Goal: Information Seeking & Learning: Check status

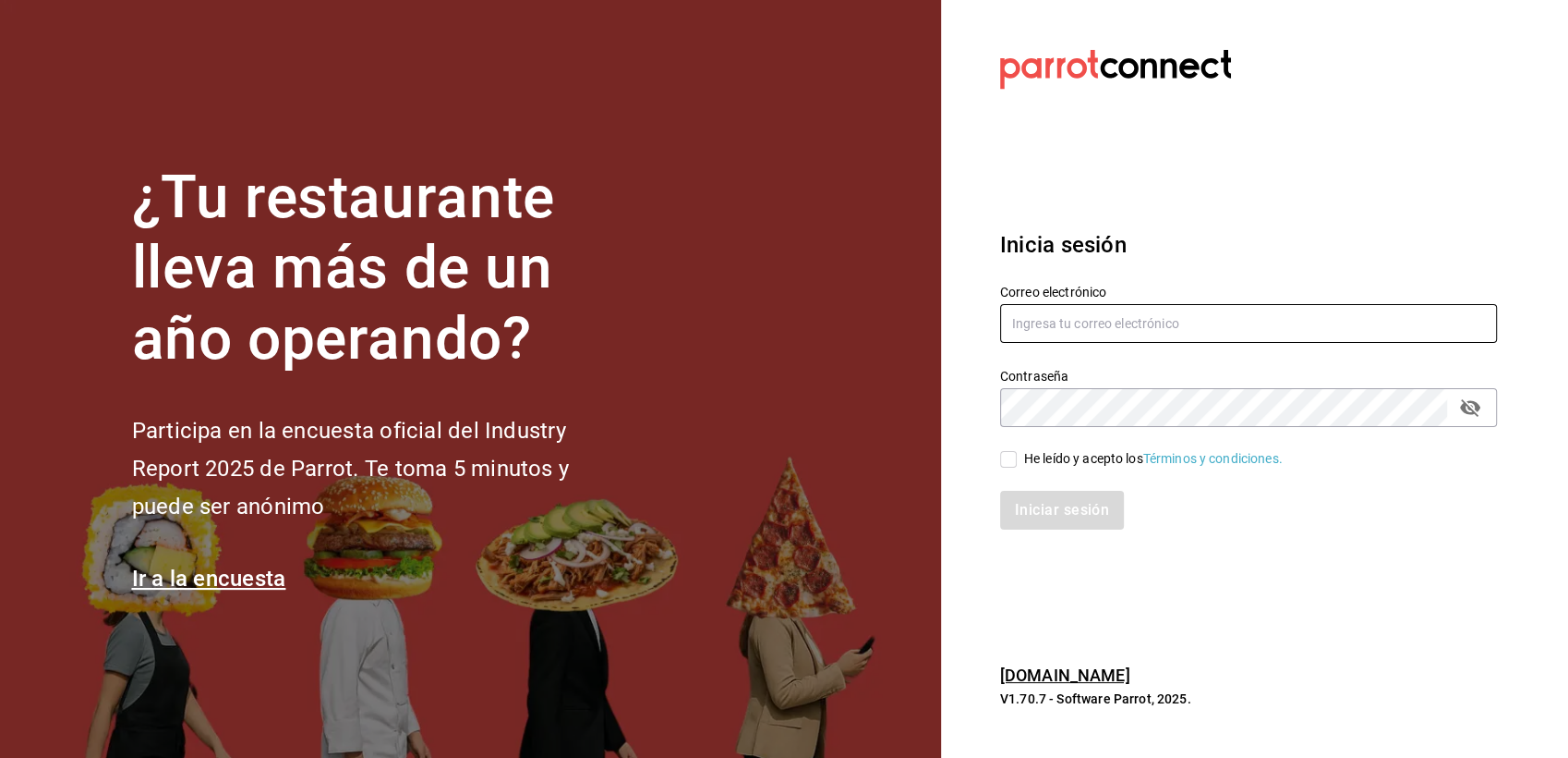
type input "[EMAIL_ADDRESS][DOMAIN_NAME]"
click at [1012, 462] on input "He leído y acepto los Términos y condiciones." at bounding box center [1008, 459] width 17 height 17
checkbox input "true"
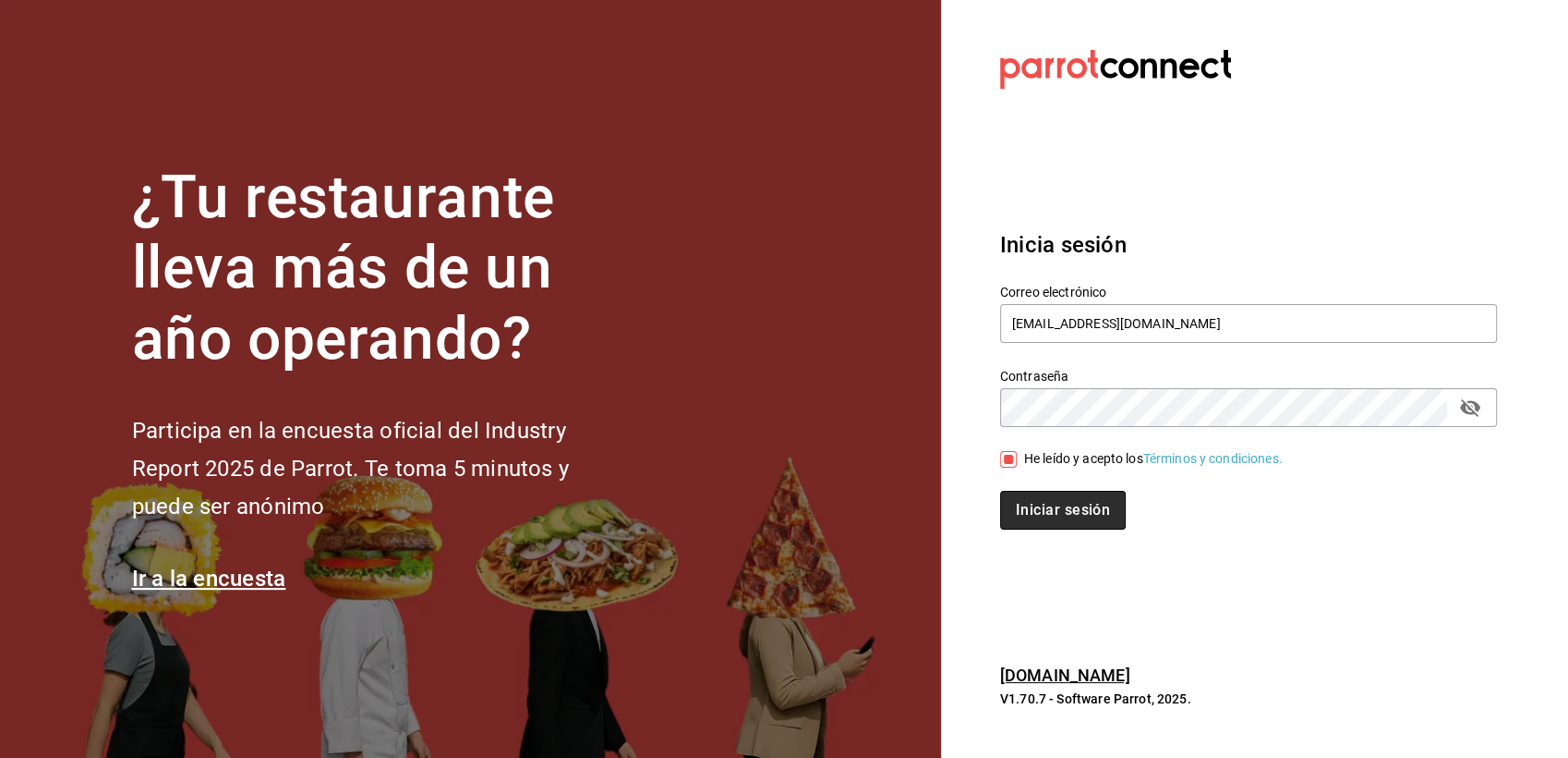
click at [1025, 495] on button "Iniciar sesión" at bounding box center [1063, 510] width 125 height 39
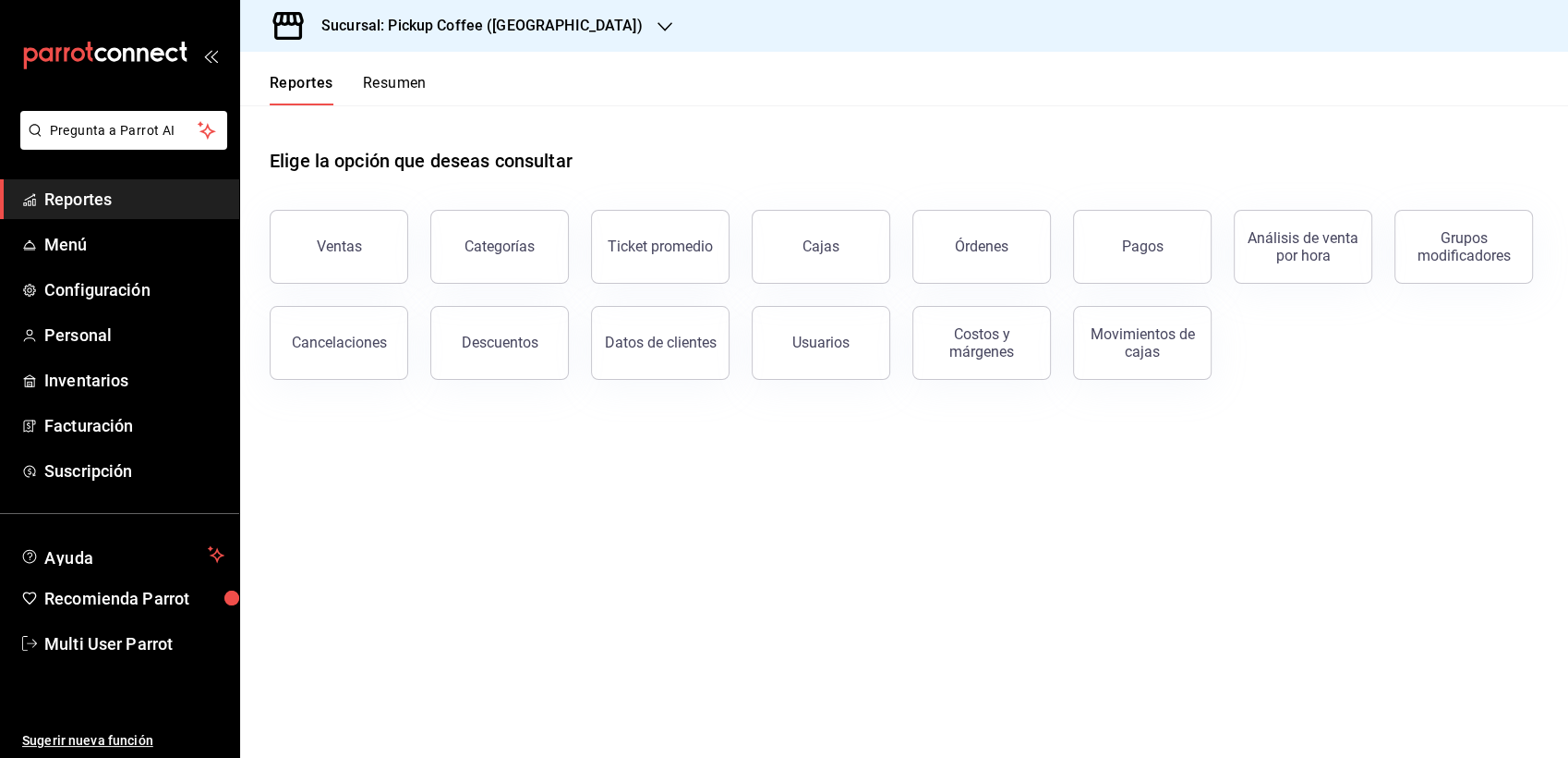
click at [451, 5] on div "Sucursal: Pickup Coffee ([GEOGRAPHIC_DATA])" at bounding box center [467, 25] width 425 height 52
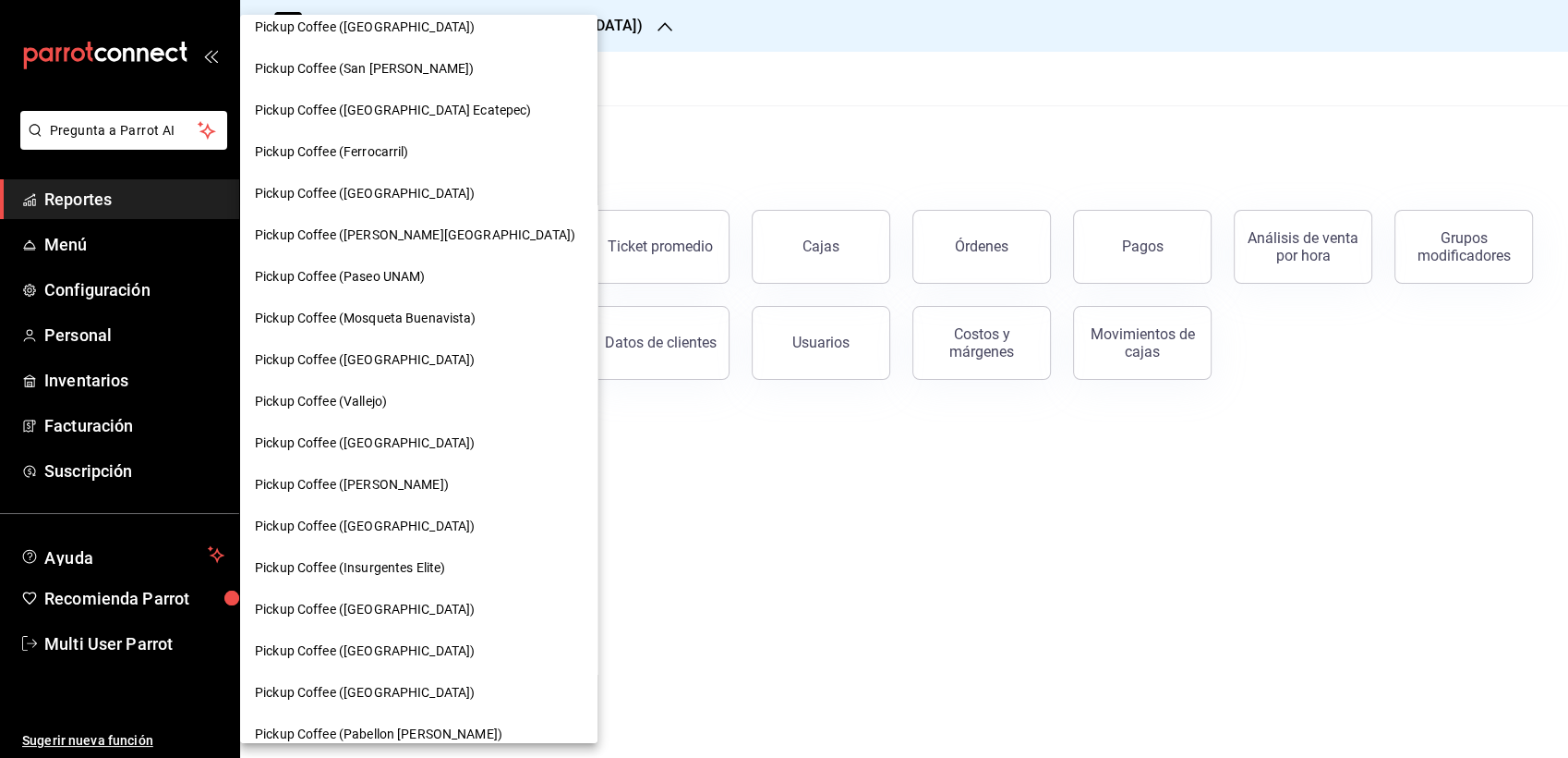
scroll to position [511, 0]
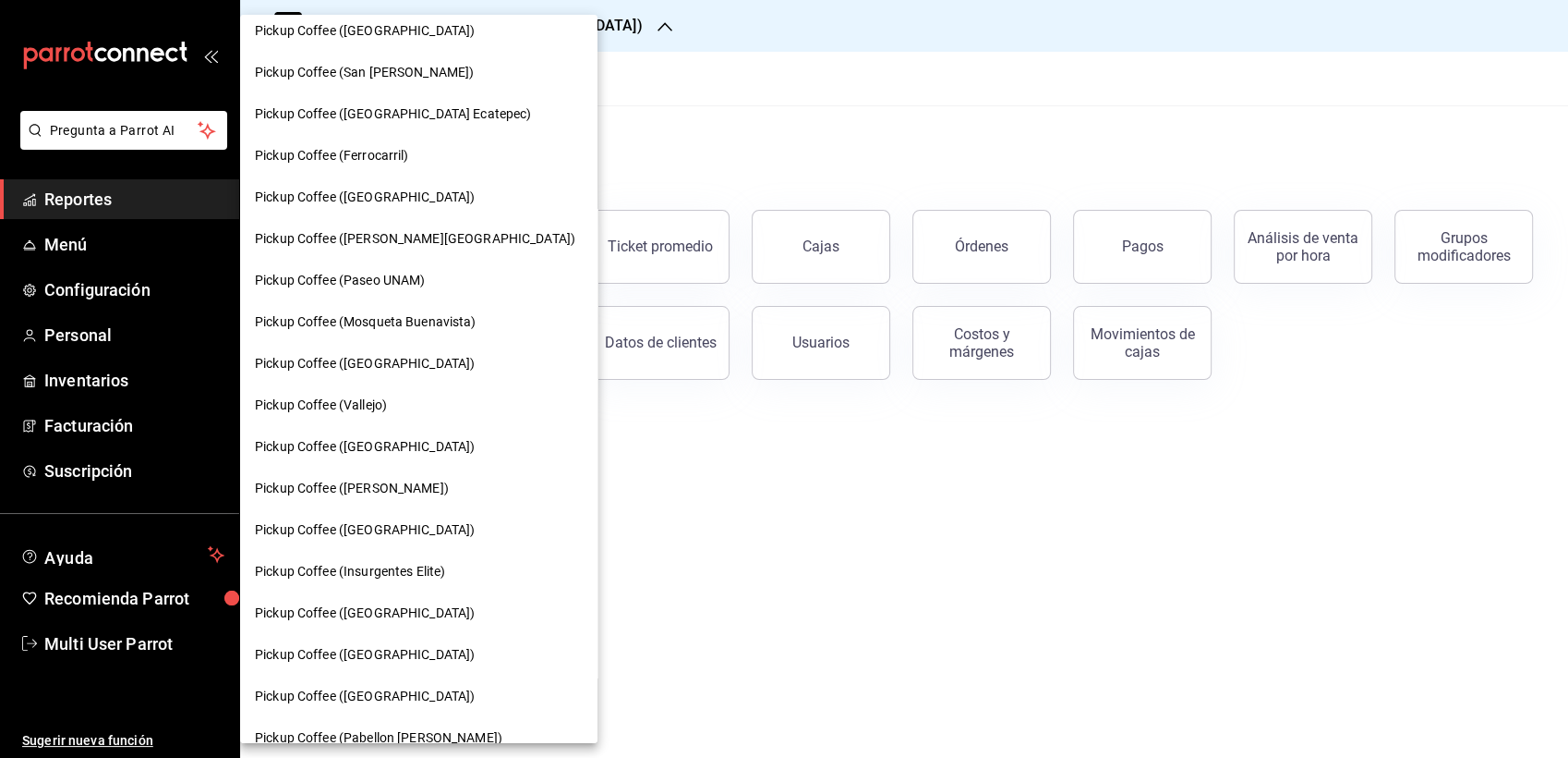
click at [369, 363] on span "Pickup Coffee ([GEOGRAPHIC_DATA])" at bounding box center [365, 364] width 220 height 20
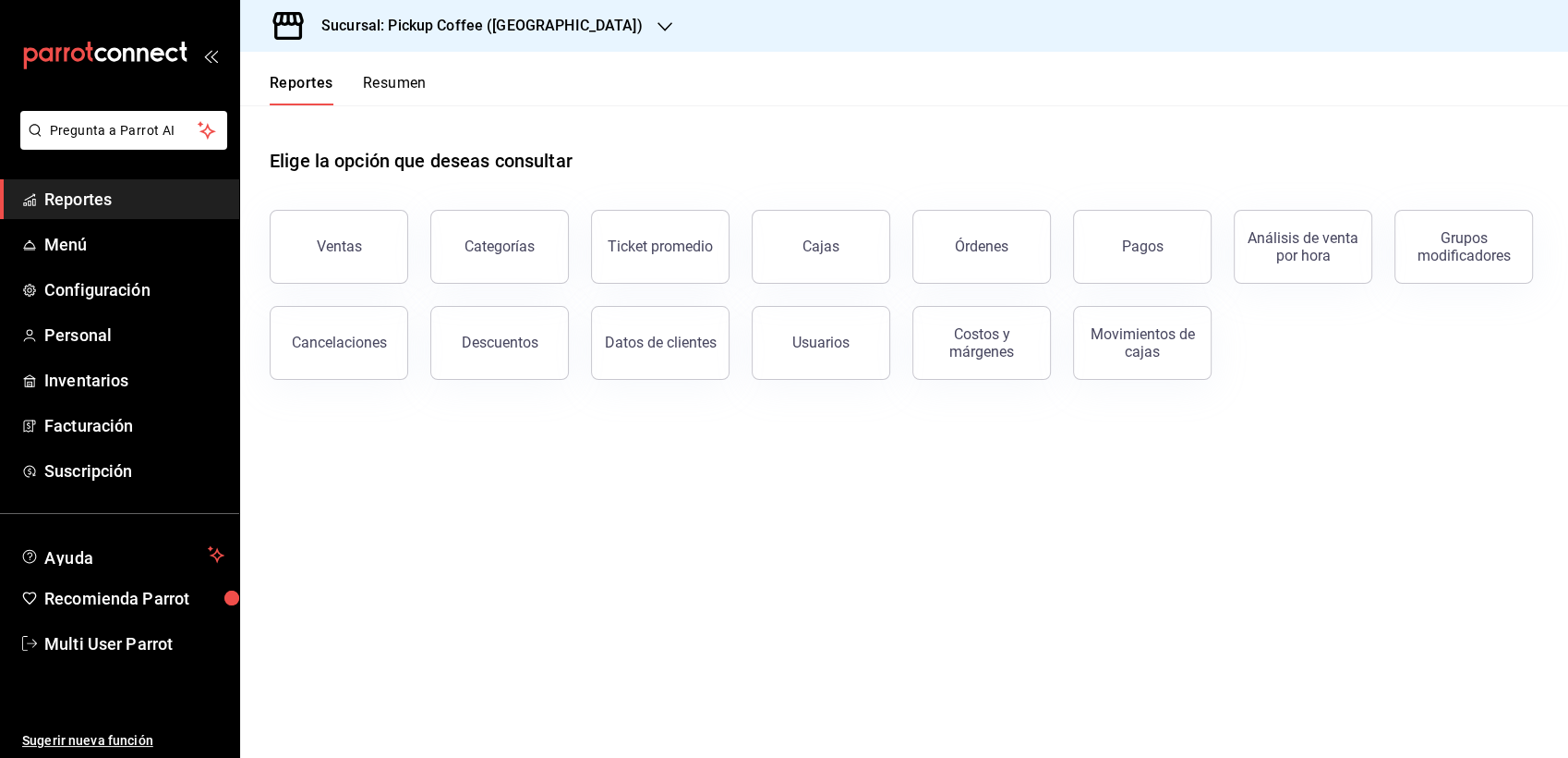
click at [385, 85] on button "Resumen" at bounding box center [394, 89] width 64 height 31
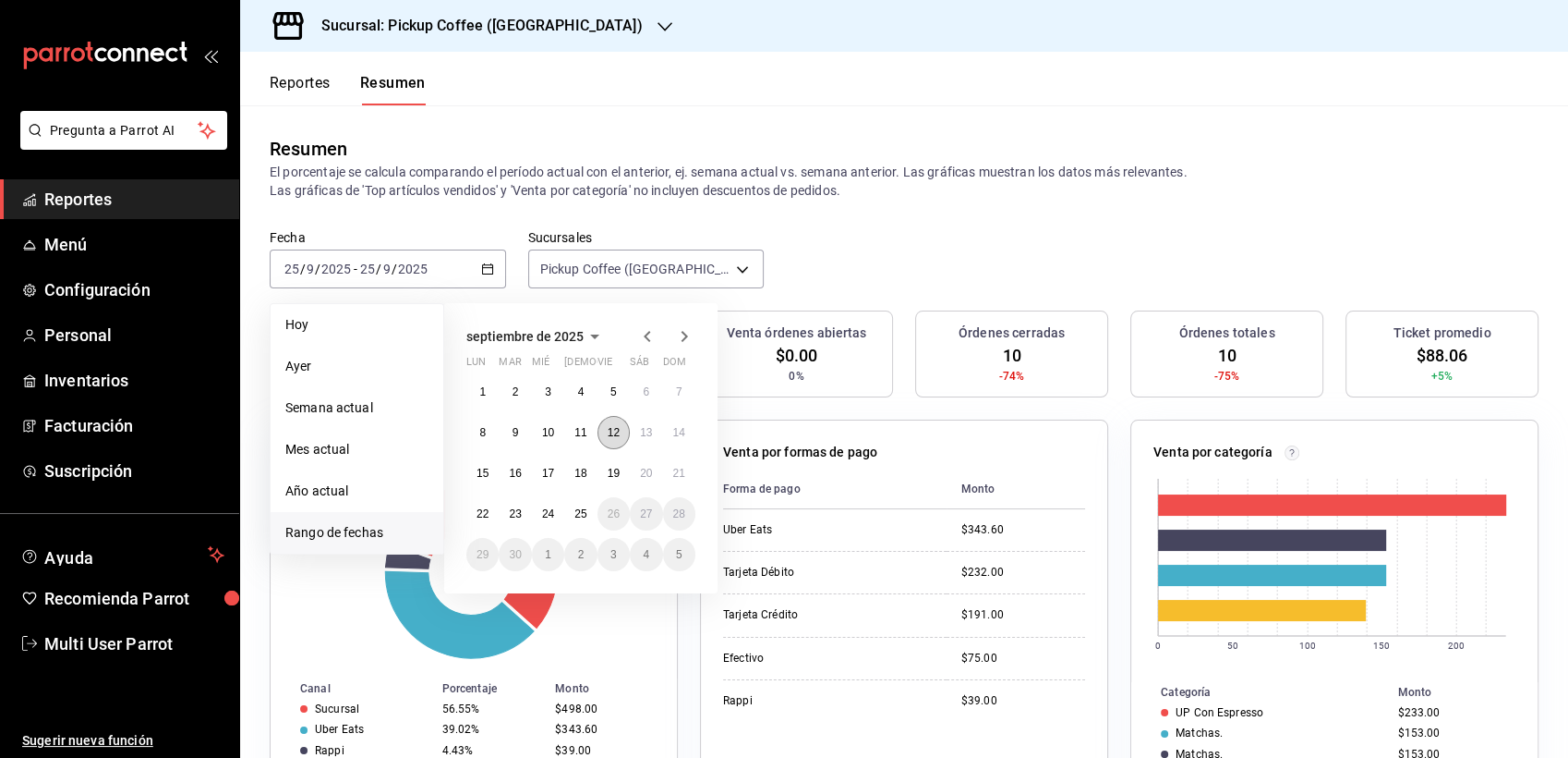
click at [608, 433] on abbr "12" at bounding box center [613, 432] width 12 height 13
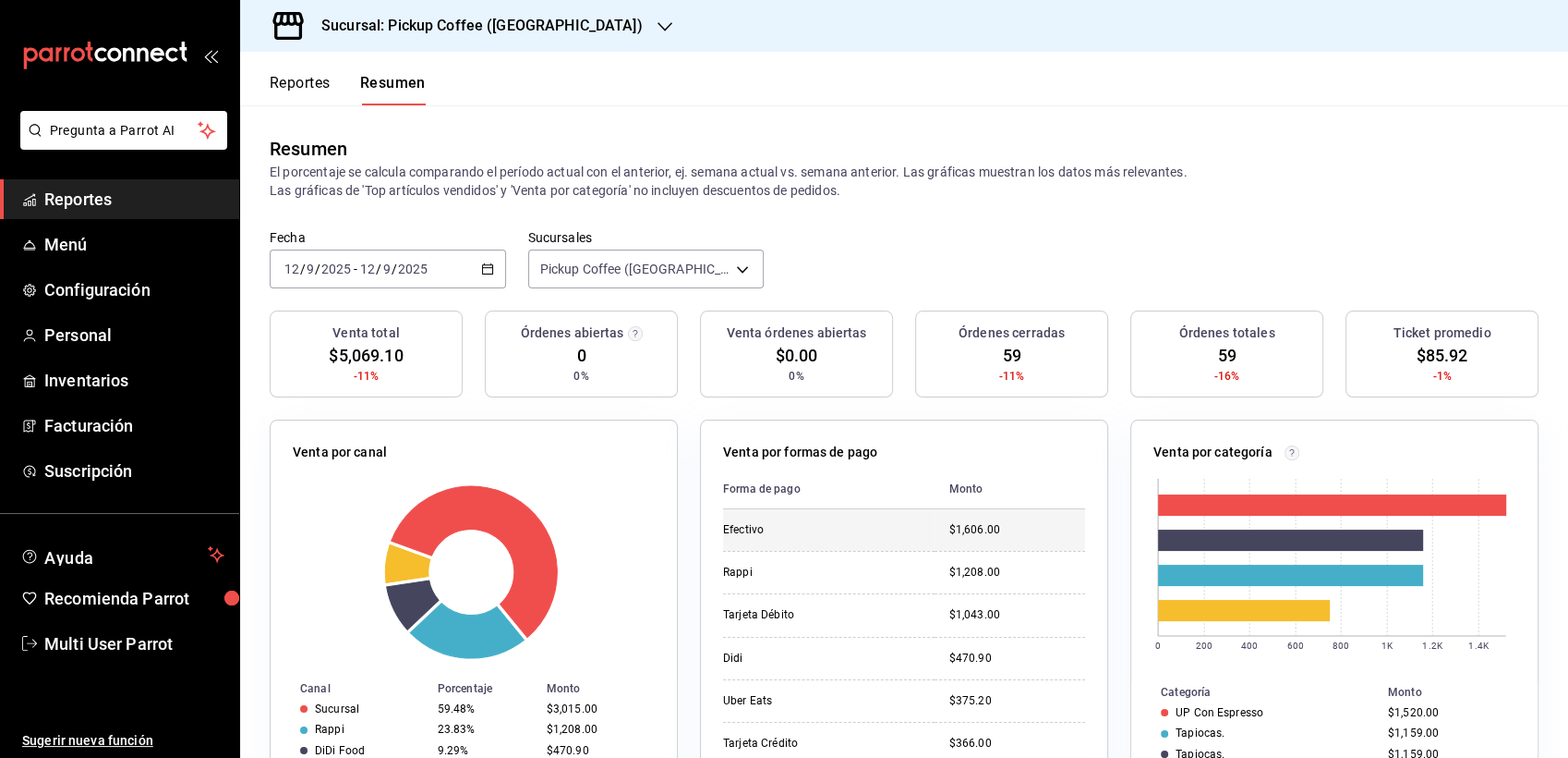
click at [986, 534] on div "$1,606.00" at bounding box center [1017, 531] width 136 height 16
click at [385, 387] on div "Venta total $5,069.10 -11%" at bounding box center [366, 354] width 193 height 87
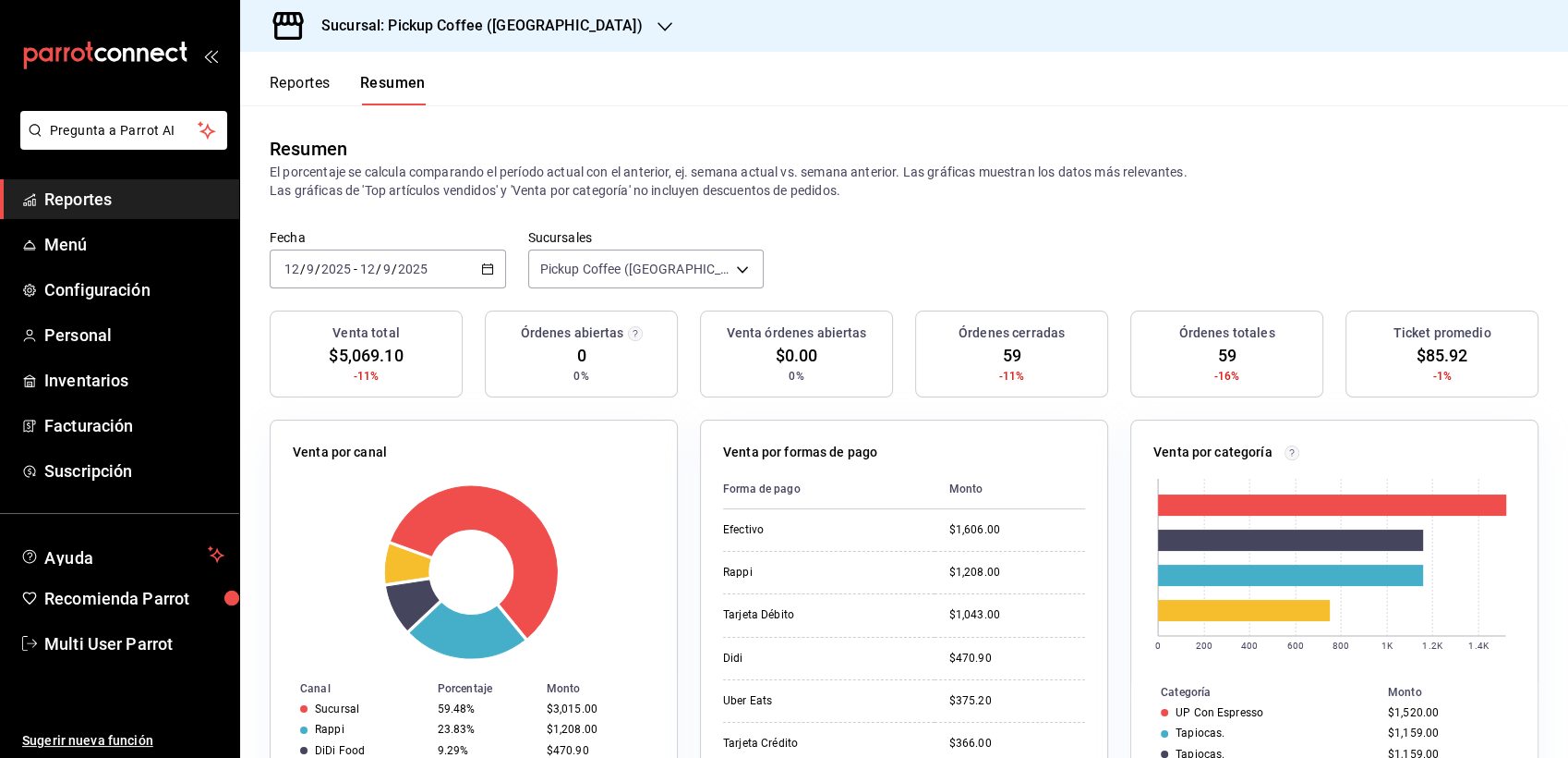
click at [365, 358] on span "$5,069.10" at bounding box center [366, 355] width 74 height 25
drag, startPoint x: 328, startPoint y: 360, endPoint x: 407, endPoint y: 348, distance: 79.9
click at [407, 348] on div "Venta total $5,069.10 -11%" at bounding box center [366, 354] width 193 height 87
drag, startPoint x: 407, startPoint y: 348, endPoint x: 417, endPoint y: 449, distance: 101.5
click at [417, 449] on div "Venta por canal" at bounding box center [473, 455] width 362 height 26
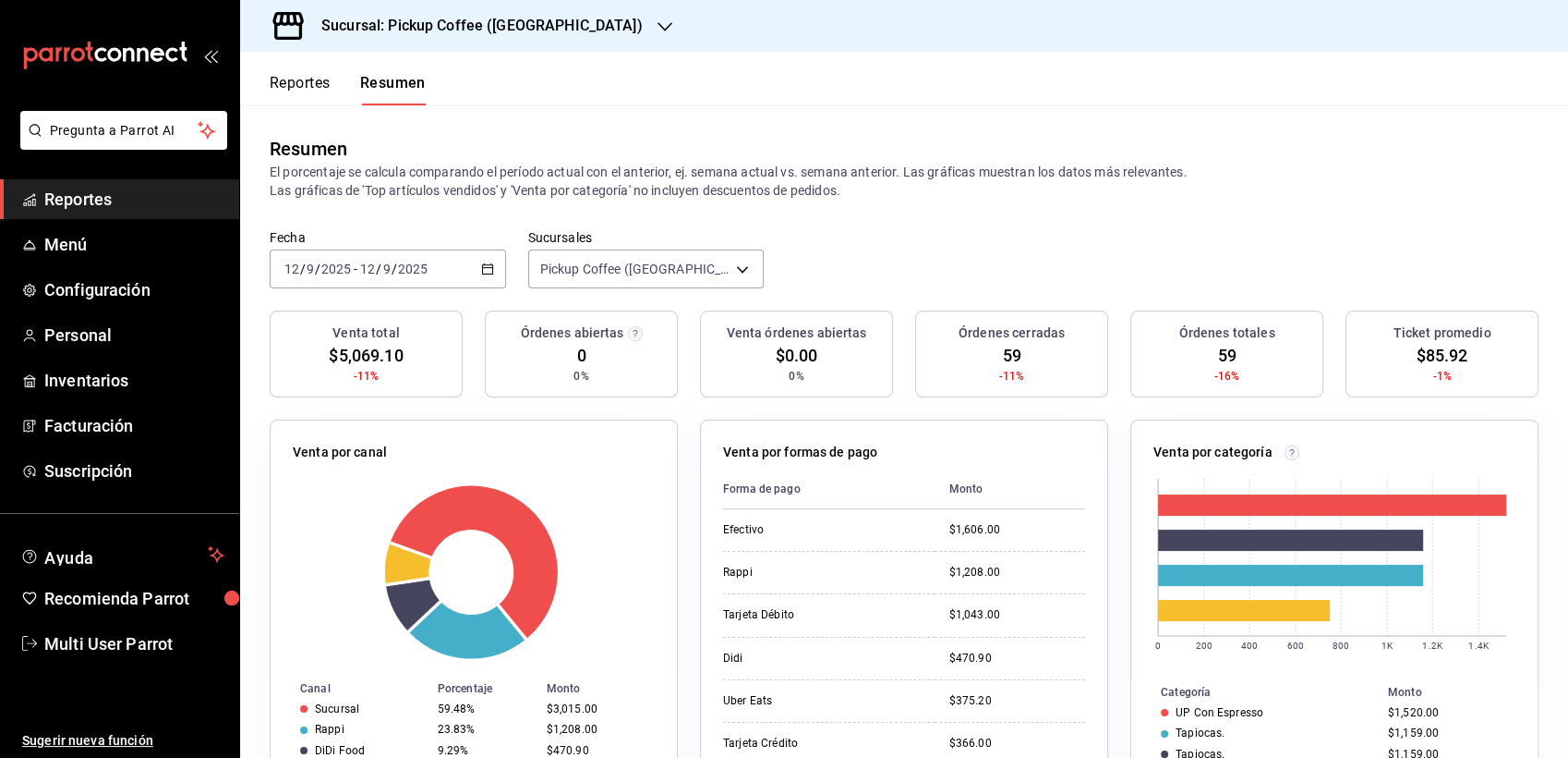
click at [934, 193] on p "El porcentaje se calcula comparando el período actual con el anterior, ej. sema…" at bounding box center [904, 181] width 1269 height 37
click at [370, 274] on input "12" at bounding box center [368, 269] width 17 height 15
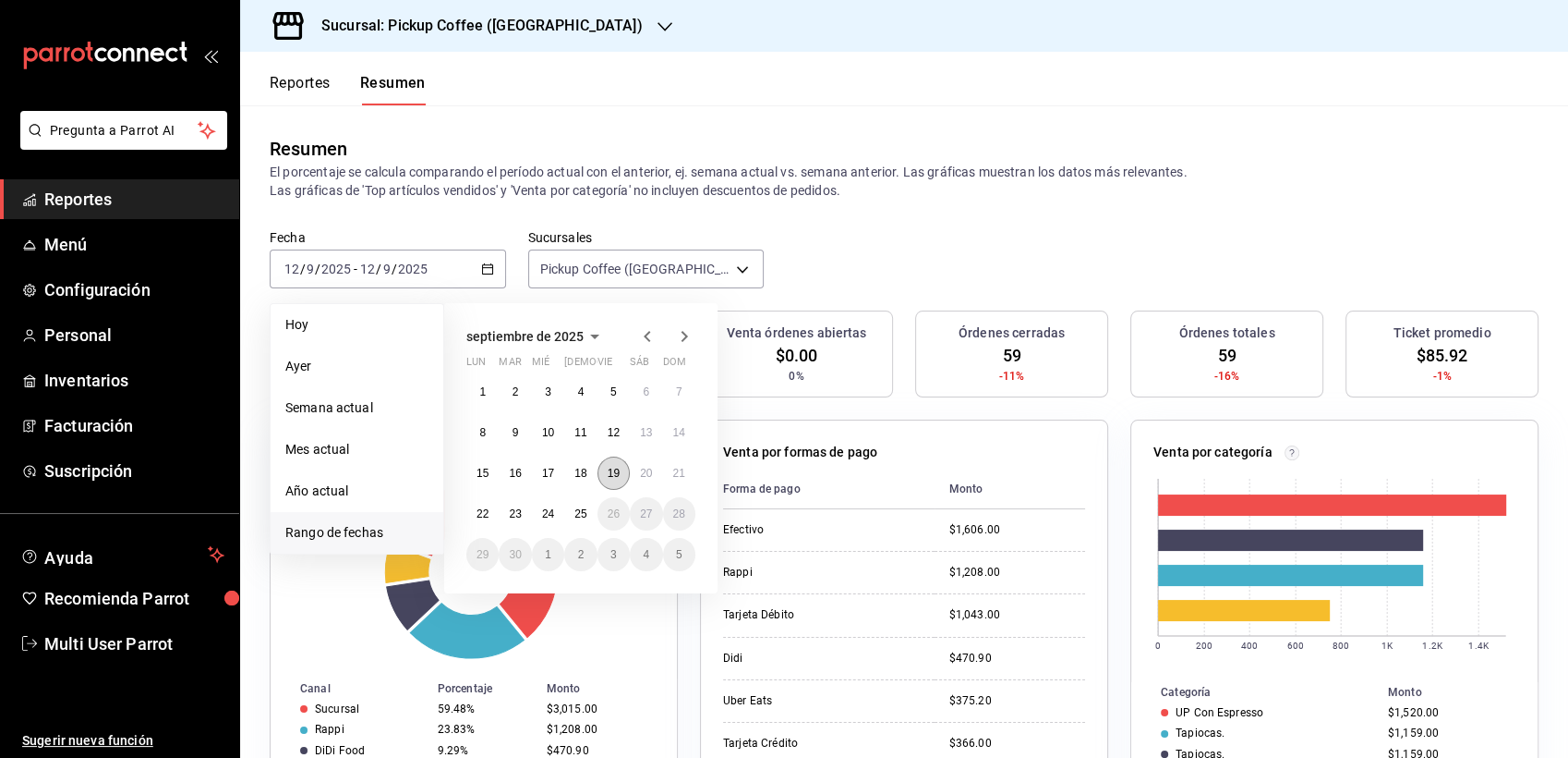
click at [614, 464] on button "19" at bounding box center [613, 474] width 32 height 33
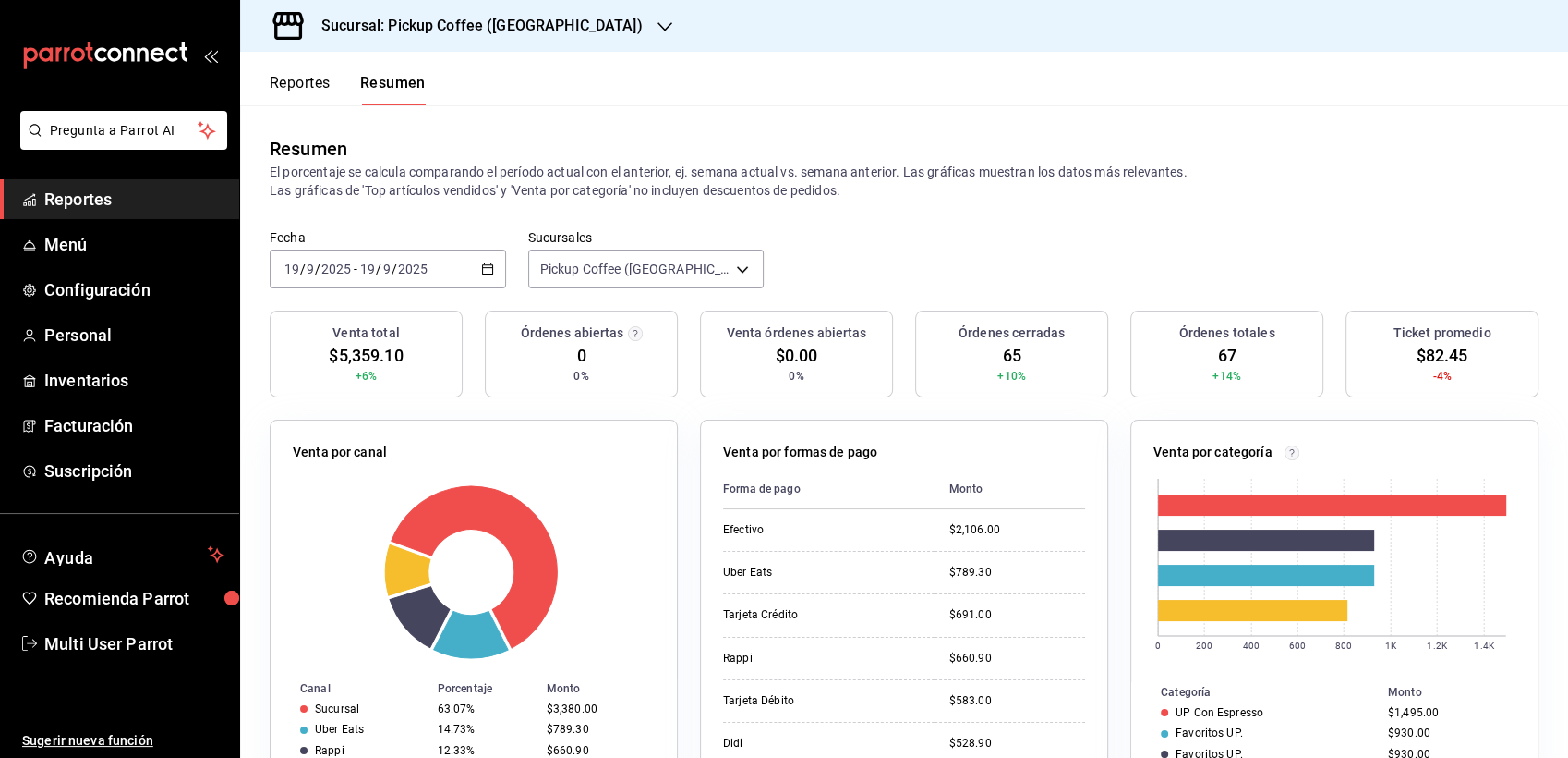
click at [346, 249] on div "[DATE] [DATE] - [DATE] [DATE]" at bounding box center [387, 269] width 236 height 39
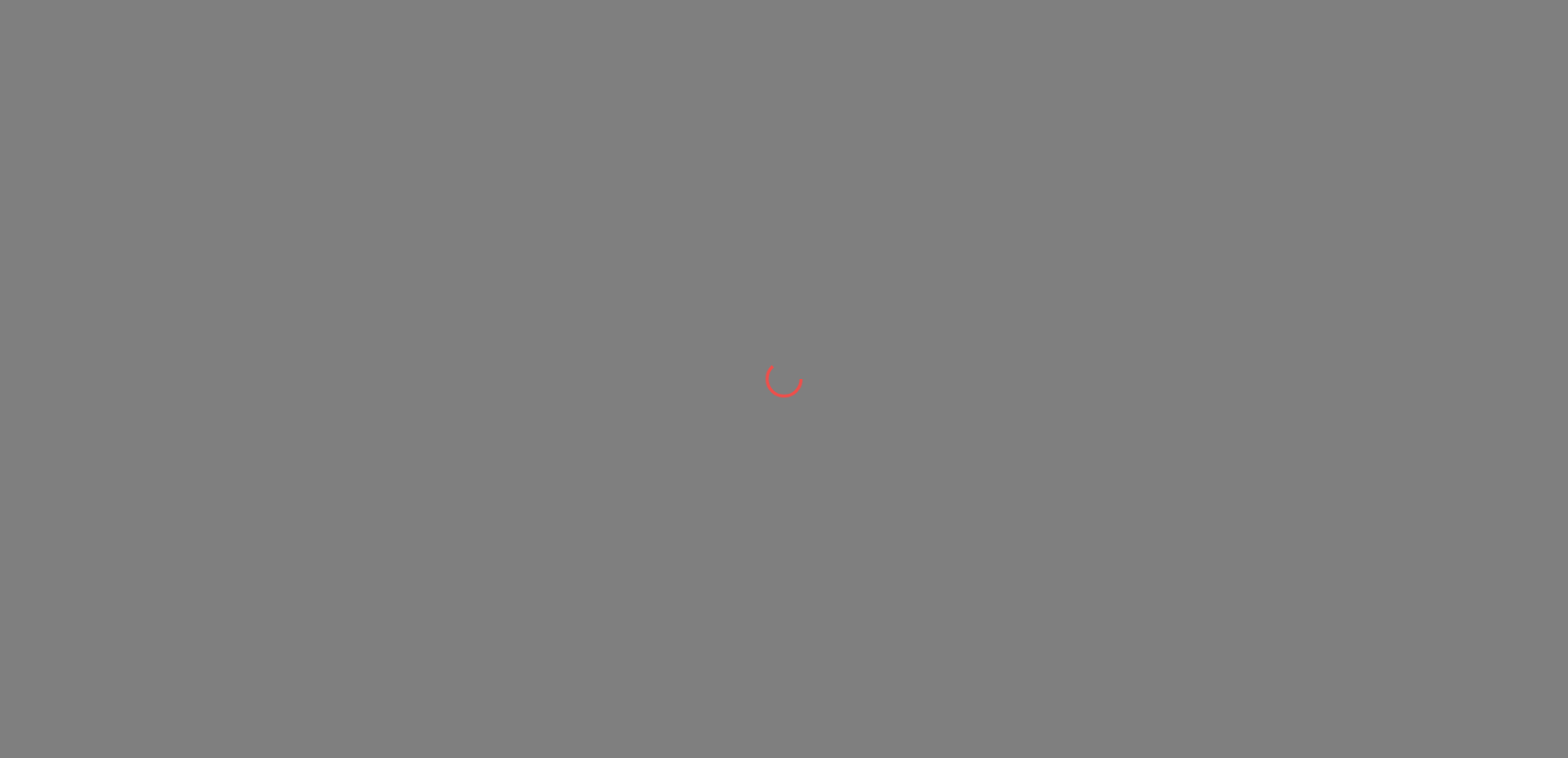
click at [397, 278] on div at bounding box center [784, 379] width 1568 height 758
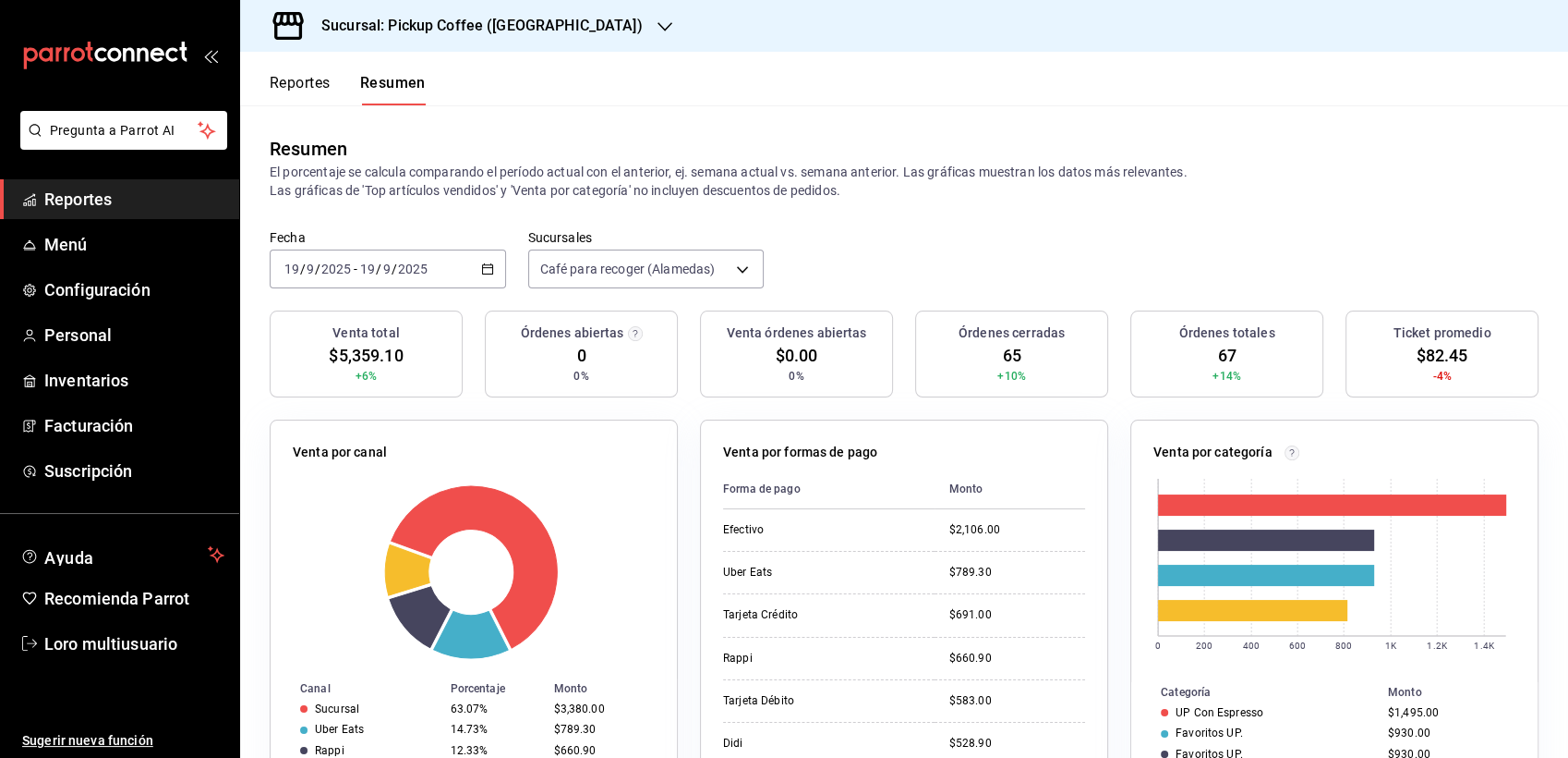
click at [376, 273] on span "/" at bounding box center [379, 269] width 6 height 15
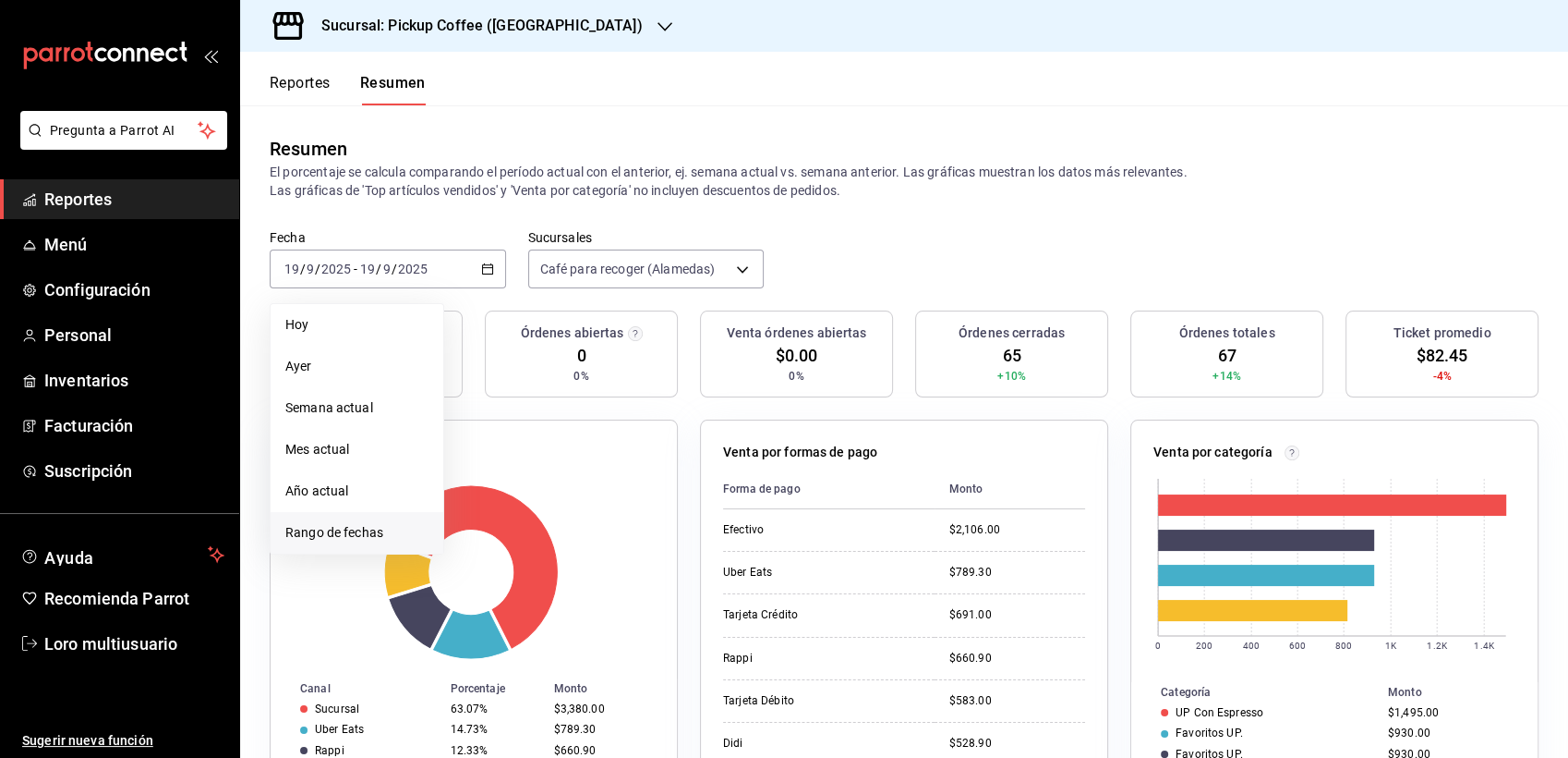
click at [381, 533] on span "Rango de fechas" at bounding box center [357, 532] width 143 height 20
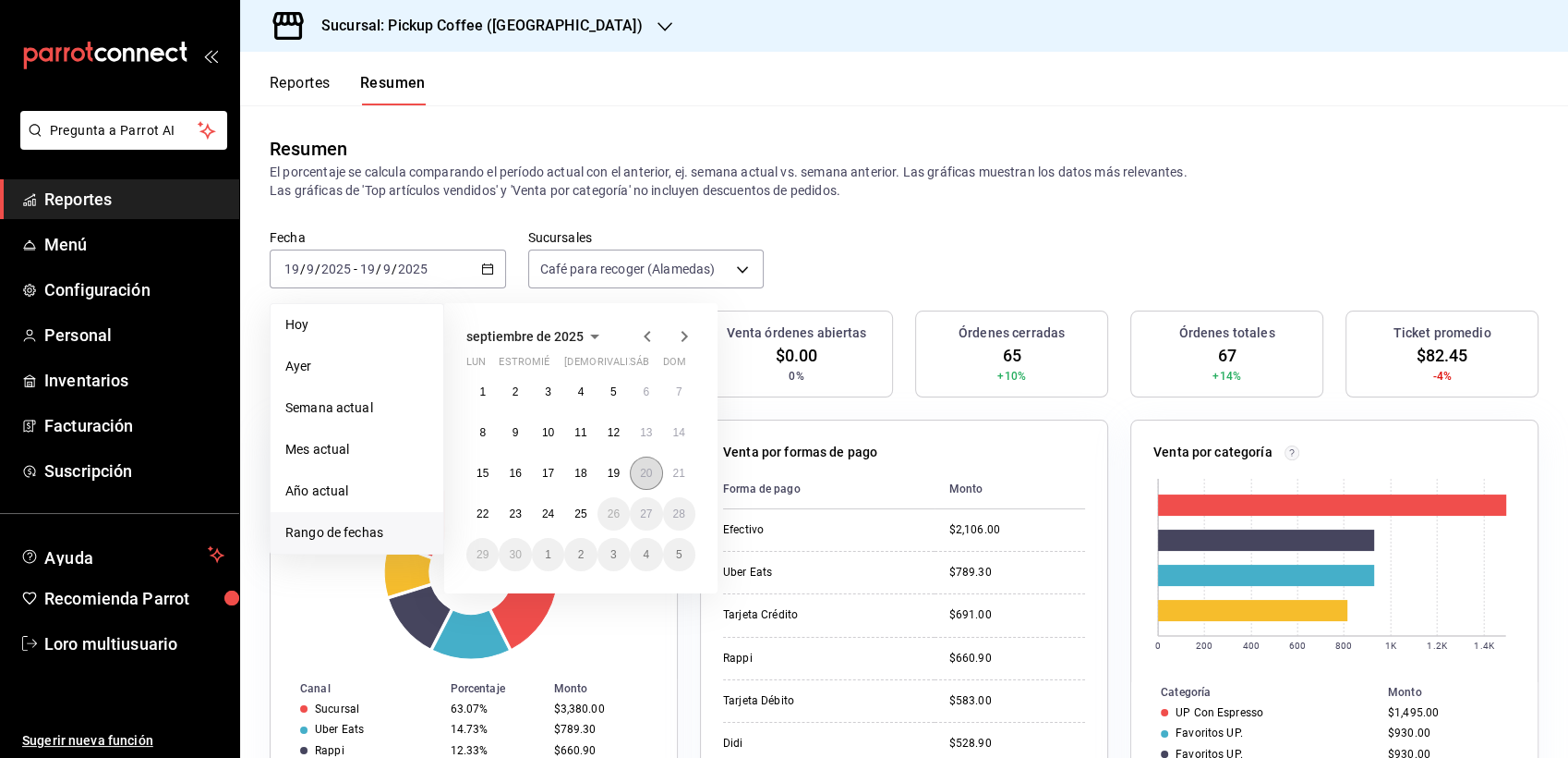
click at [652, 464] on button "20" at bounding box center [646, 474] width 32 height 33
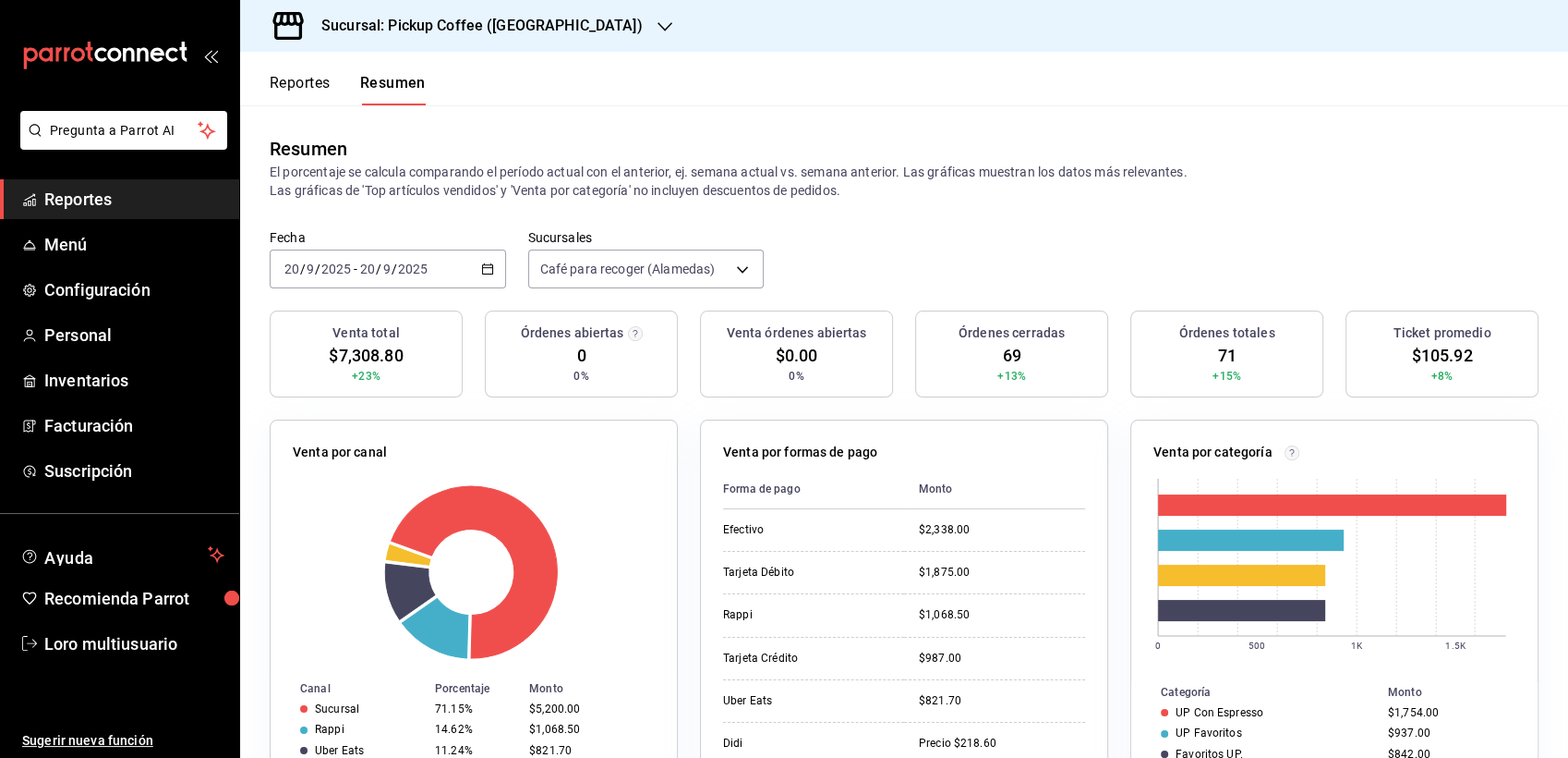
click at [392, 270] on span "/" at bounding box center [395, 269] width 6 height 15
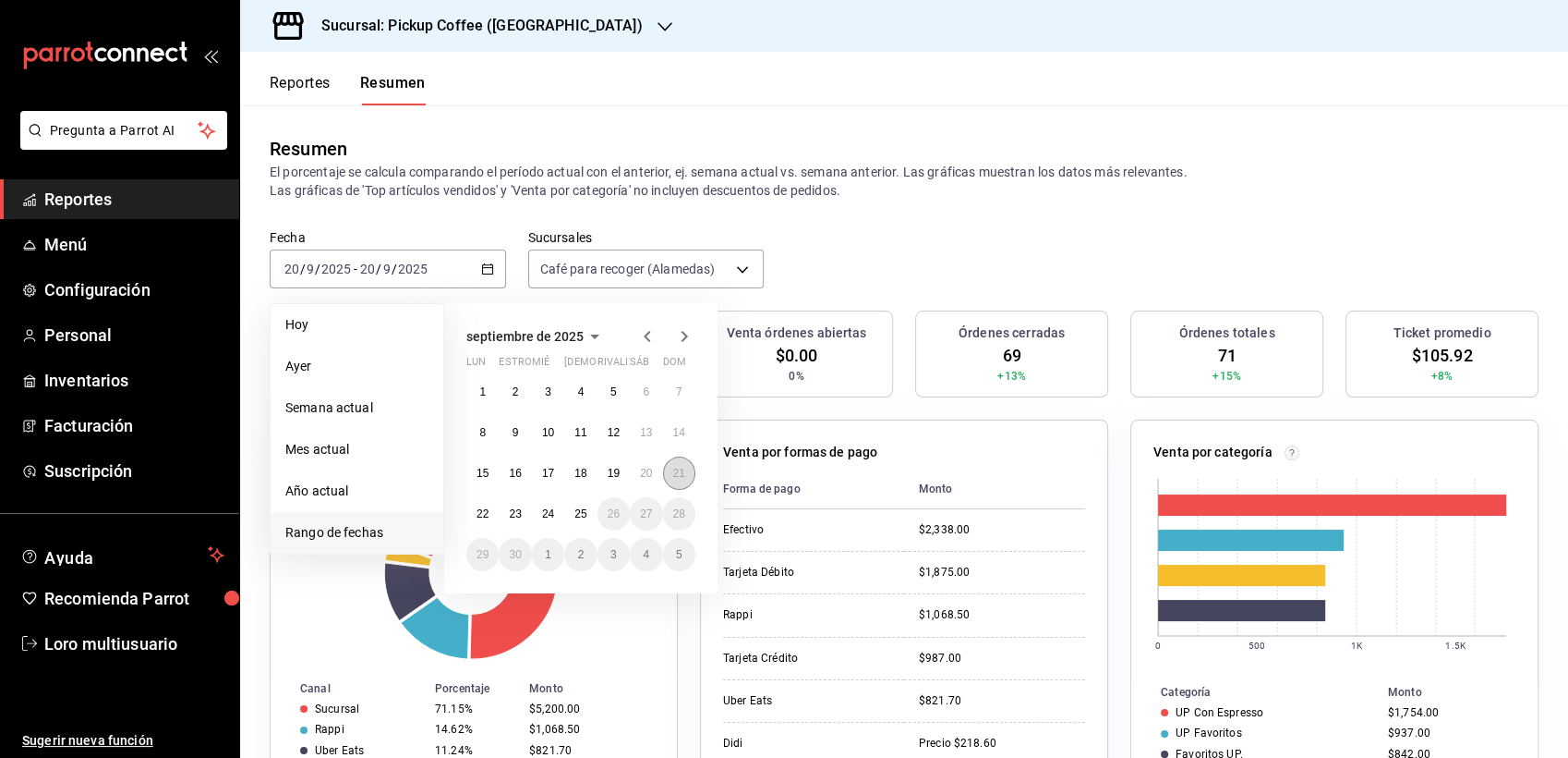
click at [682, 480] on button "21" at bounding box center [679, 474] width 32 height 33
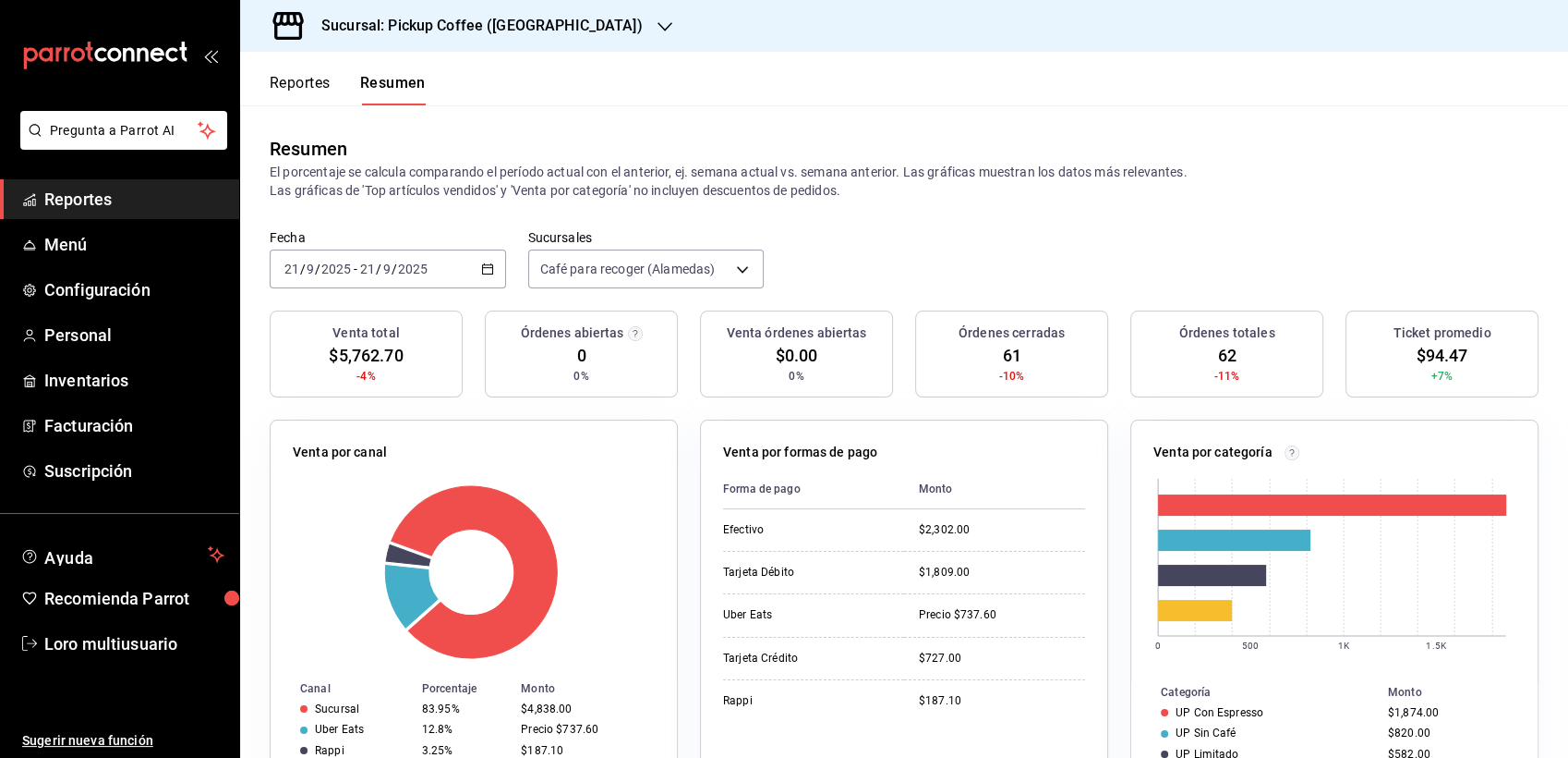
click at [313, 266] on input "9" at bounding box center [310, 269] width 9 height 15
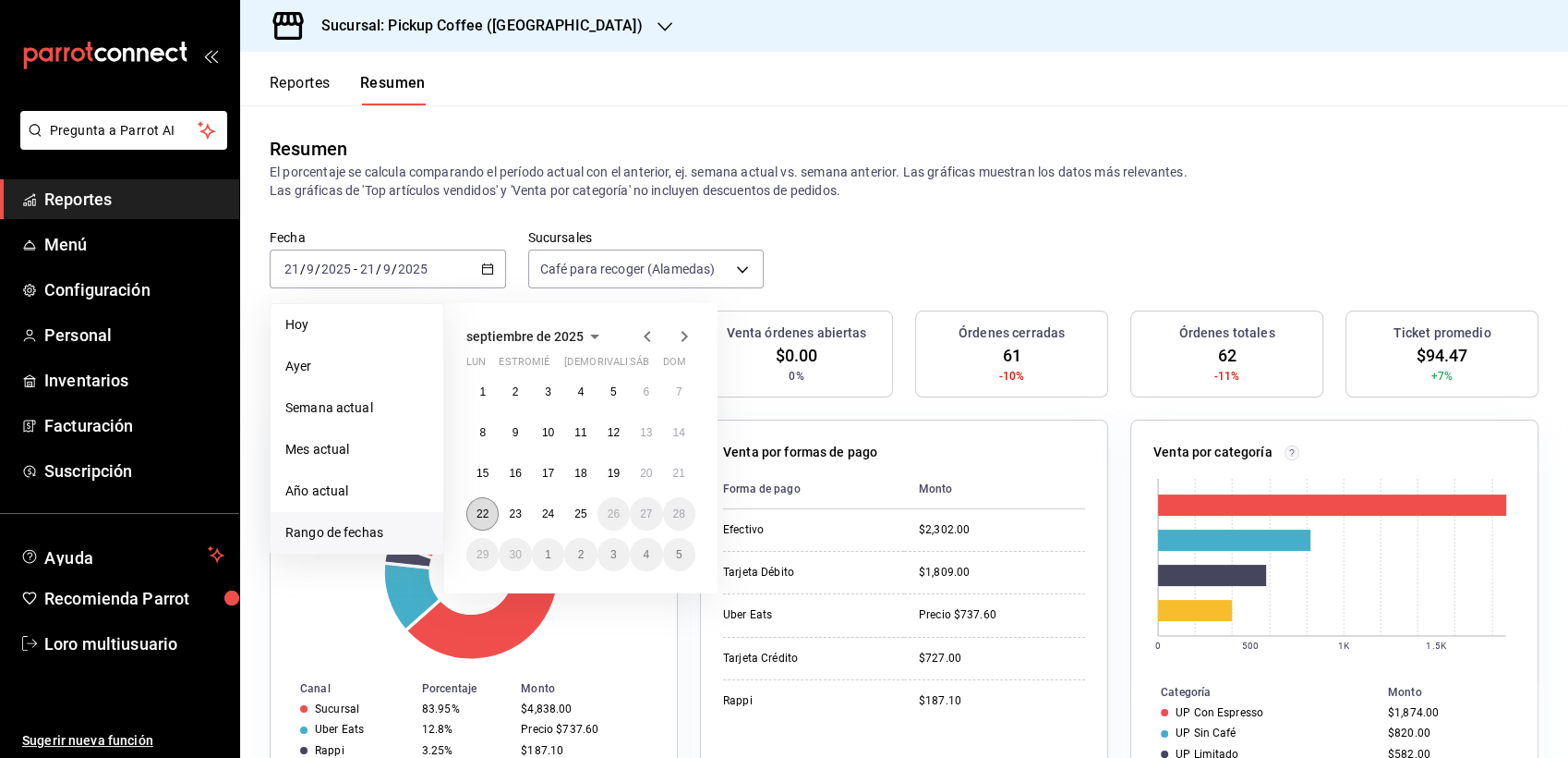
click at [487, 513] on abbr "22" at bounding box center [482, 513] width 12 height 13
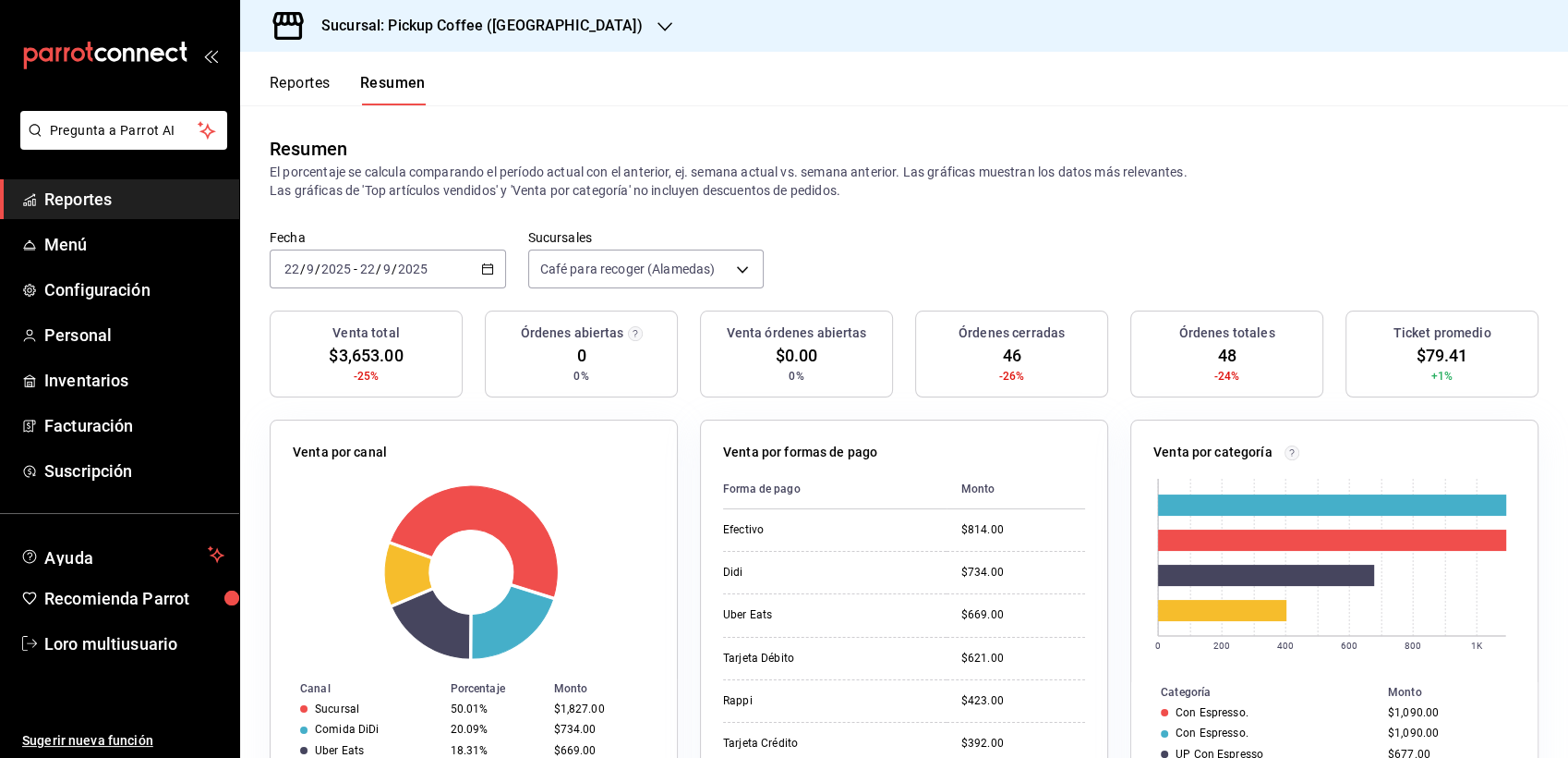
click at [412, 282] on div "2025-09-22 22 / 9 / 2025 - 2025-09-22 22 / 9 / 2025" at bounding box center [387, 269] width 236 height 39
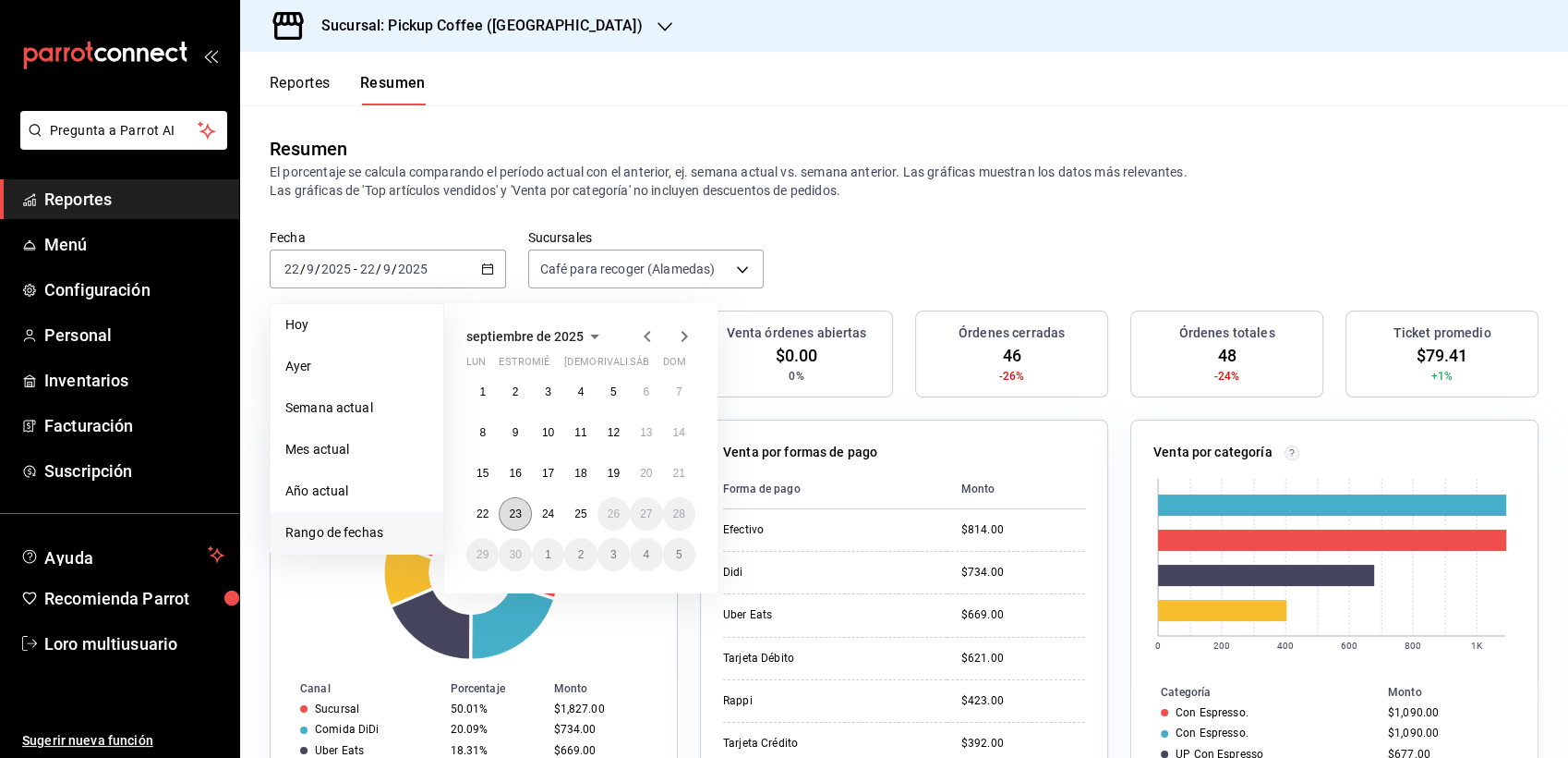
click at [520, 507] on button "23" at bounding box center [514, 514] width 32 height 33
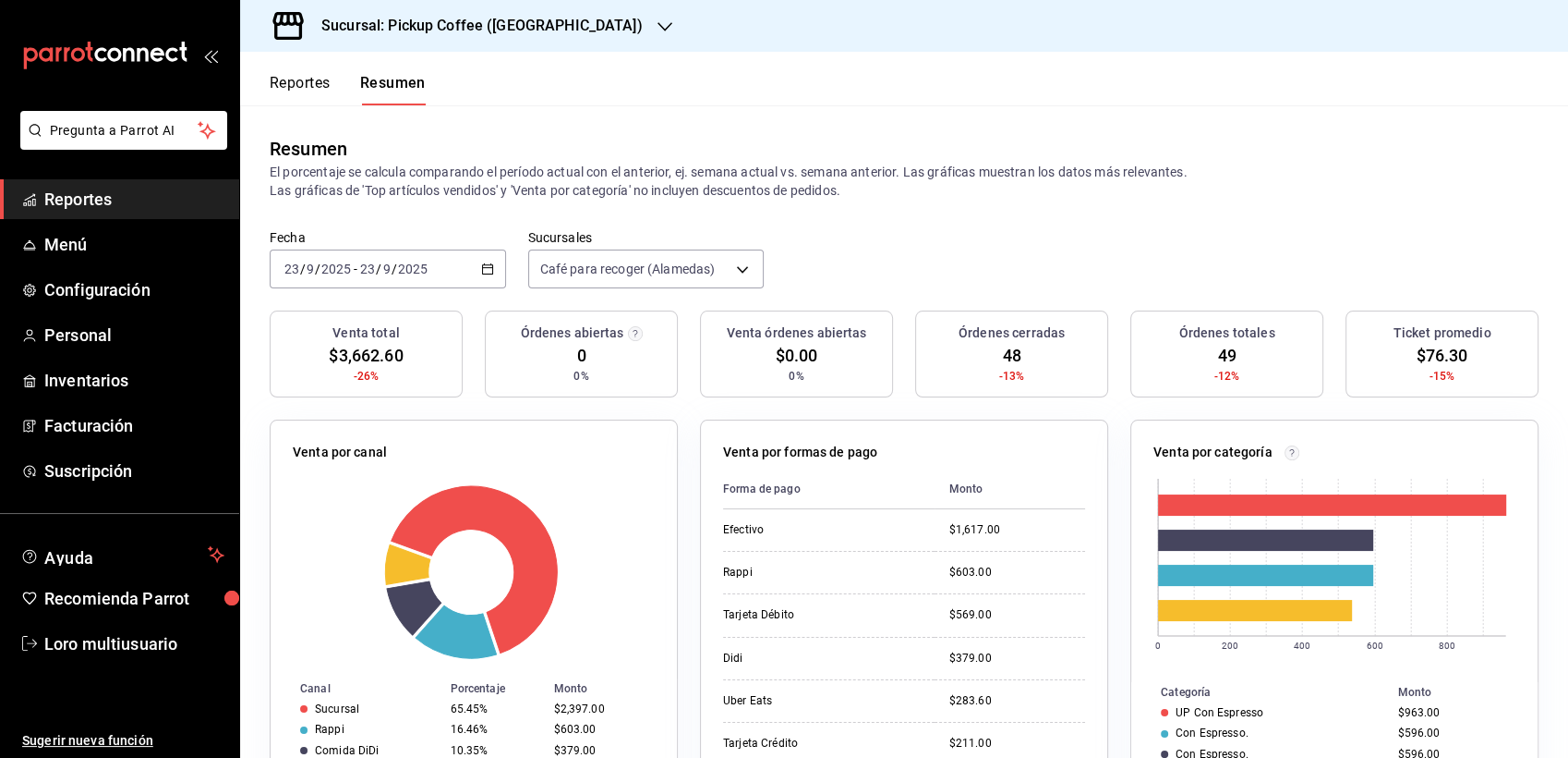
click at [363, 265] on input "23" at bounding box center [368, 269] width 17 height 15
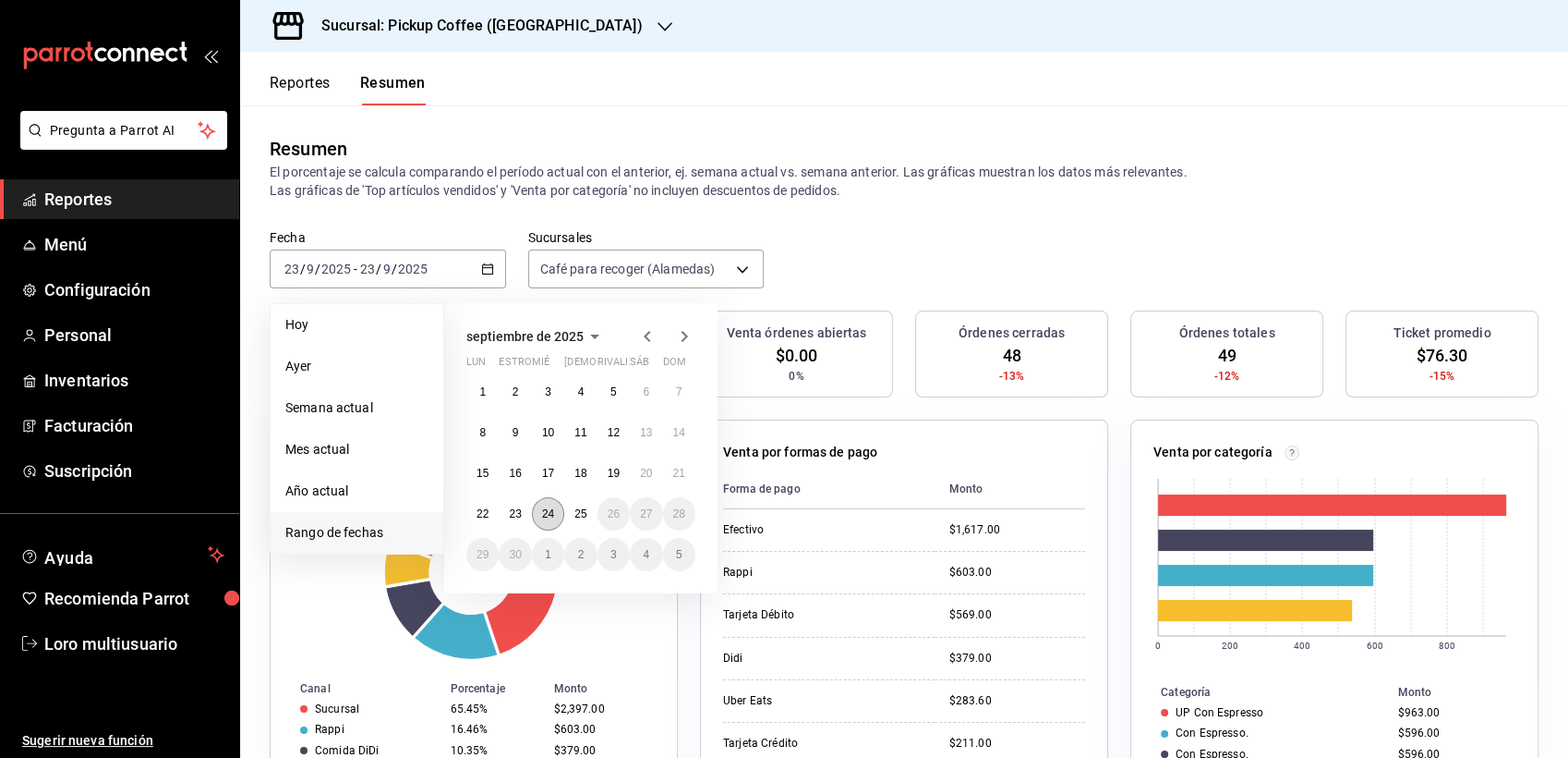
click at [548, 504] on button "24" at bounding box center [548, 514] width 32 height 33
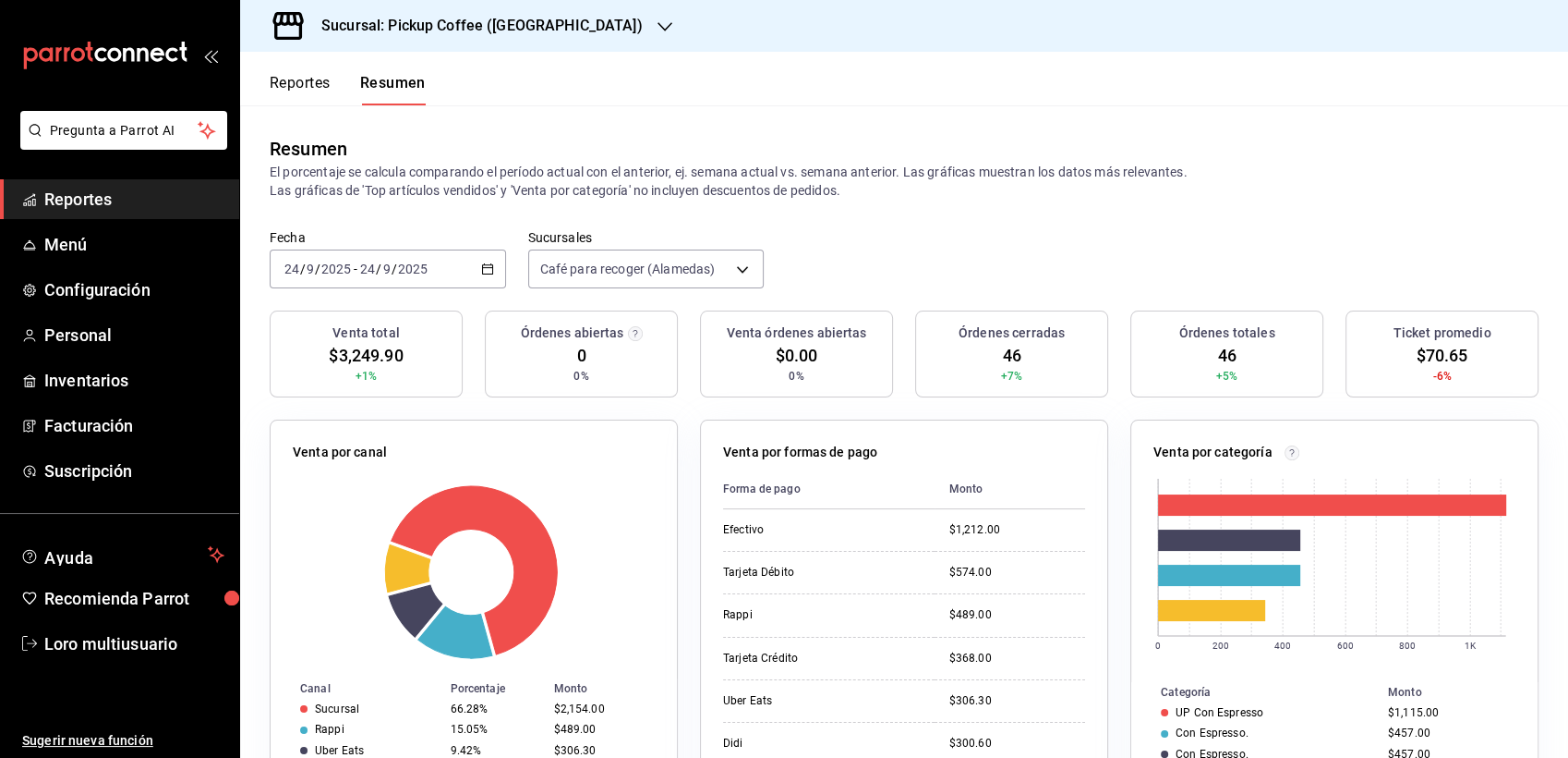
click at [469, 34] on h3 "Sucursal: Pickup Coffee ([GEOGRAPHIC_DATA])" at bounding box center [474, 25] width 336 height 23
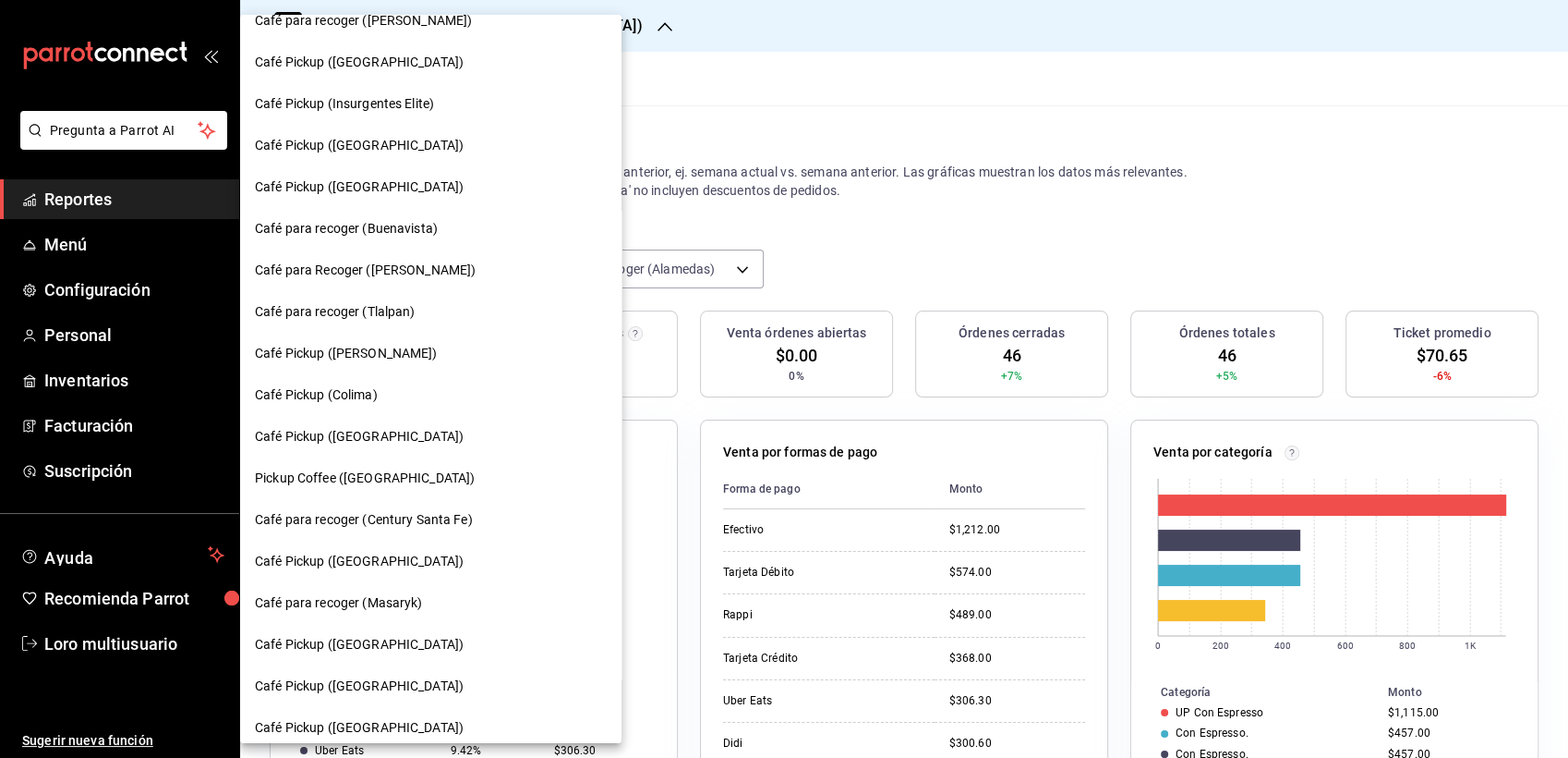
scroll to position [990, 0]
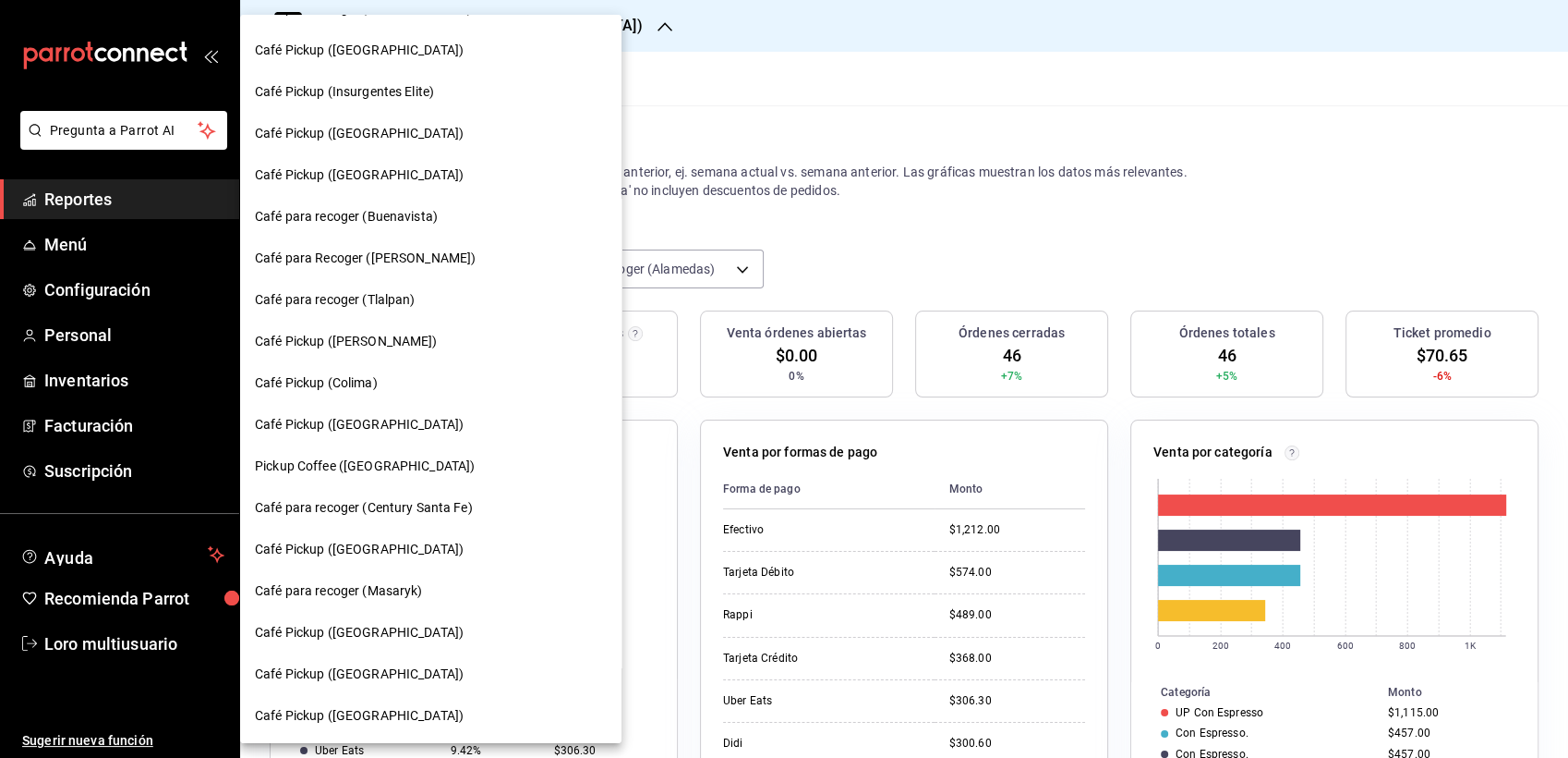
click at [372, 728] on div "Café Pickup (Lago de Guadalupe)" at bounding box center [430, 716] width 381 height 41
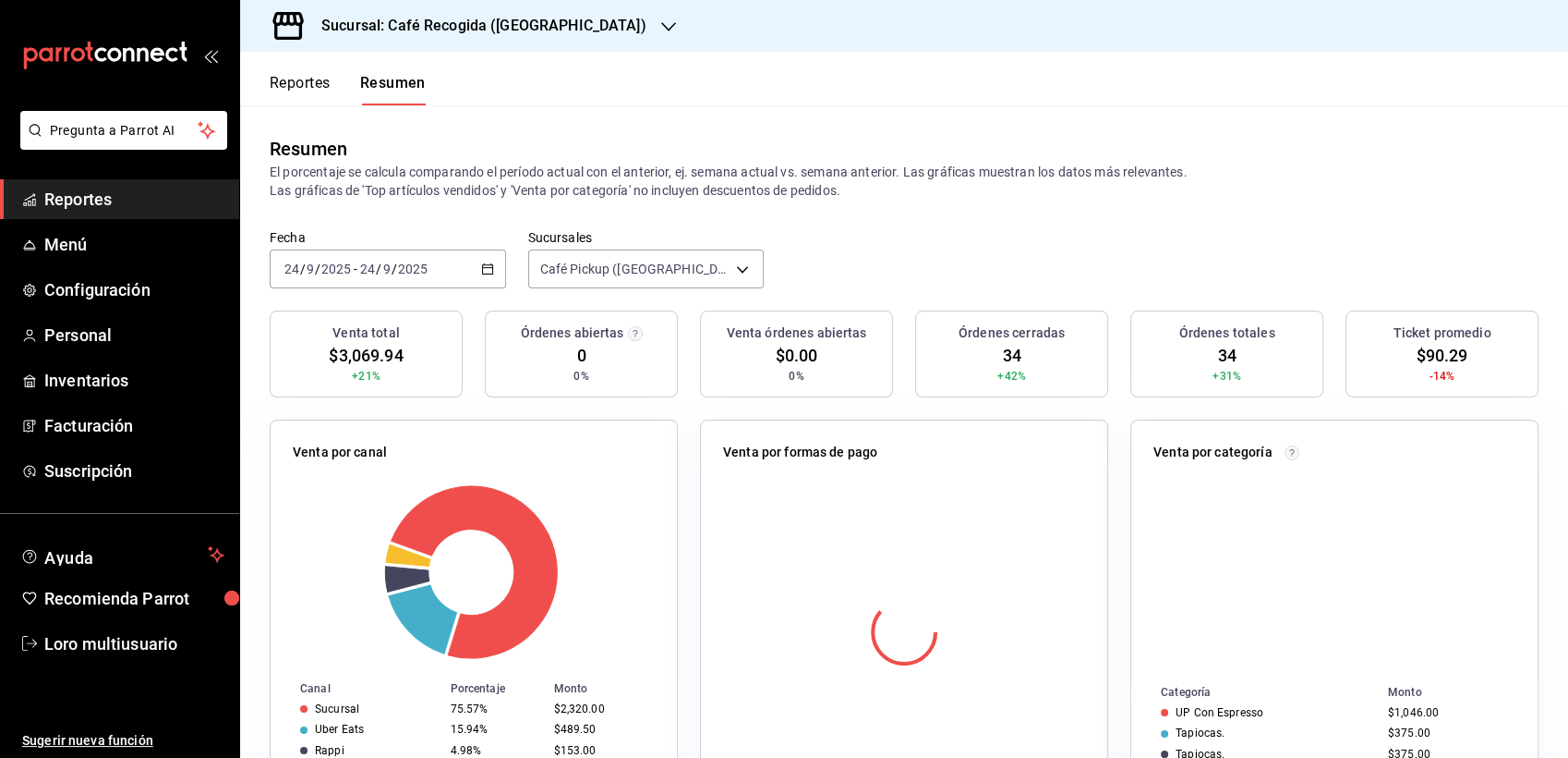
click at [414, 292] on div "Fecha 2025-09-24 24 / 9 / 2025 - 2025-09-24 24 / 9 / 2025 Sucursales Café Picku…" at bounding box center [904, 270] width 1328 height 81
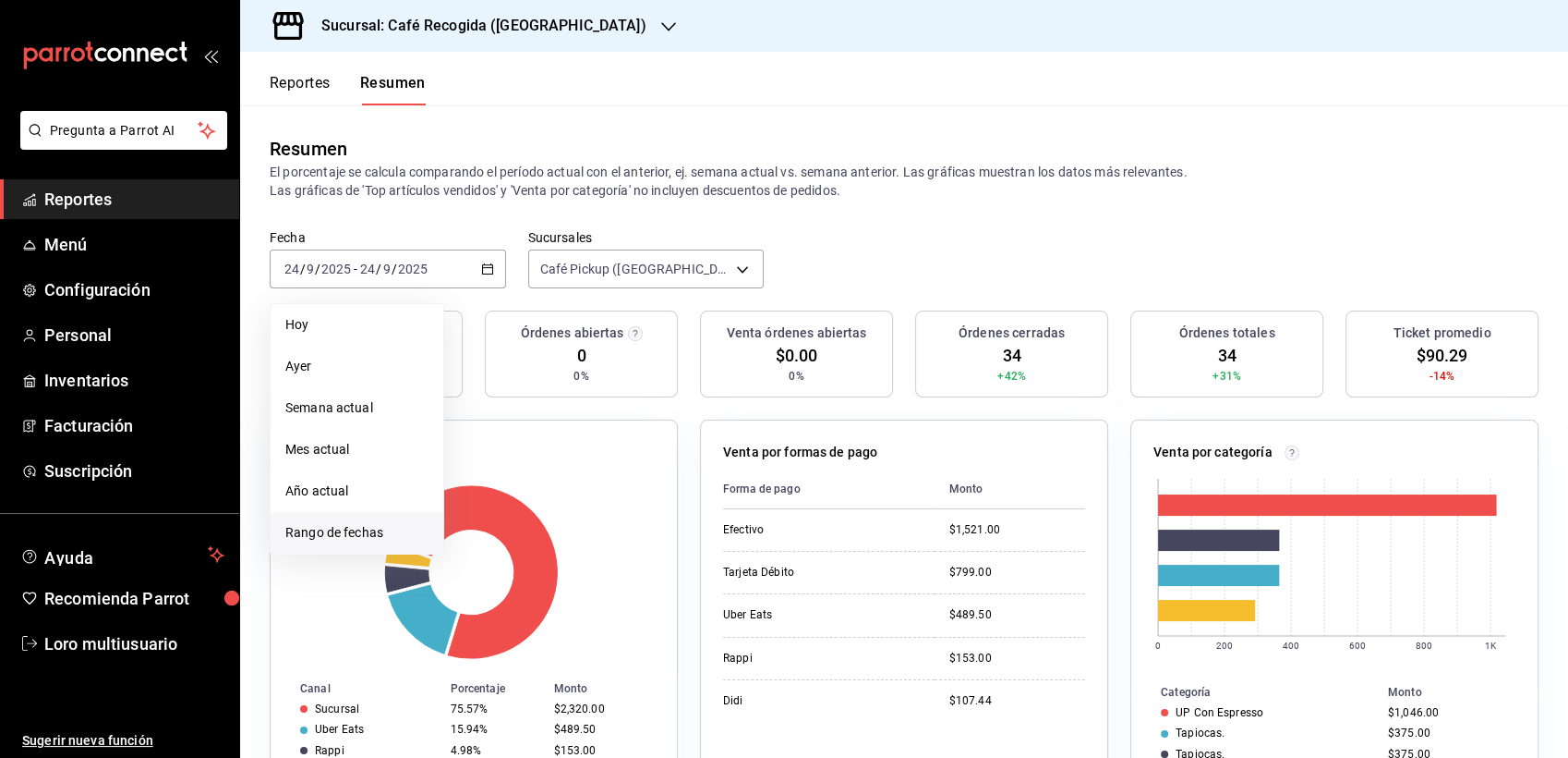
click at [346, 534] on span "Rango de fechas" at bounding box center [357, 532] width 143 height 20
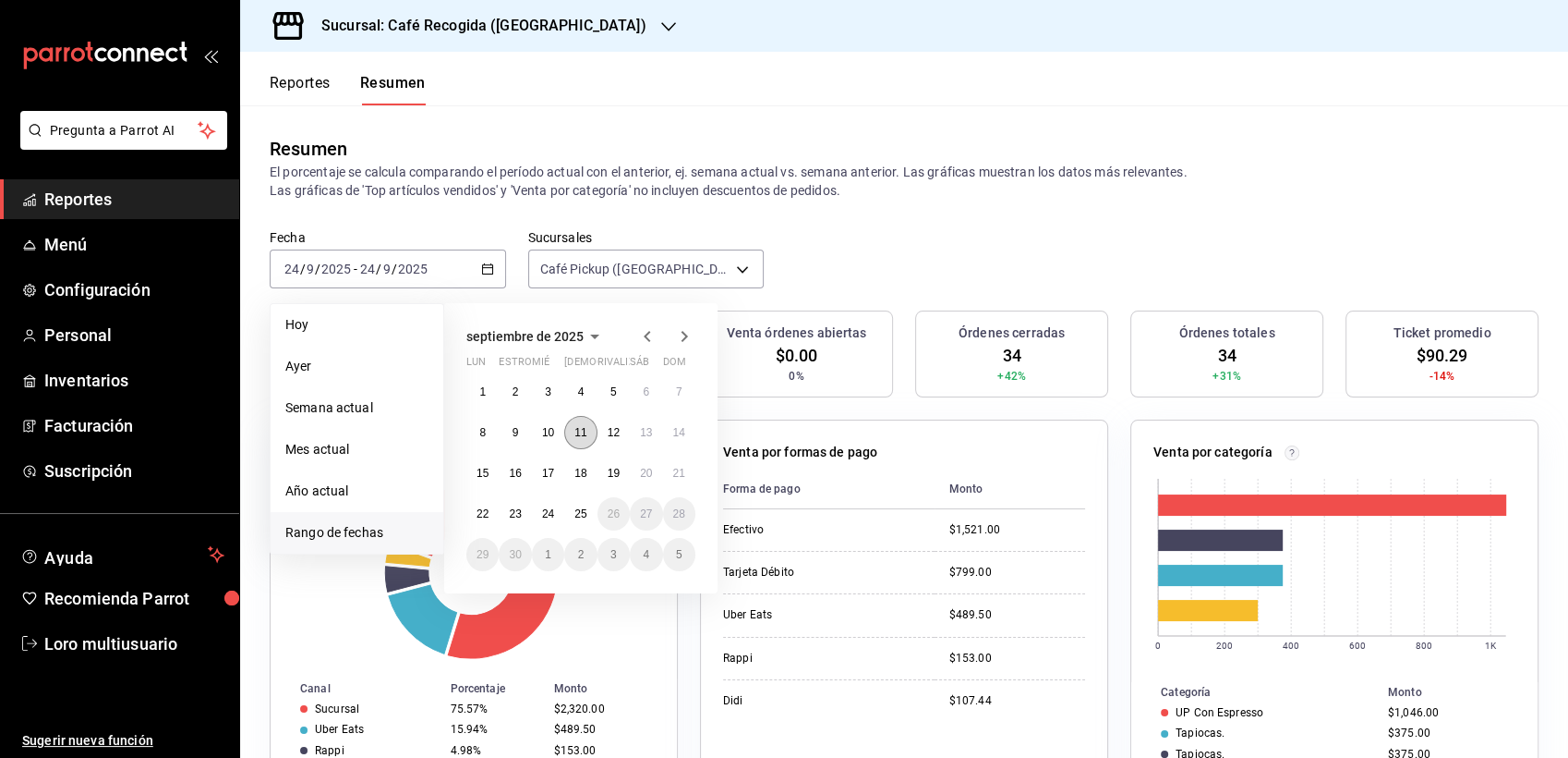
click at [577, 427] on abbr "11" at bounding box center [580, 432] width 12 height 13
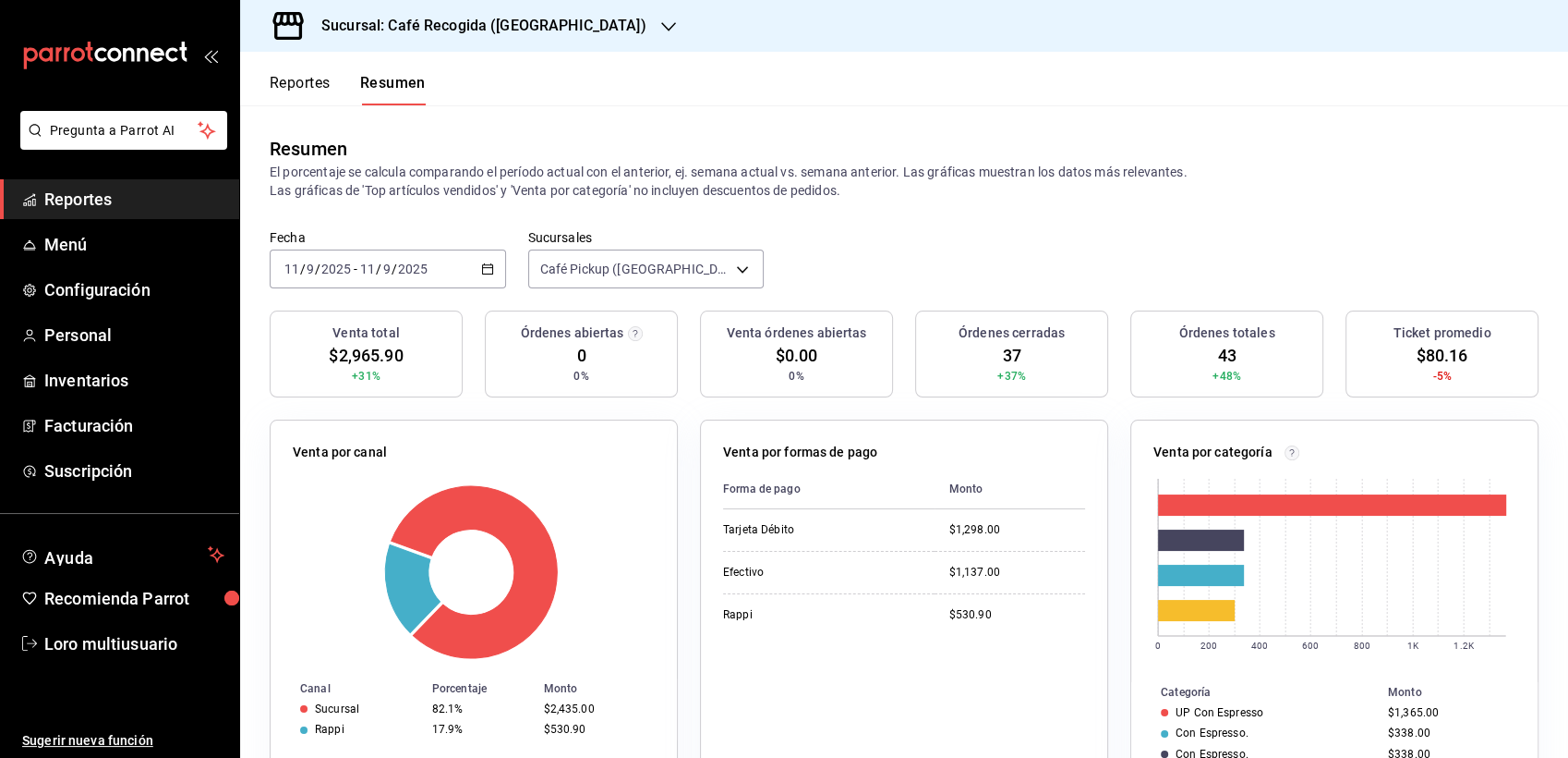
click at [416, 288] on div "Fecha 2025-09-11 11 / 9 / 2025 - 2025-09-11 11 / 9 / 2025 Sucursales Café Picku…" at bounding box center [904, 270] width 1328 height 81
click at [400, 276] on input "2025" at bounding box center [413, 269] width 31 height 15
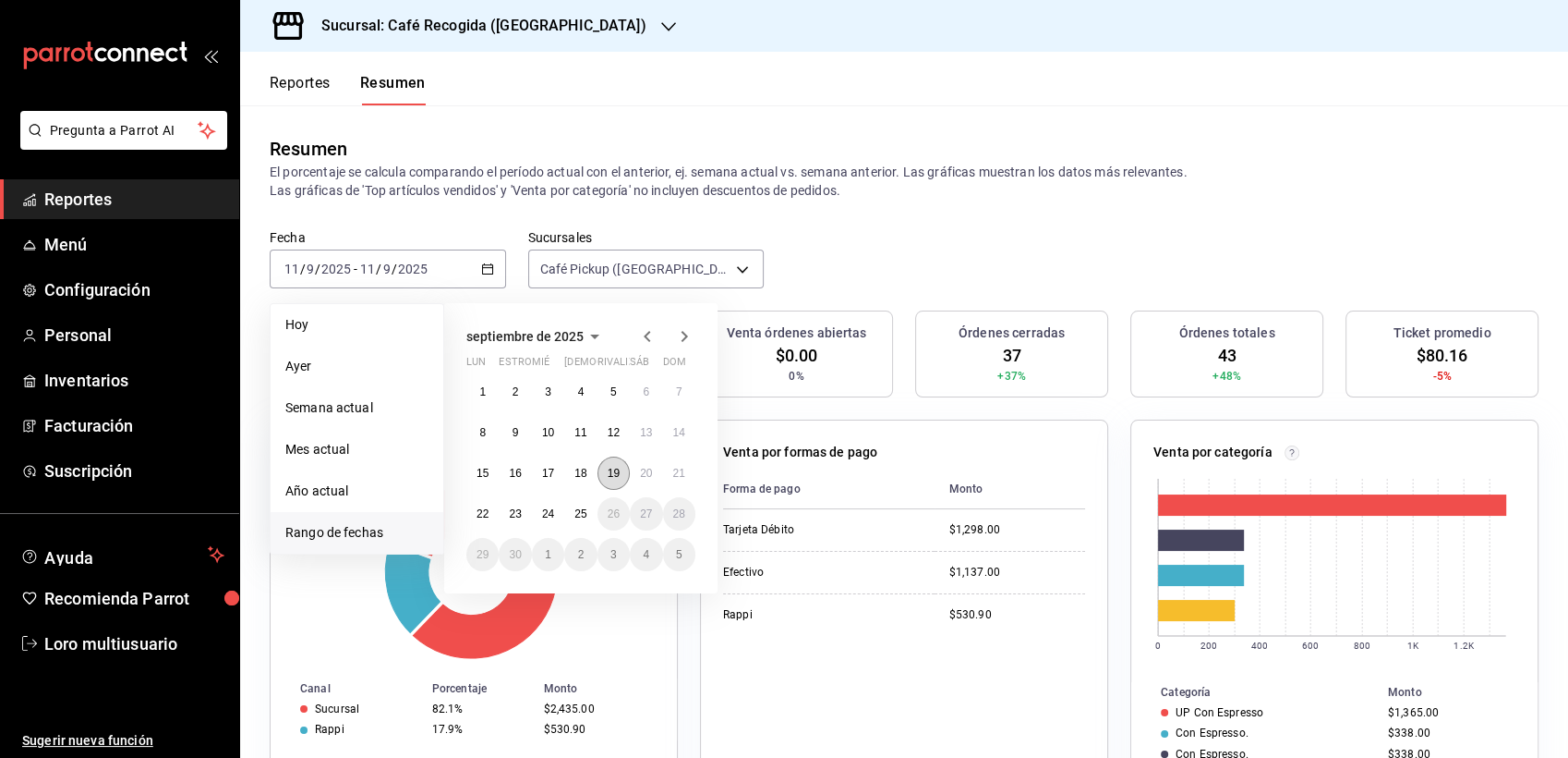
click at [625, 466] on button "19" at bounding box center [613, 474] width 32 height 33
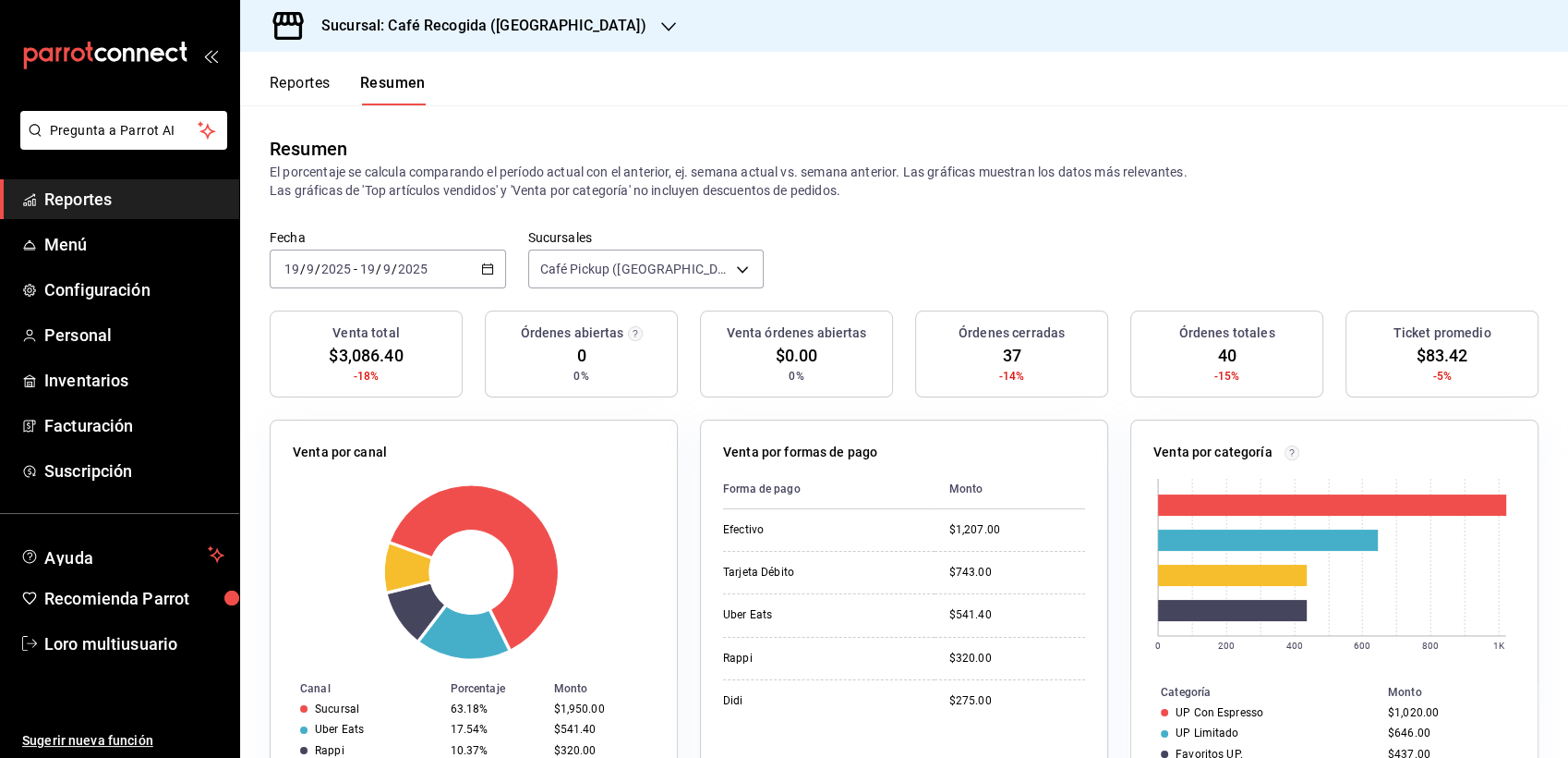
click at [396, 260] on div "[DATE] [DATE] - [DATE] [DATE]" at bounding box center [387, 269] width 236 height 39
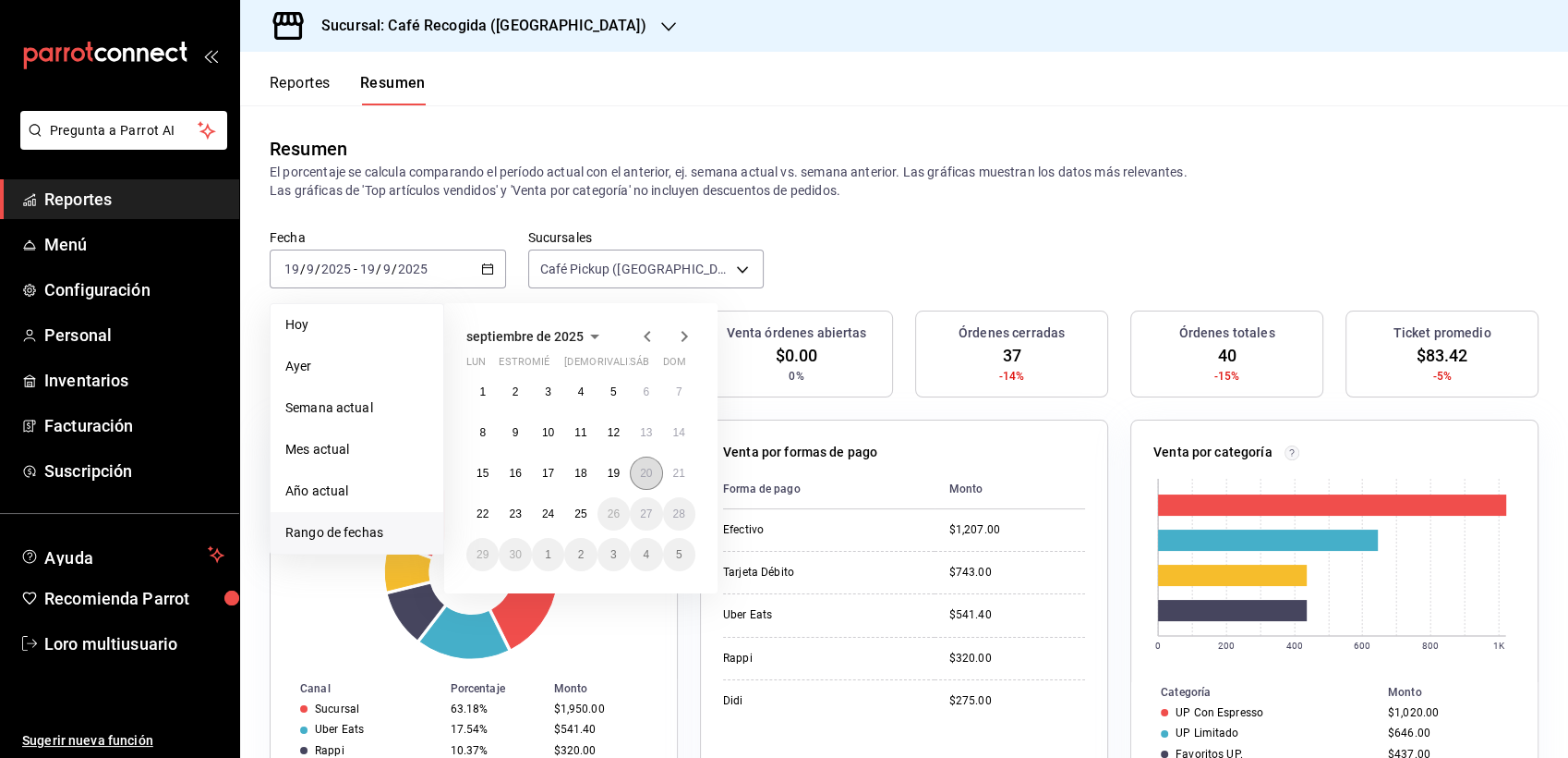
click at [653, 479] on button "20" at bounding box center [646, 474] width 32 height 33
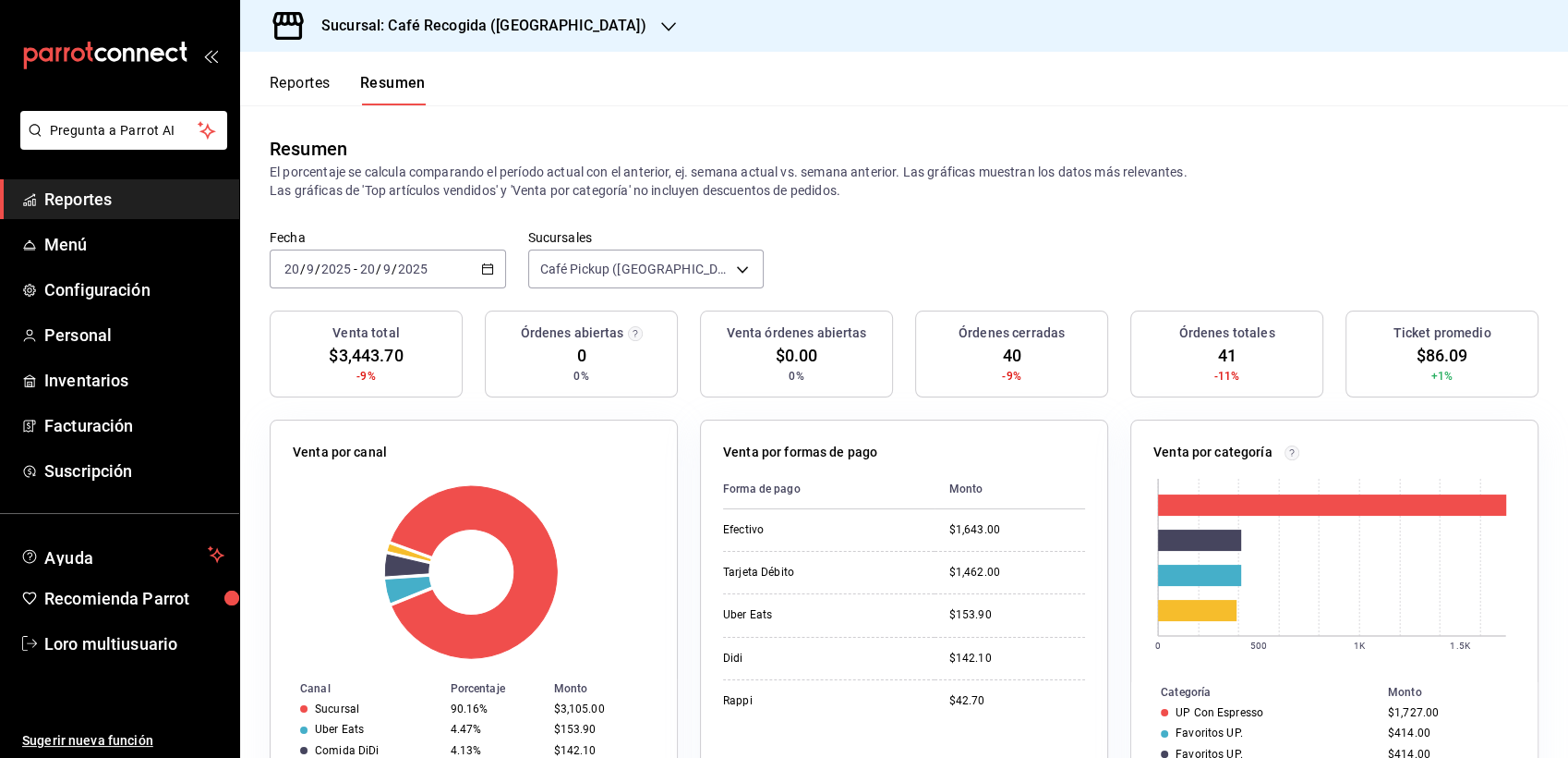
click at [398, 269] on input "2025" at bounding box center [413, 269] width 31 height 15
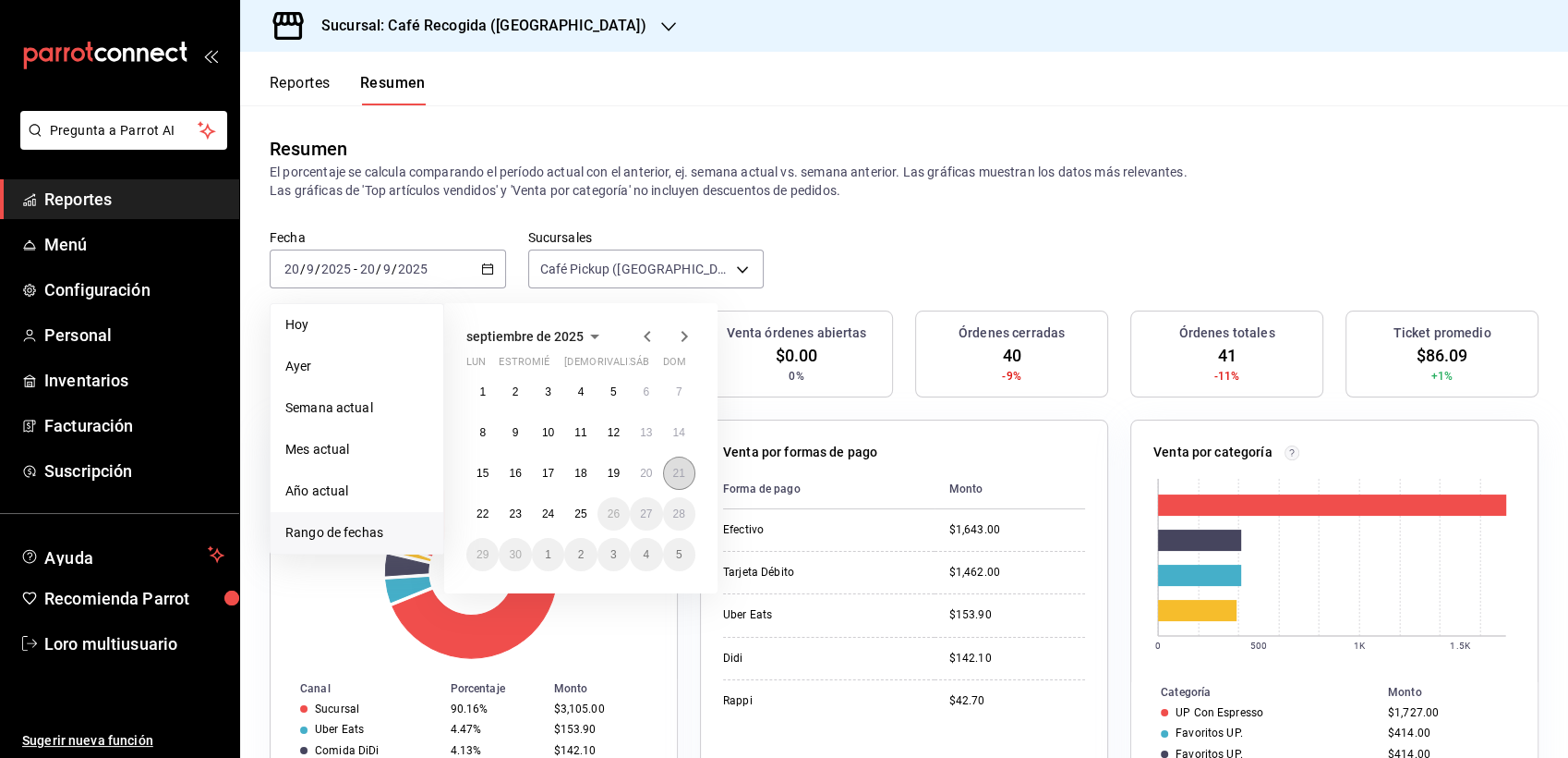
click at [677, 472] on abbr "21" at bounding box center [679, 473] width 12 height 13
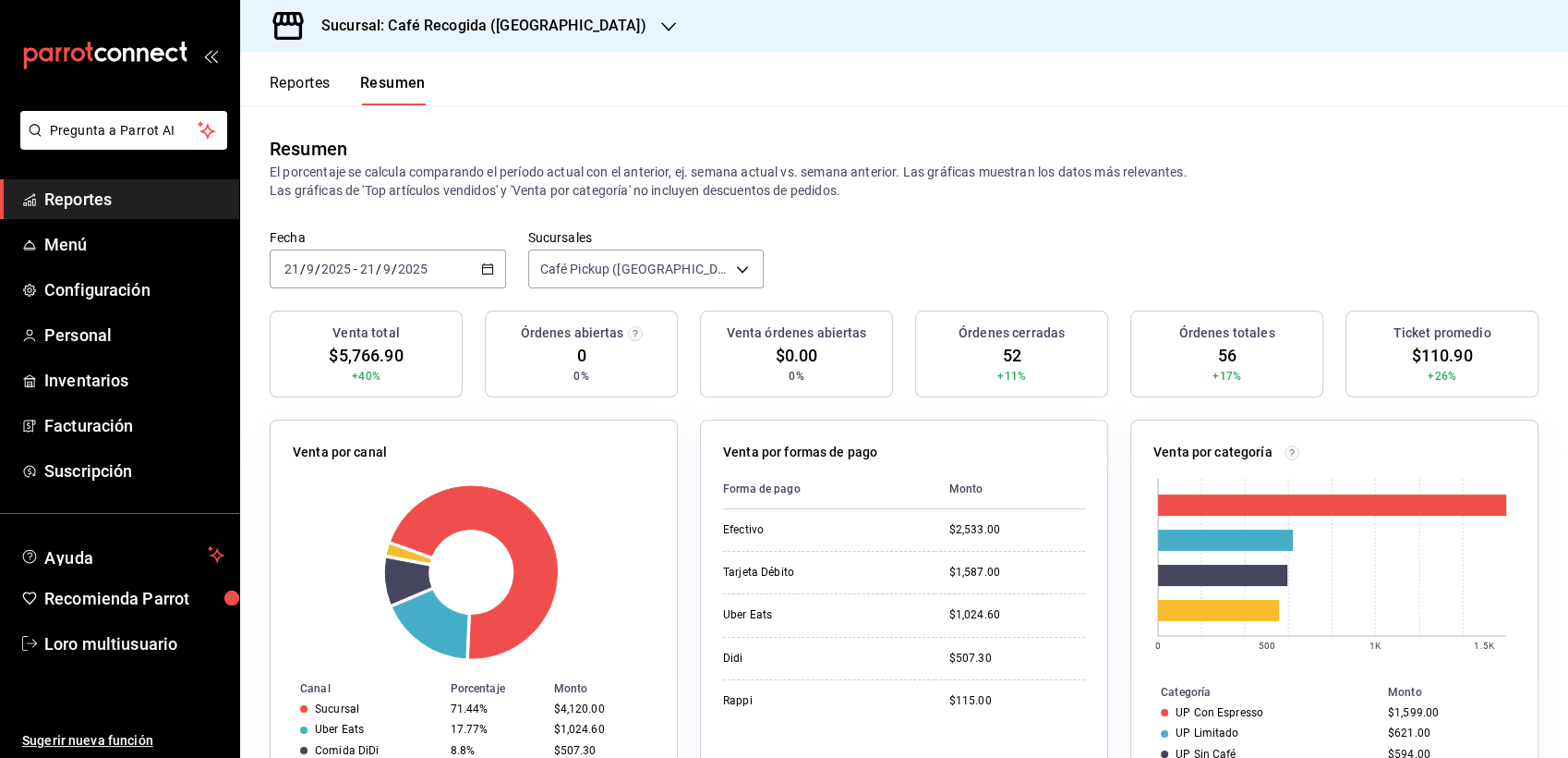
click at [386, 282] on div "2025-09-21 21 / 9 / 2025 - 2025-09-21 21 / 9 / 2025" at bounding box center [387, 269] width 236 height 39
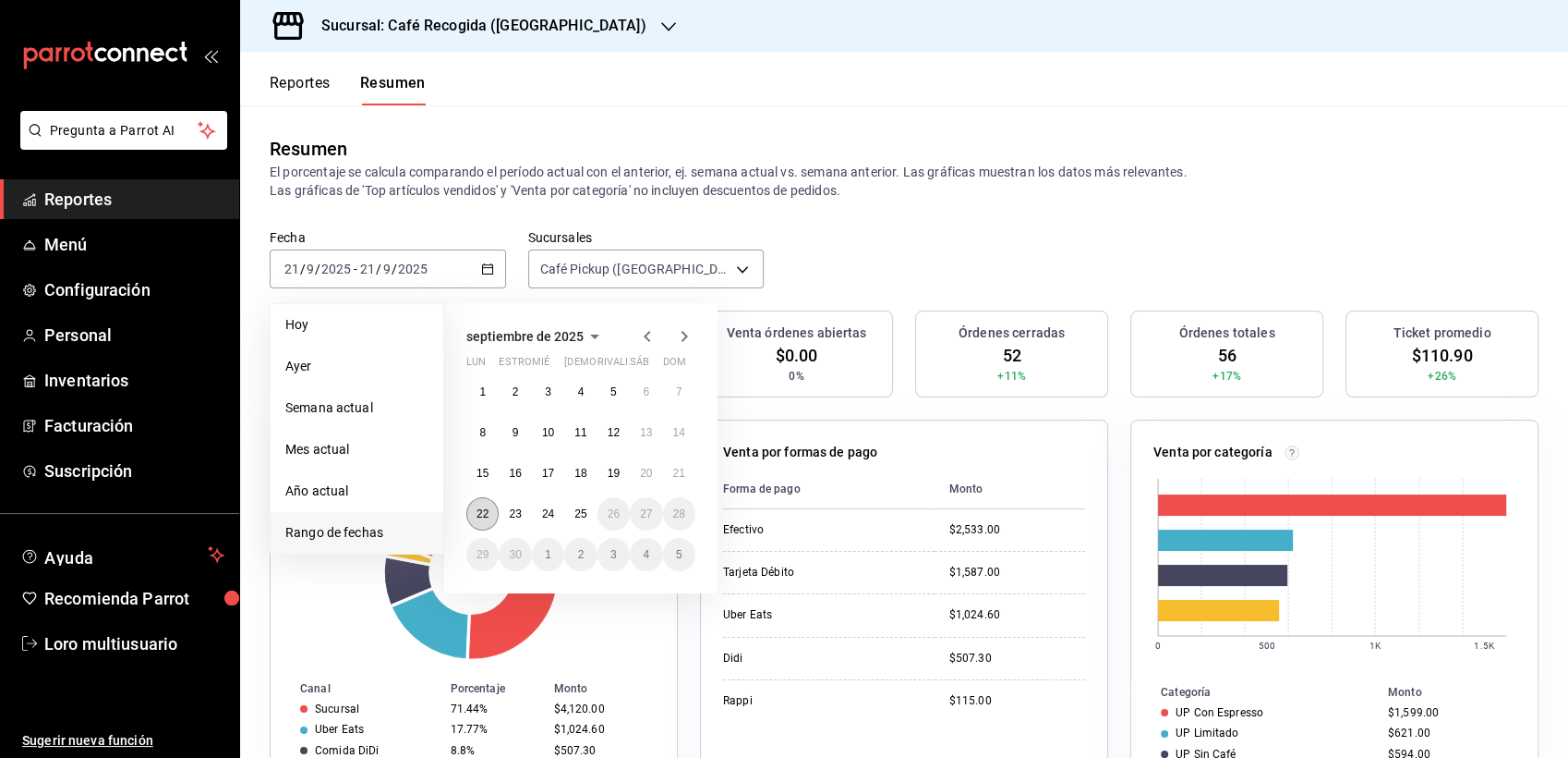
click at [485, 511] on abbr "22" at bounding box center [482, 513] width 12 height 13
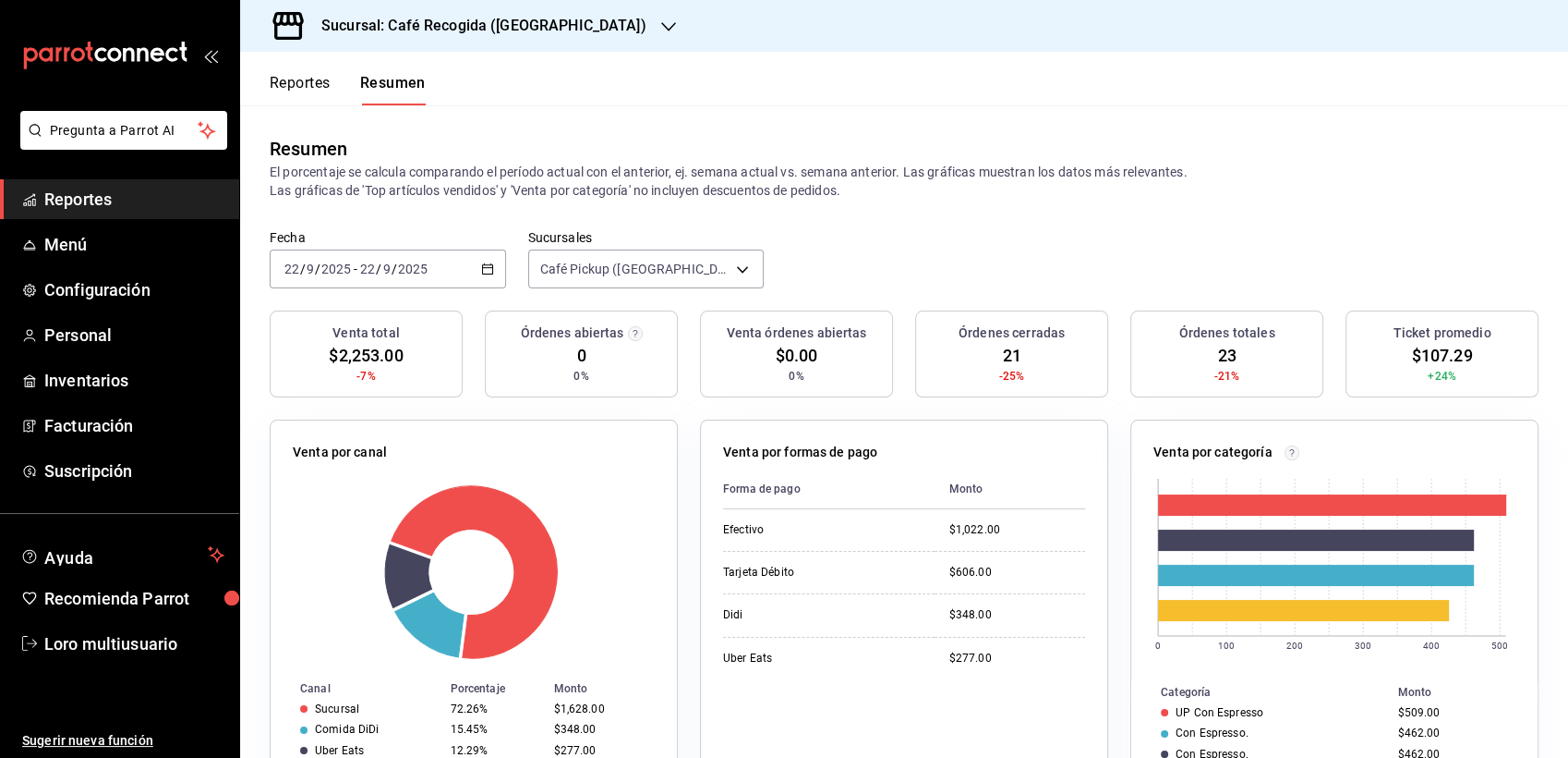
click at [355, 285] on div "2025-09-22 22 / 9 / 2025 - 2025-09-22 22 / 9 / 2025" at bounding box center [387, 269] width 236 height 39
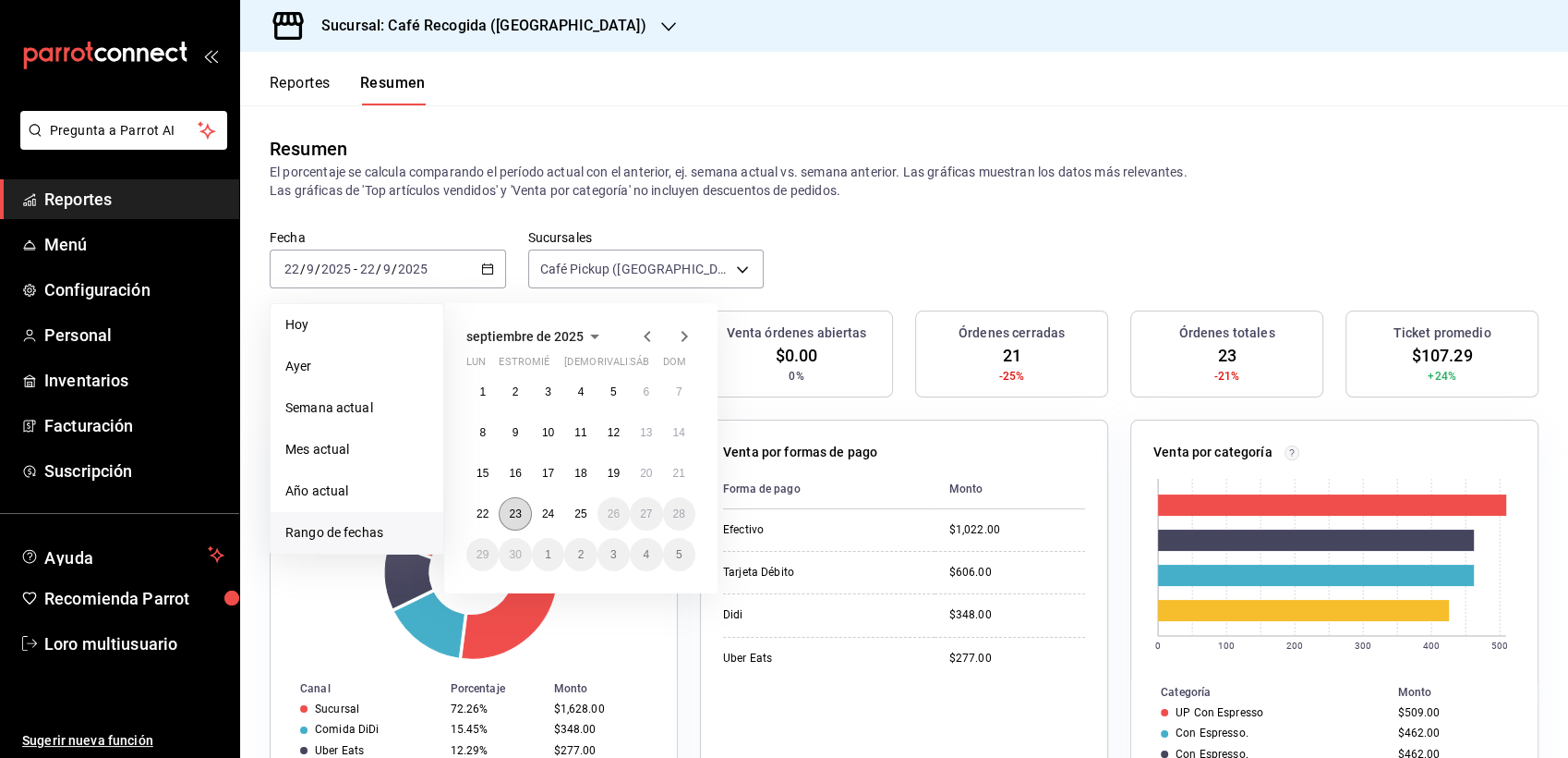
click at [512, 514] on abbr "23" at bounding box center [514, 513] width 12 height 13
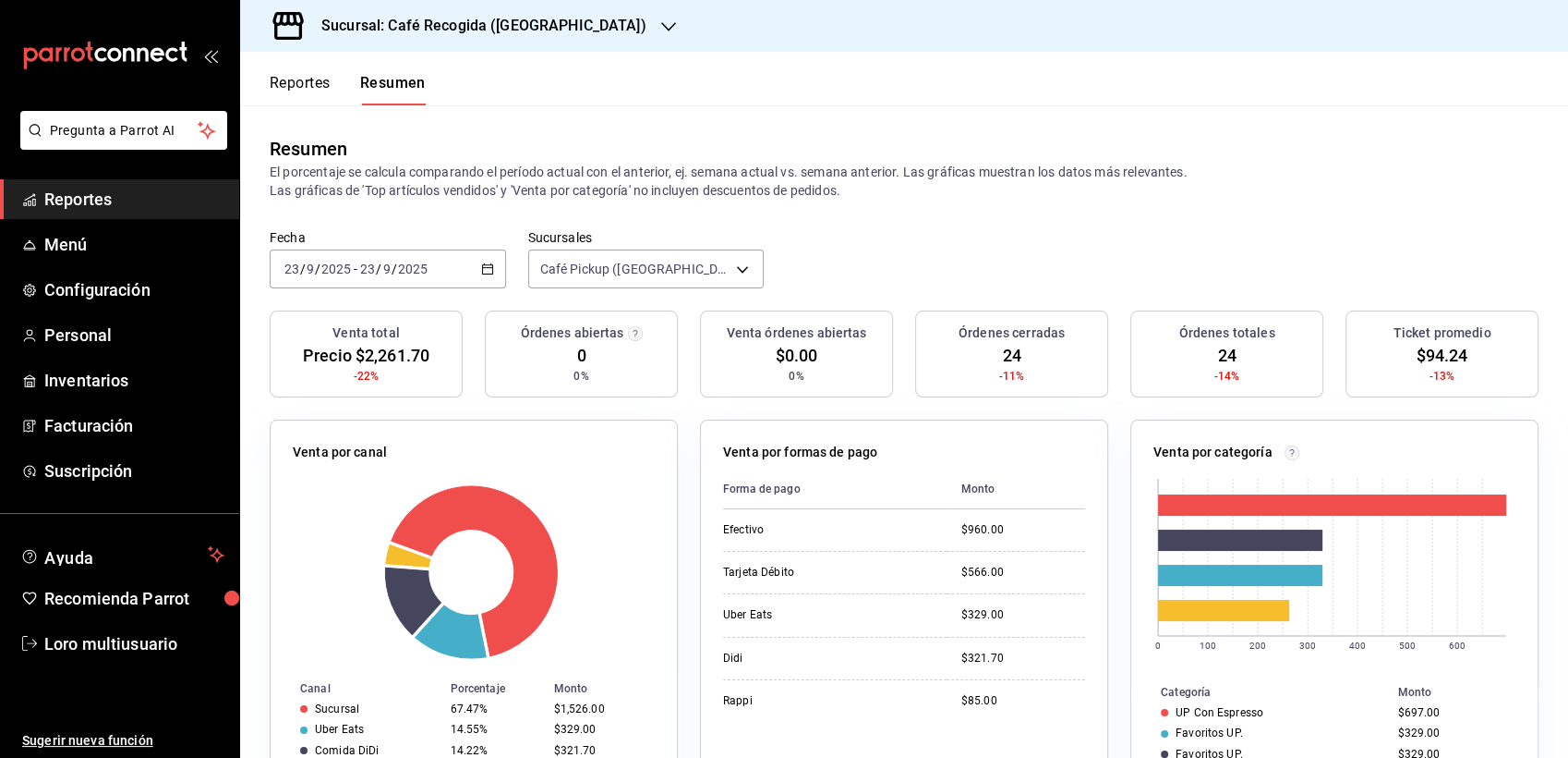
click at [443, 266] on div "2025-09-23 23 / 9 / 2025 - 2025-09-23 23 / 9 / 2025" at bounding box center [387, 269] width 236 height 39
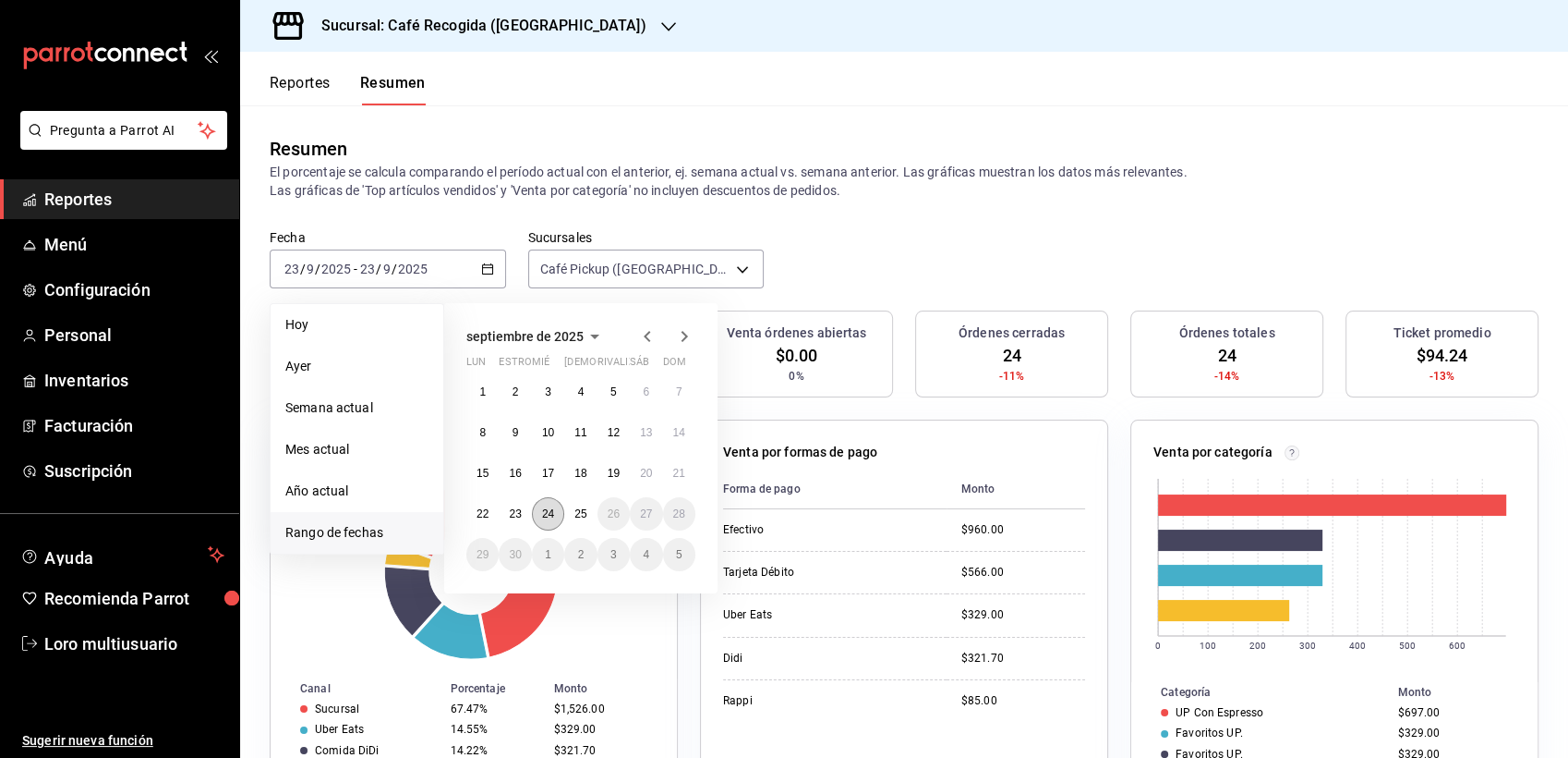
click at [555, 522] on button "24" at bounding box center [548, 514] width 32 height 33
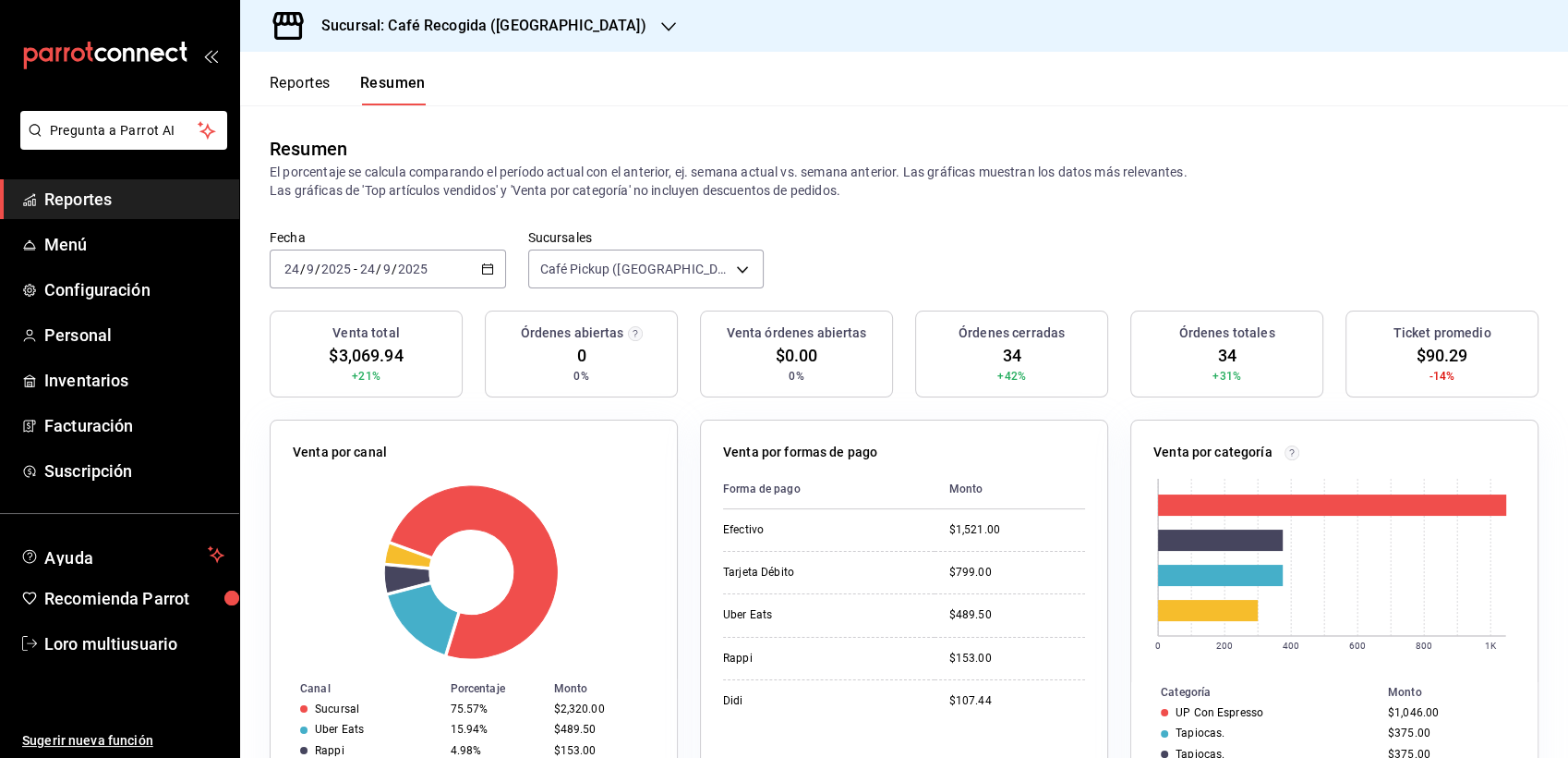
click at [453, 34] on h3 "Sucursal: Café Recogida (Lago de Guadalupe)" at bounding box center [476, 25] width 340 height 23
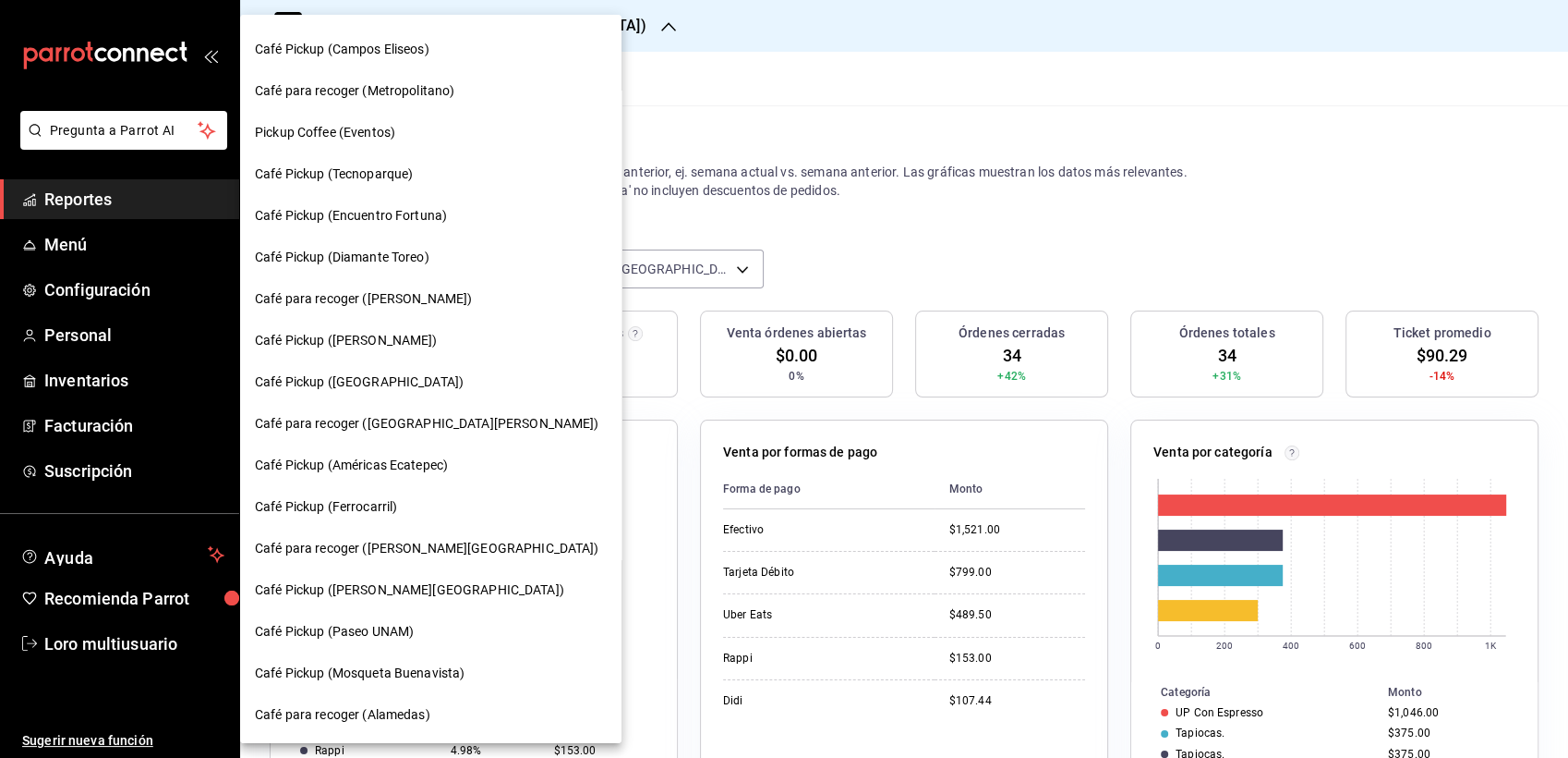
scroll to position [170, 0]
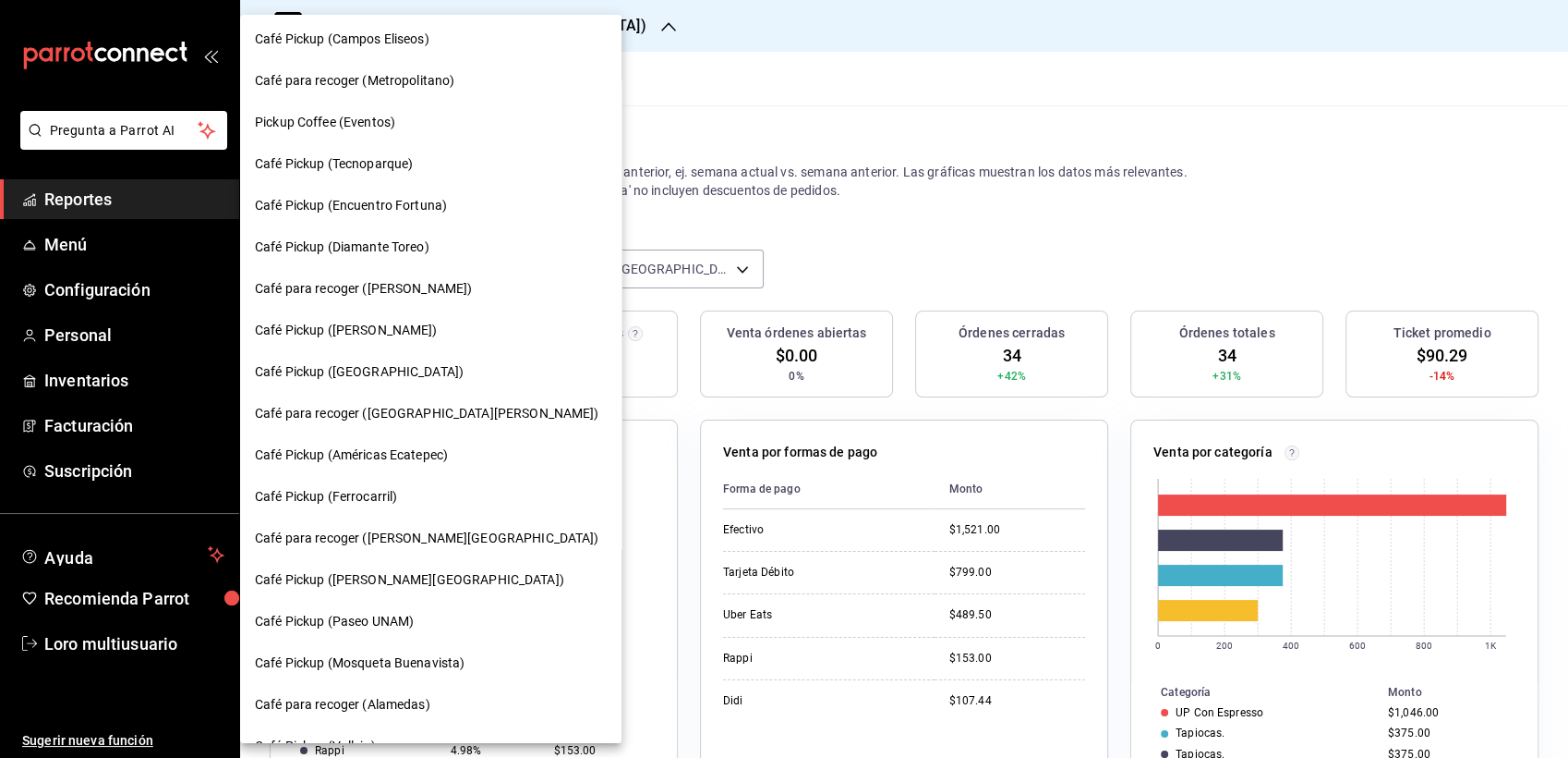
click at [410, 234] on div "Café Pickup (Diamante Toreo)" at bounding box center [430, 247] width 381 height 41
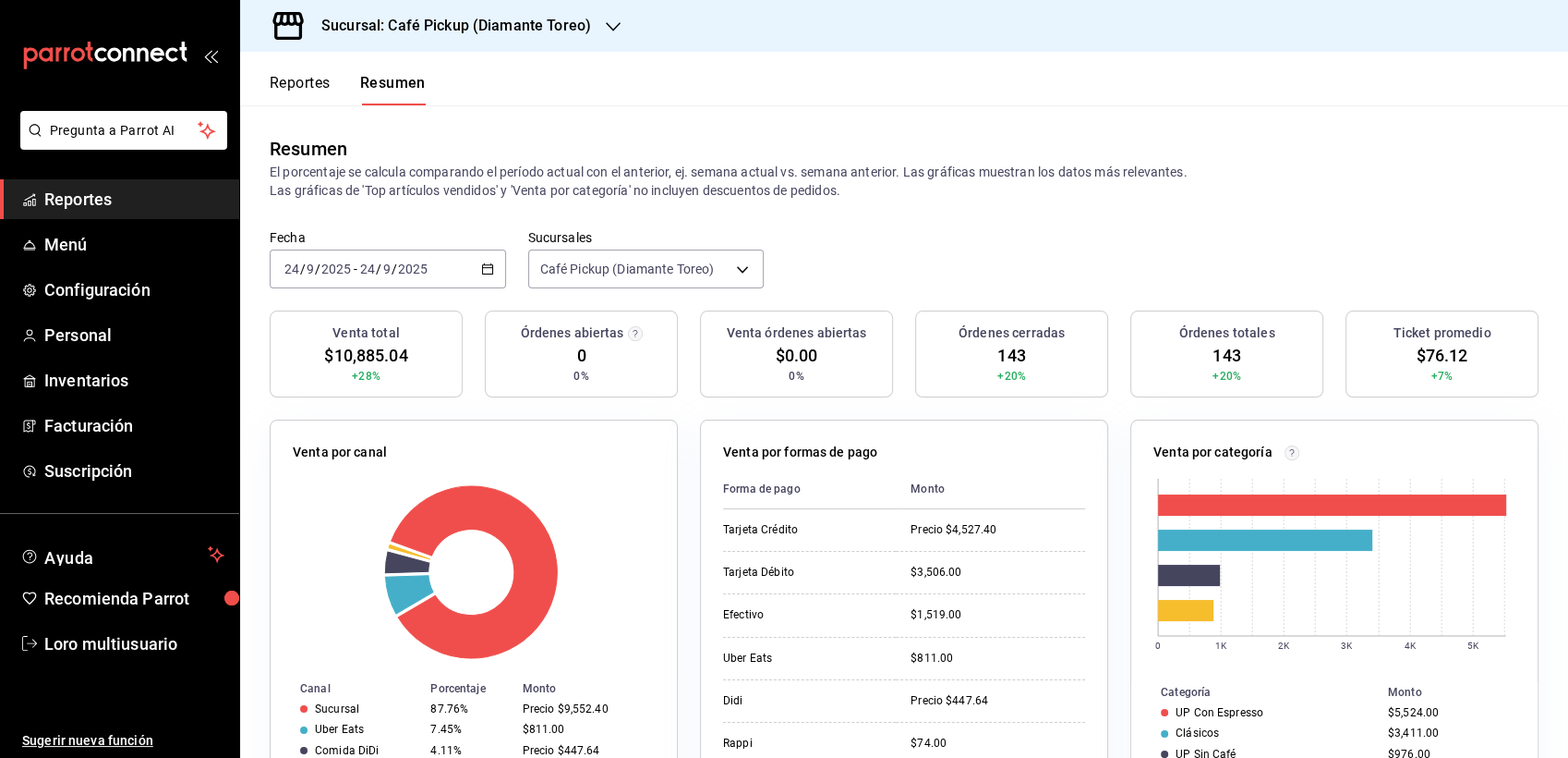
click at [361, 252] on div "2025-09-24 24 / 9 / 2025 - 2025-09-24 24 / 9 / 2025" at bounding box center [387, 269] width 236 height 39
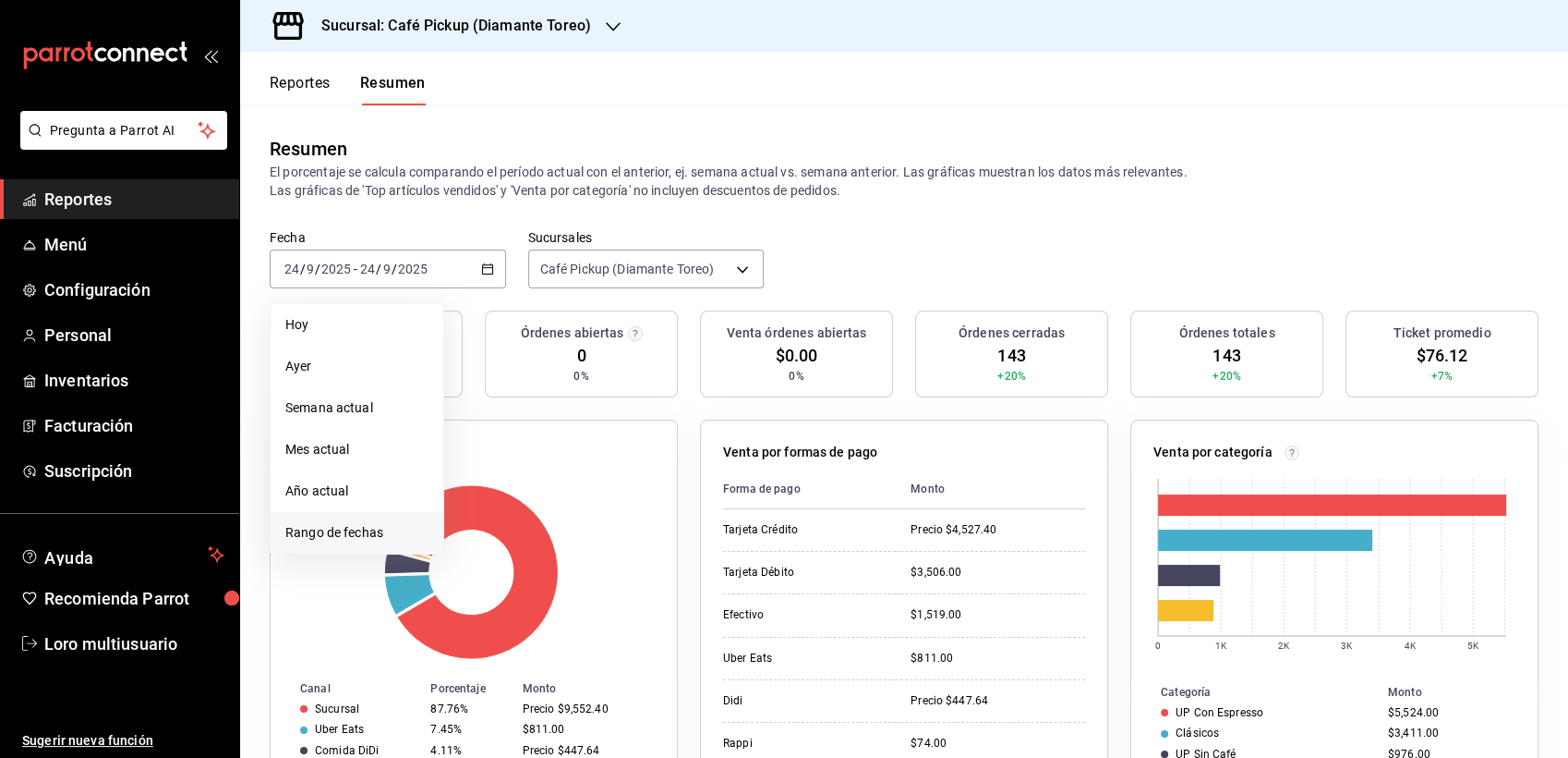
click at [346, 532] on span "Rango de fechas" at bounding box center [357, 532] width 143 height 20
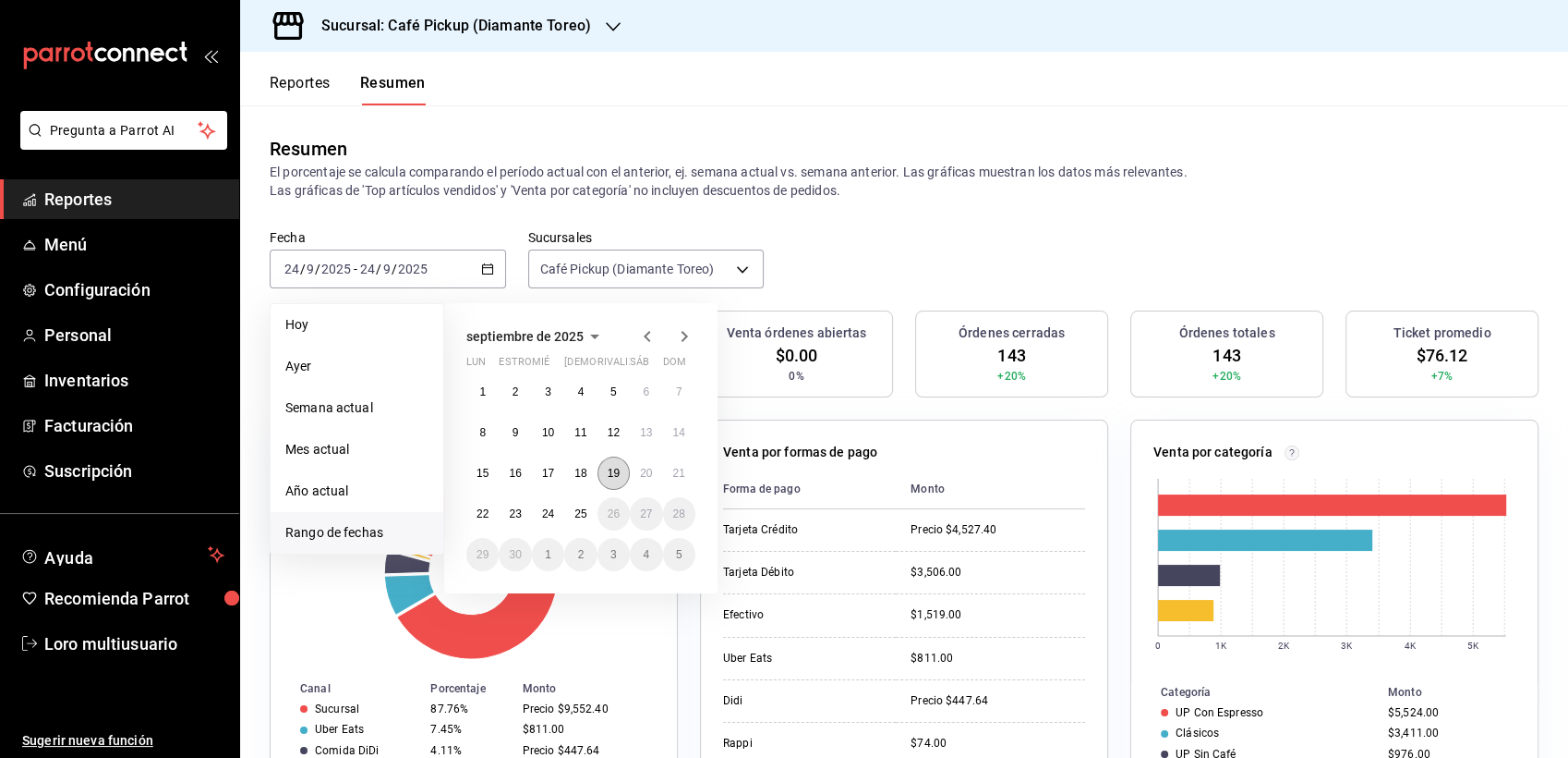
click at [609, 474] on abbr "19" at bounding box center [613, 473] width 12 height 13
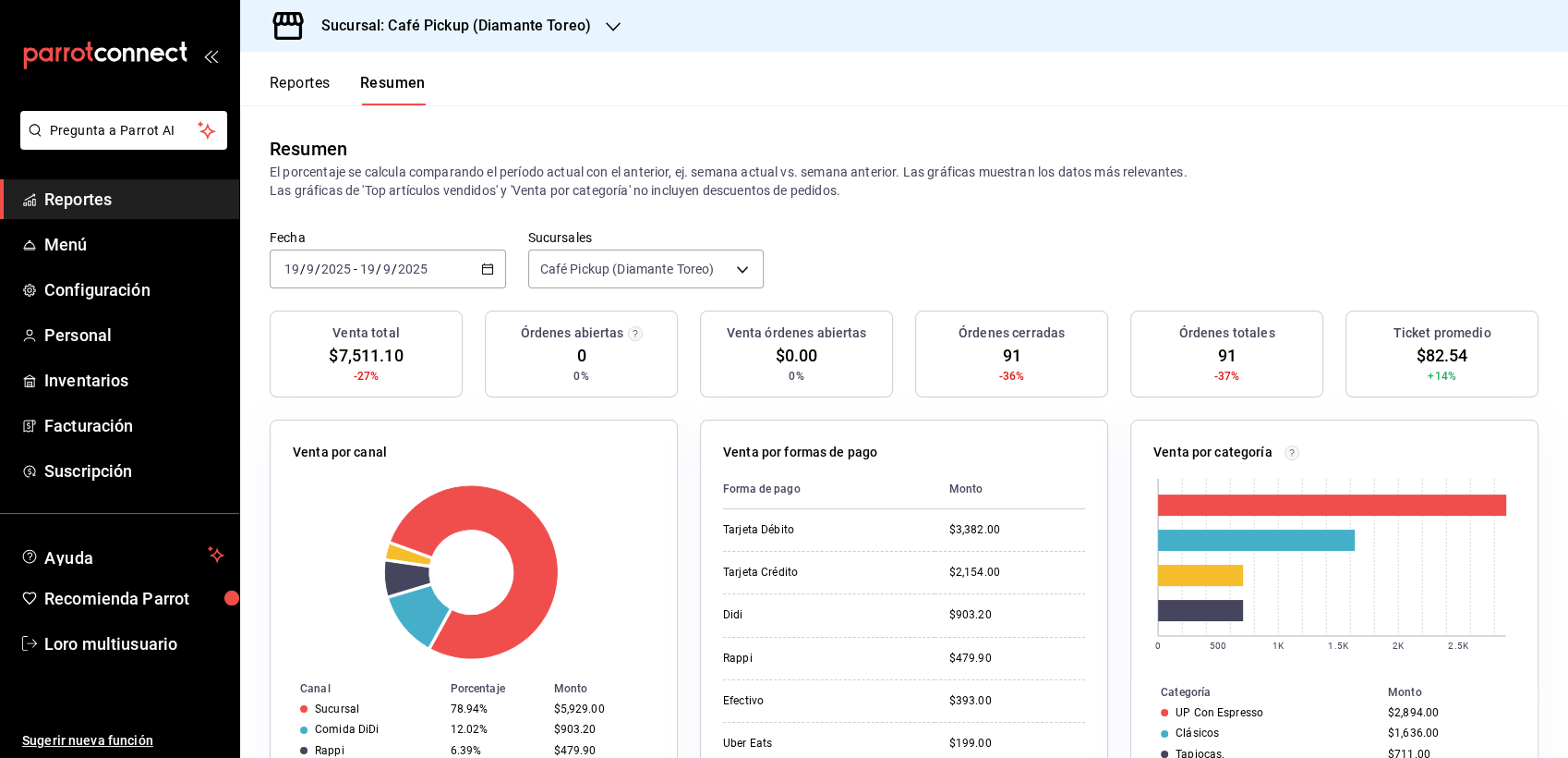
click at [423, 270] on input "2025" at bounding box center [413, 269] width 31 height 15
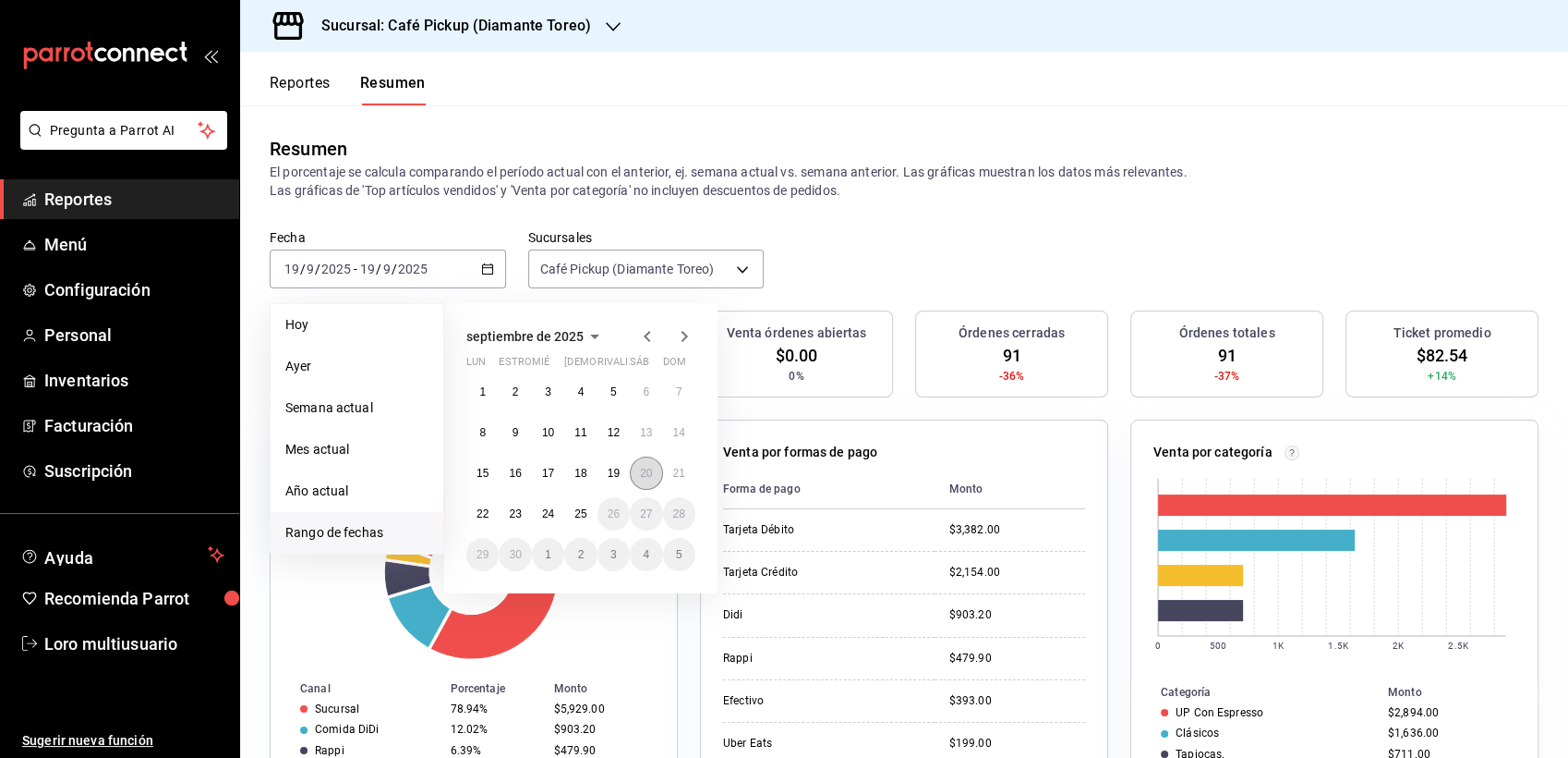
click at [634, 480] on button "20" at bounding box center [646, 474] width 32 height 33
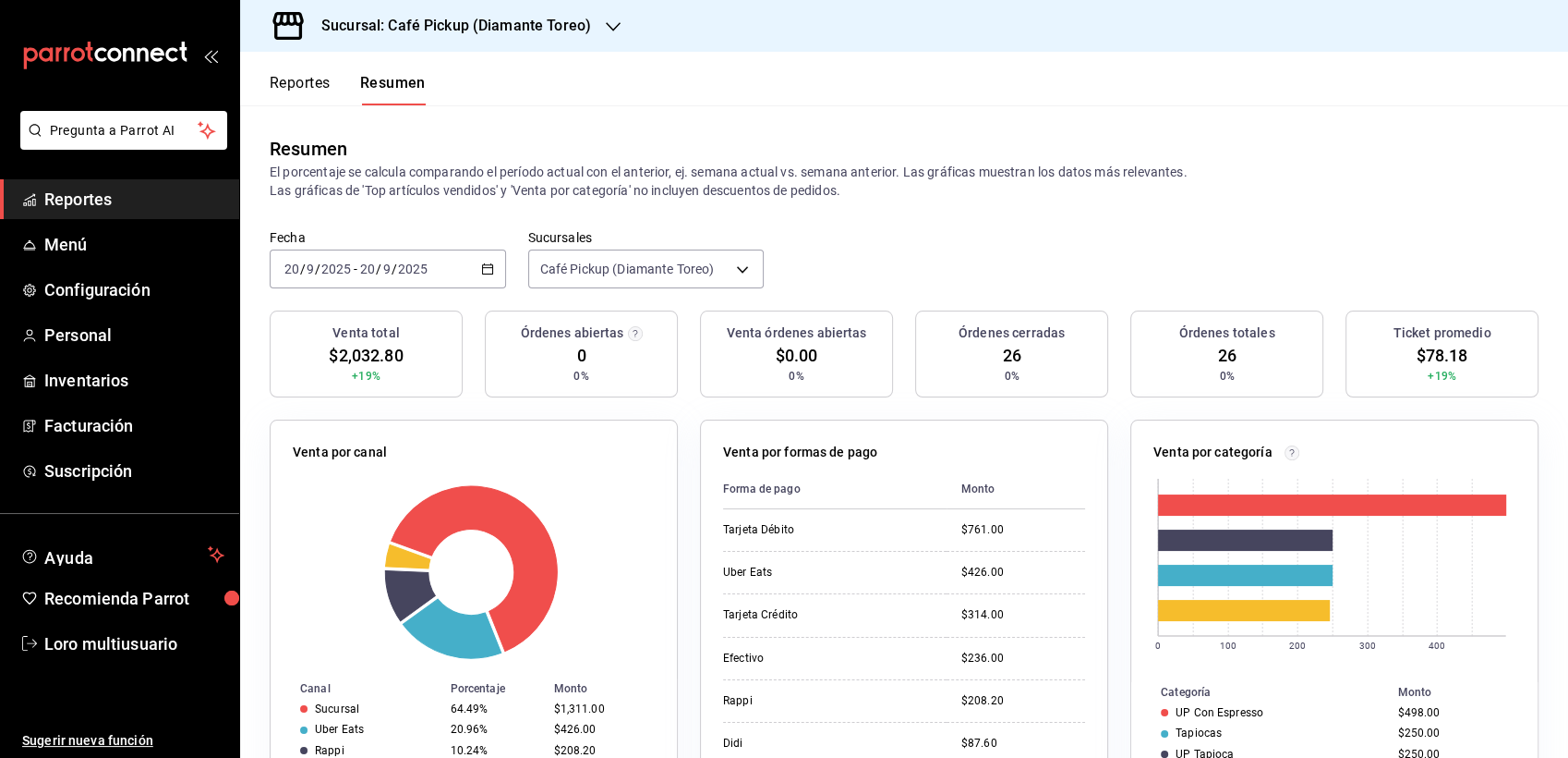
click at [378, 284] on div "2025-09-20 20 / 9 / 2025 - 2025-09-20 20 / 9 / 2025" at bounding box center [387, 269] width 236 height 39
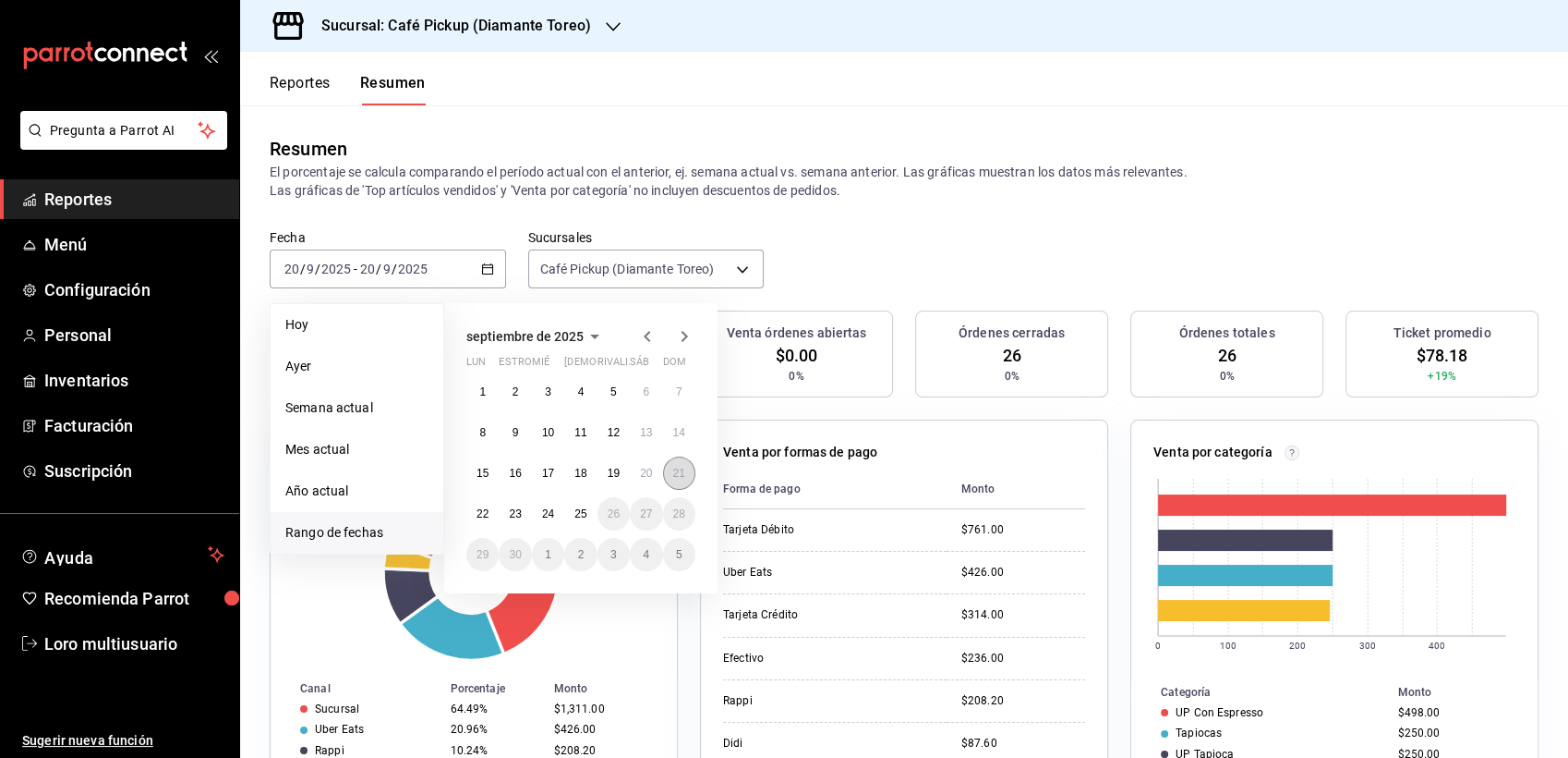
click at [687, 475] on button "21" at bounding box center [679, 474] width 32 height 33
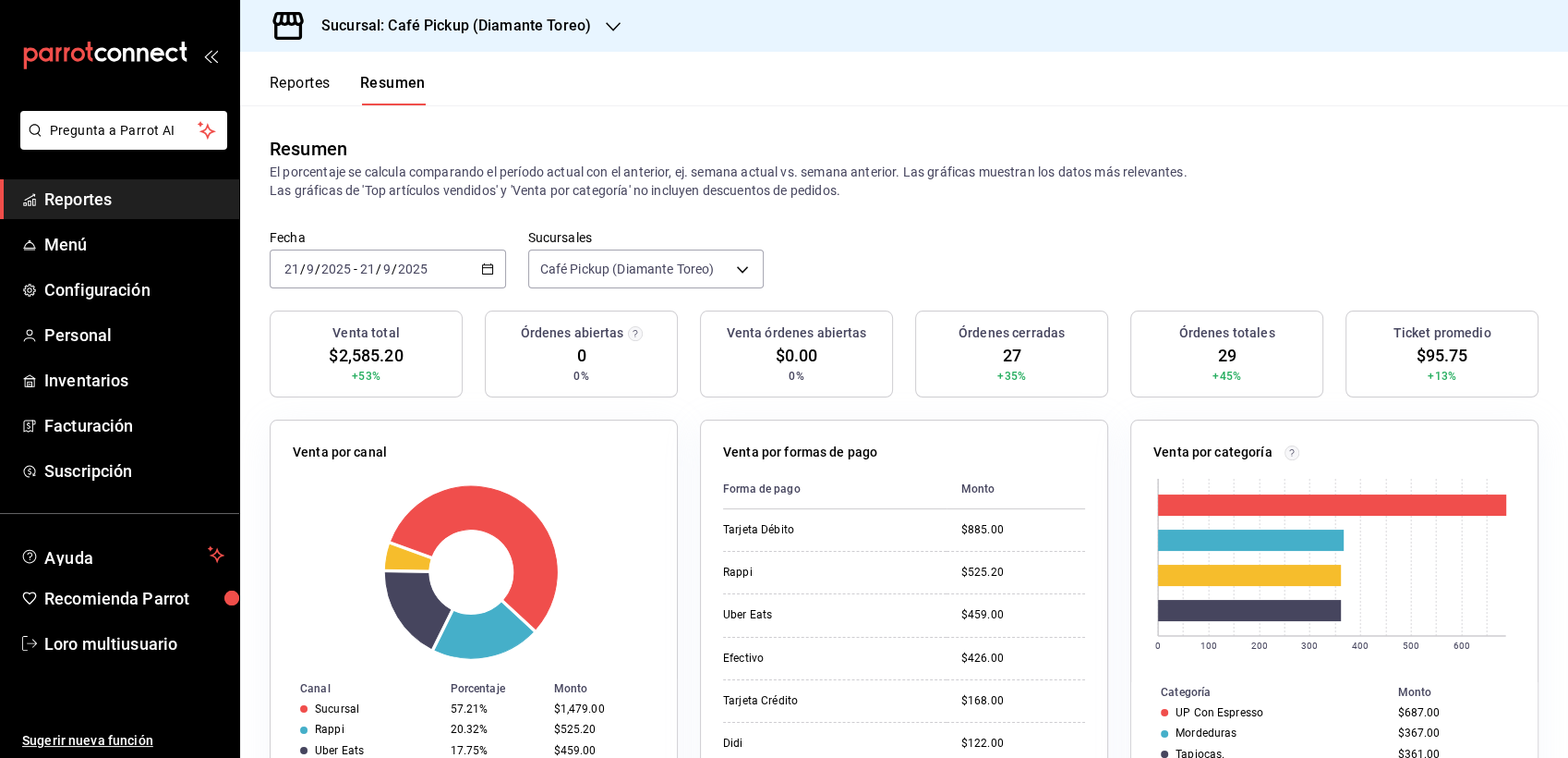
click at [421, 278] on div "2025-09-21 21 / 9 / 2025 - 2025-09-21 21 / 9 / 2025" at bounding box center [387, 269] width 236 height 39
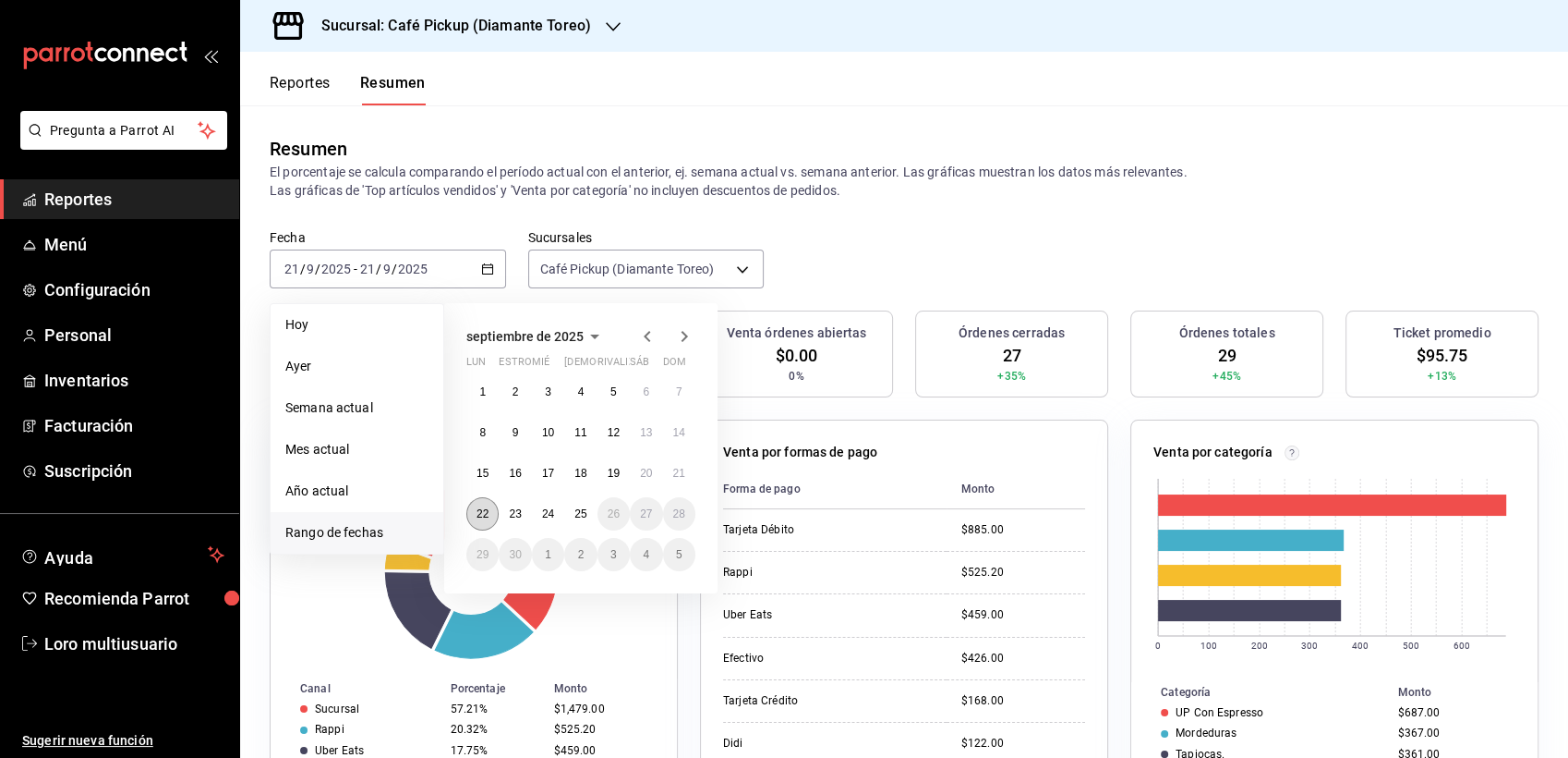
click at [476, 512] on abbr "22" at bounding box center [482, 513] width 12 height 13
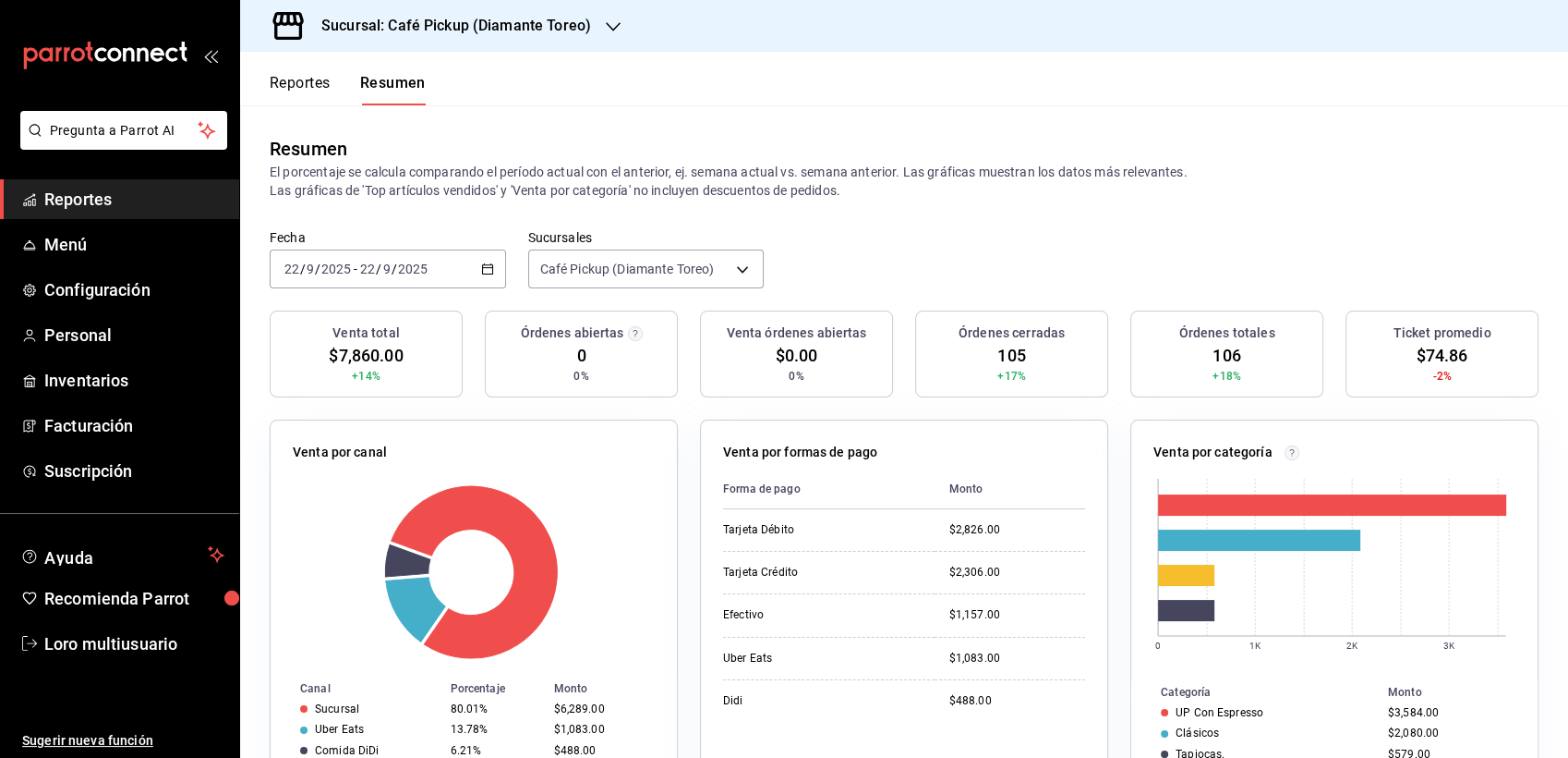
click at [402, 275] on input "2025" at bounding box center [413, 269] width 31 height 15
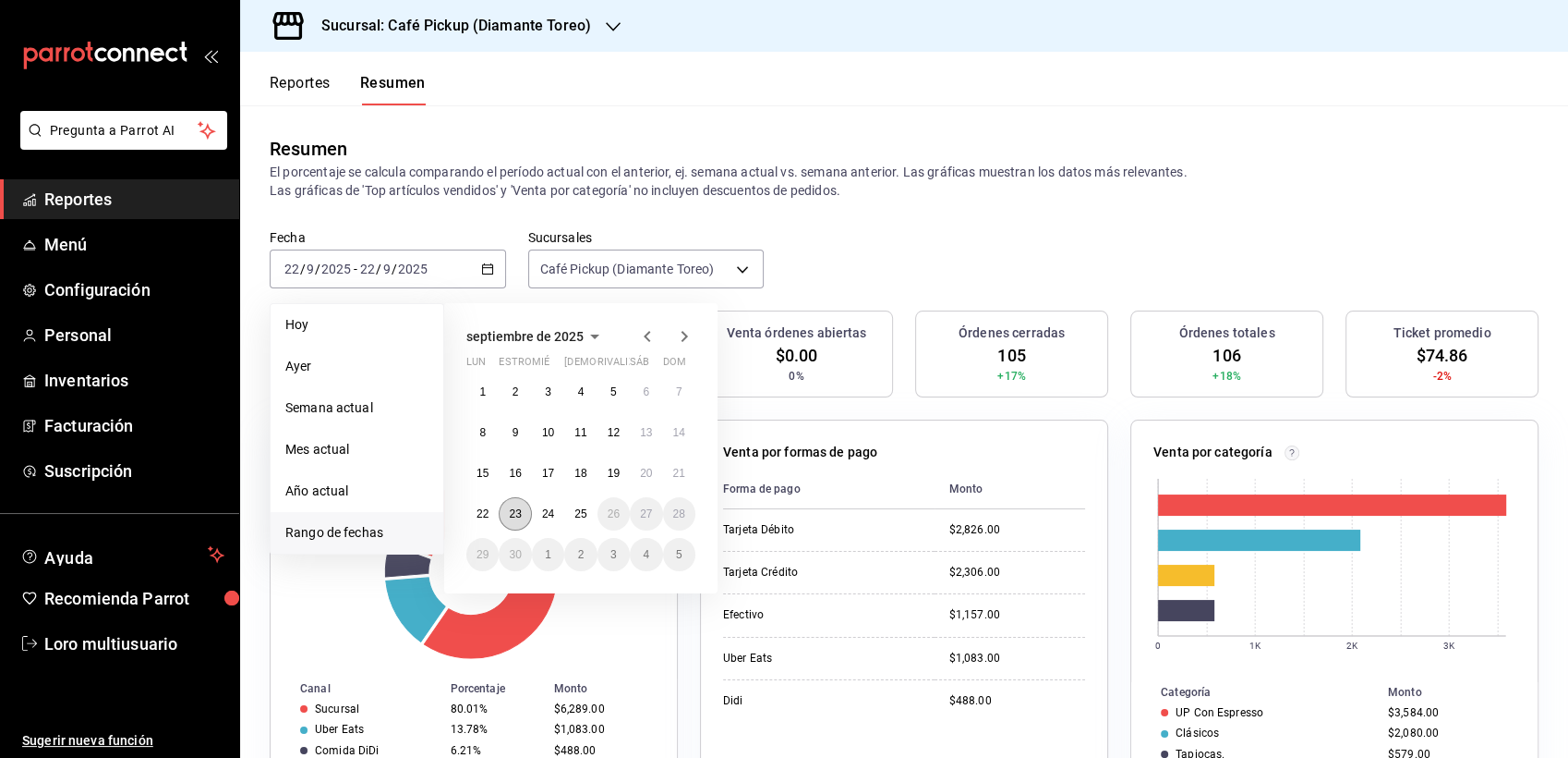
click at [514, 512] on abbr "23" at bounding box center [514, 513] width 12 height 13
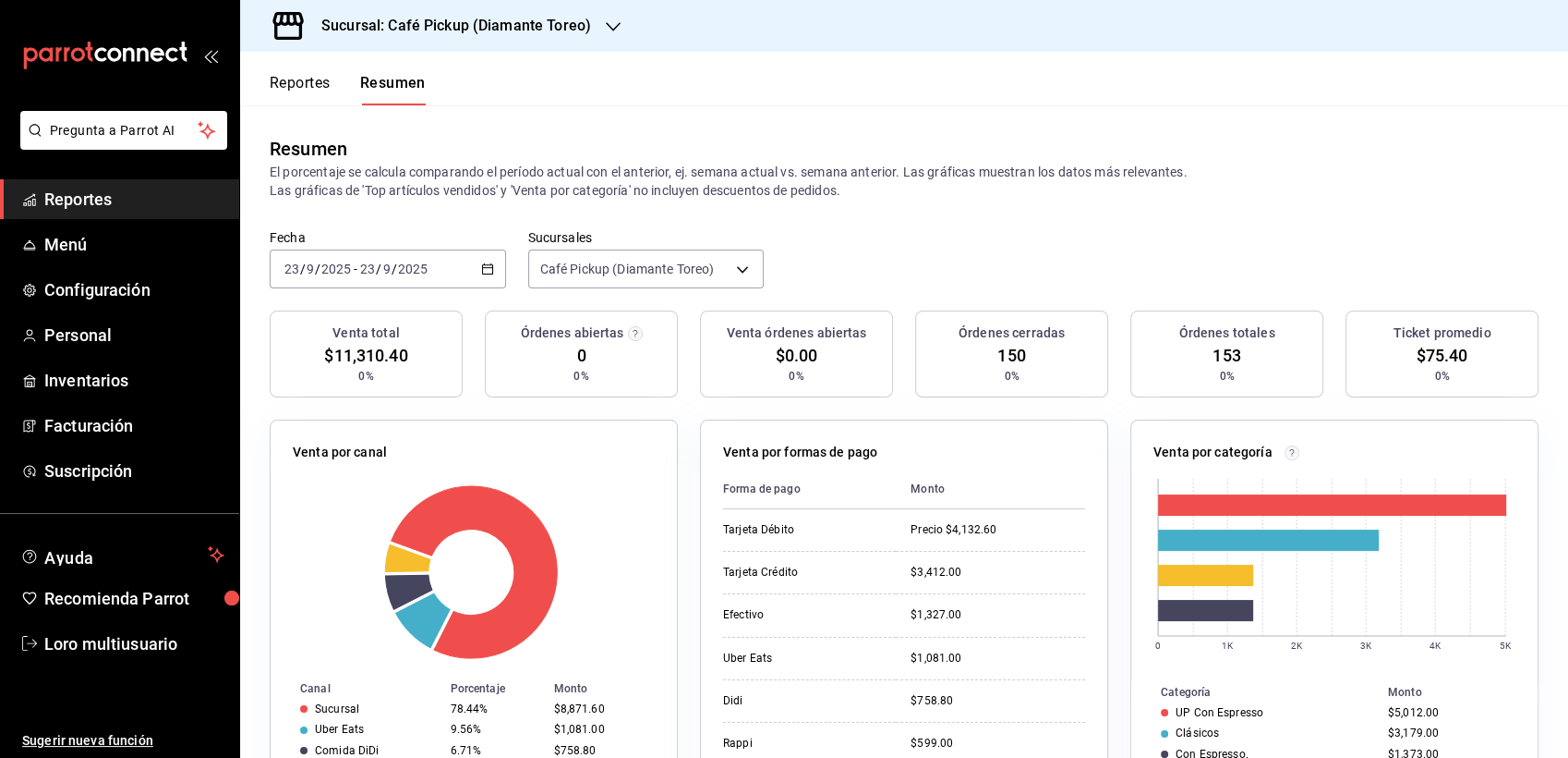
click at [488, 11] on div "Sucursal: Café Pickup (Diamante Toreo)" at bounding box center [441, 25] width 373 height 52
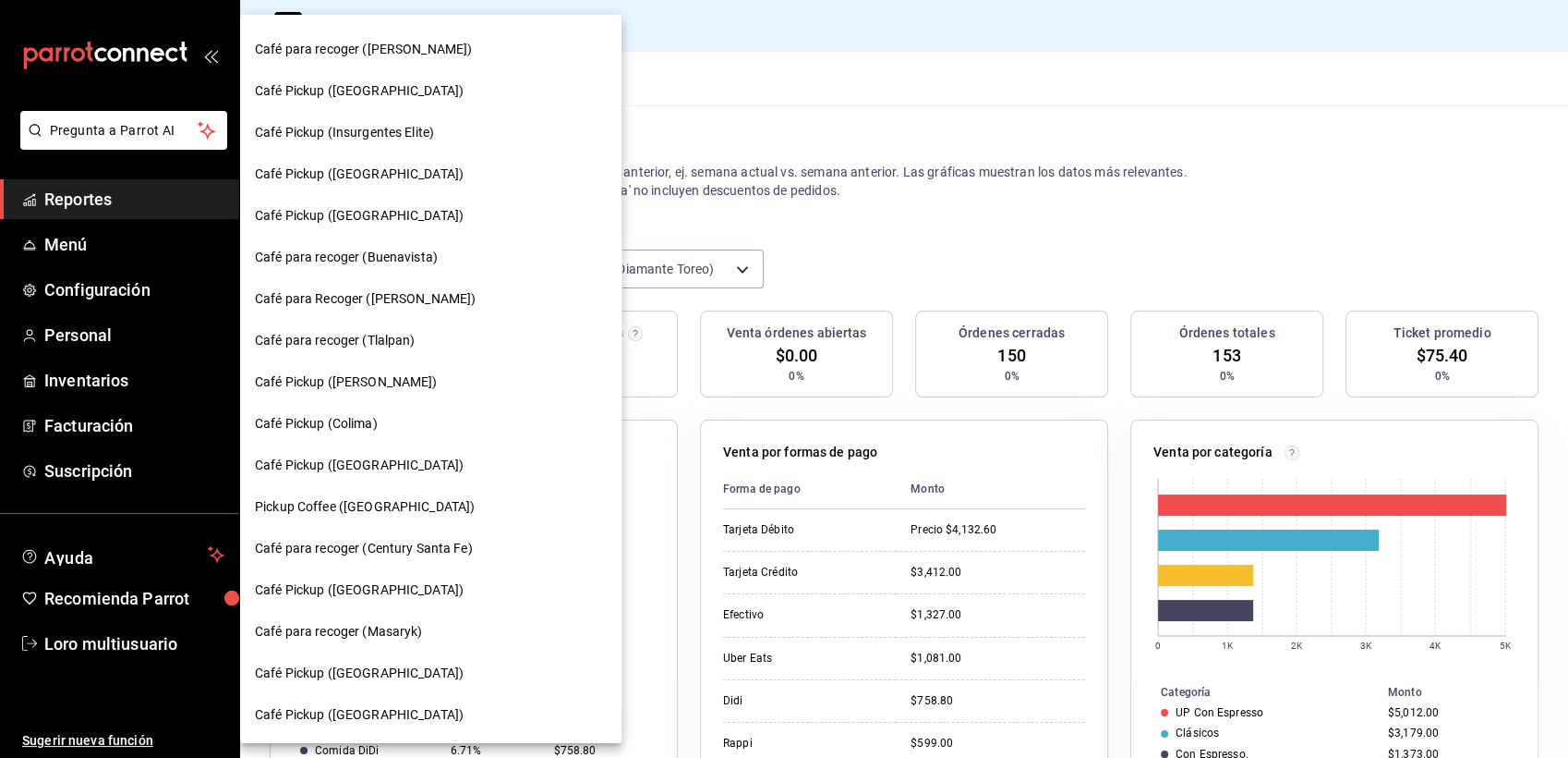
scroll to position [990, 0]
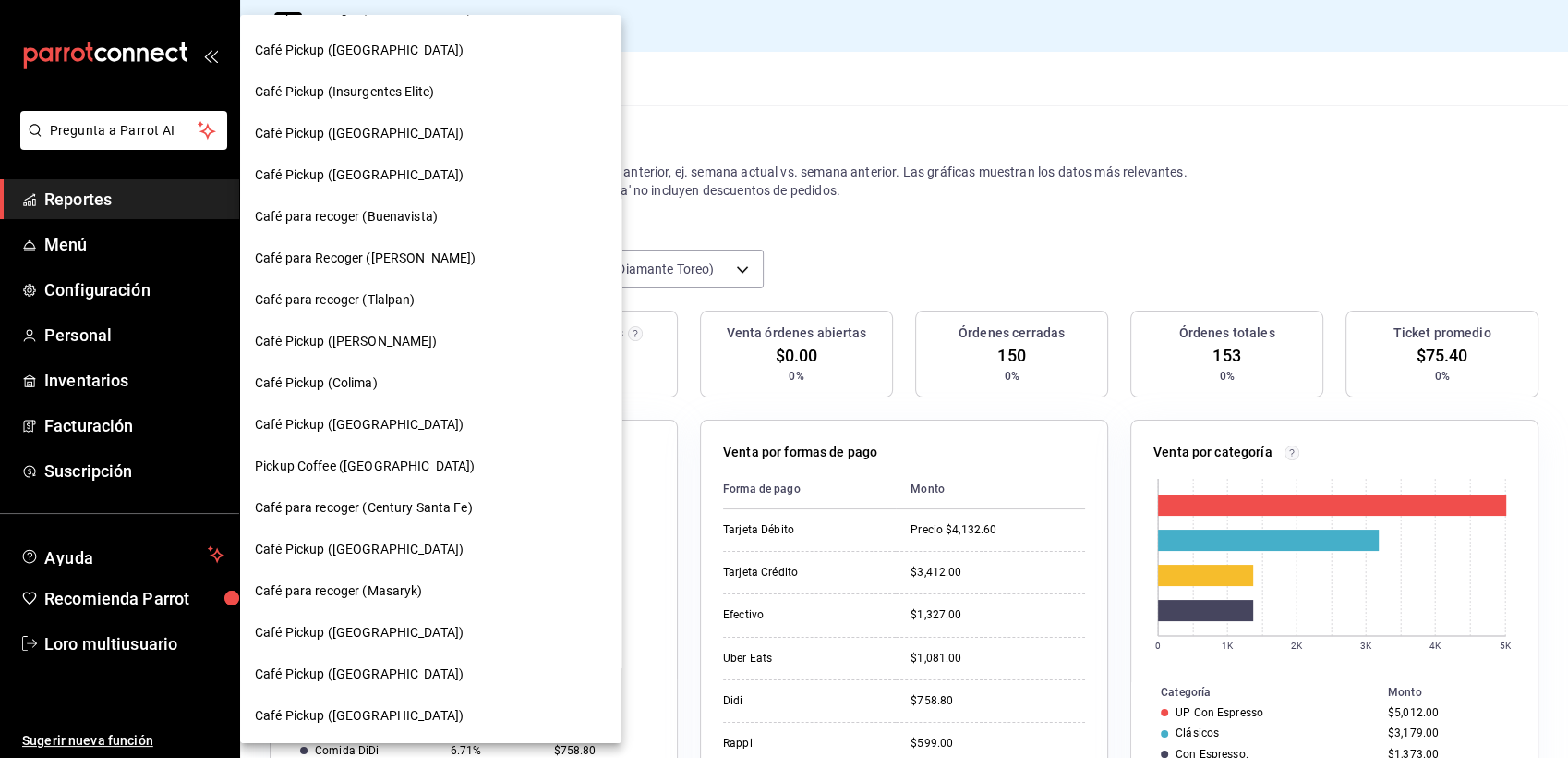
click at [366, 554] on span "Café Pickup (Palmas Norte)" at bounding box center [359, 549] width 209 height 20
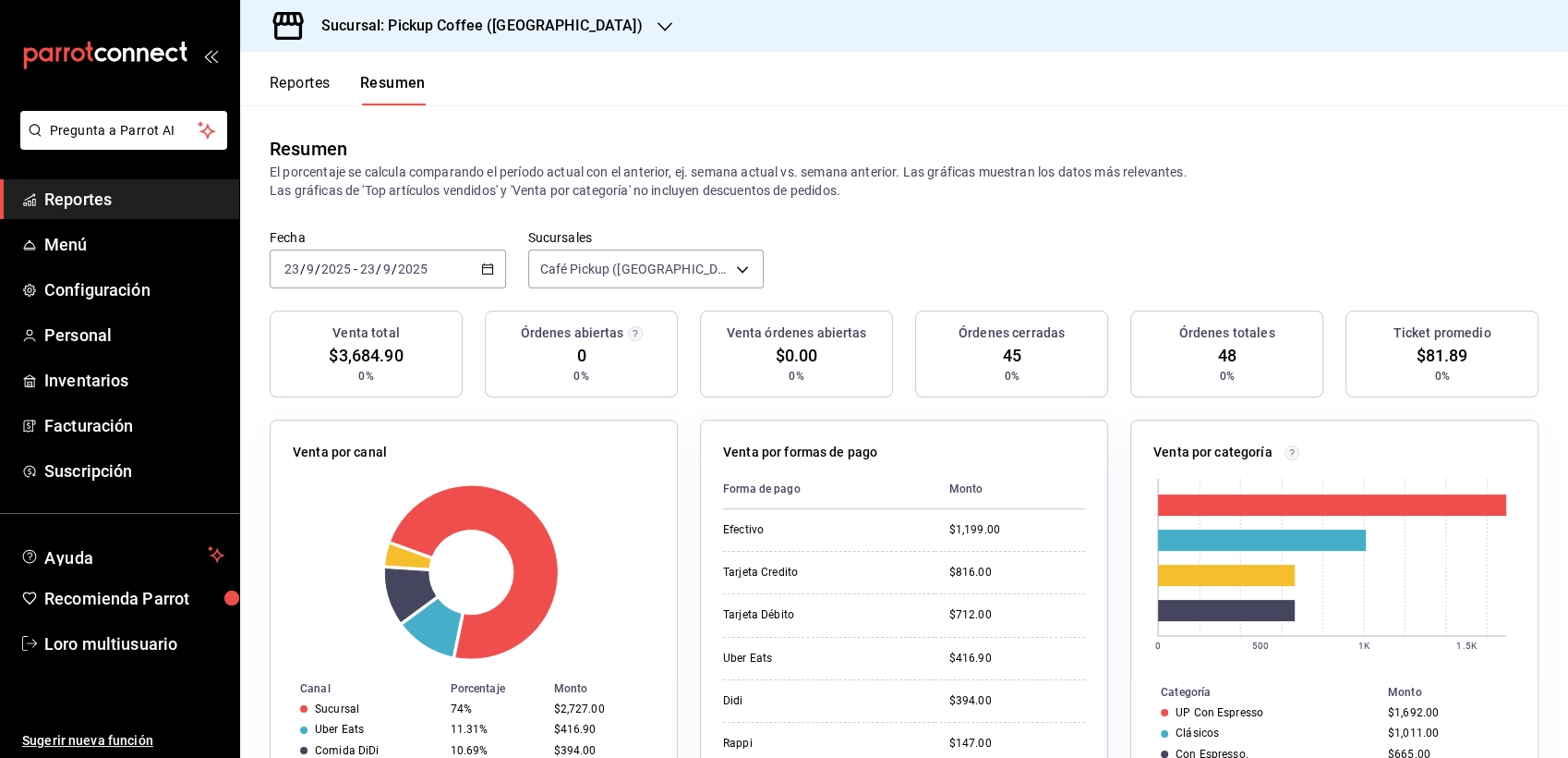
click at [402, 279] on div "2025-09-23 23 / 9 / 2025 - 2025-09-23 23 / 9 / 2025" at bounding box center [387, 269] width 236 height 39
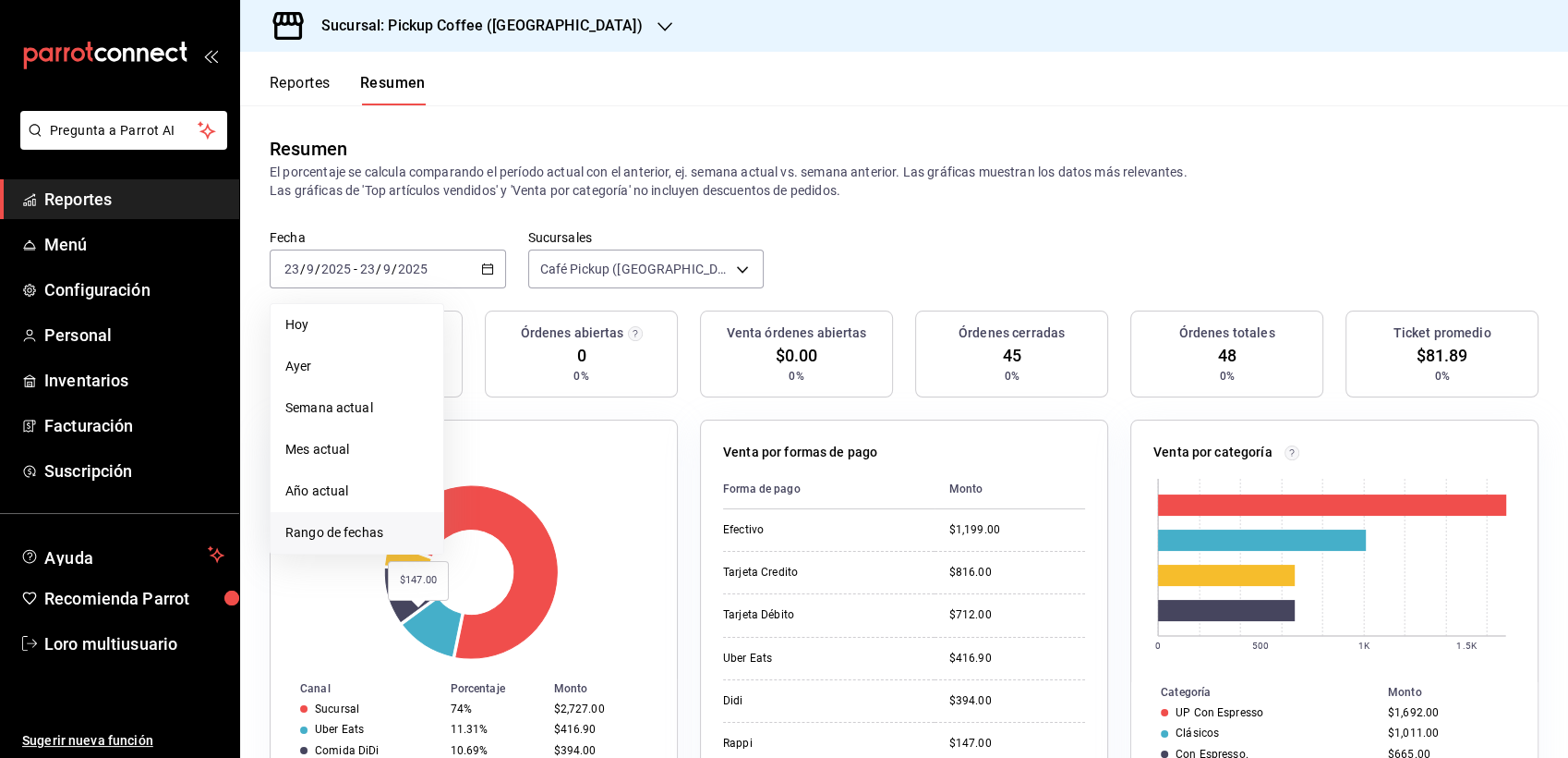
click at [371, 530] on span "Rango de fechas" at bounding box center [357, 532] width 143 height 20
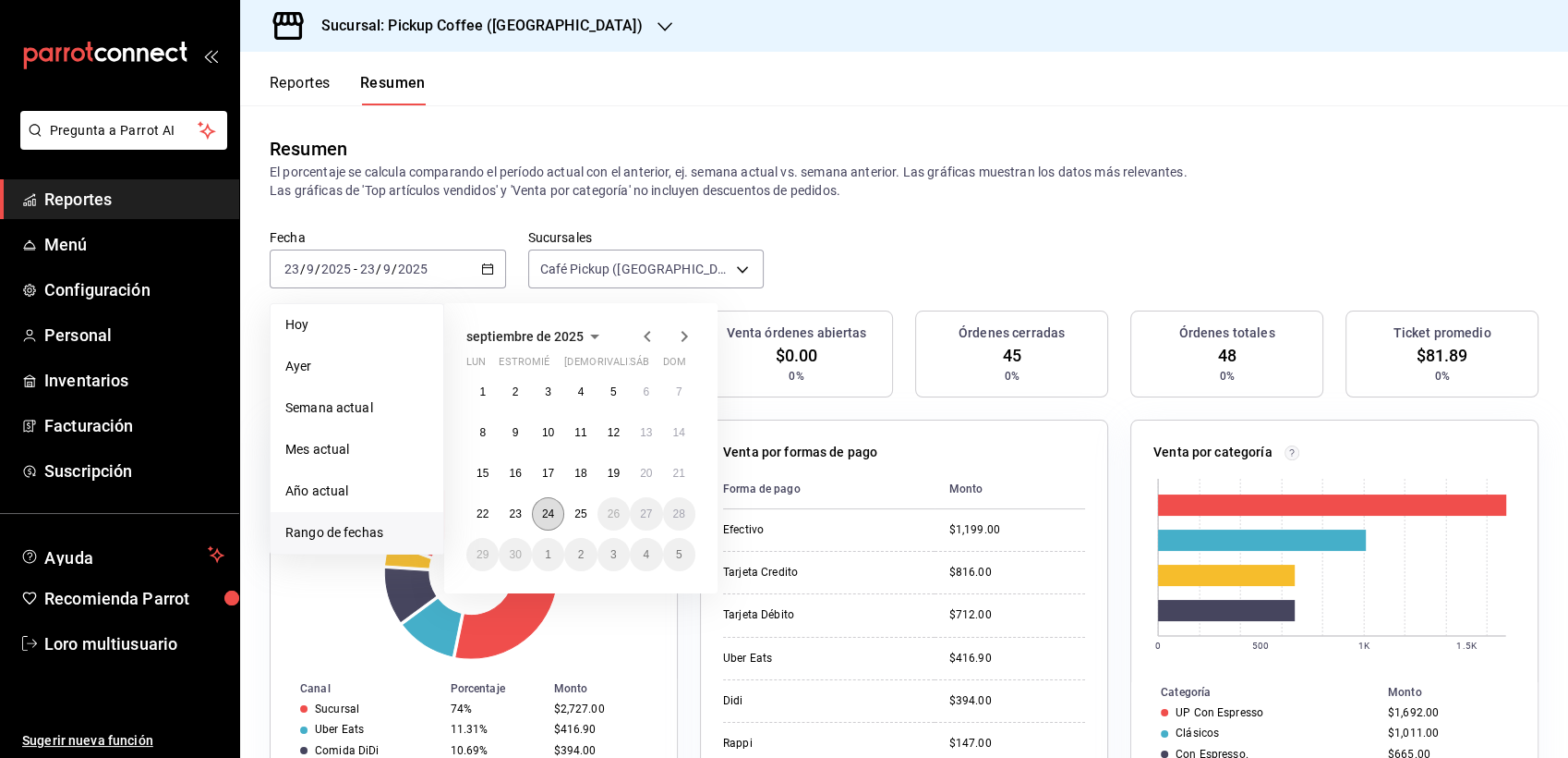
click at [547, 508] on abbr "24" at bounding box center [548, 513] width 12 height 13
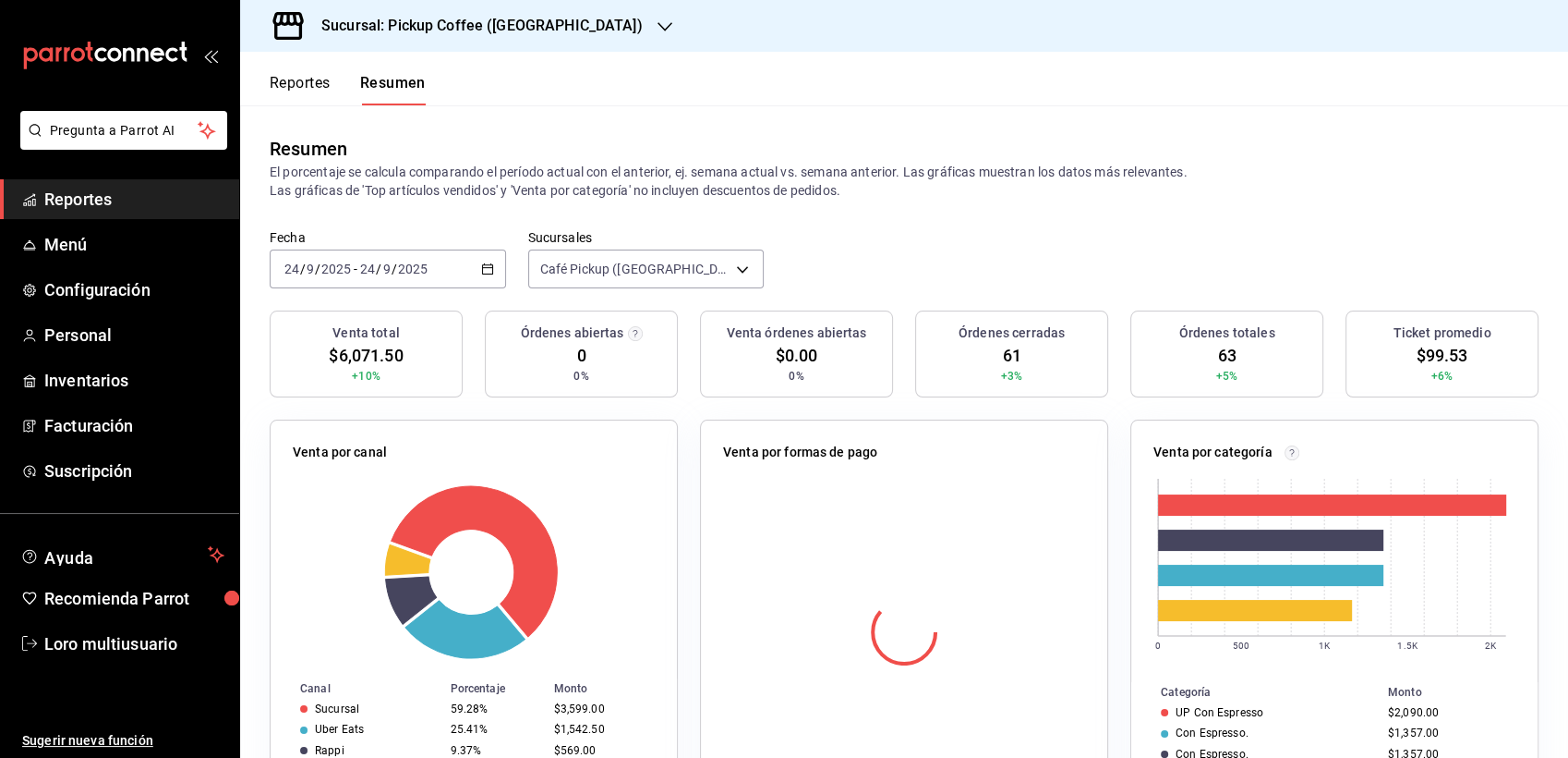
click at [906, 537] on div at bounding box center [904, 632] width 362 height 326
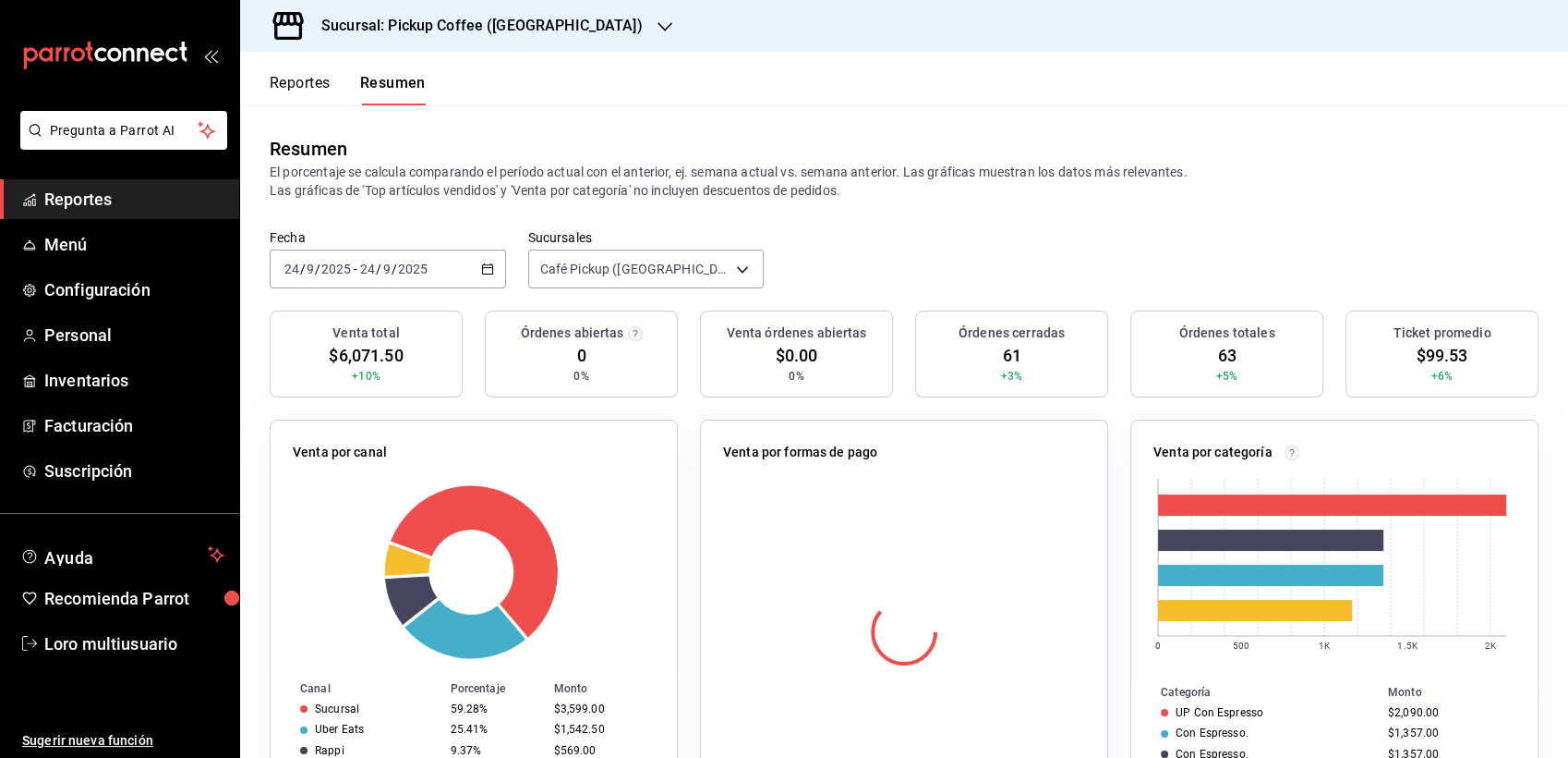
drag, startPoint x: 906, startPoint y: 537, endPoint x: 896, endPoint y: 481, distance: 56.9
click at [896, 481] on div at bounding box center [904, 632] width 362 height 326
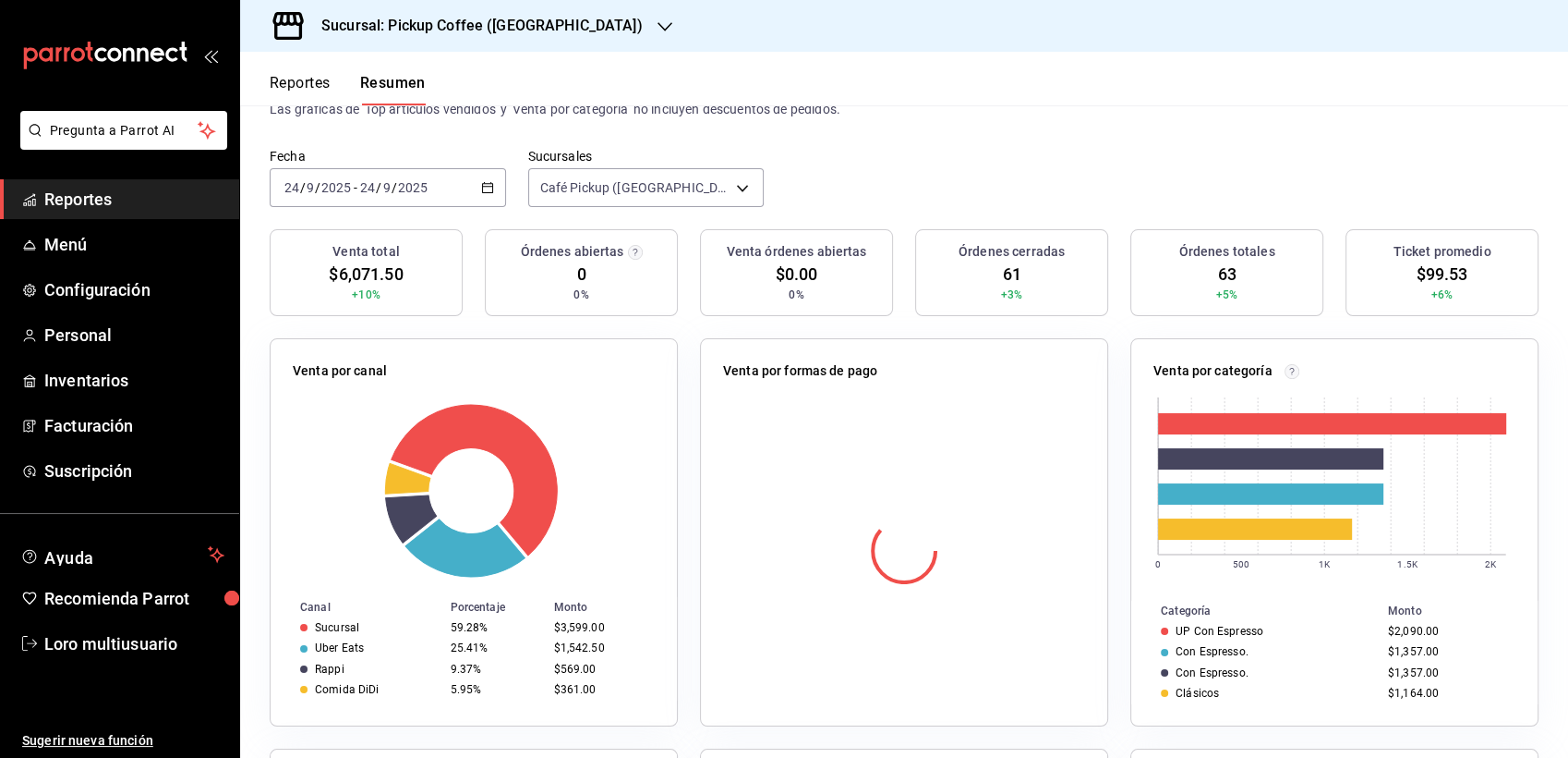
scroll to position [123, 0]
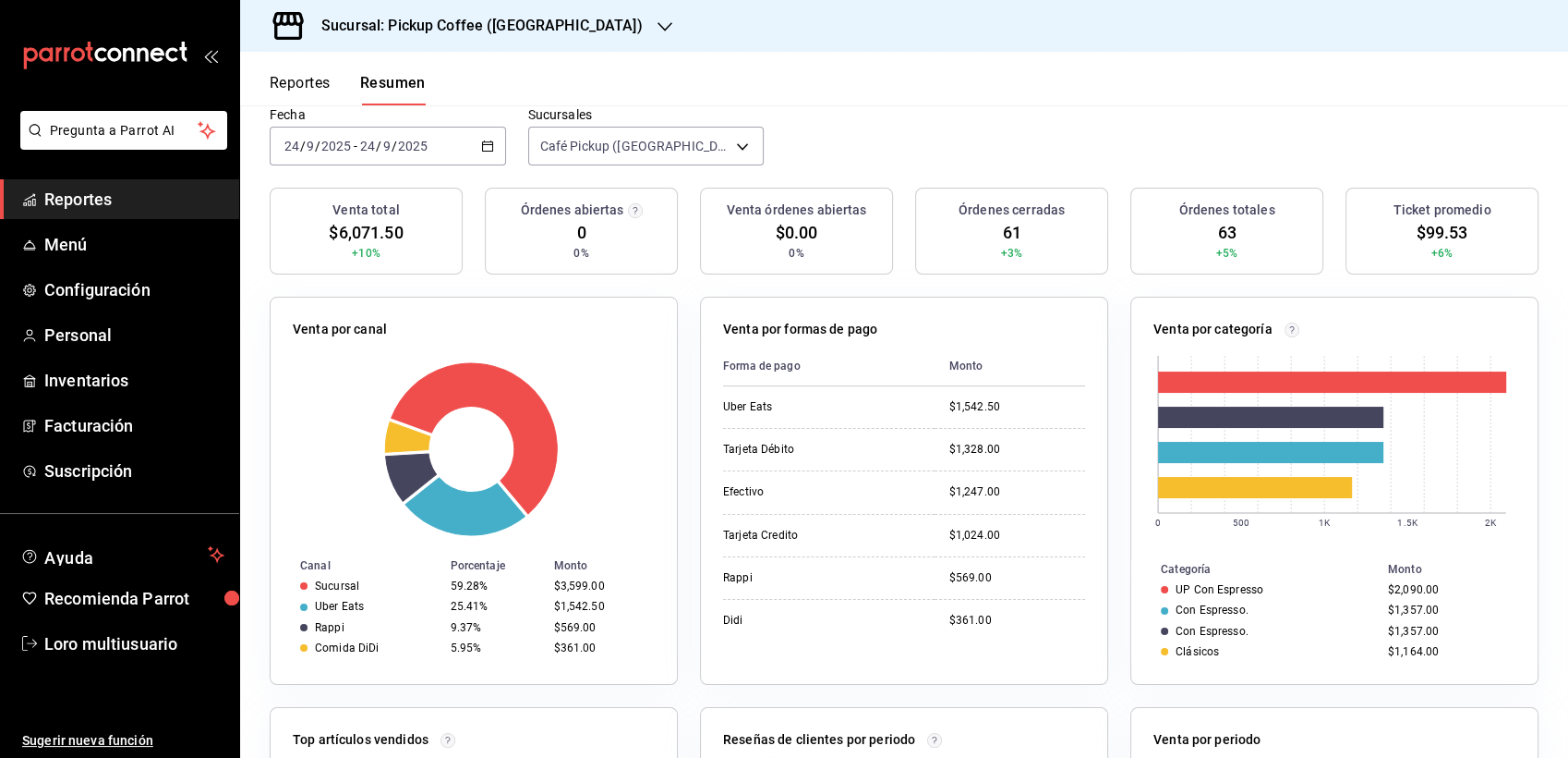
click at [383, 123] on div "Fecha 2025-09-24 24 / 9 / 2025 - 2025-09-24 24 / 9 / 2025" at bounding box center [387, 135] width 236 height 59
click at [352, 144] on div "2025-09-24 24 / 9 / 2025" at bounding box center [318, 145] width 73 height 15
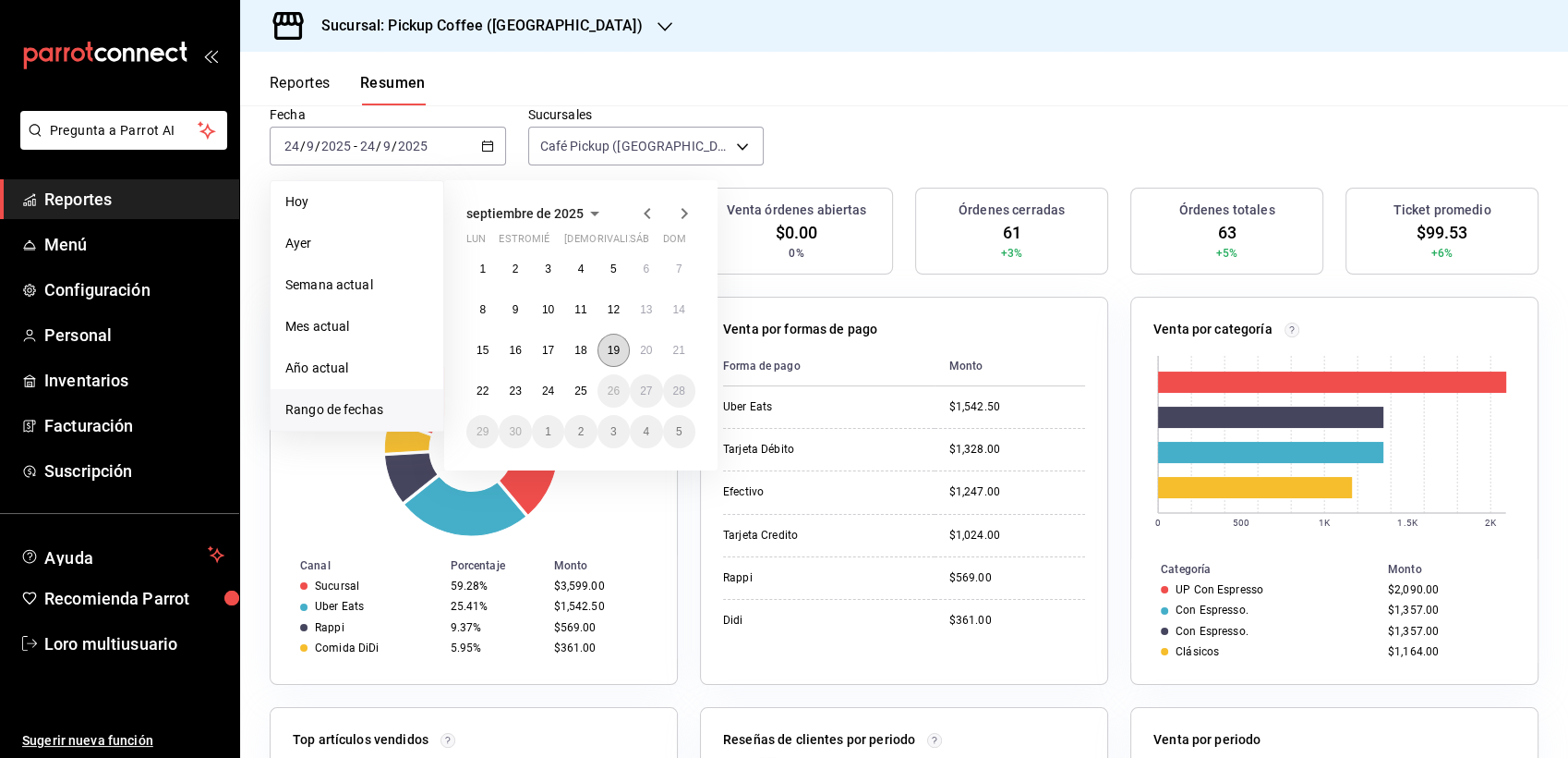
click at [606, 342] on button "19" at bounding box center [613, 350] width 32 height 33
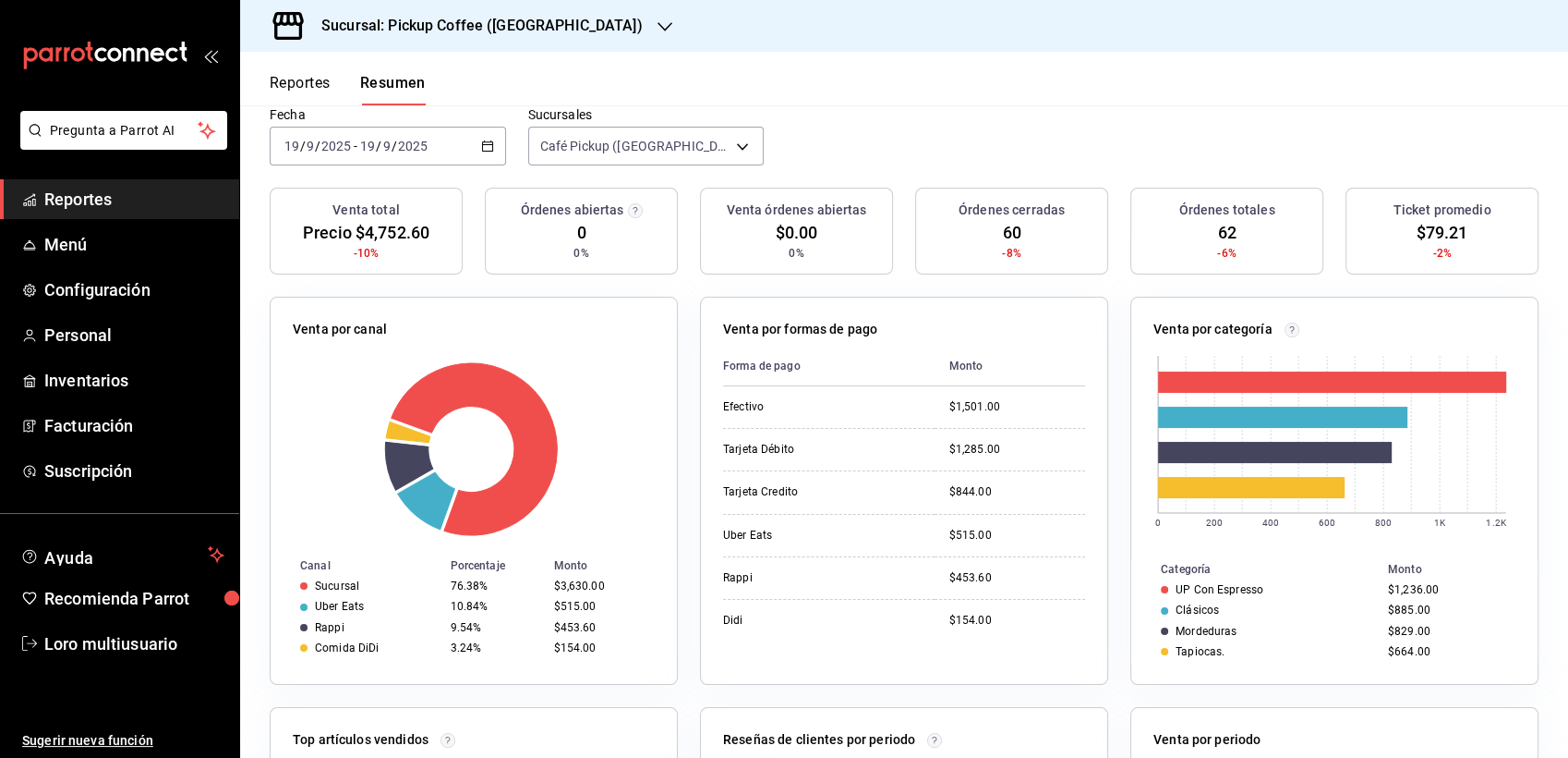
click at [368, 152] on input "19" at bounding box center [368, 145] width 17 height 15
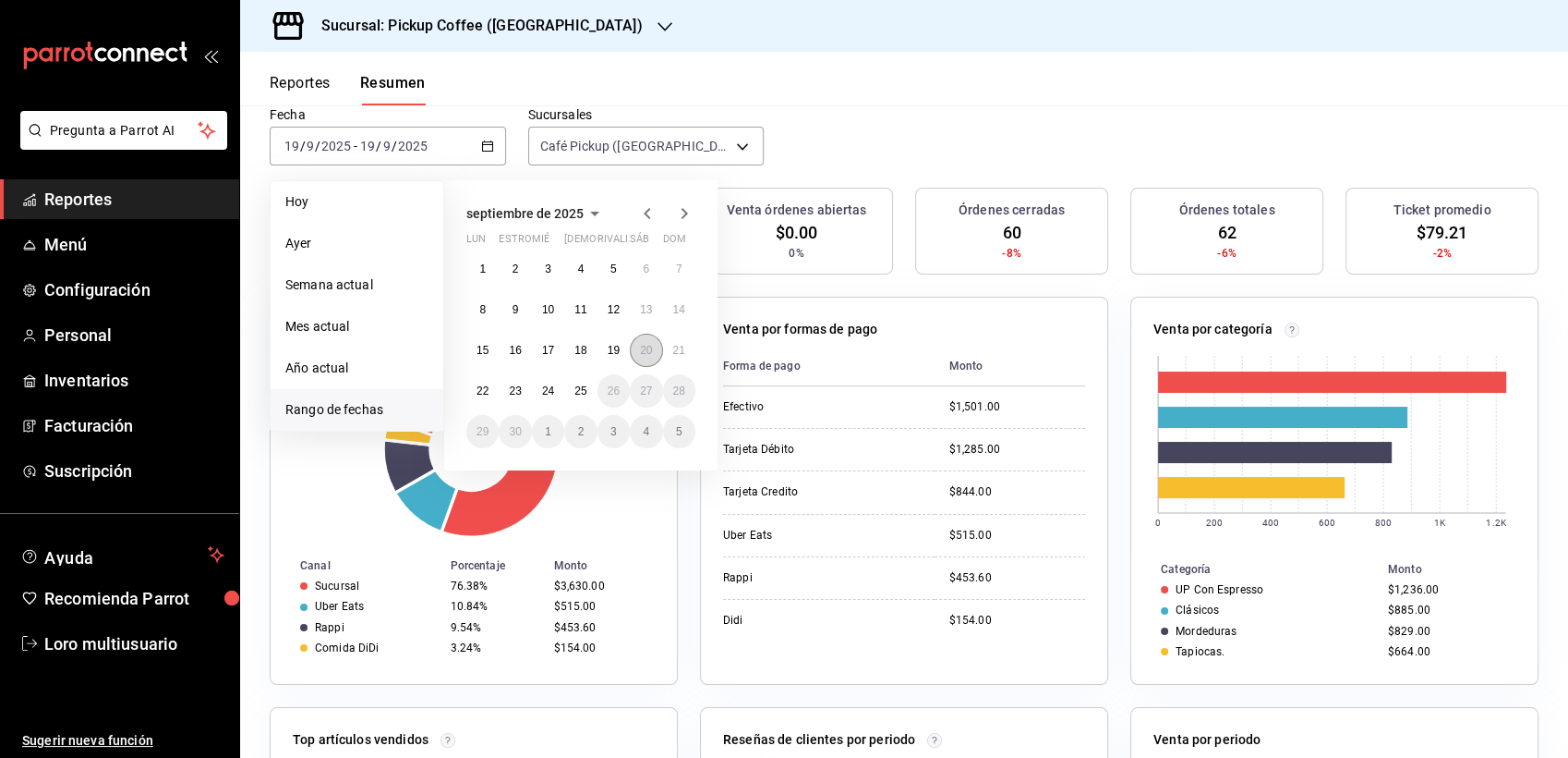
click at [640, 337] on button "20" at bounding box center [646, 350] width 32 height 33
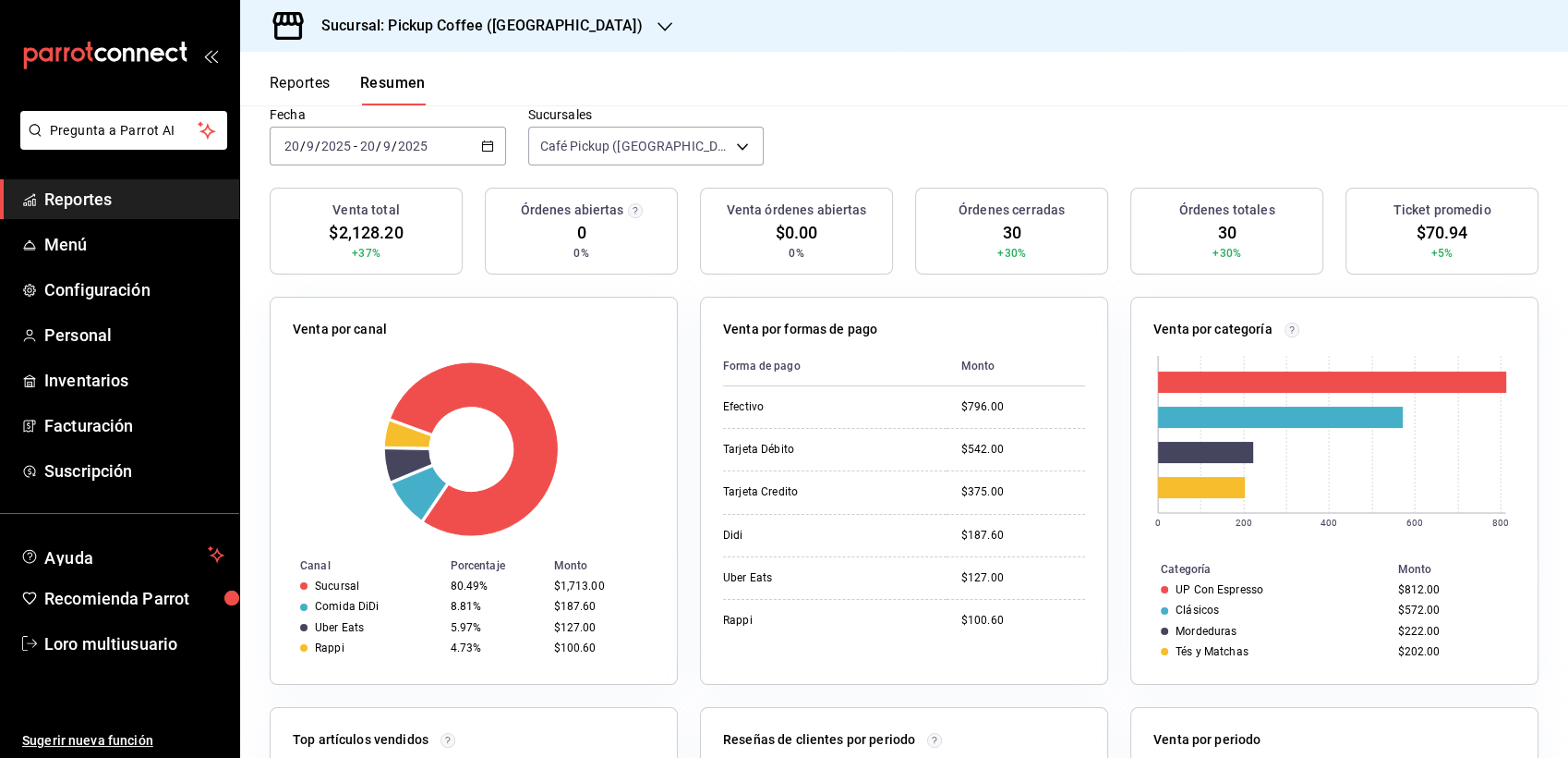
click at [355, 129] on div "2025-09-20 20 / 9 / 2025 - 2025-09-20 20 / 9 / 2025" at bounding box center [387, 146] width 236 height 39
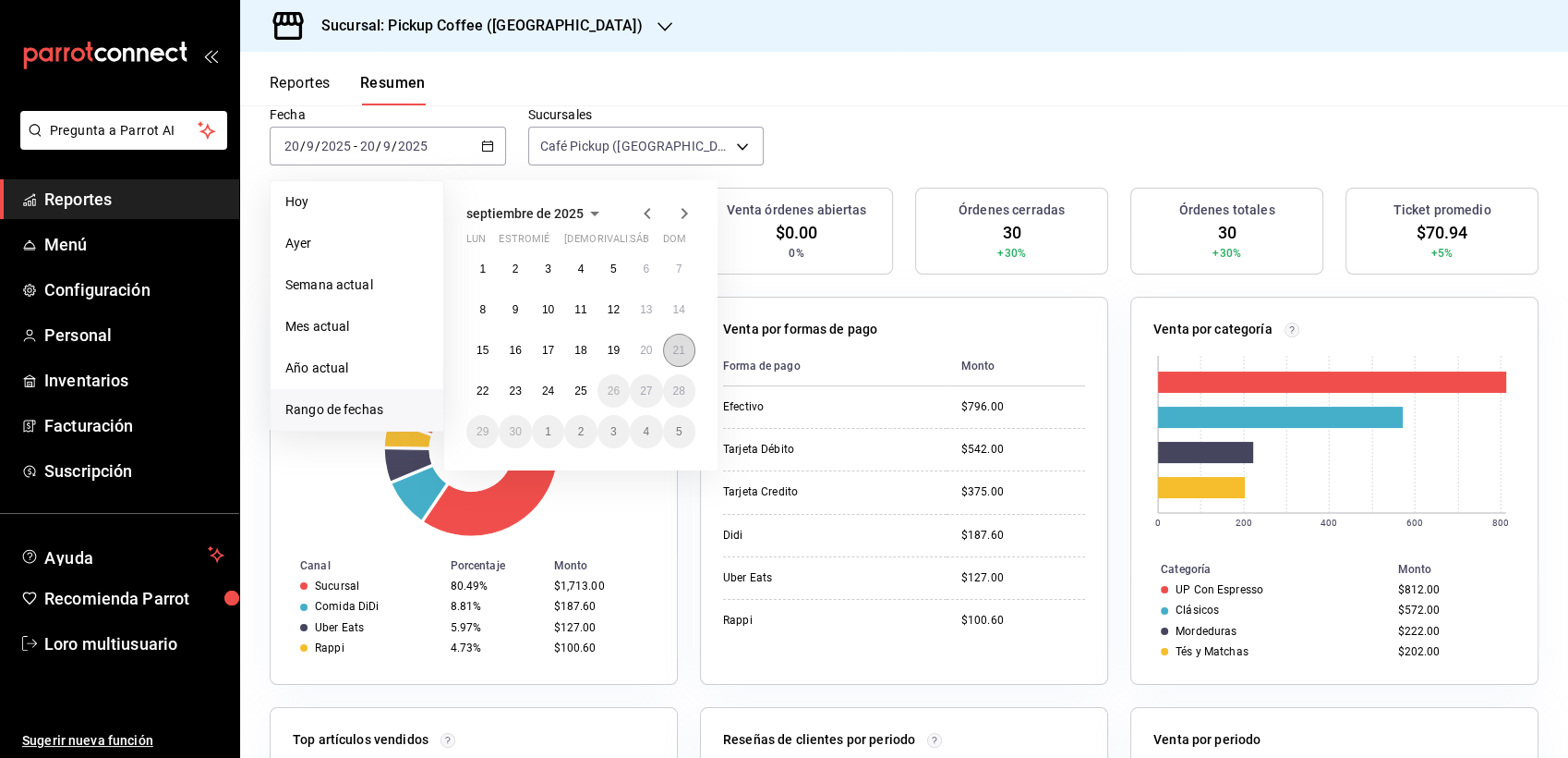
click at [678, 347] on abbr "21" at bounding box center [679, 350] width 12 height 13
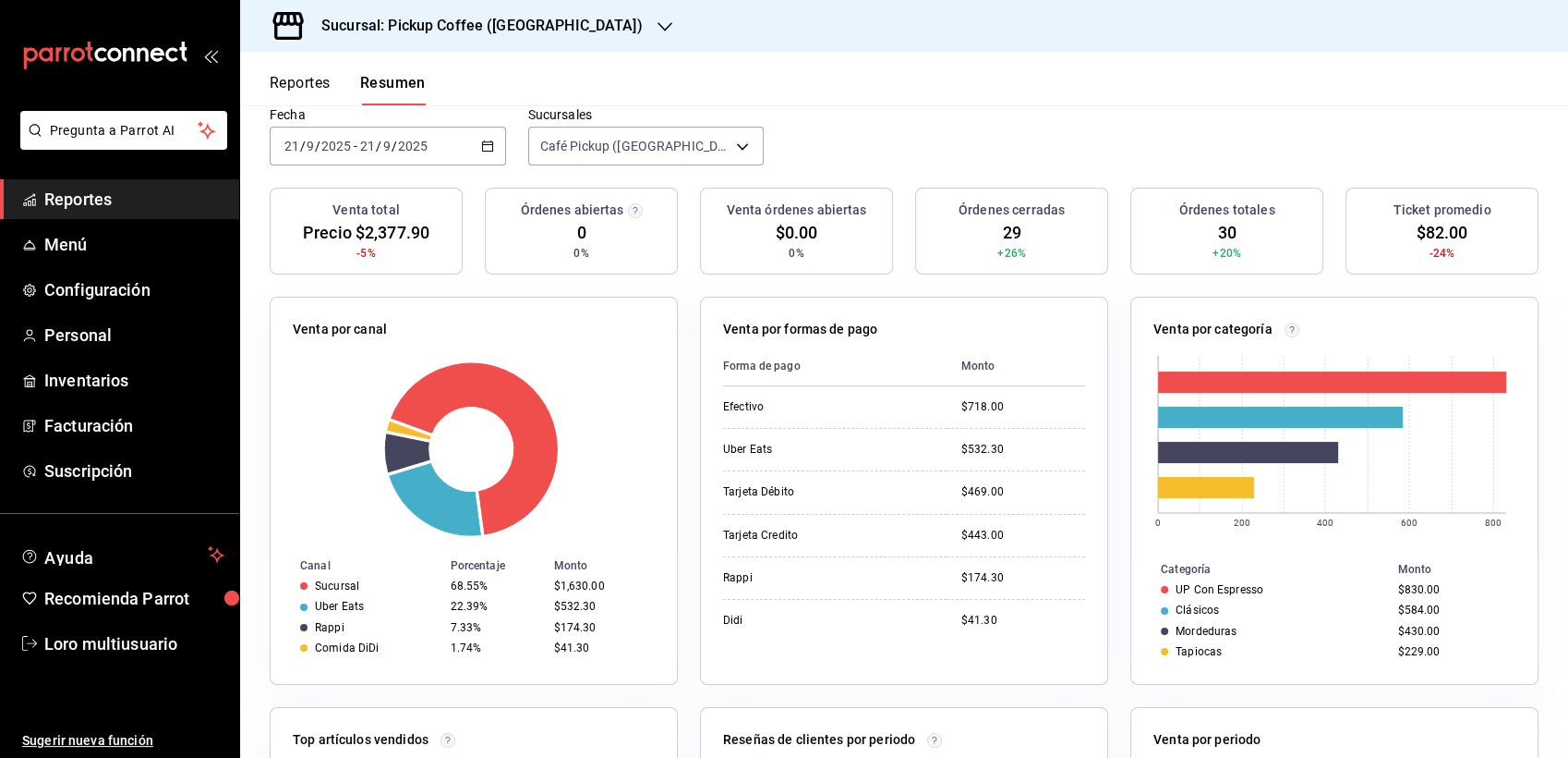
click at [443, 137] on div "2025-09-21 21 / 9 / 2025 - 2025-09-21 21 / 9 / 2025" at bounding box center [387, 146] width 236 height 39
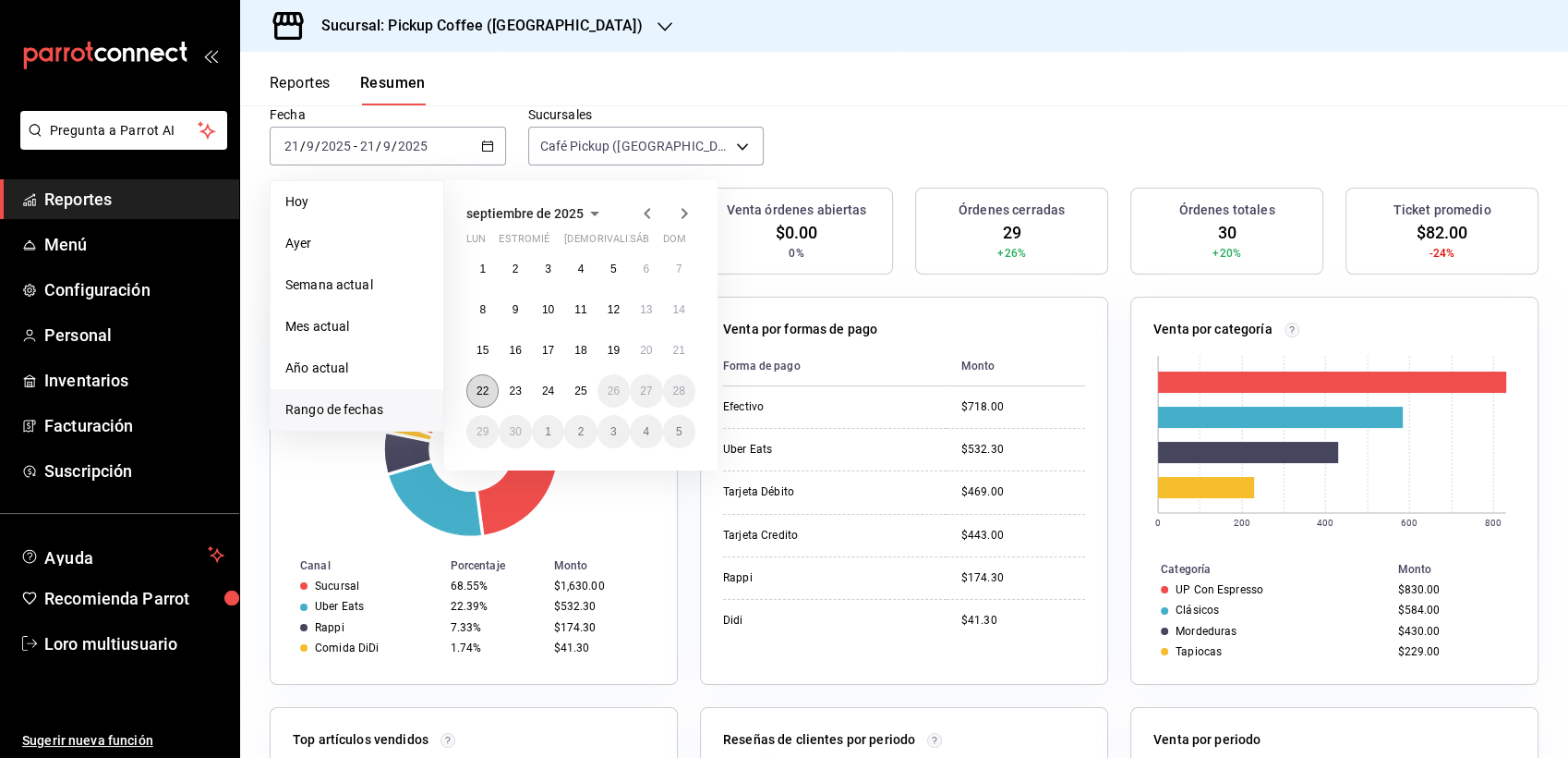
click at [478, 380] on button "22" at bounding box center [482, 391] width 32 height 33
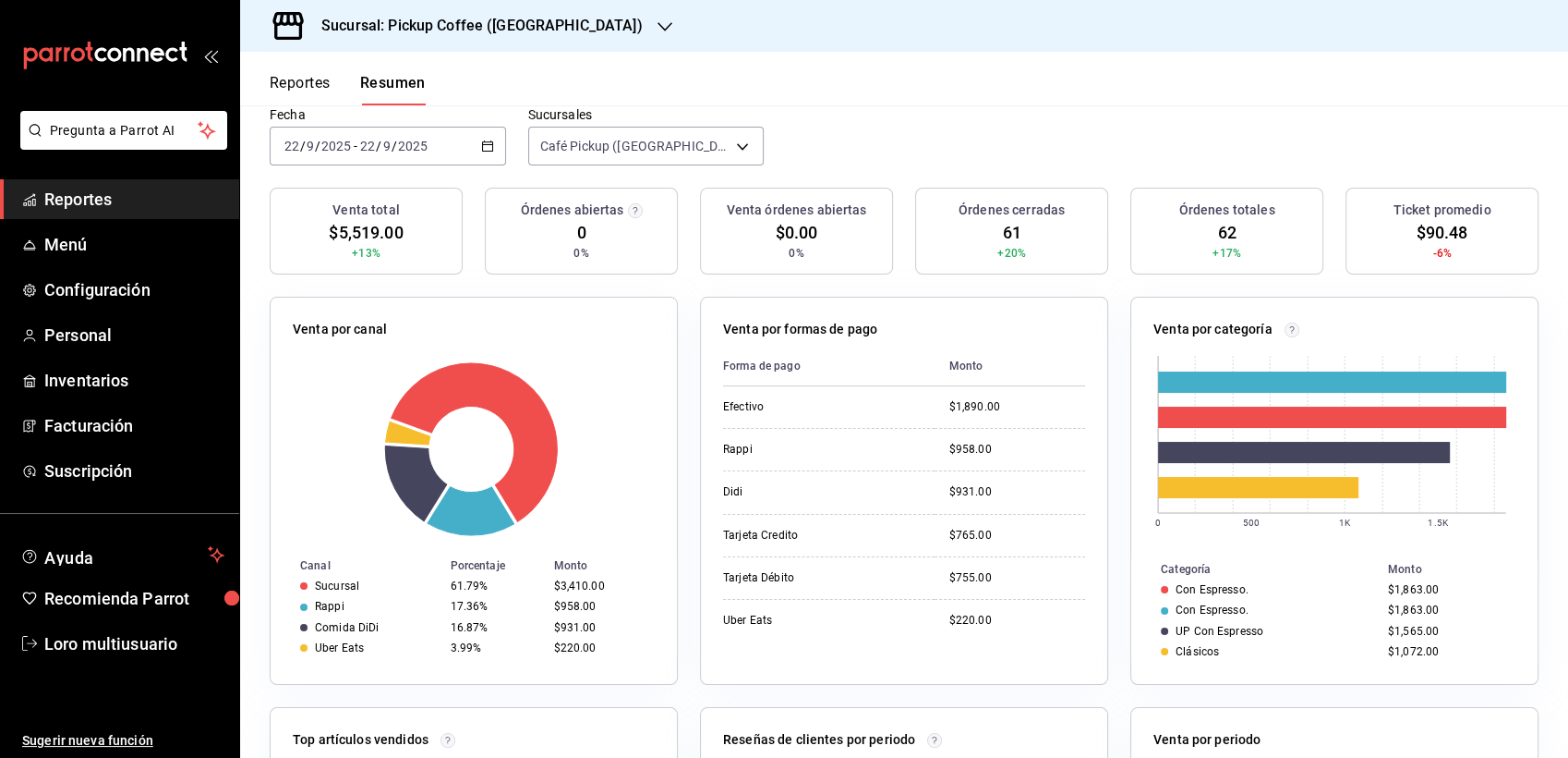
click at [482, 15] on h3 "Sucursal: Pickup Coffee (Palmas Norte)" at bounding box center [474, 25] width 336 height 23
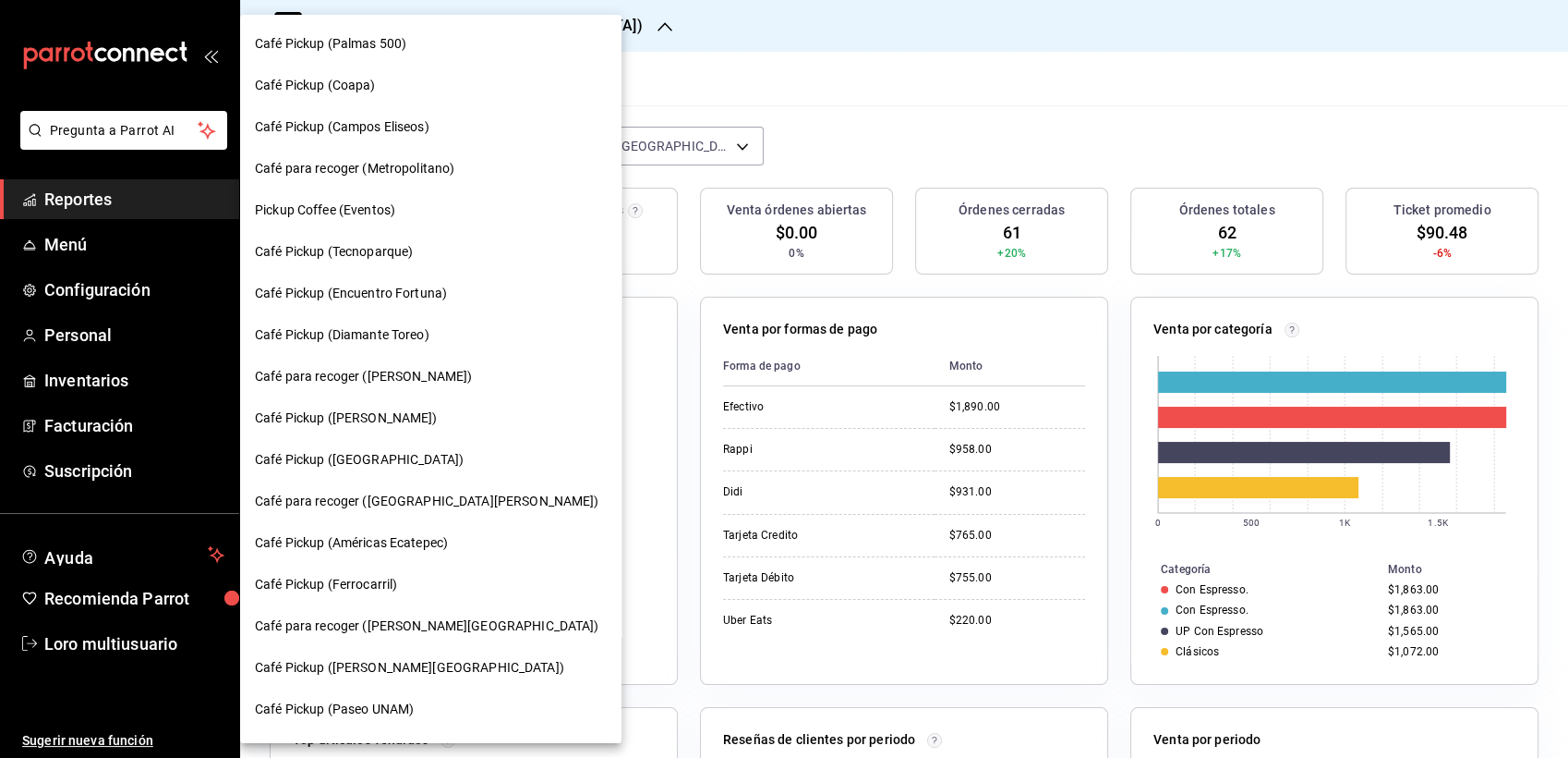
scroll to position [78, 0]
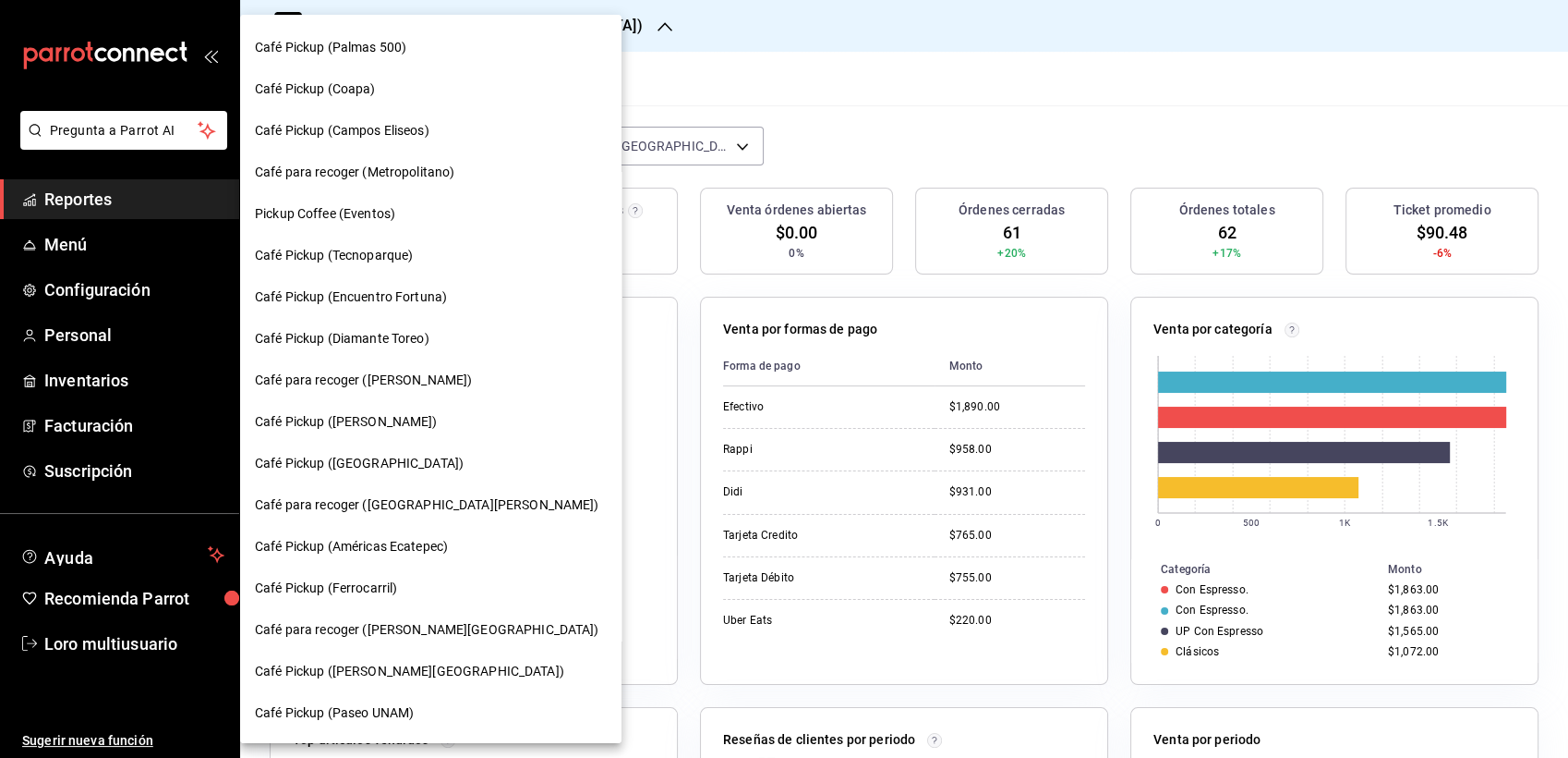
click at [295, 458] on span "Café Pickup (Santa Fe)" at bounding box center [359, 464] width 209 height 20
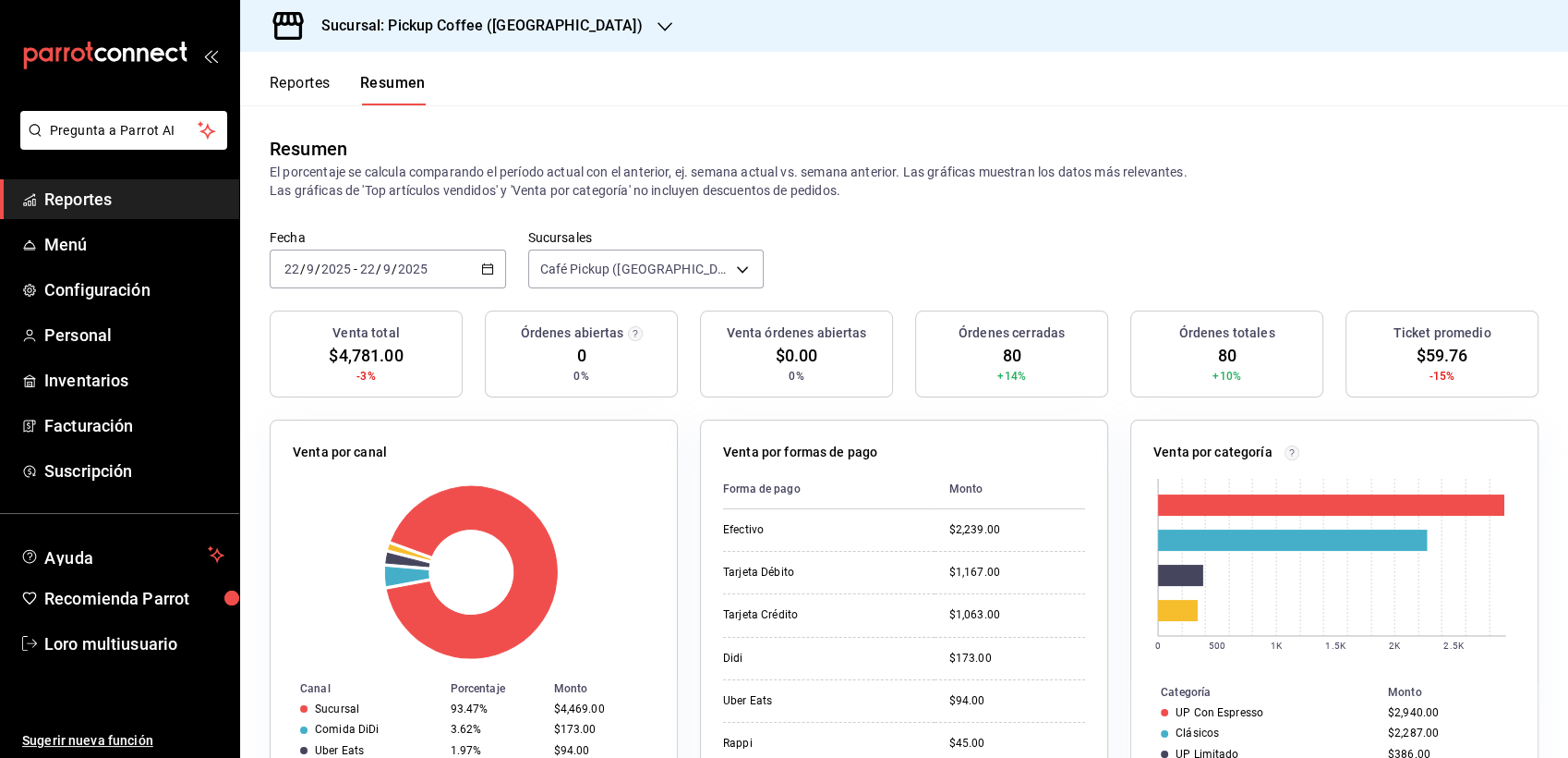
click at [394, 269] on span "/" at bounding box center [395, 269] width 6 height 15
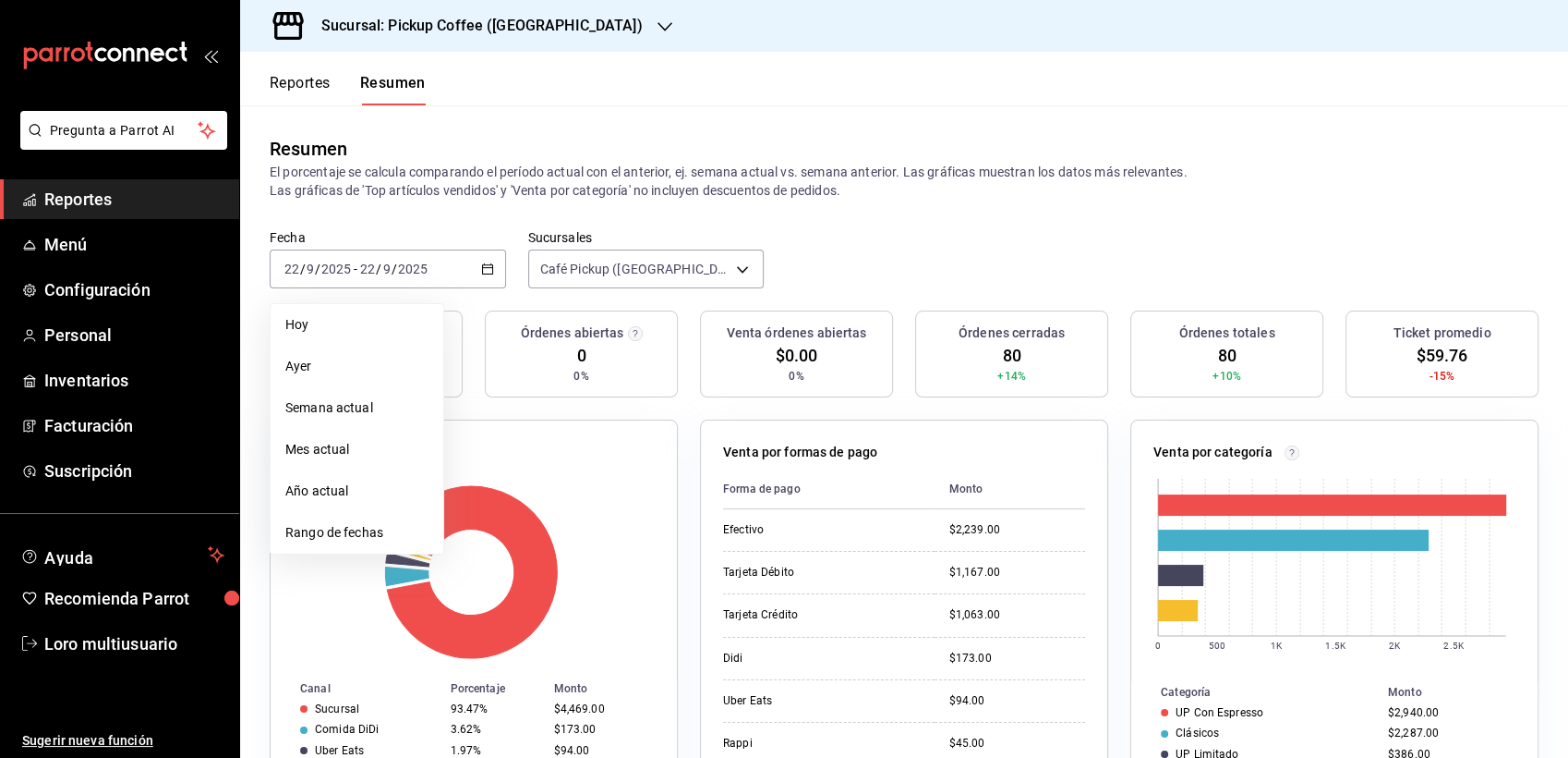
click at [867, 322] on div "Venta órdenes abiertas $0.00 0%" at bounding box center [796, 354] width 193 height 87
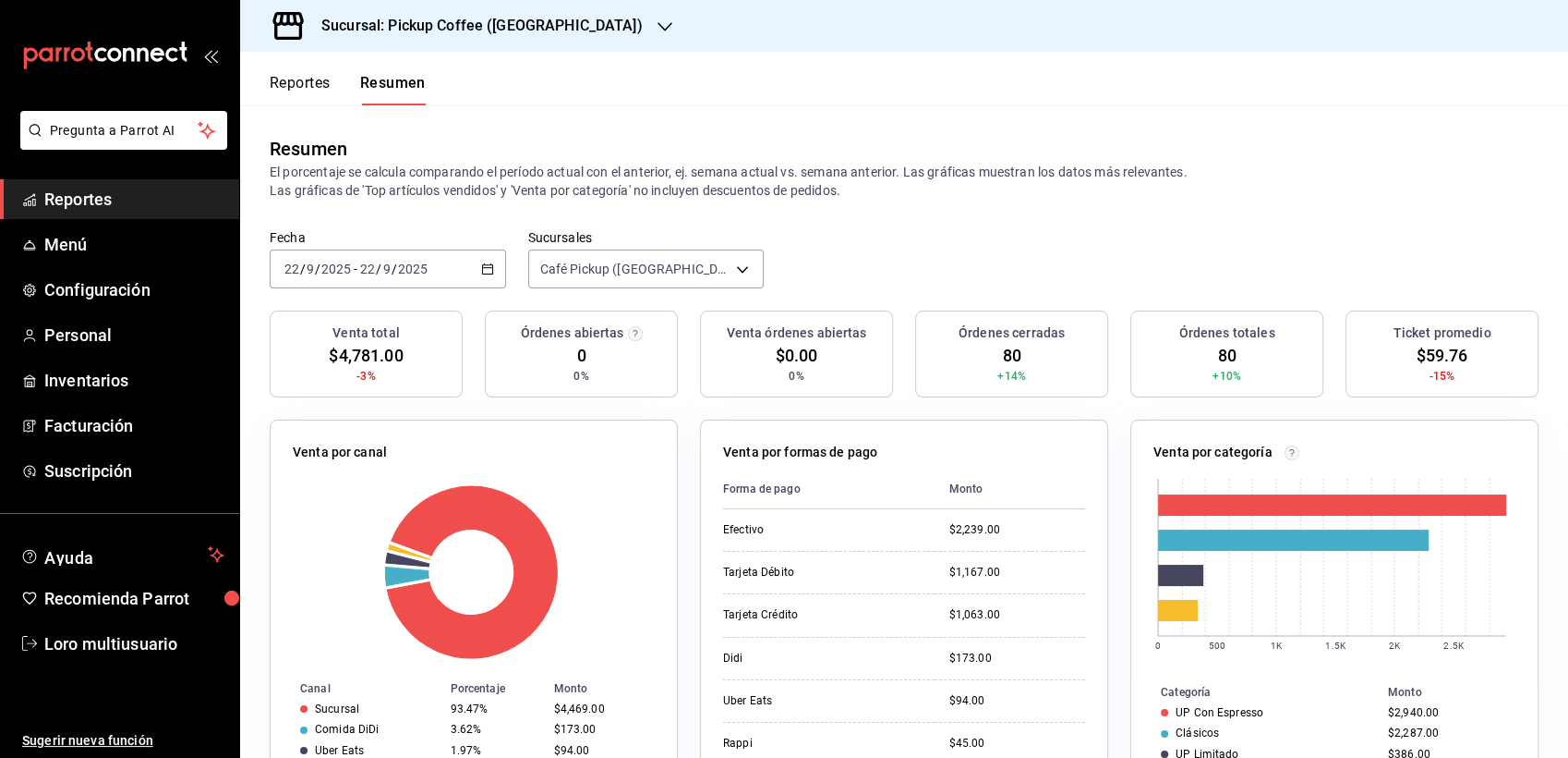
click at [408, 254] on div "2025-09-22 22 / 9 / 2025 - 2025-09-22 22 / 9 / 2025" at bounding box center [387, 269] width 236 height 39
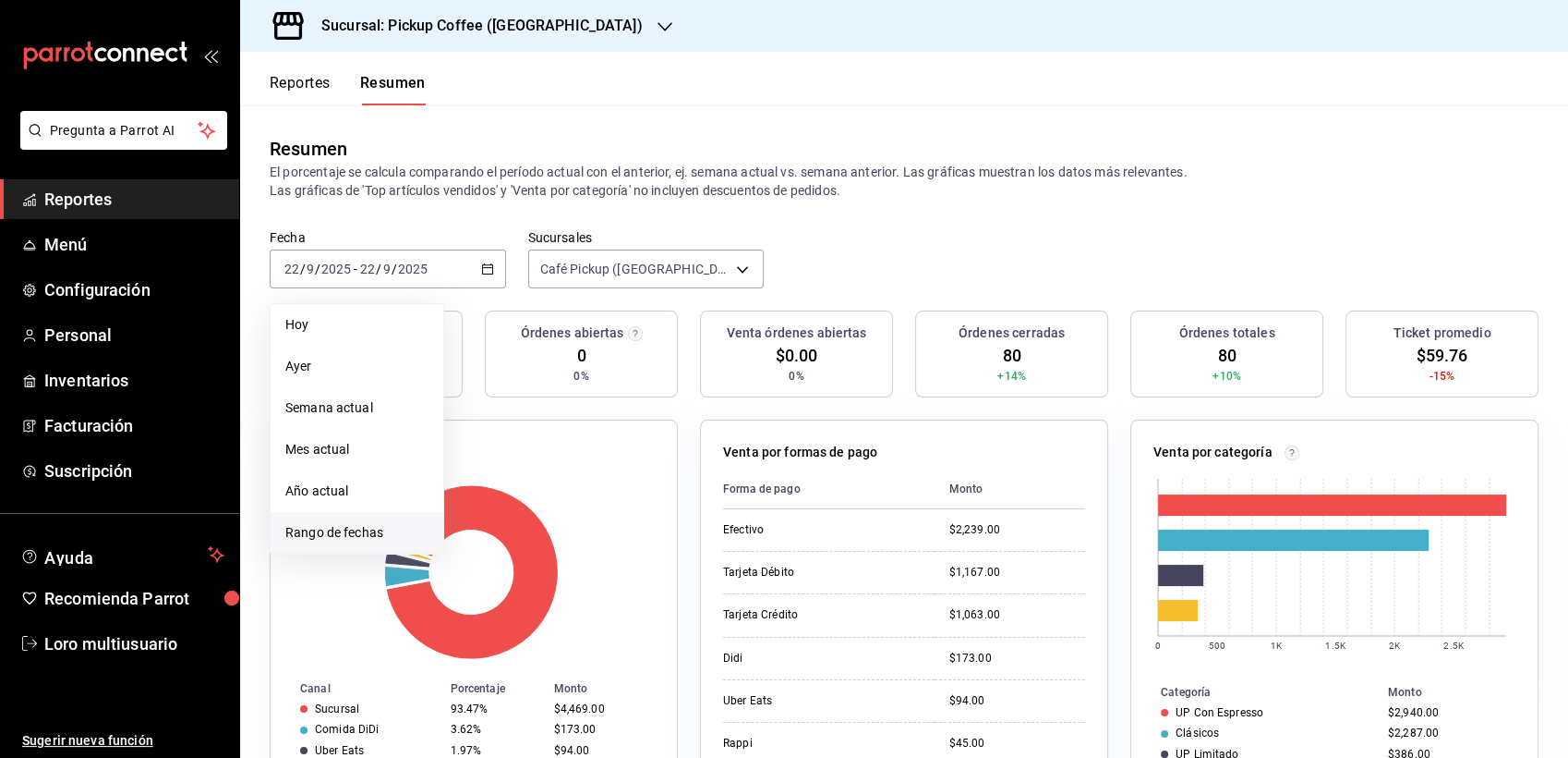
click at [333, 519] on li "Rango de fechas" at bounding box center [357, 532] width 172 height 41
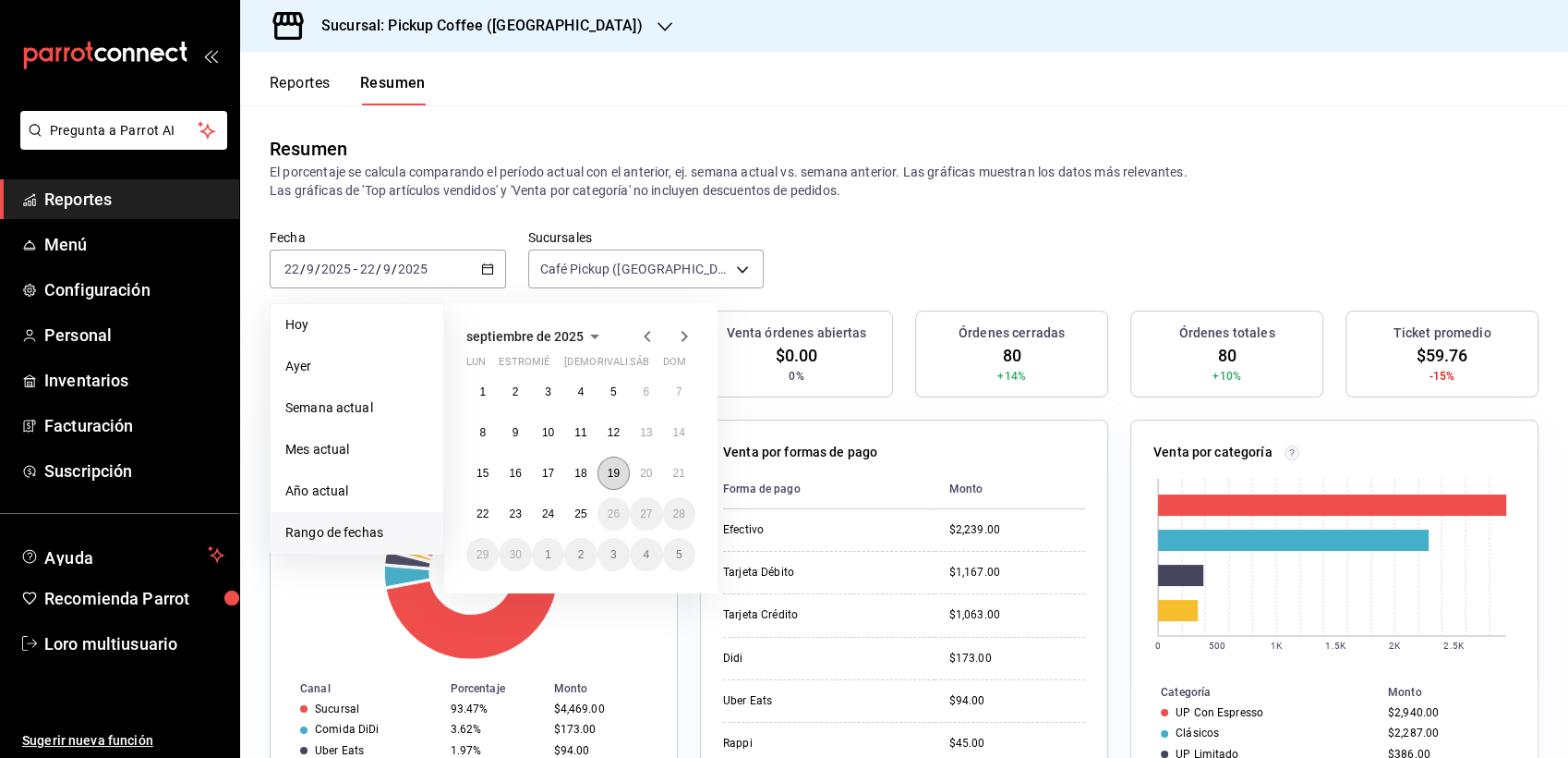
click at [622, 465] on button "19" at bounding box center [613, 474] width 32 height 33
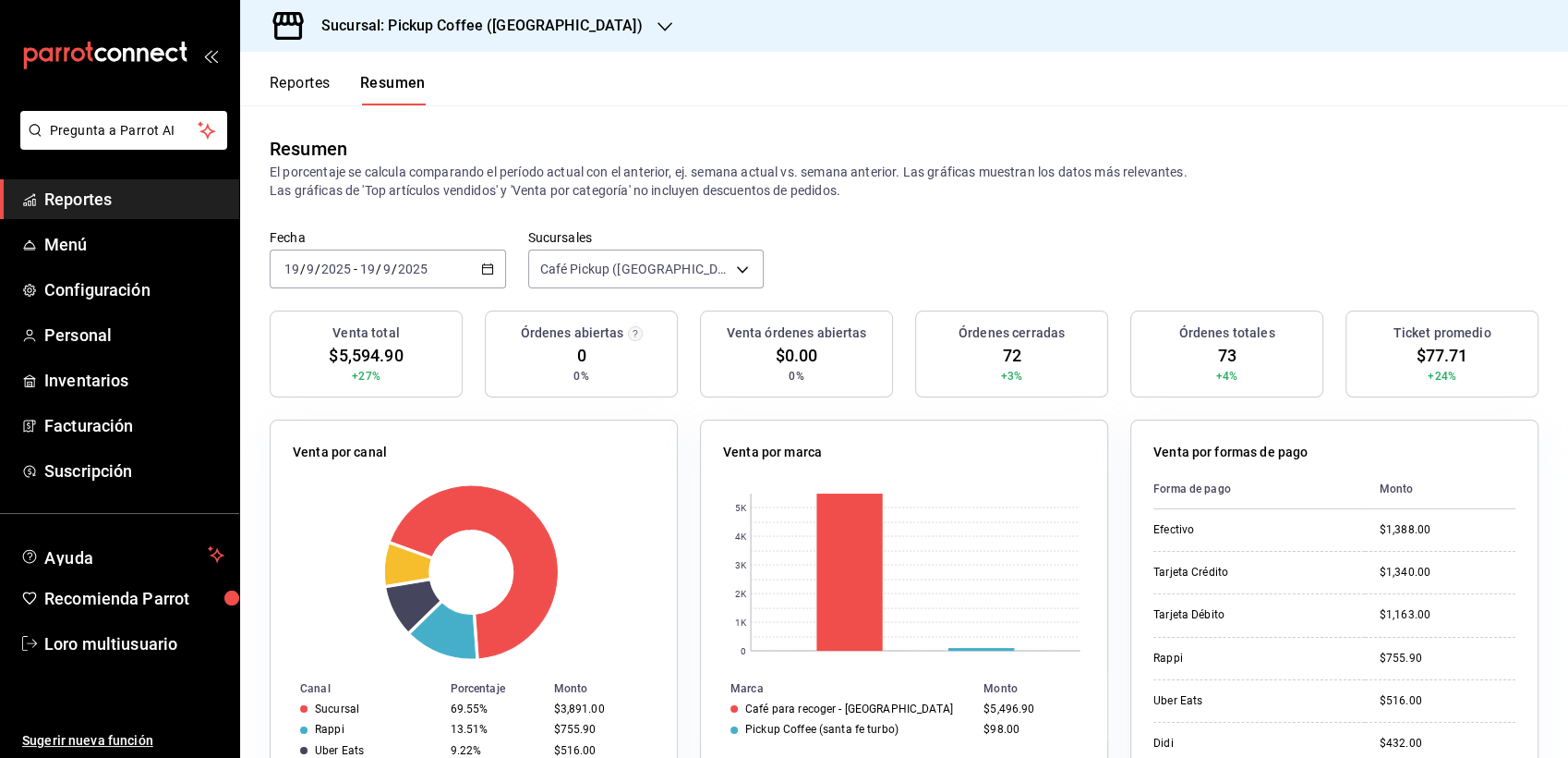
click at [296, 268] on input "19" at bounding box center [291, 269] width 17 height 15
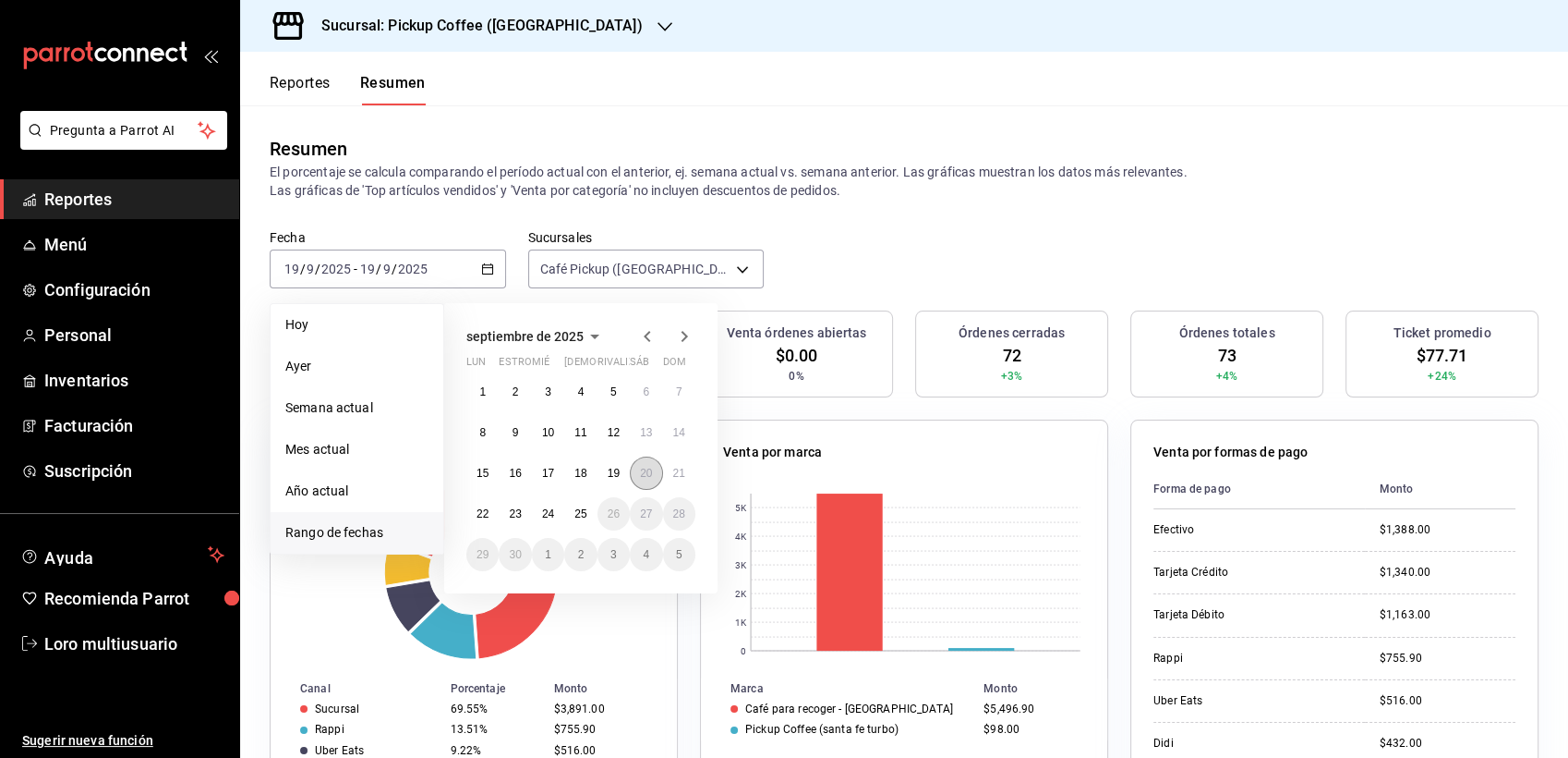
click at [655, 472] on button "20" at bounding box center [646, 474] width 32 height 33
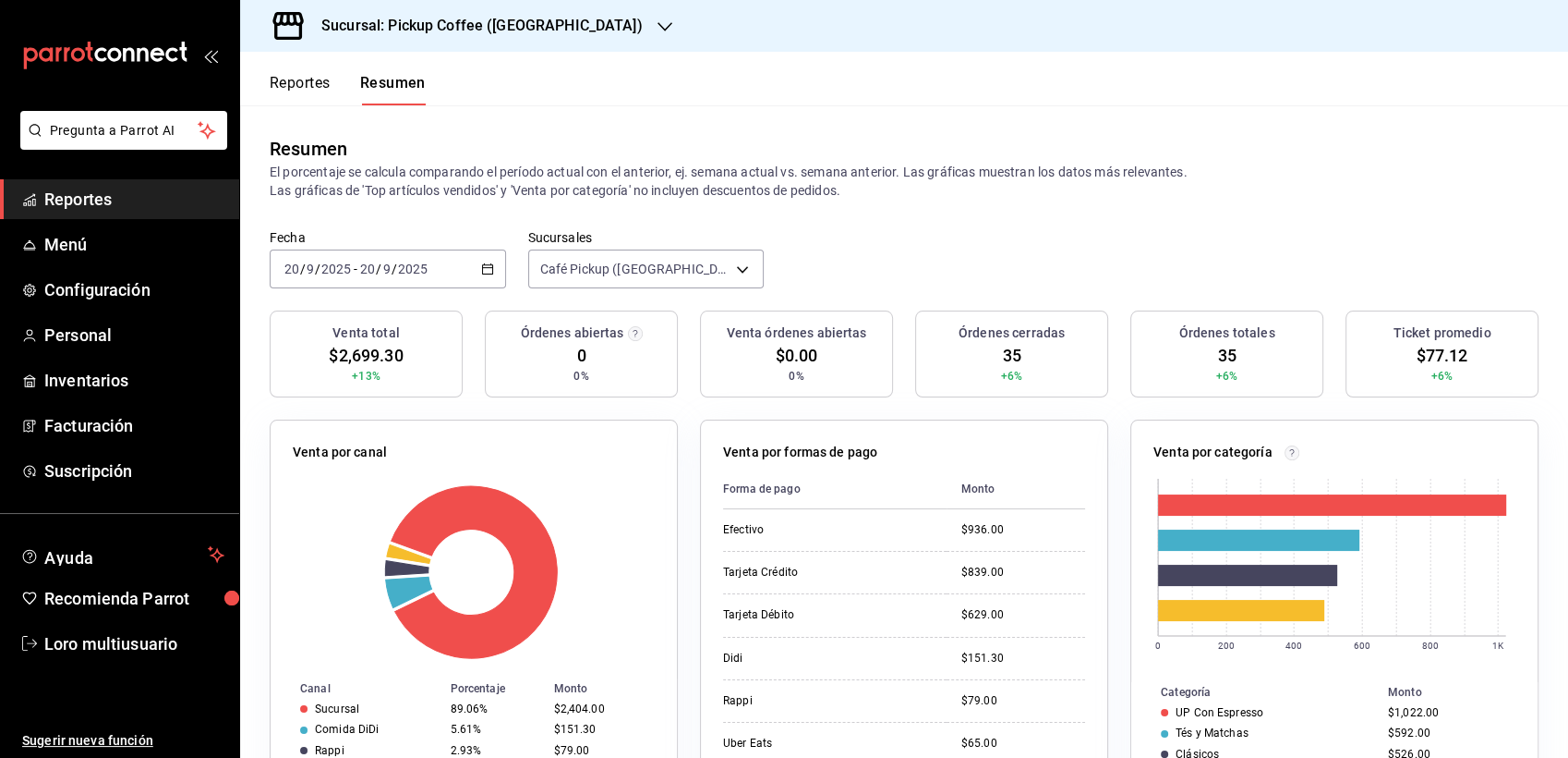
click at [382, 265] on input "9" at bounding box center [386, 269] width 9 height 15
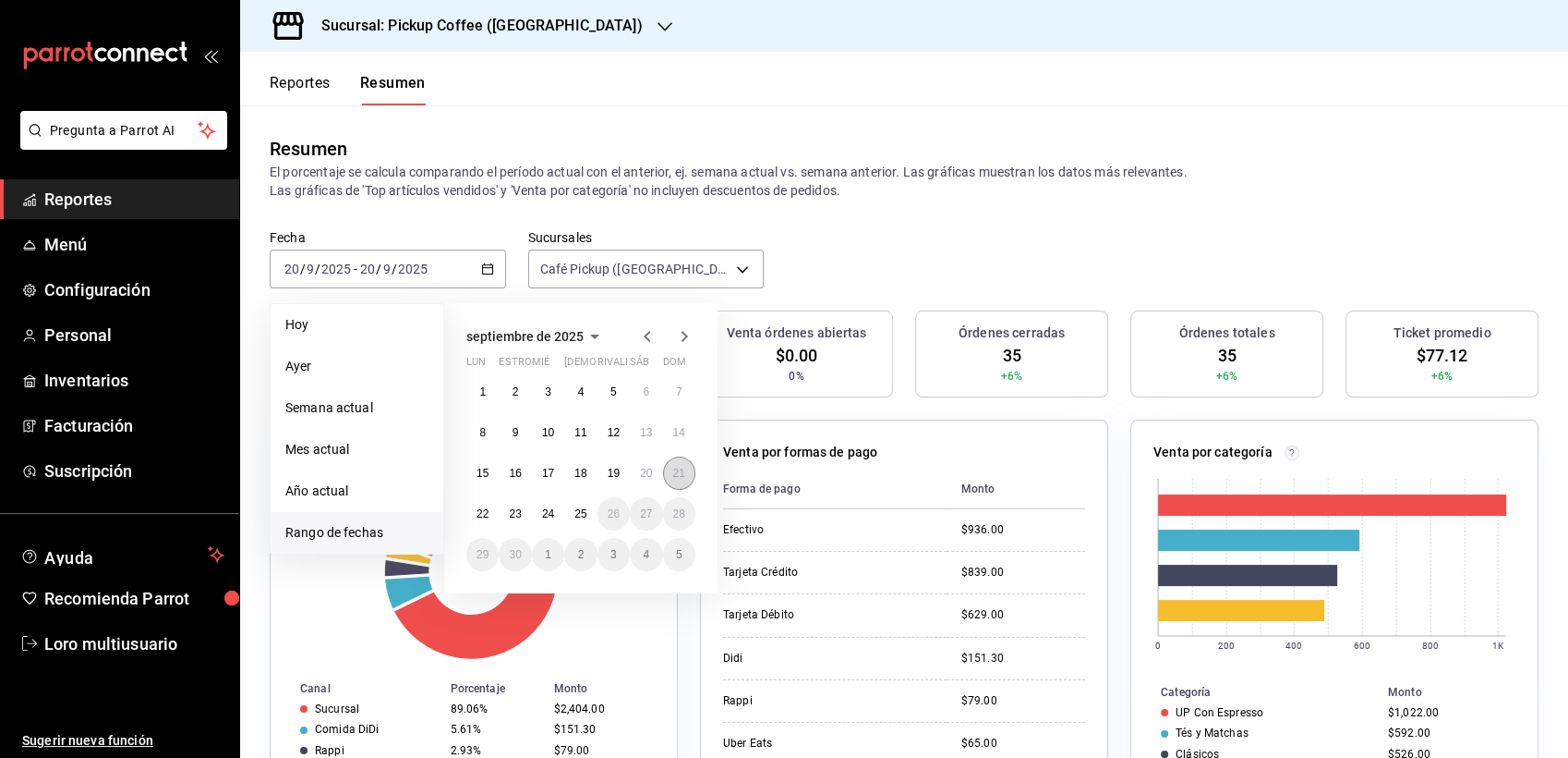
click at [680, 473] on abbr "21" at bounding box center [679, 473] width 12 height 13
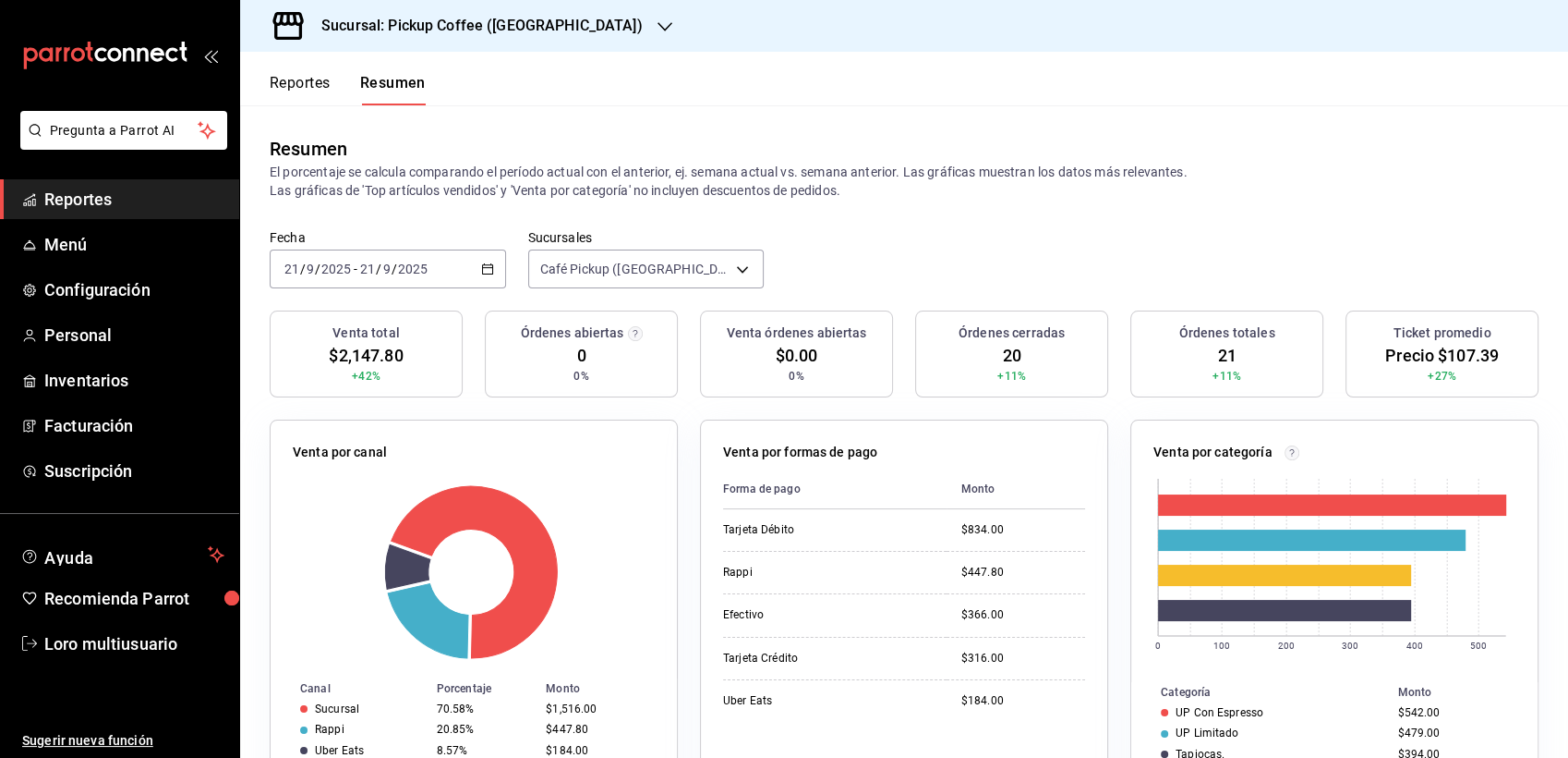
click at [394, 271] on span "/" at bounding box center [395, 269] width 6 height 15
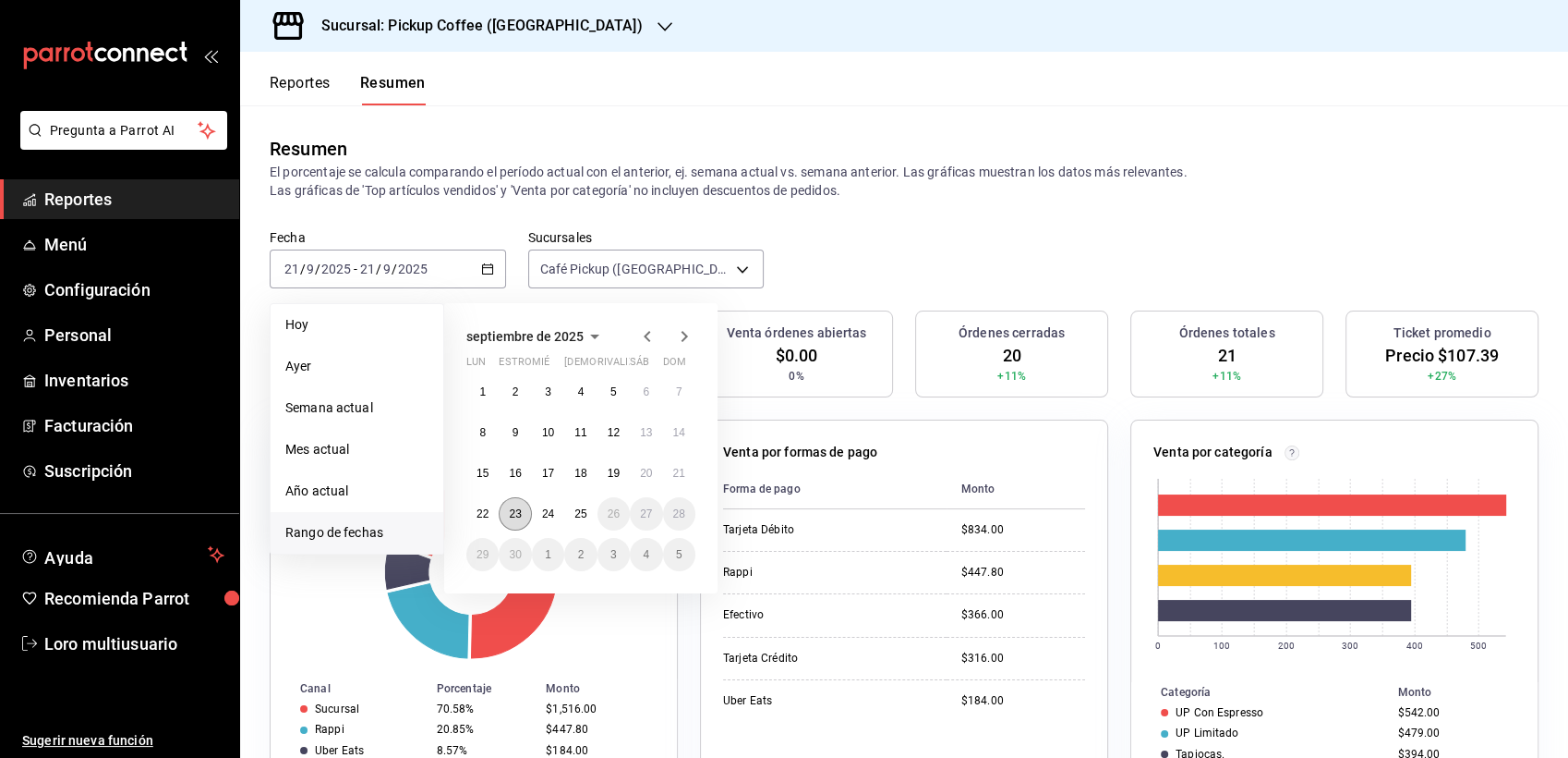
click at [524, 505] on button "23" at bounding box center [514, 514] width 32 height 33
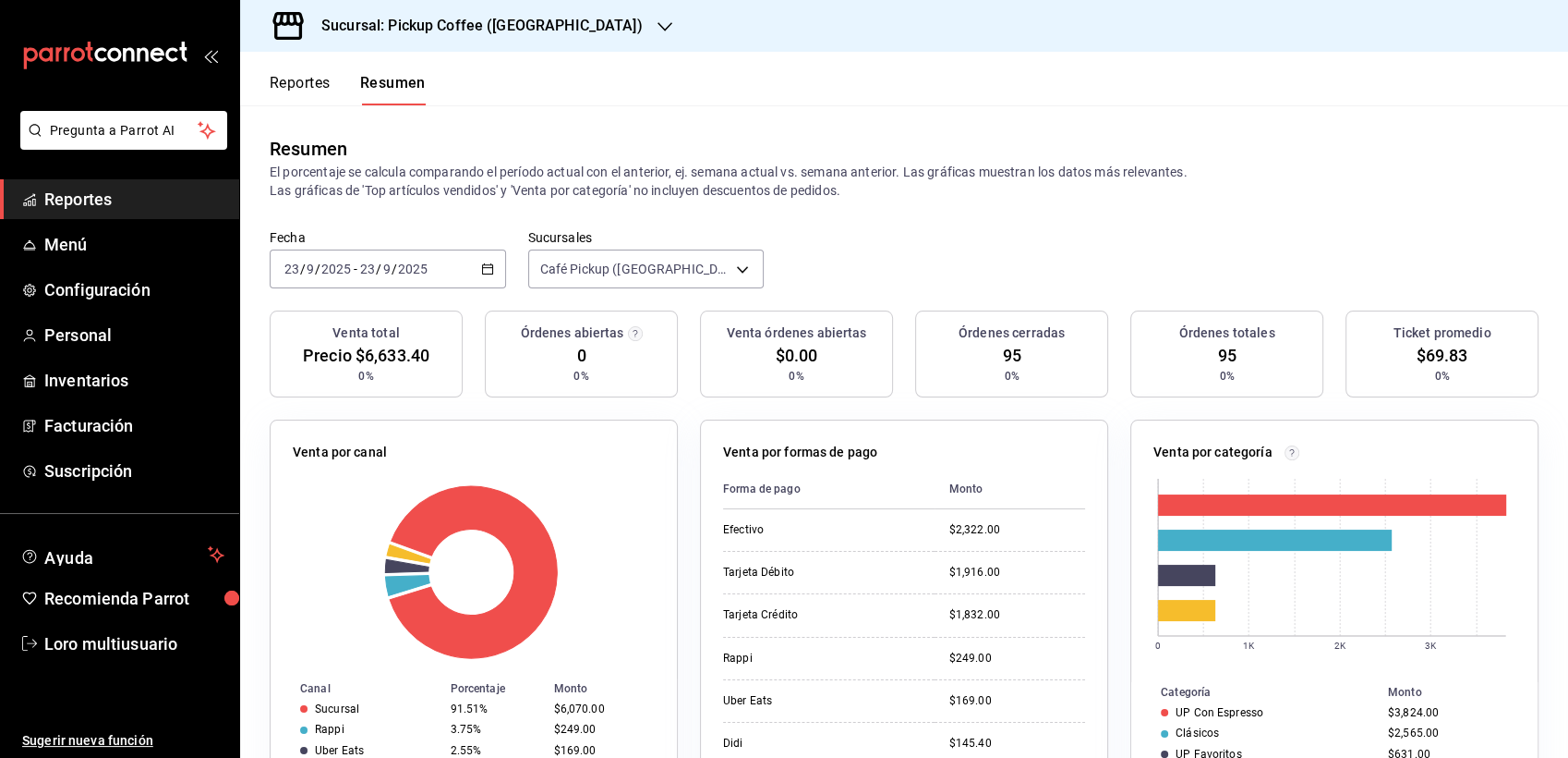
click at [355, 254] on div "2025-09-23 23 / 9 / 2025 - 2025-09-23 23 / 9 / 2025" at bounding box center [387, 269] width 236 height 39
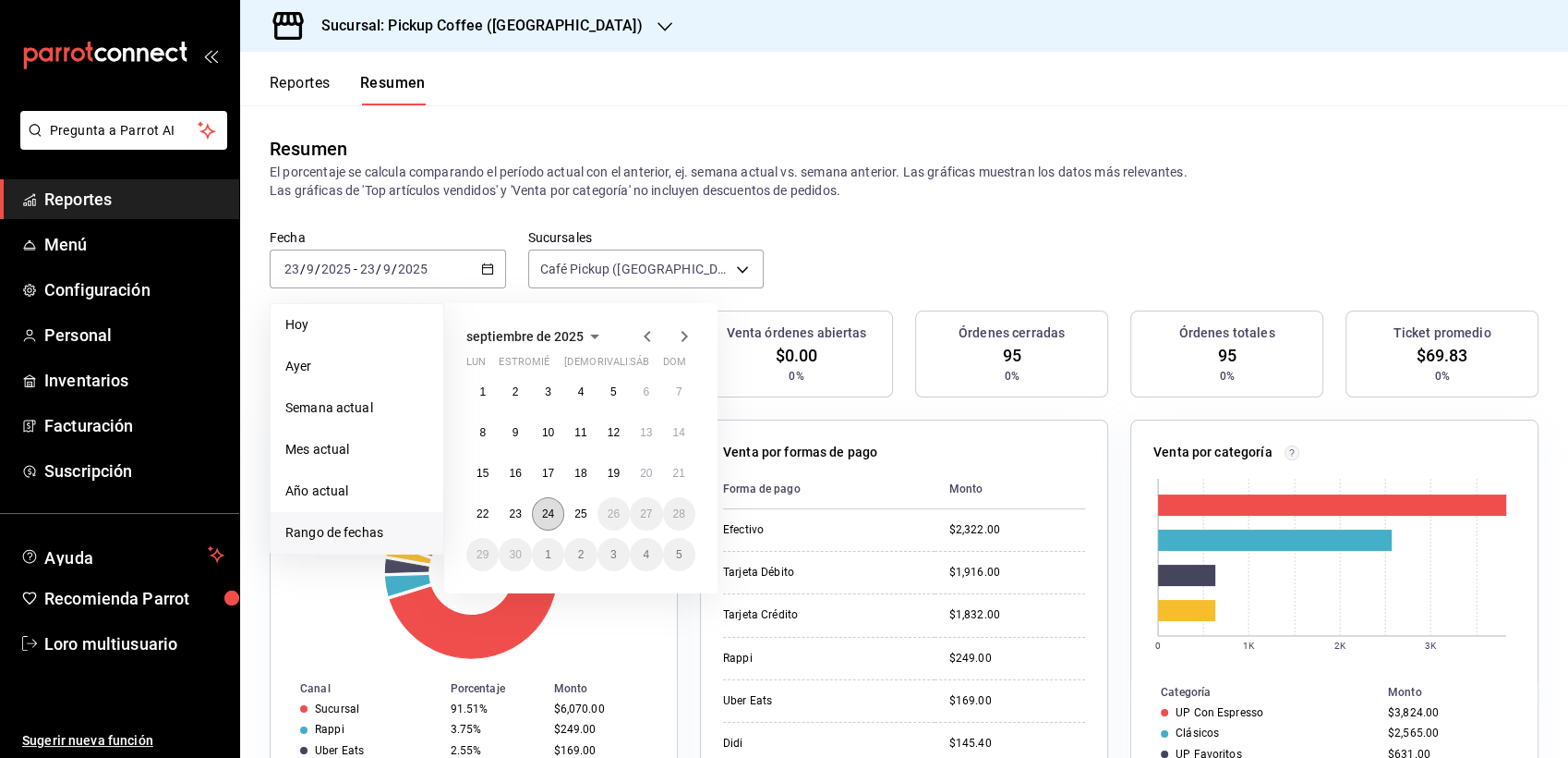
click at [549, 516] on abbr "24" at bounding box center [548, 513] width 12 height 13
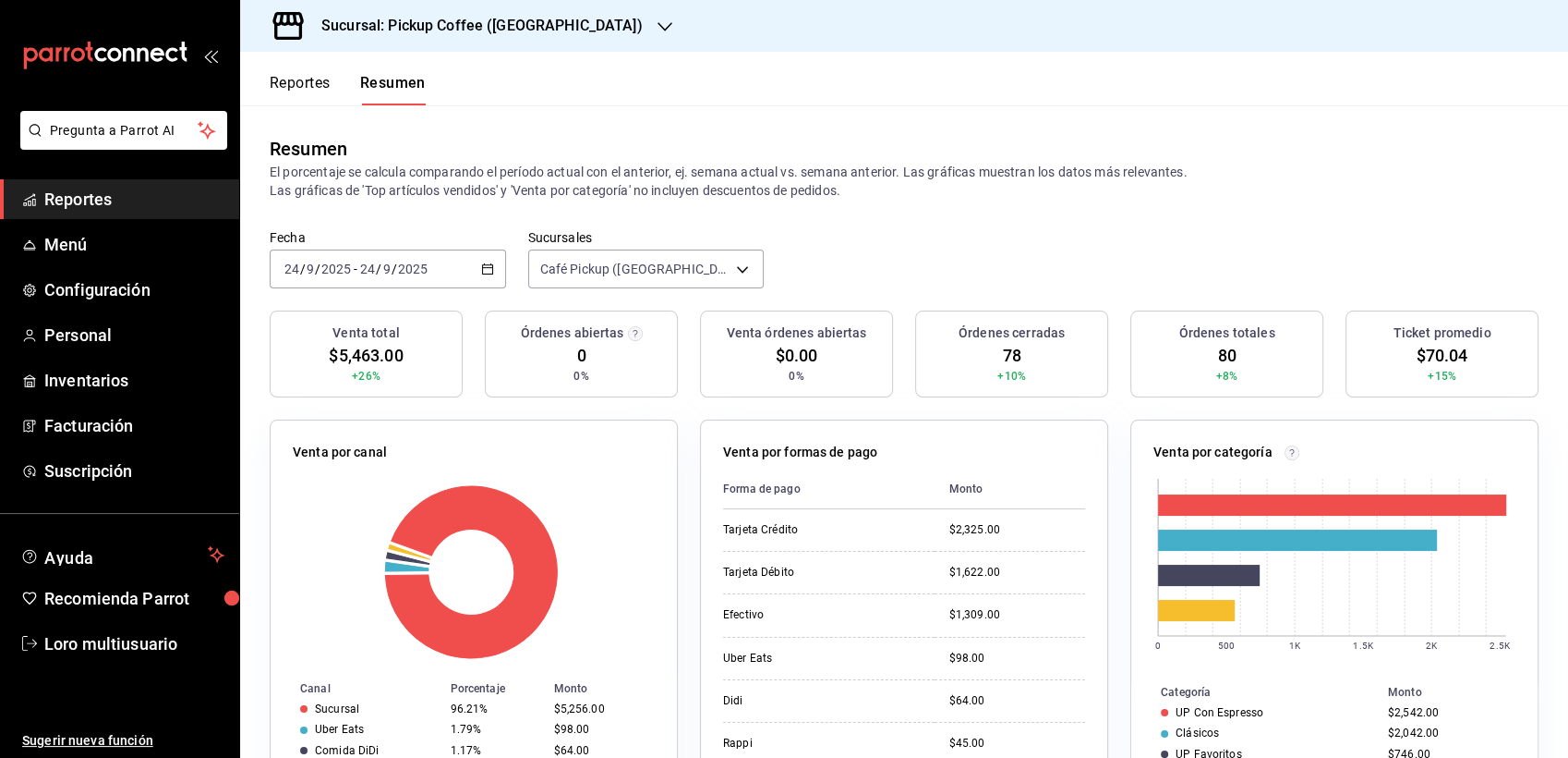
click at [495, 16] on h3 "Sucursal: Pickup Coffee (Santa Fe)" at bounding box center [474, 25] width 336 height 23
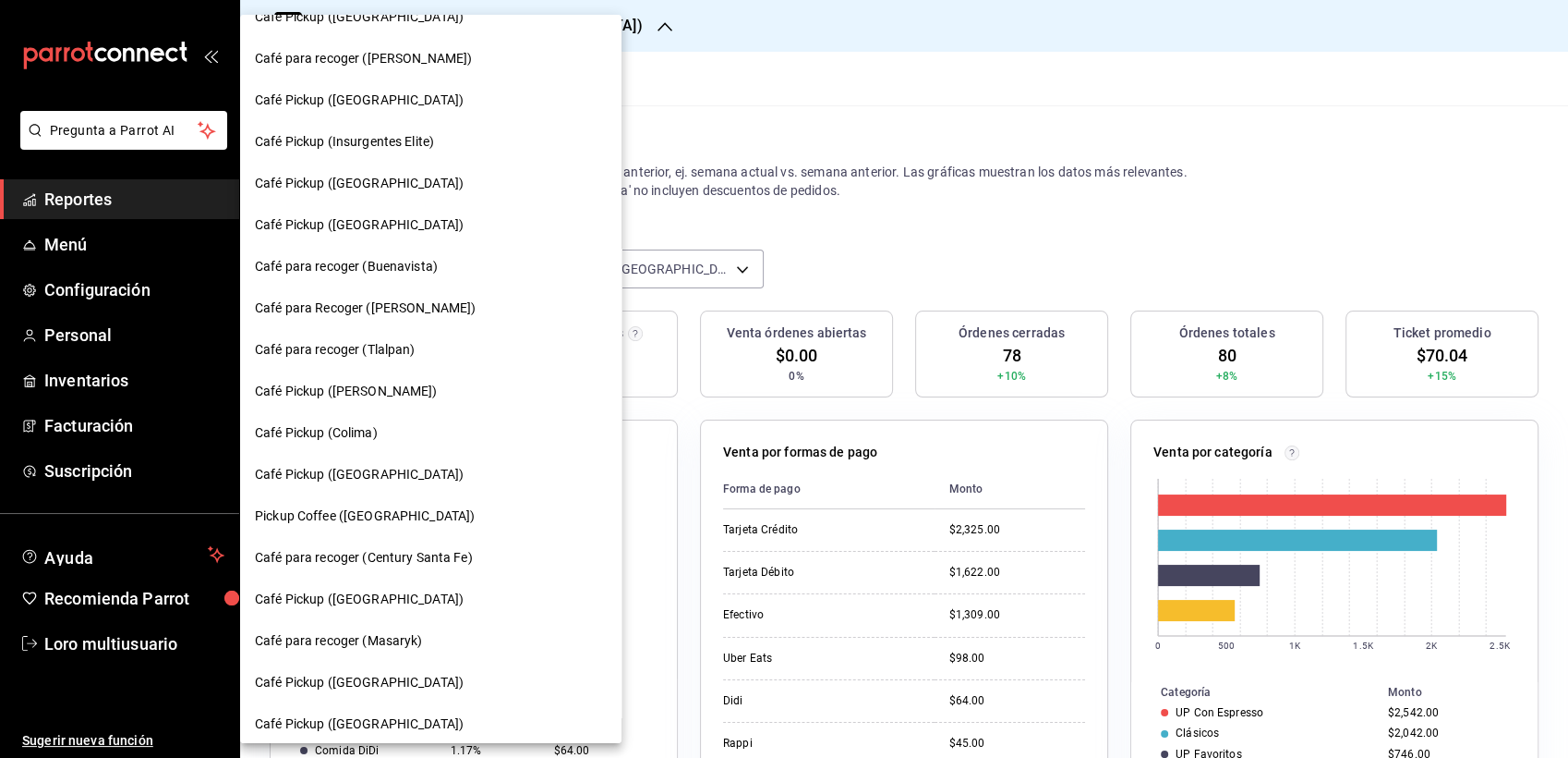
scroll to position [990, 0]
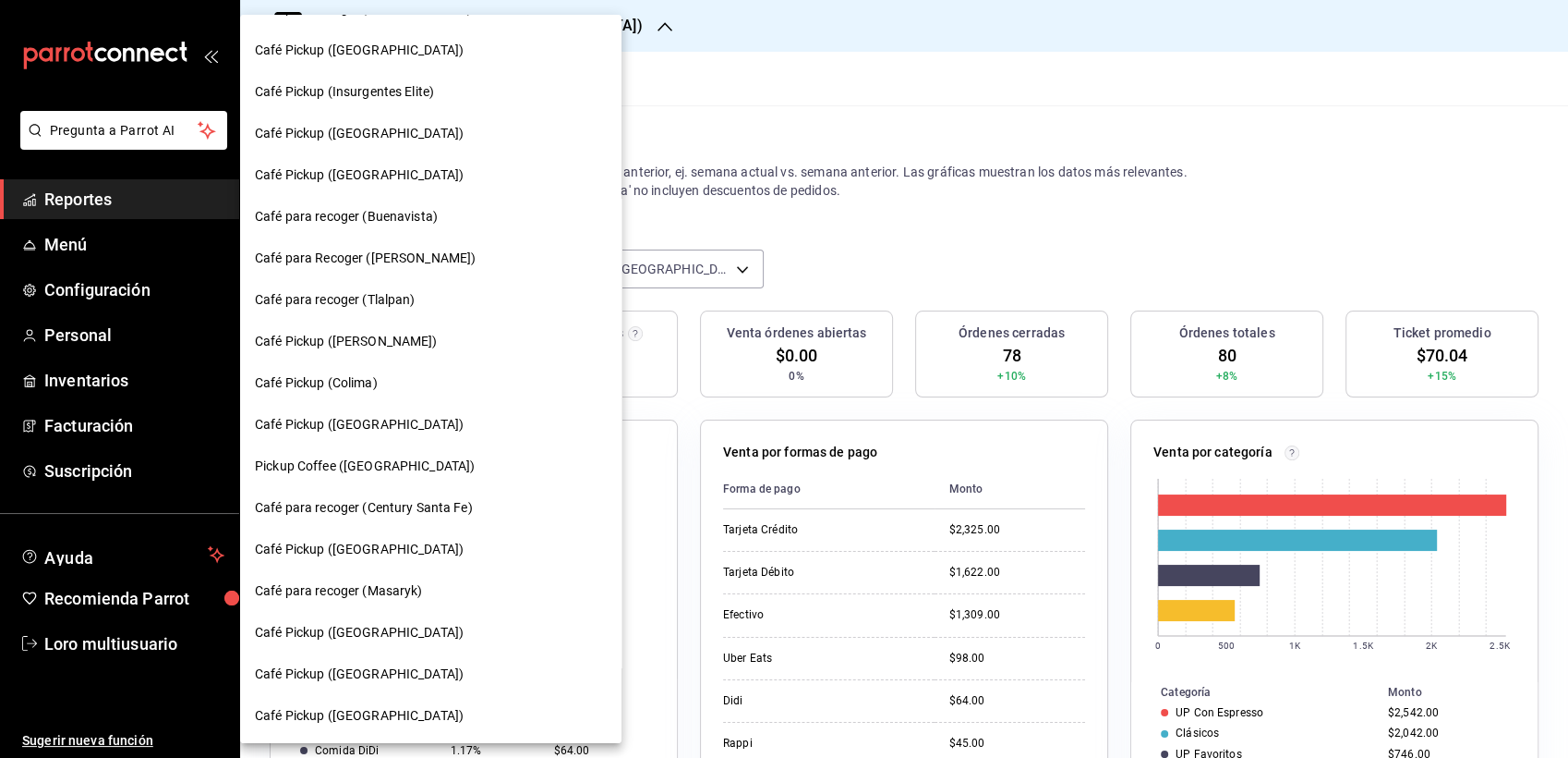
click at [428, 518] on div "Café para recoger (Century Santa Fe)" at bounding box center [430, 508] width 381 height 41
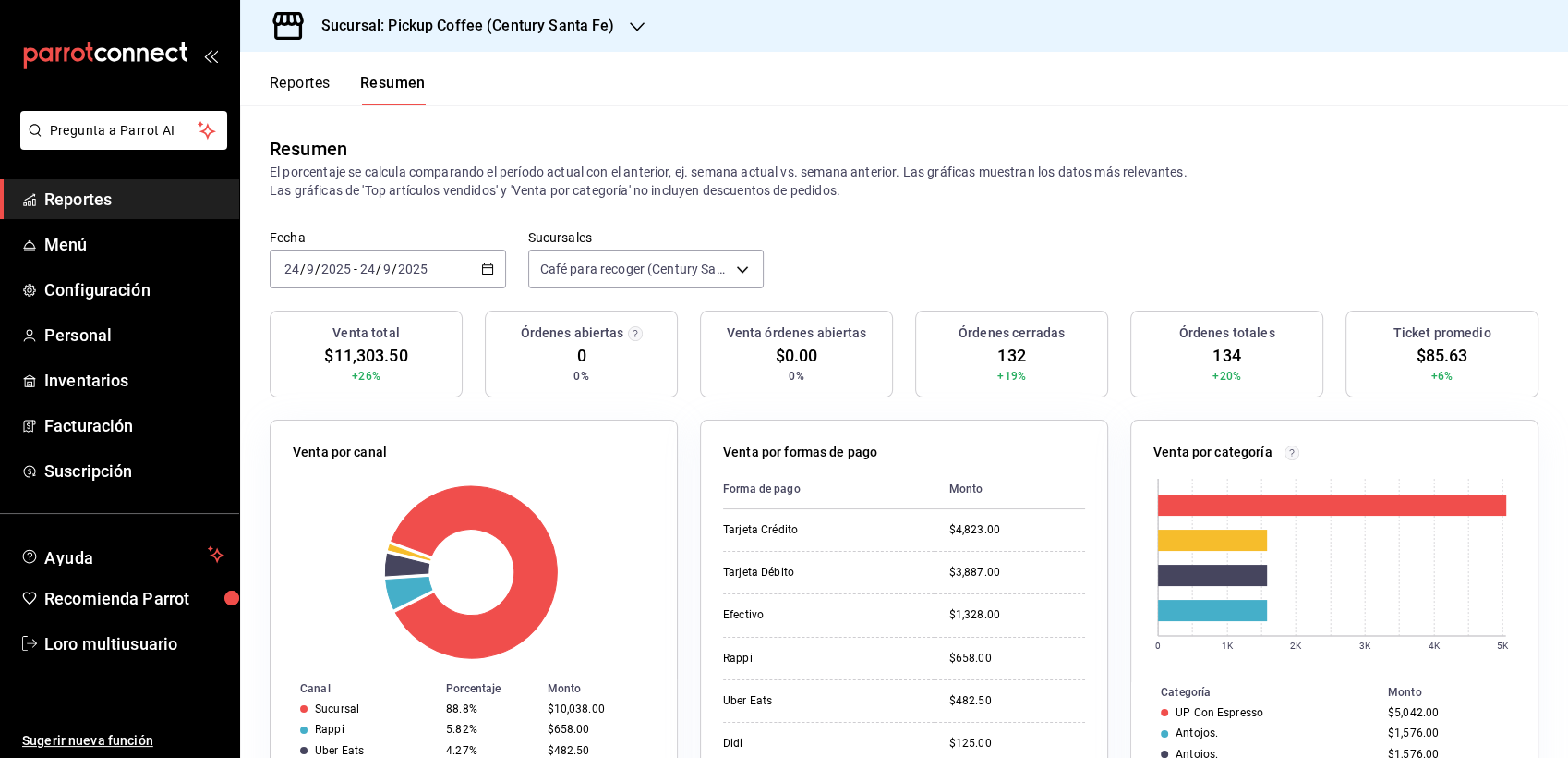
click at [390, 263] on input "9" at bounding box center [386, 269] width 9 height 15
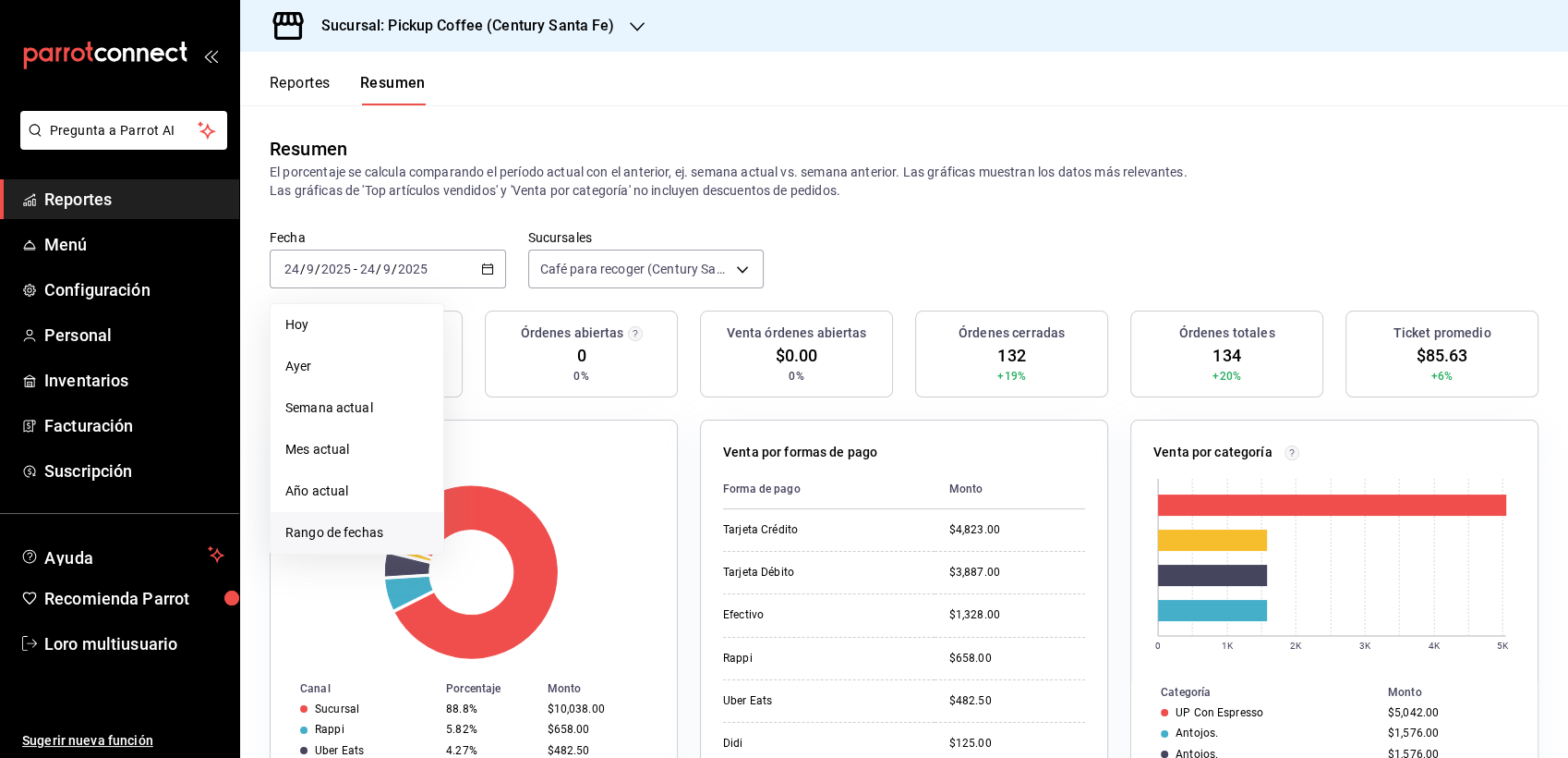
click at [367, 536] on span "Rango de fechas" at bounding box center [357, 532] width 143 height 20
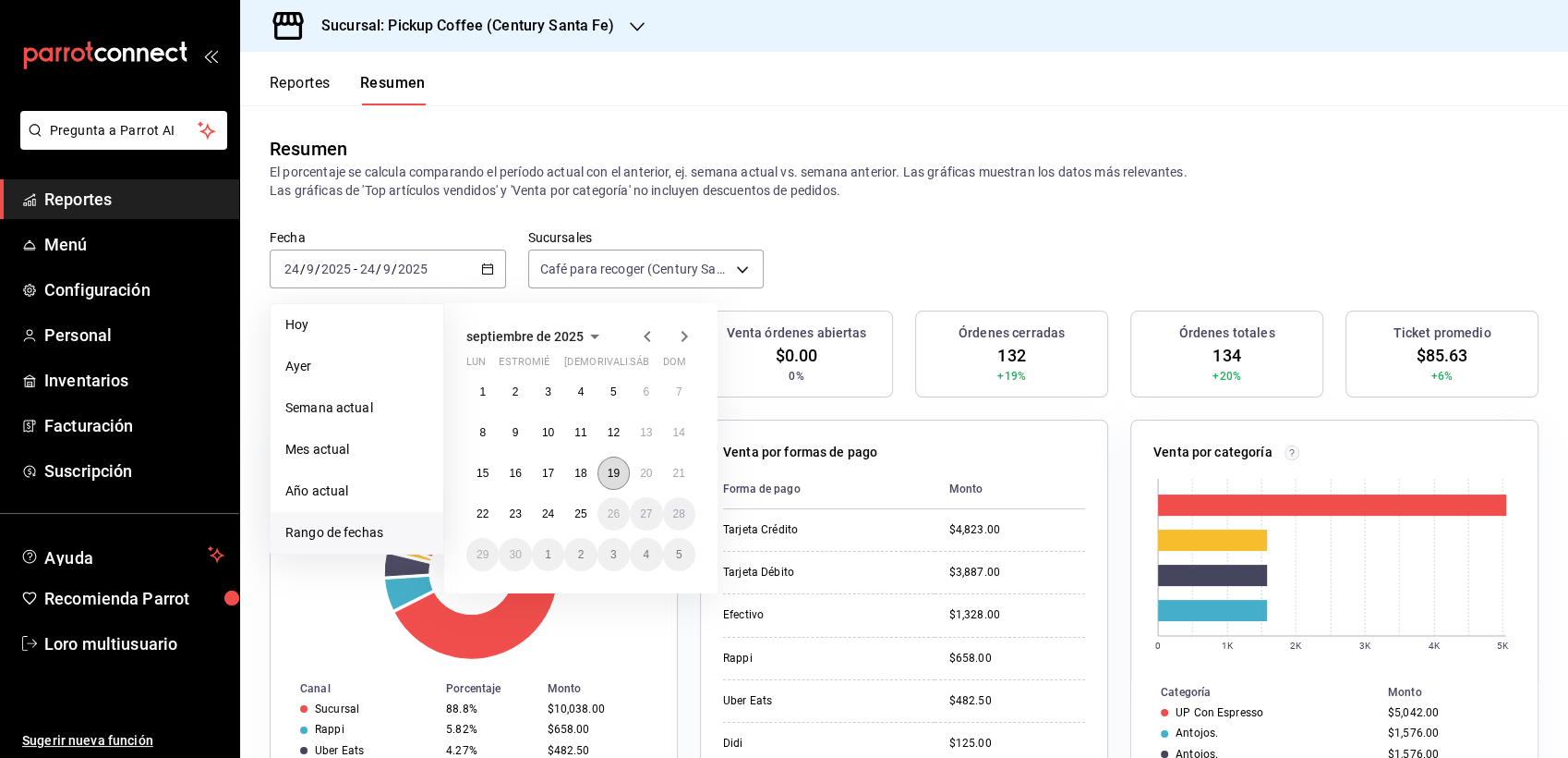
click at [612, 469] on abbr "19" at bounding box center [613, 473] width 12 height 13
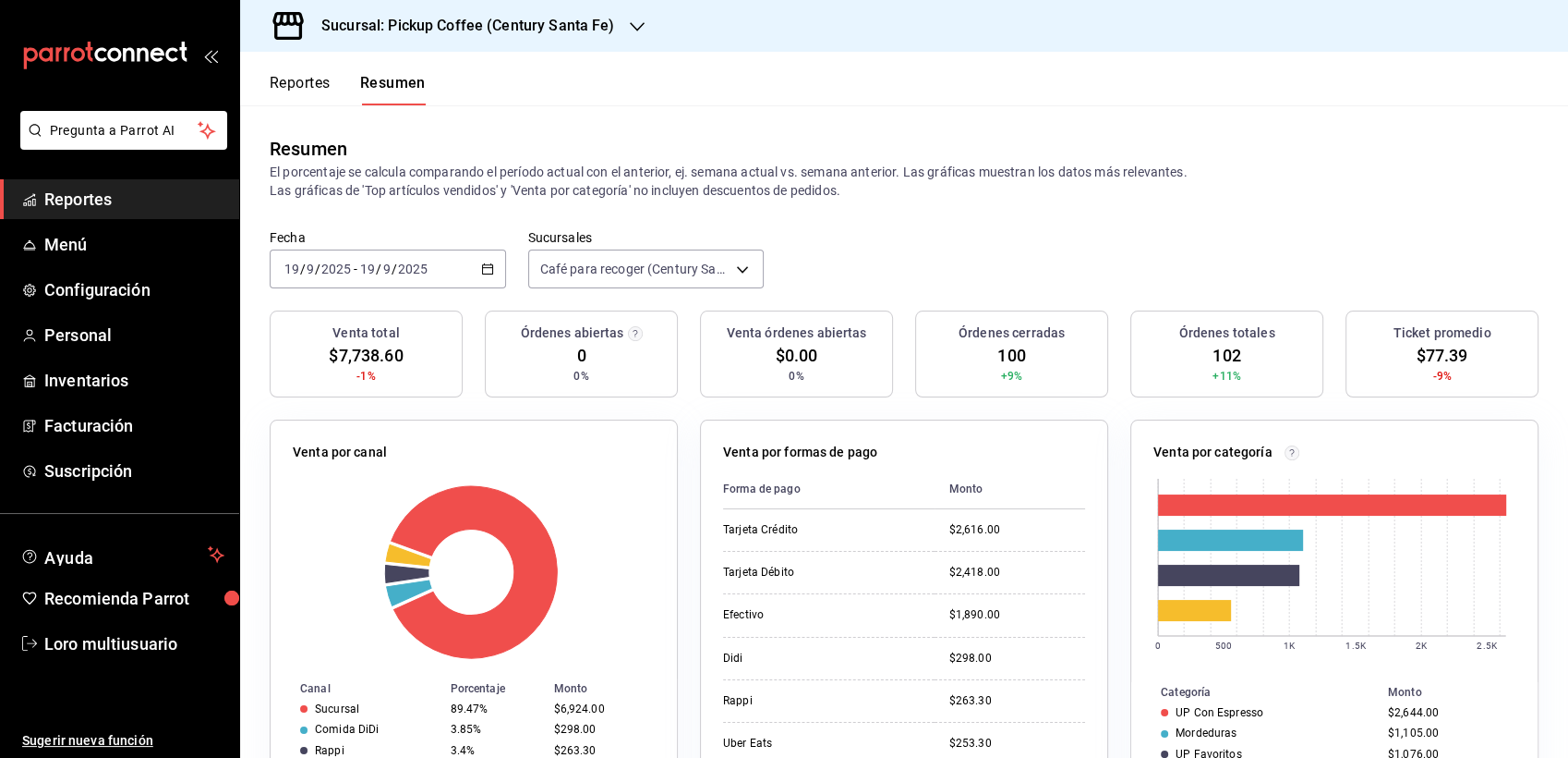
click at [430, 277] on div "[DATE] [DATE] - [DATE] [DATE]" at bounding box center [387, 269] width 236 height 39
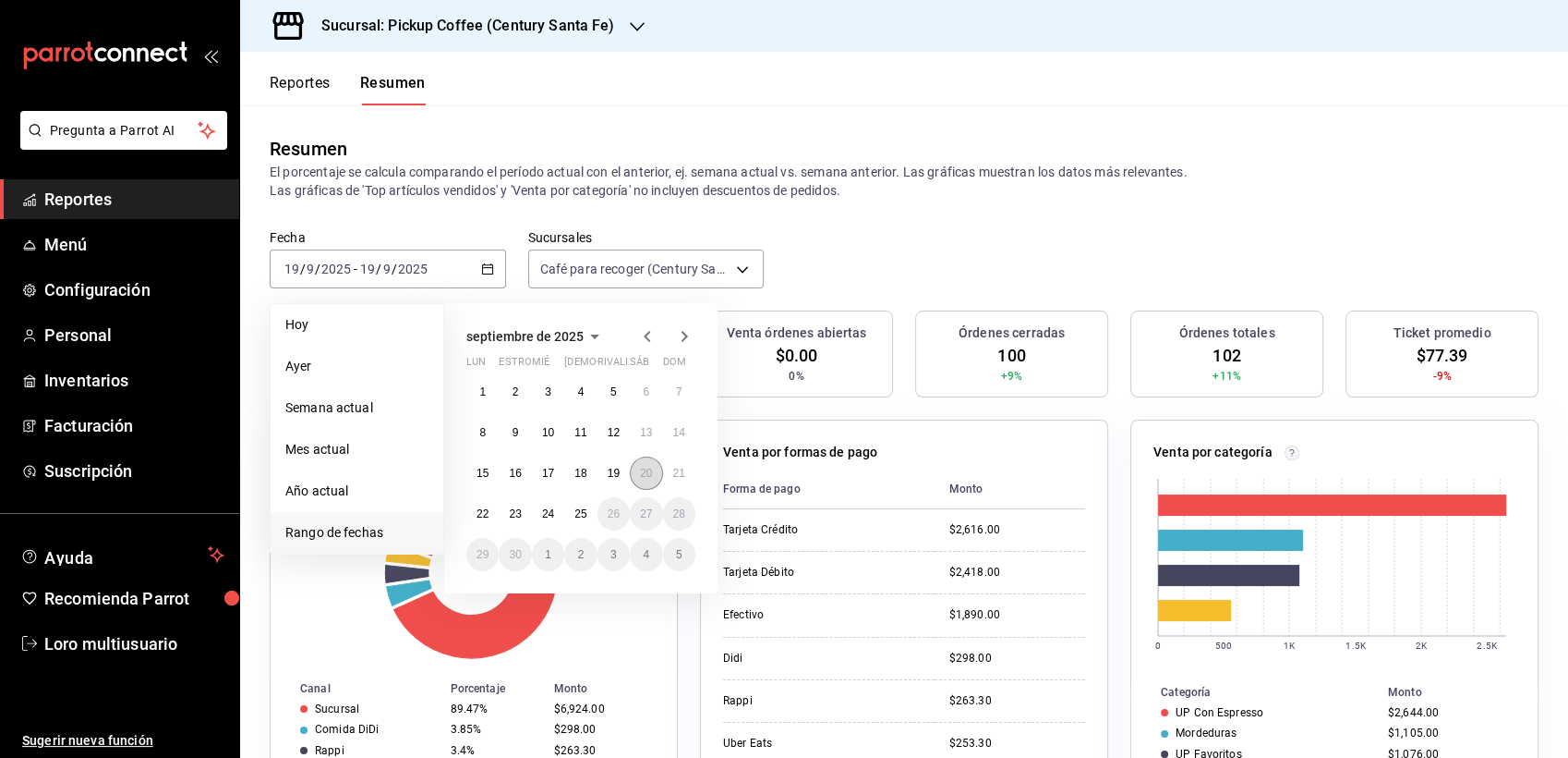
click at [658, 472] on button "20" at bounding box center [646, 474] width 32 height 33
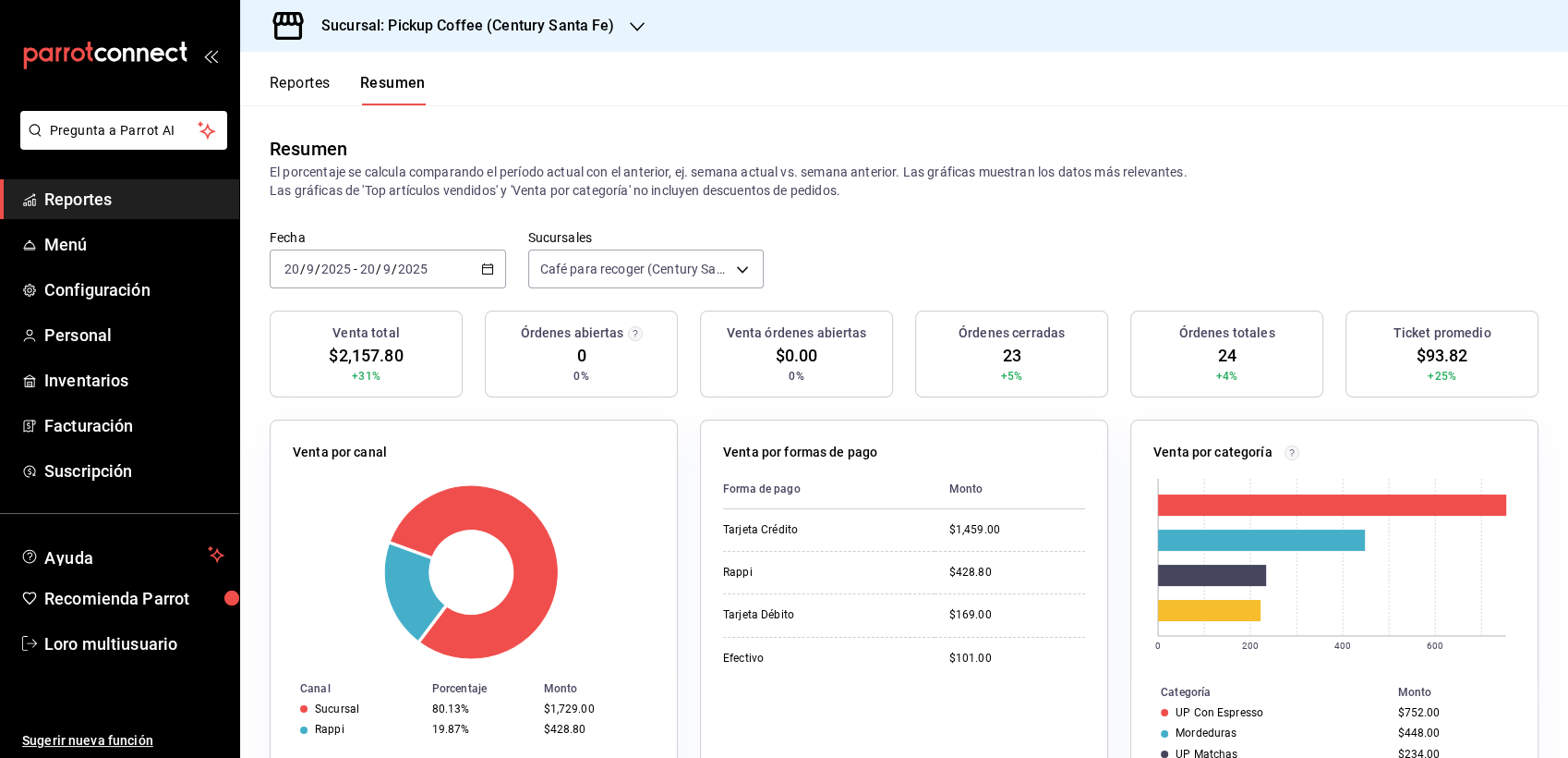
click at [372, 241] on label "Fecha" at bounding box center [387, 237] width 236 height 13
click at [375, 263] on input "20" at bounding box center [368, 269] width 17 height 15
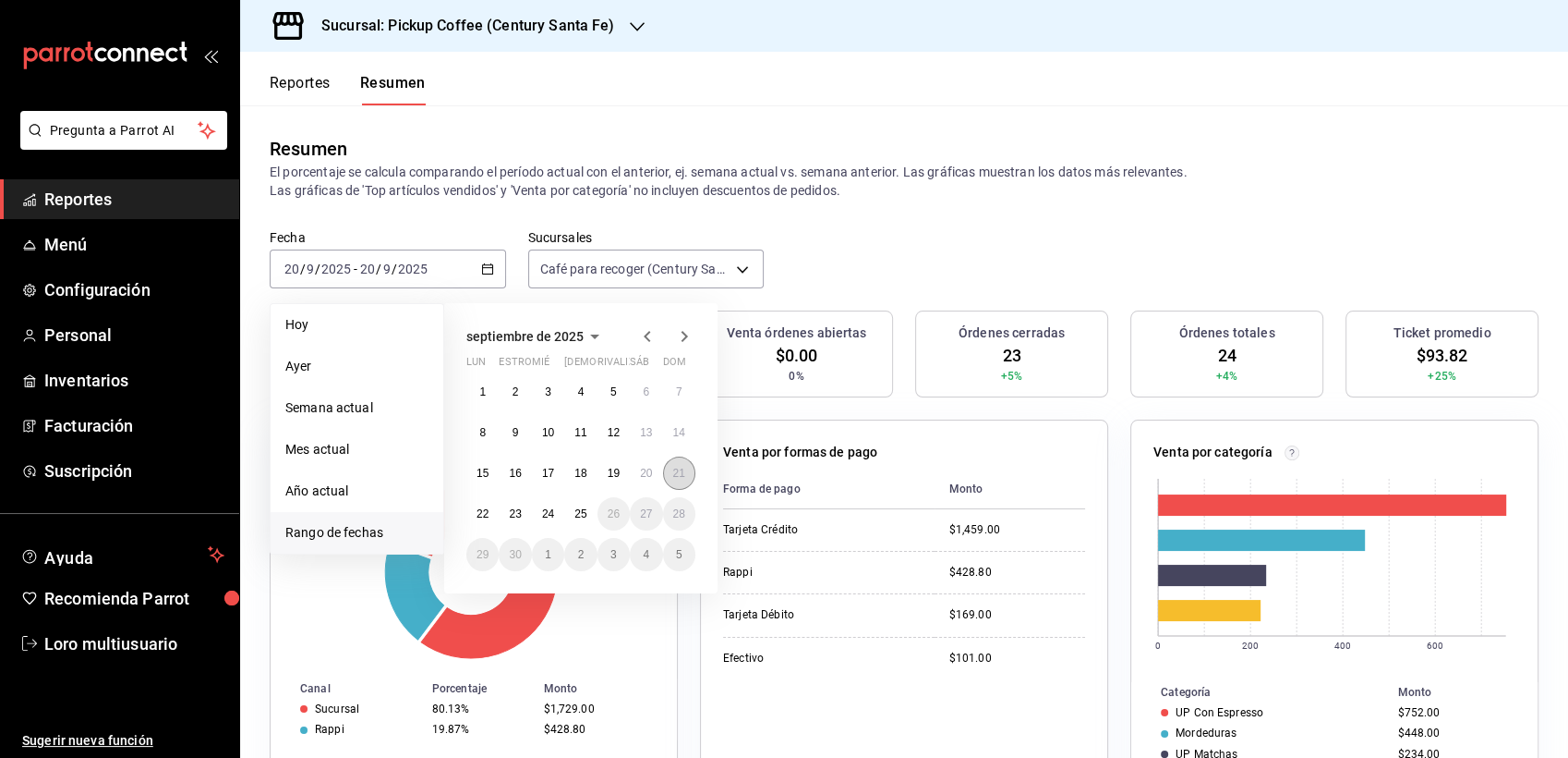
click at [691, 475] on button "21" at bounding box center [679, 474] width 32 height 33
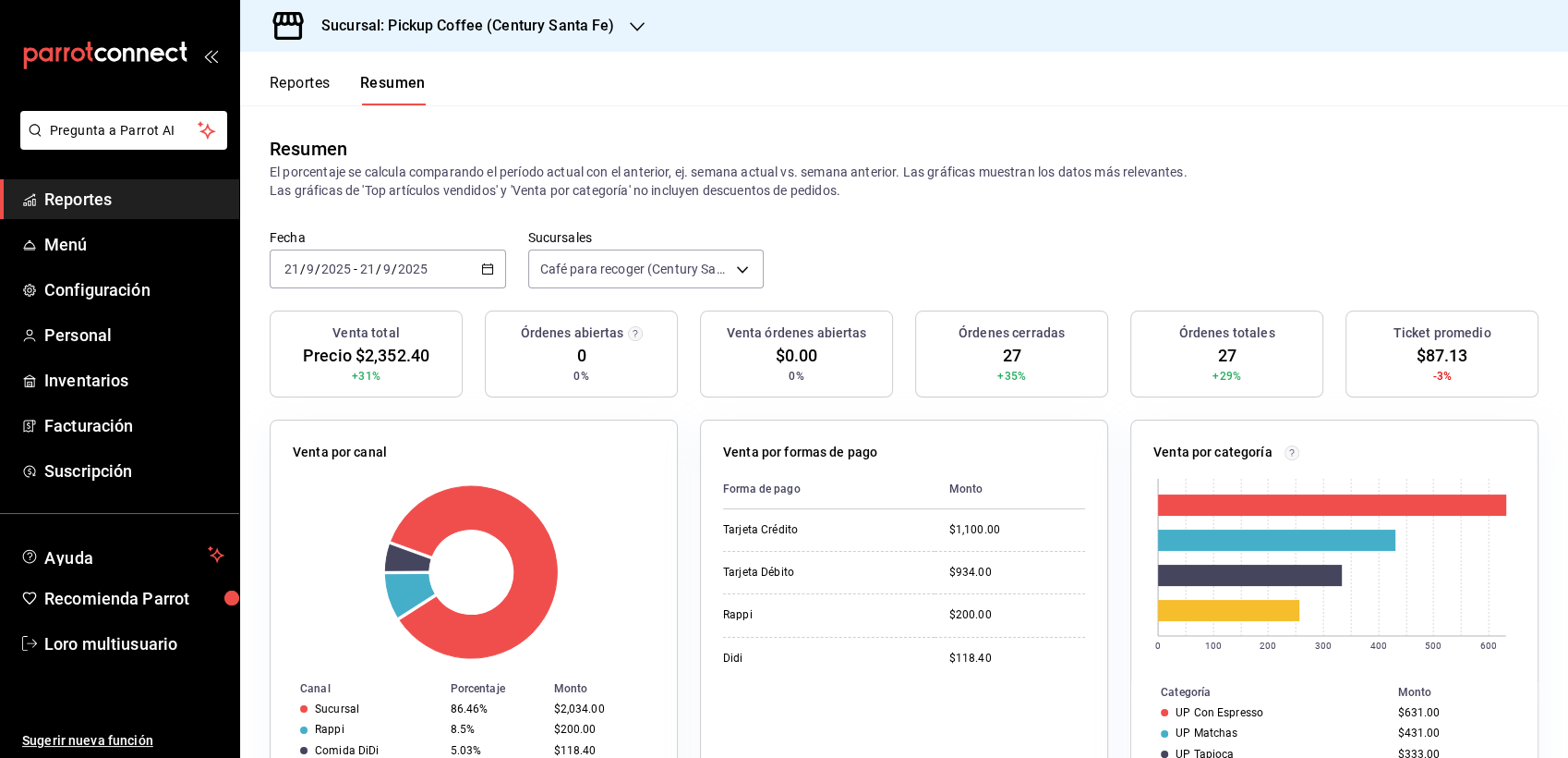
click at [440, 267] on div "2025-09-21 21 / 9 / 2025 - 2025-09-21 21 / 9 / 2025" at bounding box center [387, 269] width 236 height 39
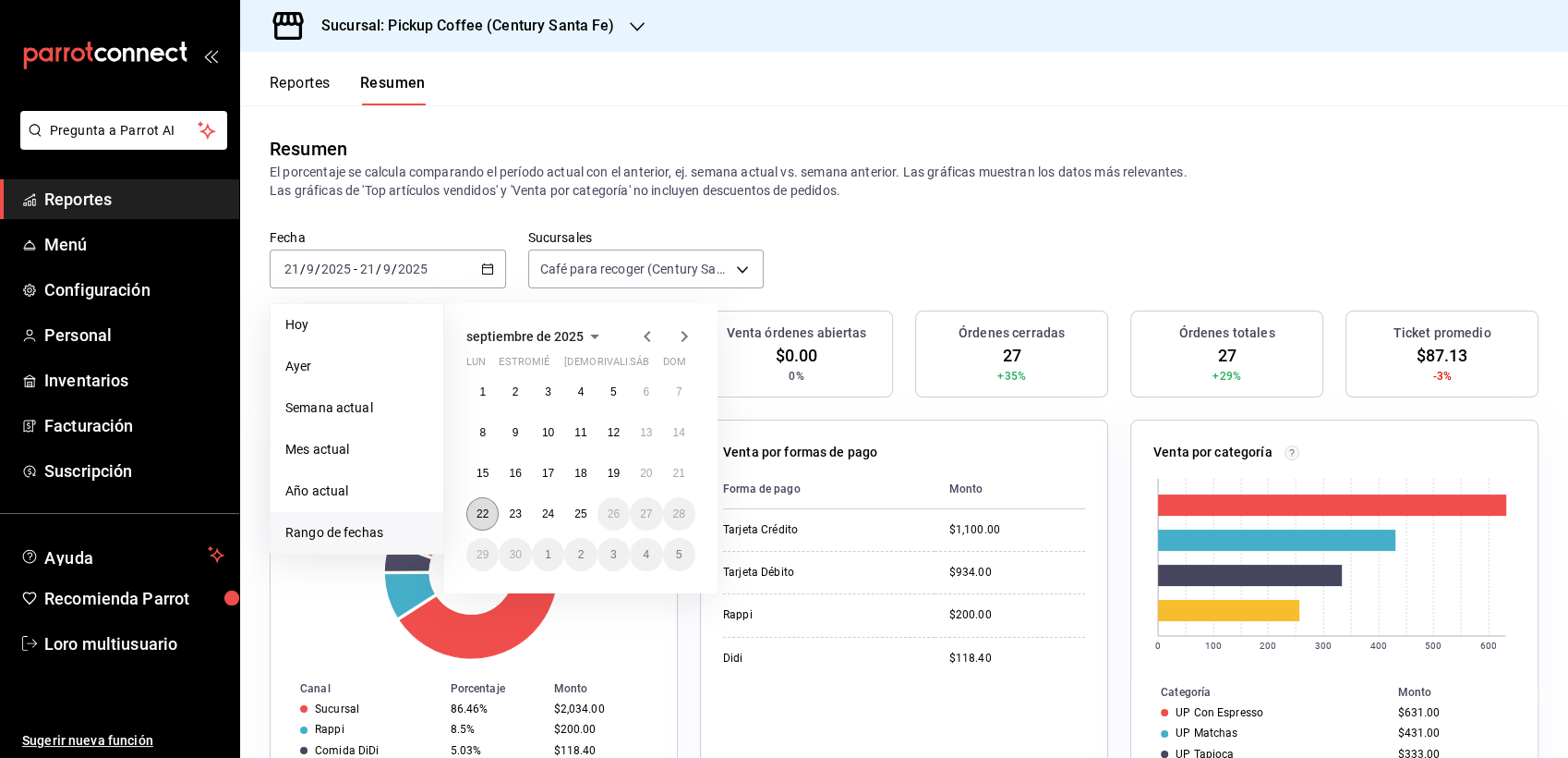
click at [476, 514] on abbr "22" at bounding box center [482, 513] width 12 height 13
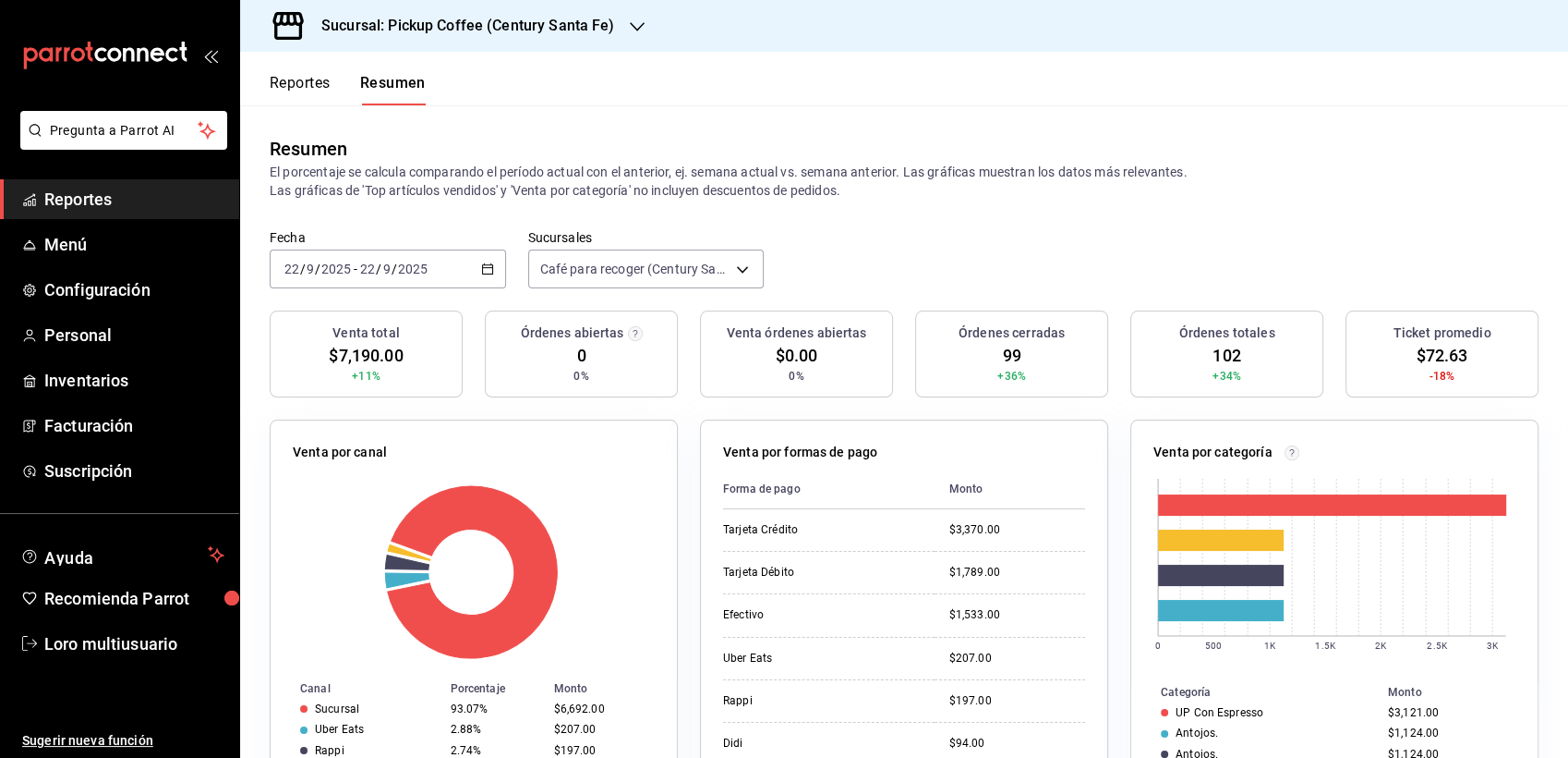
click at [327, 260] on div "2025-09-22 22 / 9 / 2025 - 2025-09-22 22 / 9 / 2025" at bounding box center [387, 269] width 236 height 39
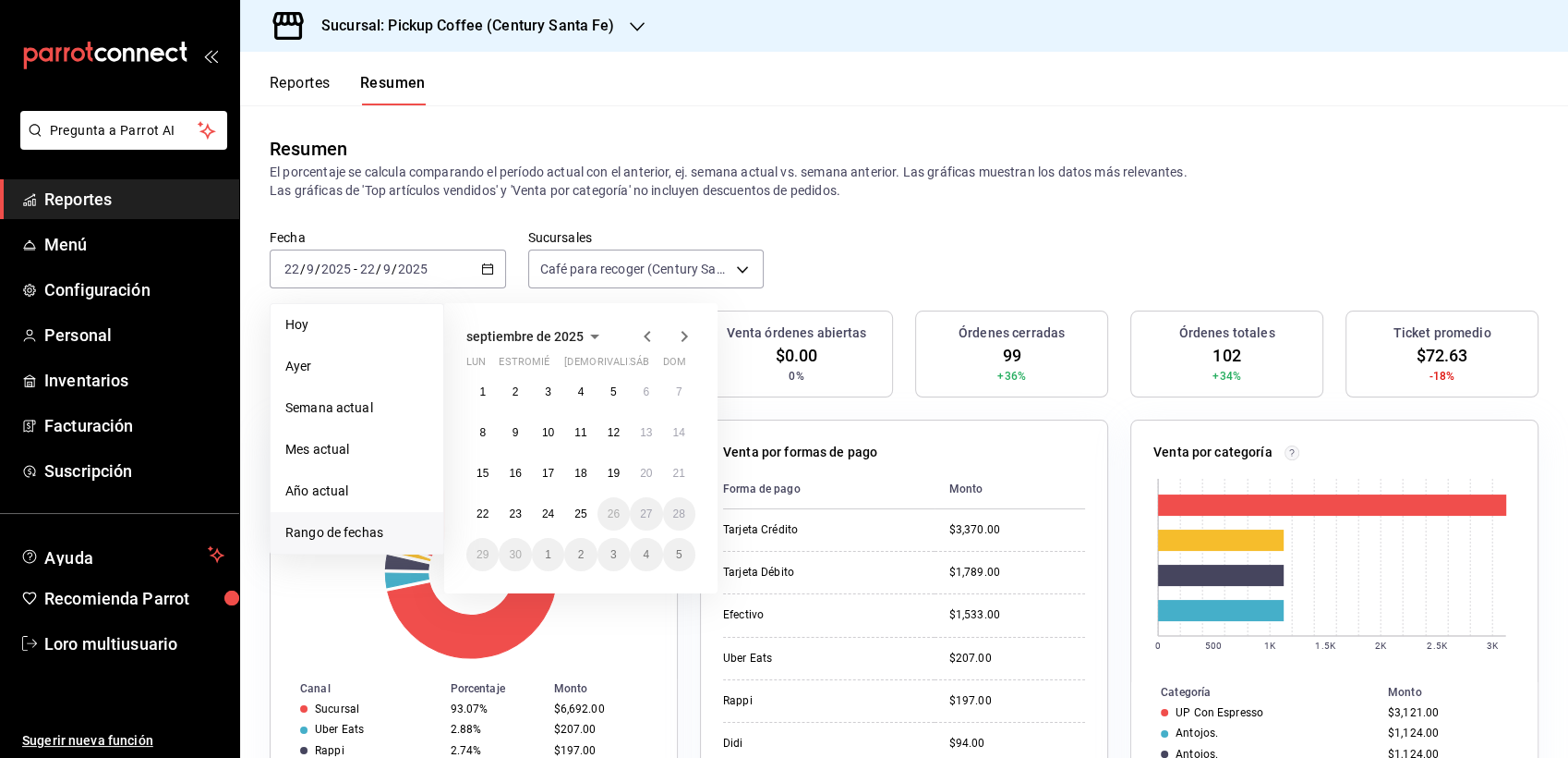
click at [529, 504] on div "1 2 3 4 5 6 7 8 9 10 11 12 13 14 15 16 17 18 19 20 21 22 23 24 25 26 27 28 29 3…" at bounding box center [581, 474] width 229 height 196
click at [519, 504] on button "23" at bounding box center [514, 514] width 32 height 33
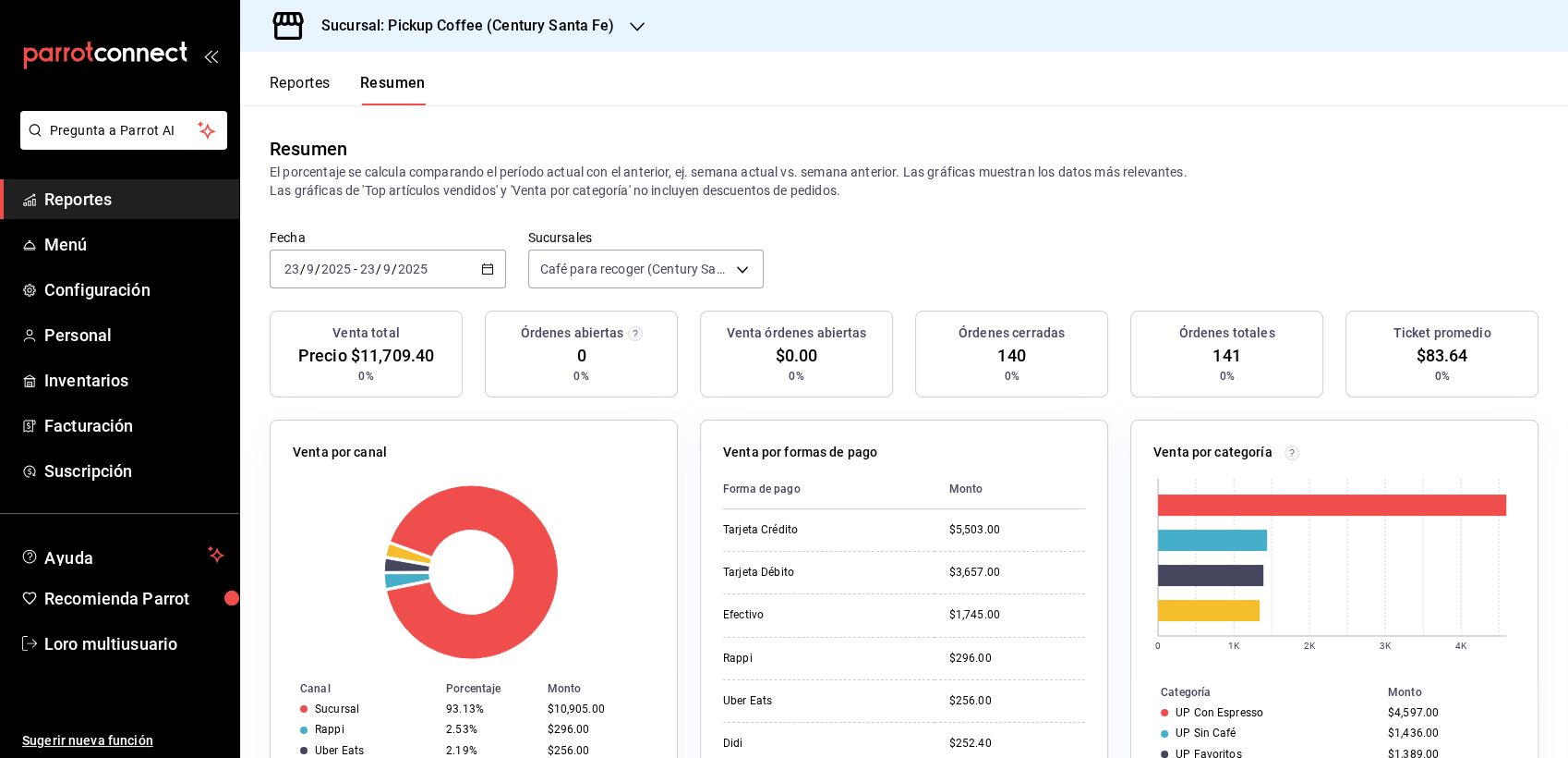
click at [982, 384] on div "Órdenes cerradas 140 0%" at bounding box center [1011, 354] width 193 height 87
click at [562, 34] on h3 "Sucursal: Pickup Coffee (Century Santa Fe)" at bounding box center [461, 25] width 309 height 23
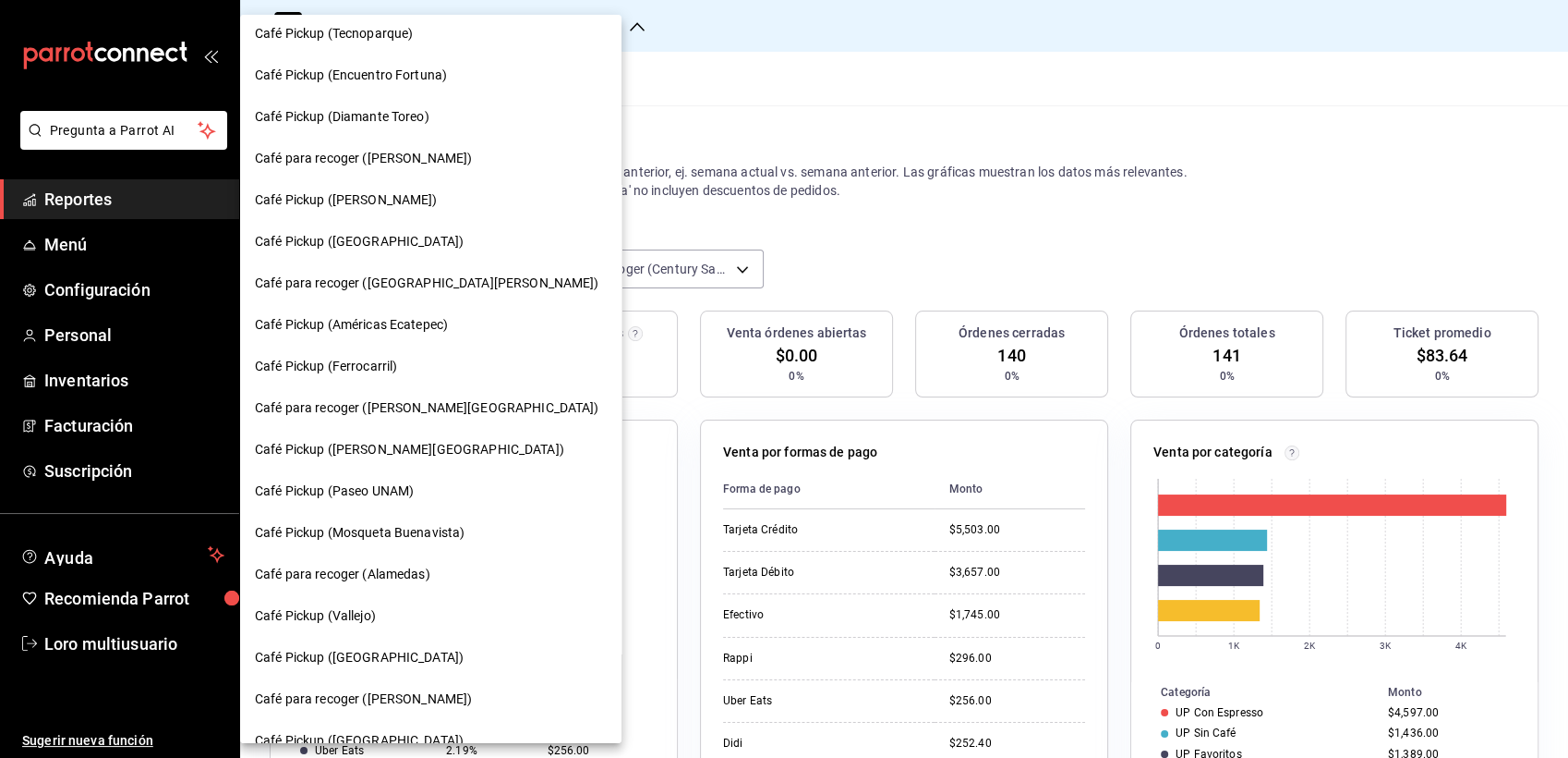
scroll to position [317, 0]
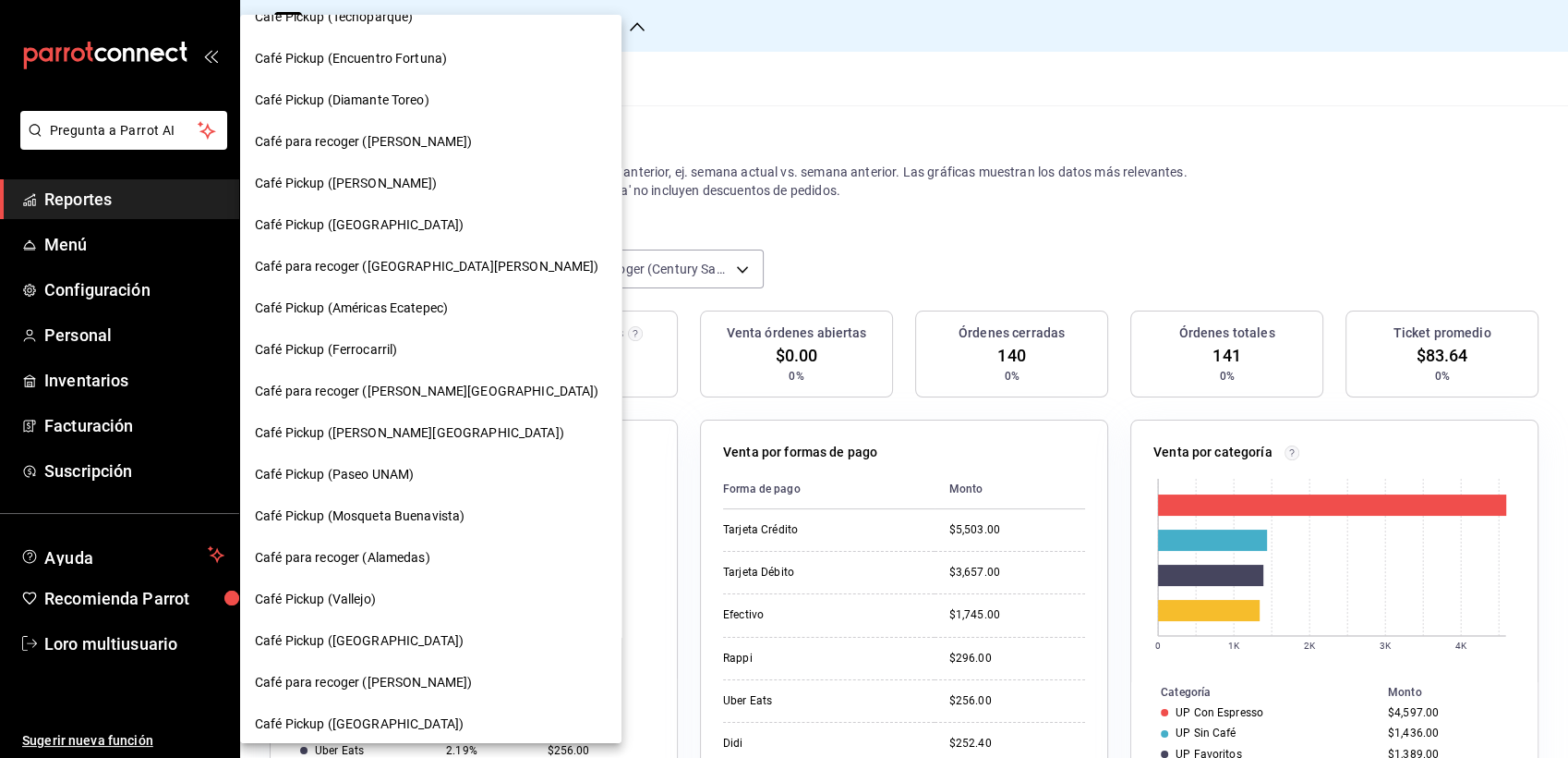
click at [410, 176] on span "Café Pickup (Miguel Angel)" at bounding box center [346, 183] width 183 height 20
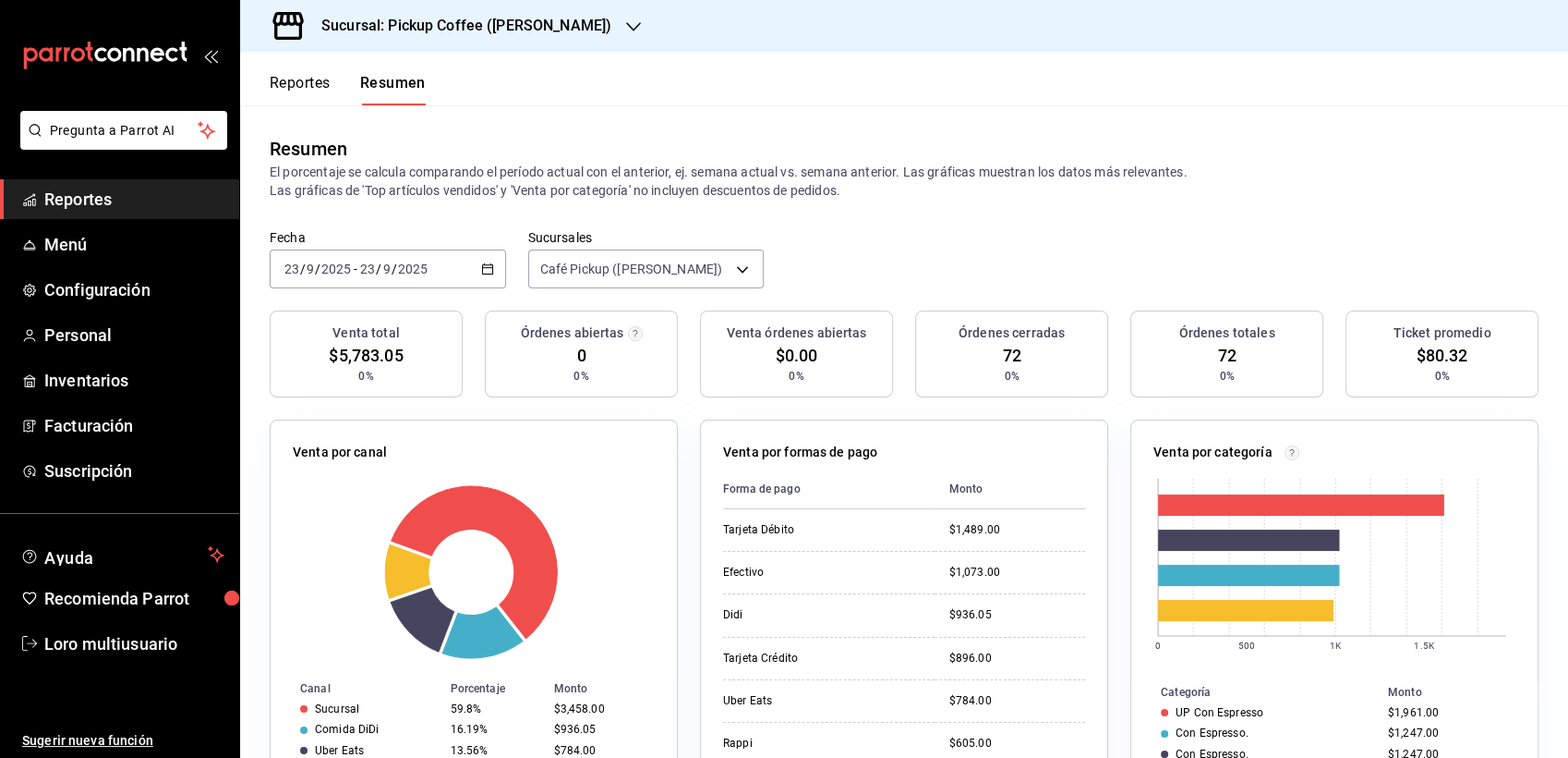
click at [385, 267] on input "9" at bounding box center [386, 269] width 9 height 15
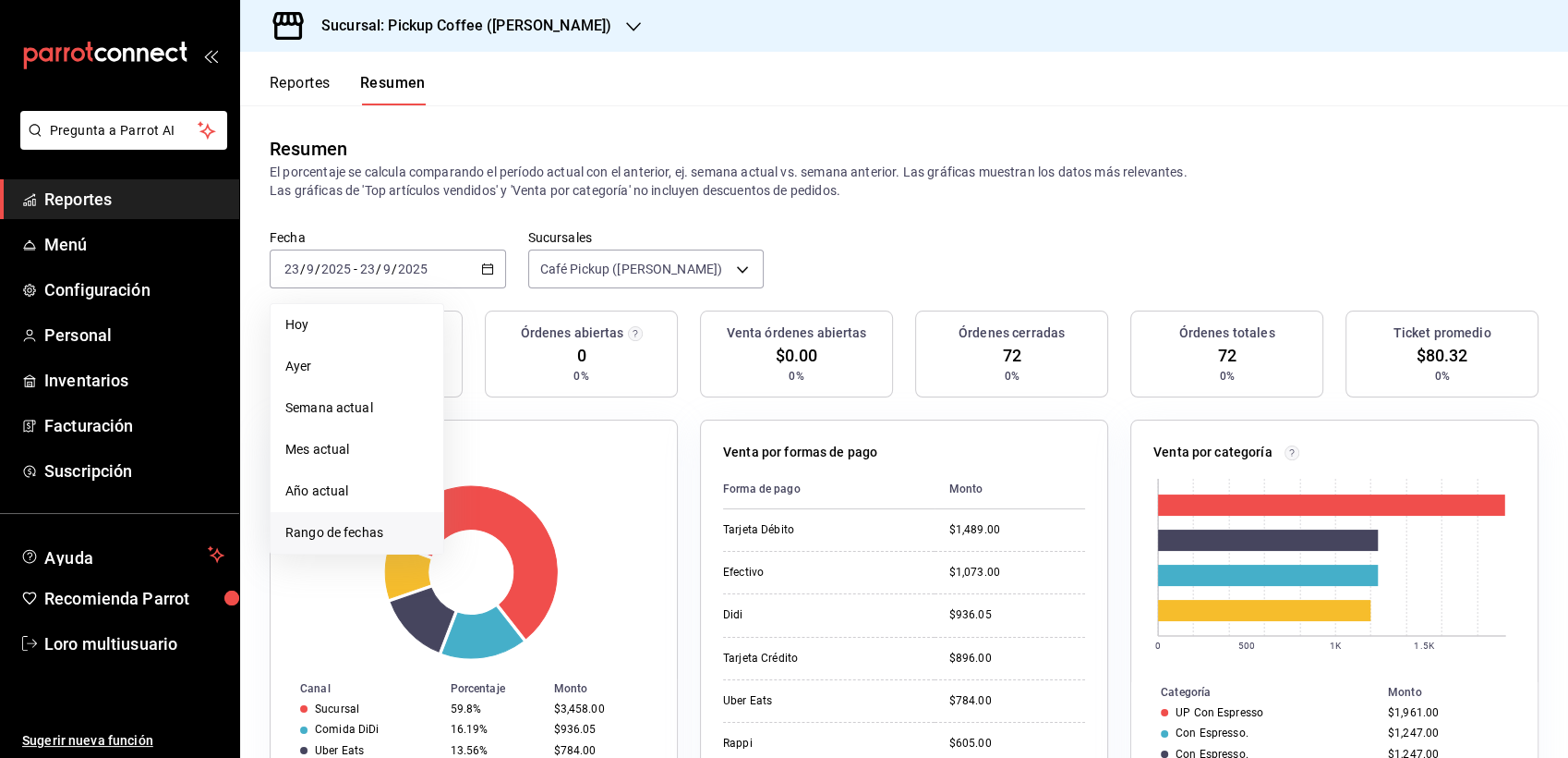
click at [375, 530] on span "Rango de fechas" at bounding box center [357, 532] width 143 height 20
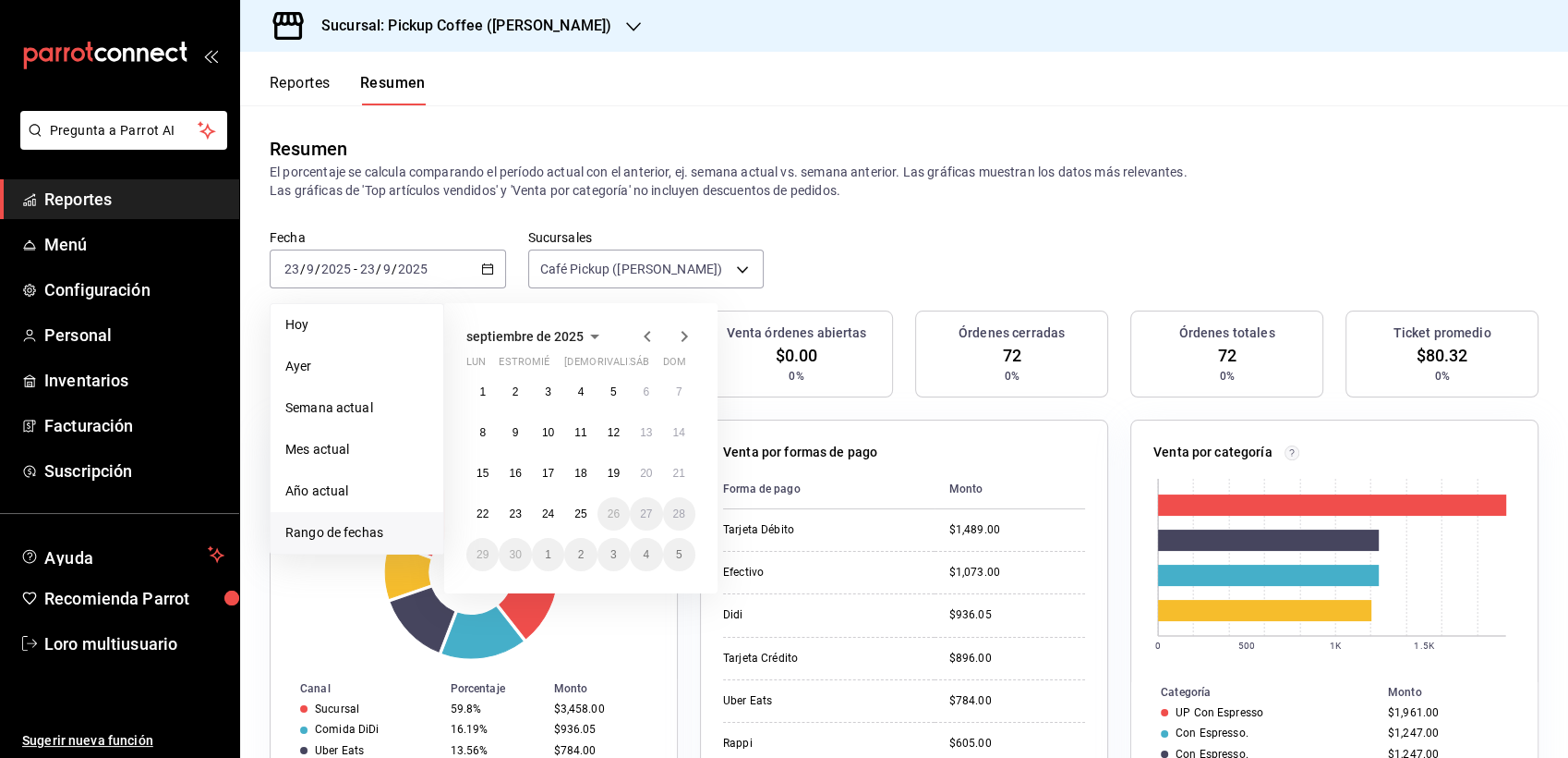
click at [587, 336] on icon "button" at bounding box center [595, 336] width 23 height 23
click at [647, 344] on icon "button" at bounding box center [647, 336] width 23 height 23
click at [539, 339] on span "agosto de 2025" at bounding box center [512, 336] width 90 height 15
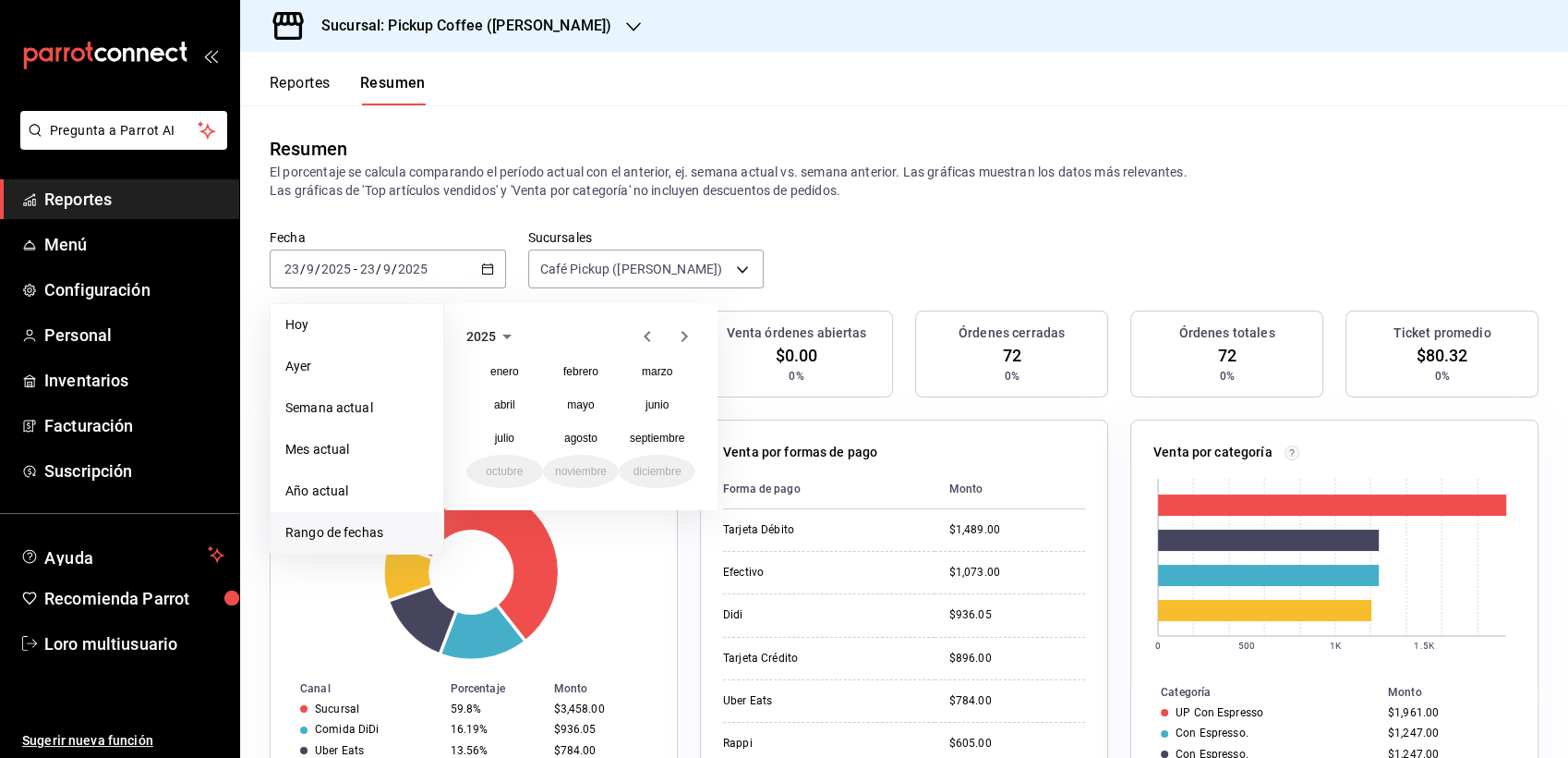
click at [659, 332] on div at bounding box center [665, 336] width 59 height 23
click at [646, 329] on icon "button" at bounding box center [647, 336] width 23 height 23
click at [667, 476] on abbr "diciembre" at bounding box center [658, 471] width 48 height 13
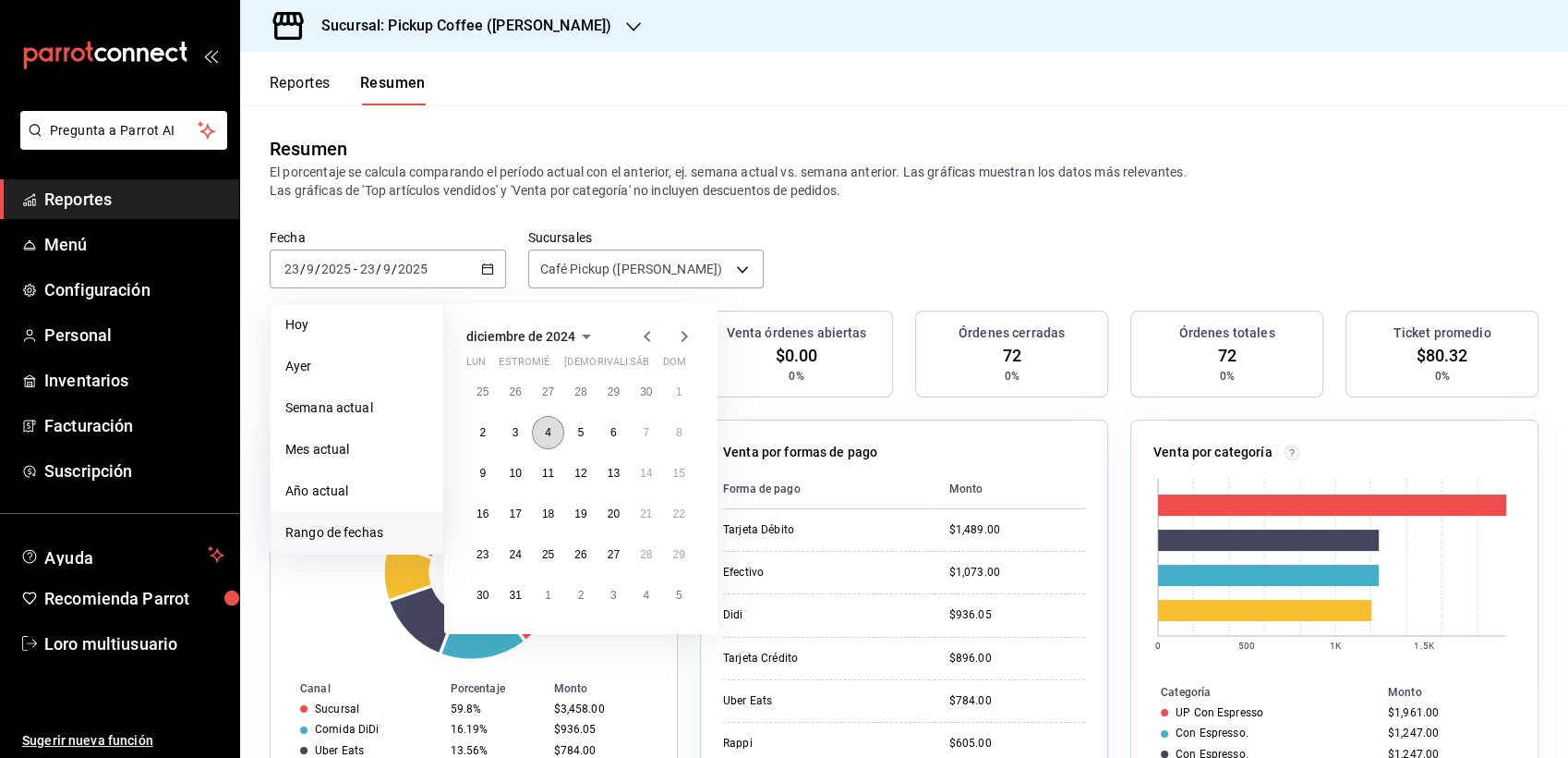
click at [549, 437] on abbr "4" at bounding box center [548, 432] width 7 height 13
click at [552, 477] on abbr "11" at bounding box center [548, 473] width 12 height 13
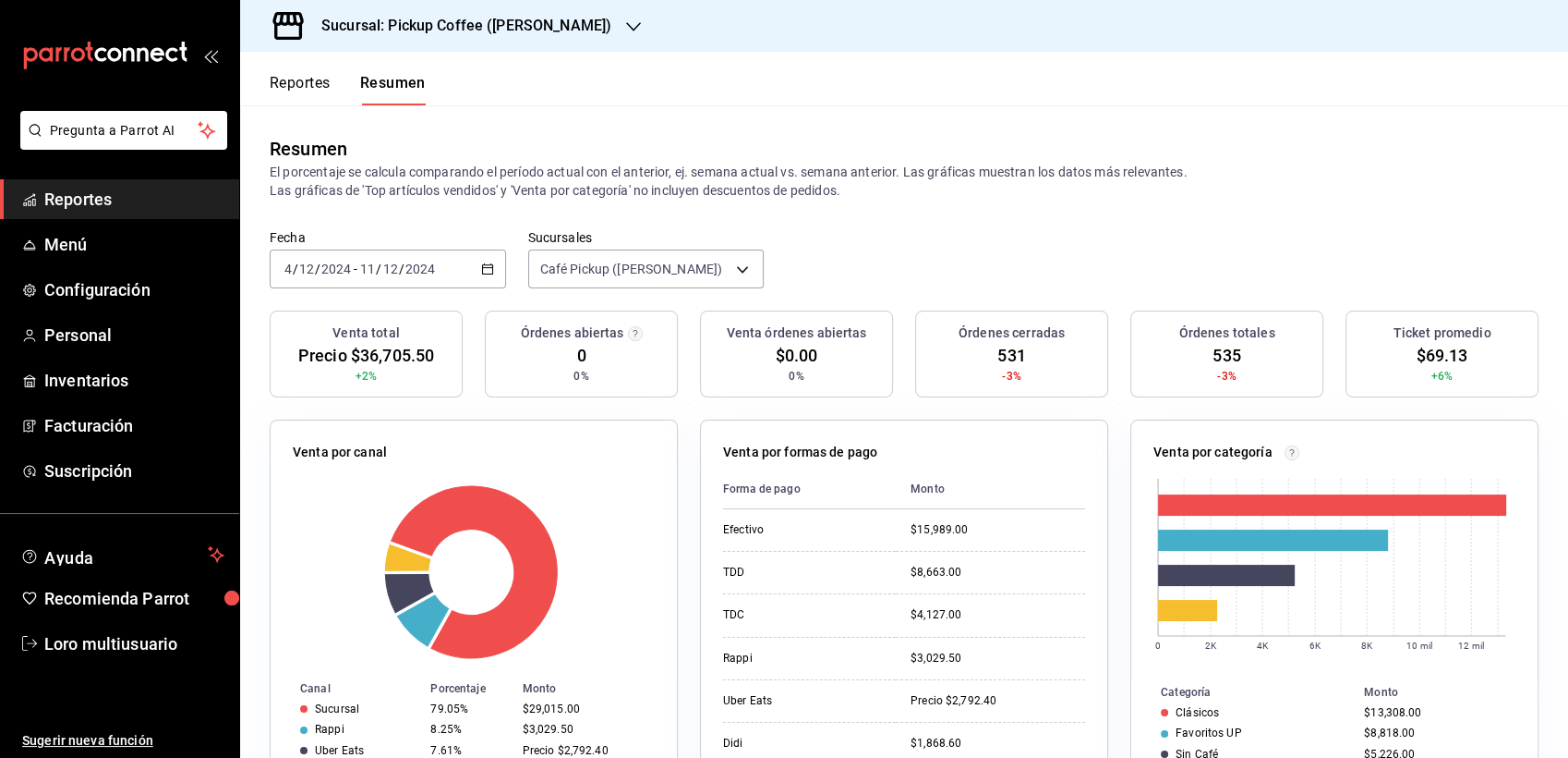
click at [462, 273] on div "2024-12-04 4 / 12 / 2024 - 2024-12-11 11 / 12 / 2024" at bounding box center [387, 269] width 236 height 39
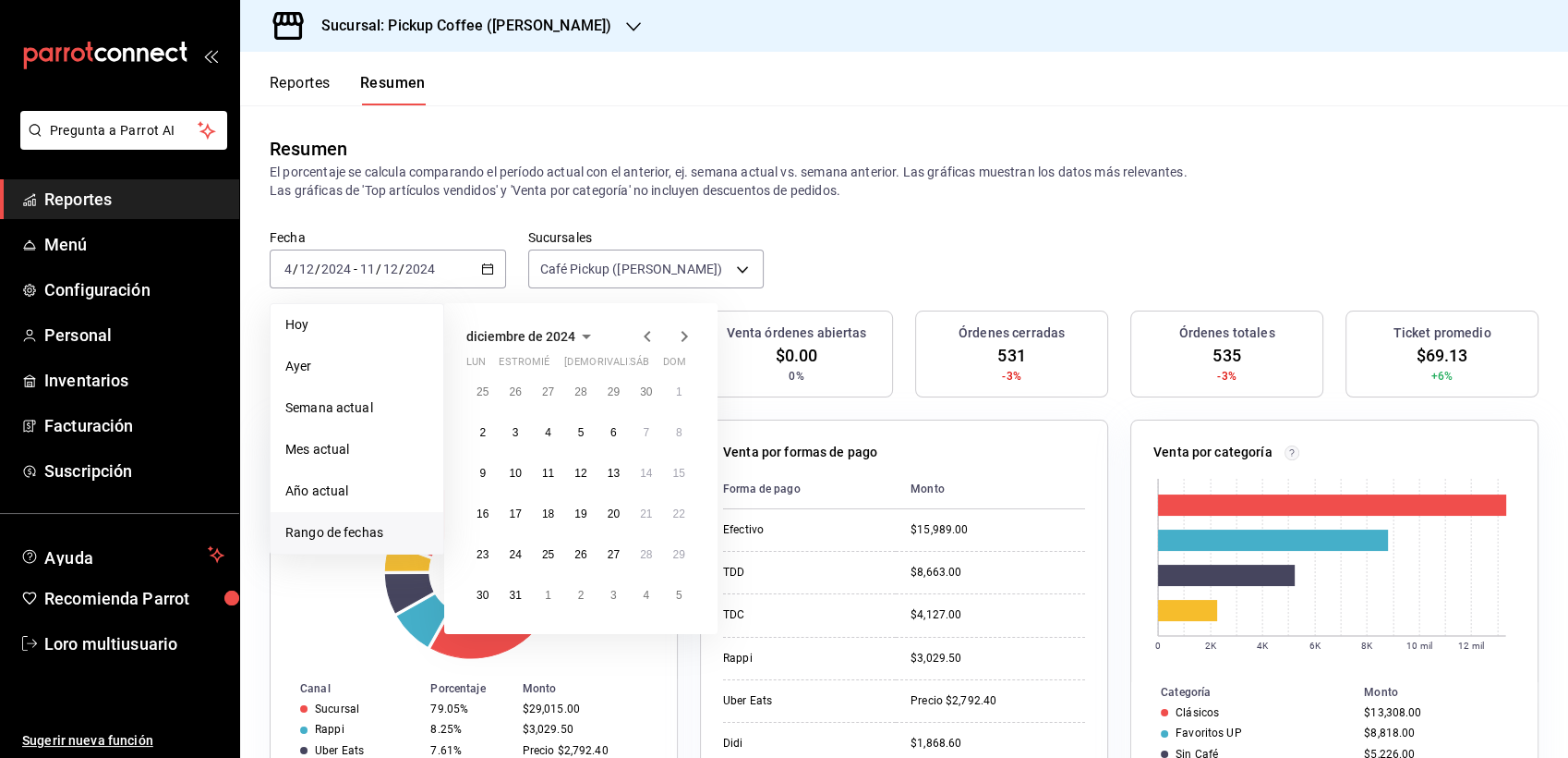
click at [642, 344] on icon "button" at bounding box center [647, 336] width 23 height 23
click at [485, 435] on abbr "4" at bounding box center [482, 432] width 7 height 13
click at [476, 479] on button "11" at bounding box center [482, 474] width 32 height 33
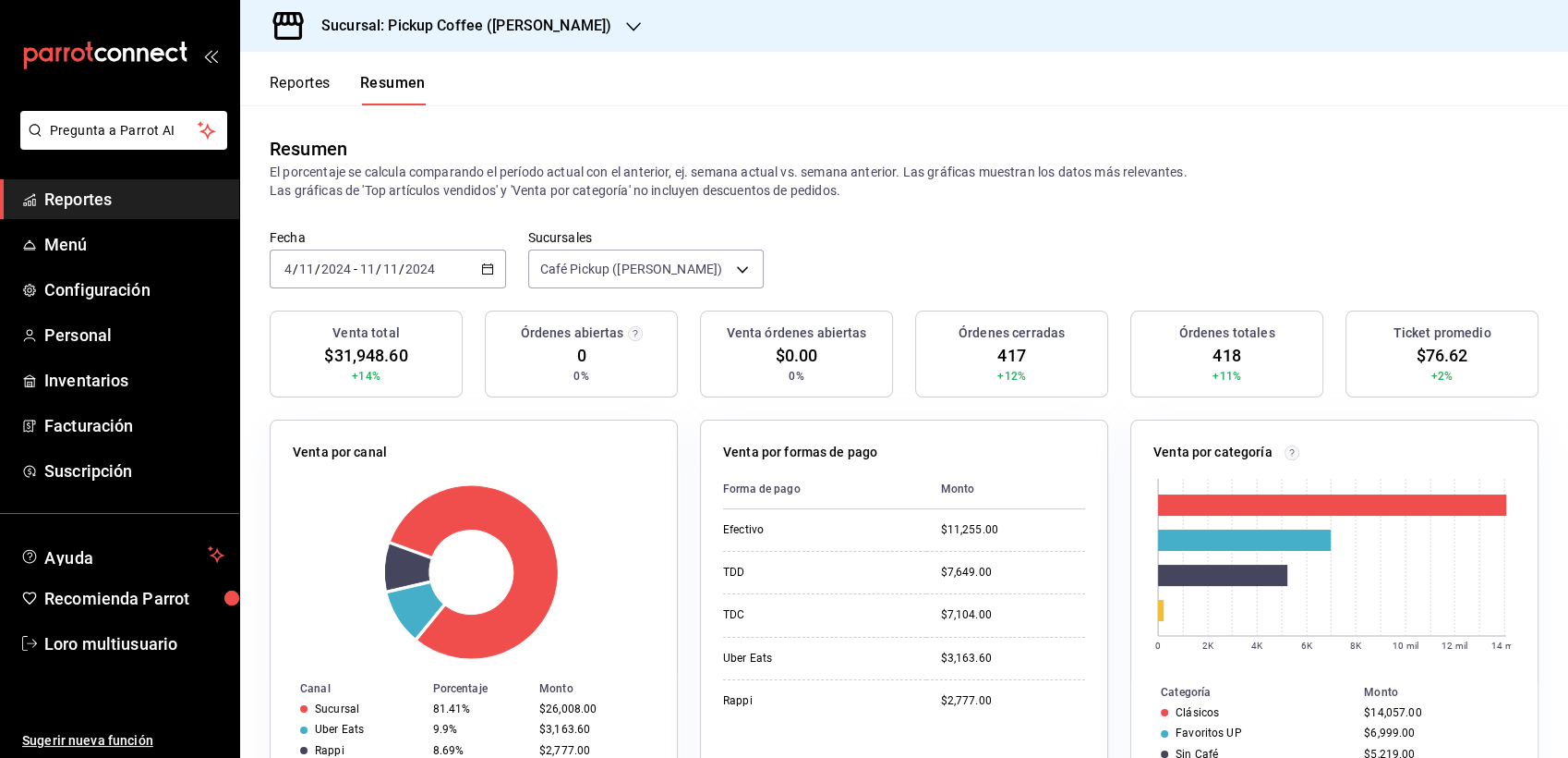
click at [415, 263] on input "2024" at bounding box center [420, 269] width 31 height 15
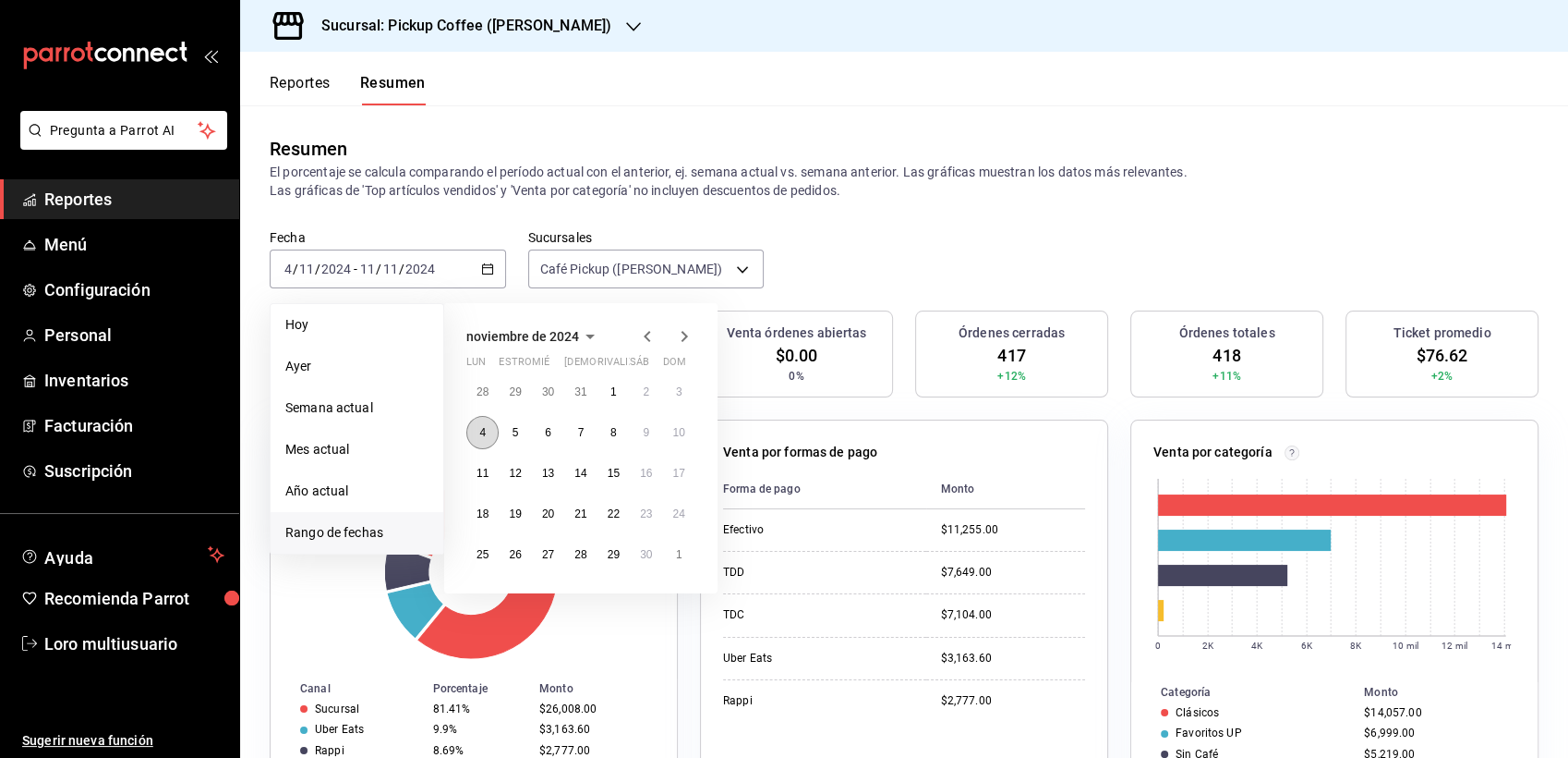
click at [480, 427] on abbr "4" at bounding box center [482, 432] width 7 height 13
click at [510, 469] on abbr "12" at bounding box center [514, 473] width 12 height 13
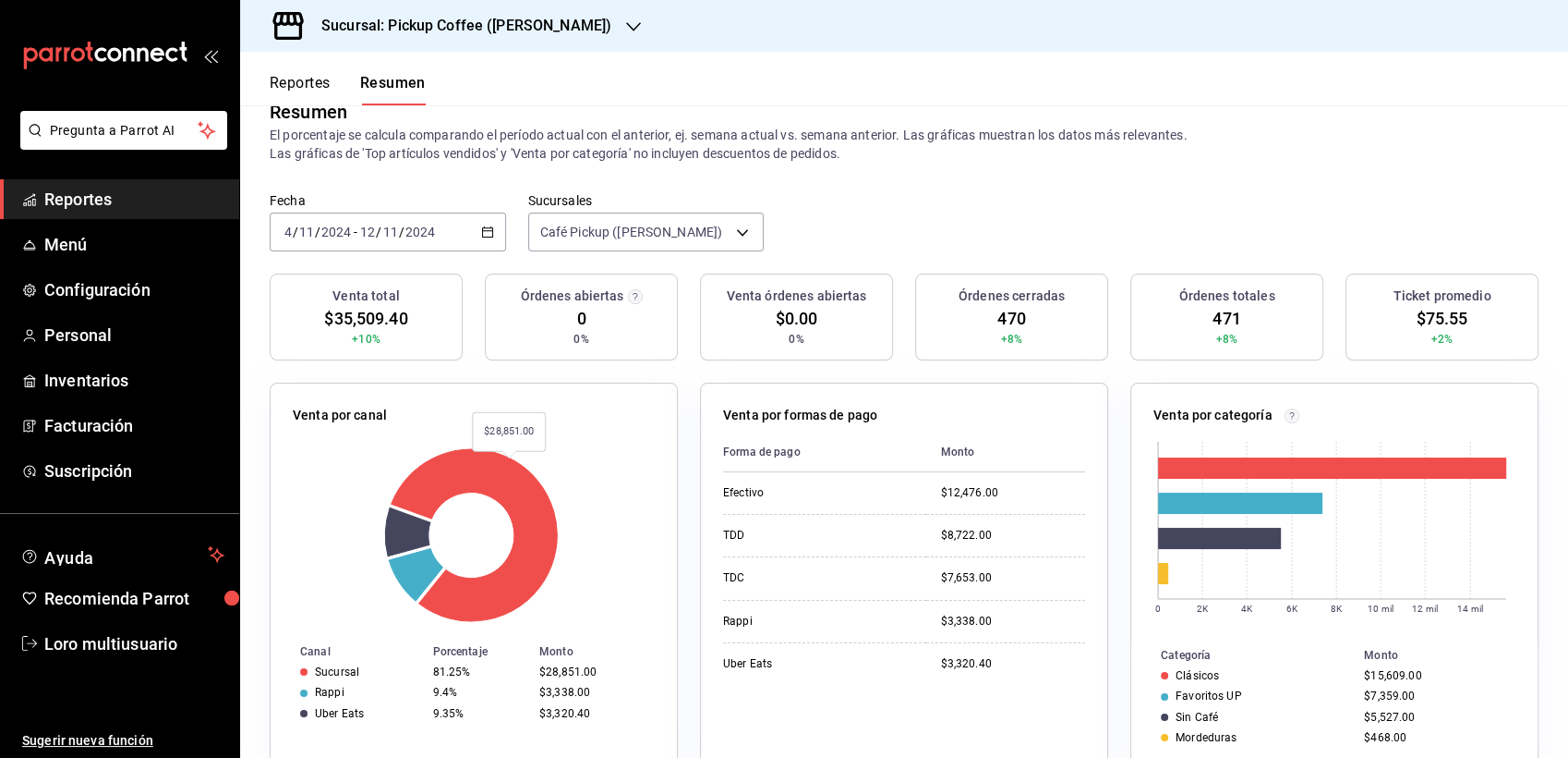
scroll to position [40, 0]
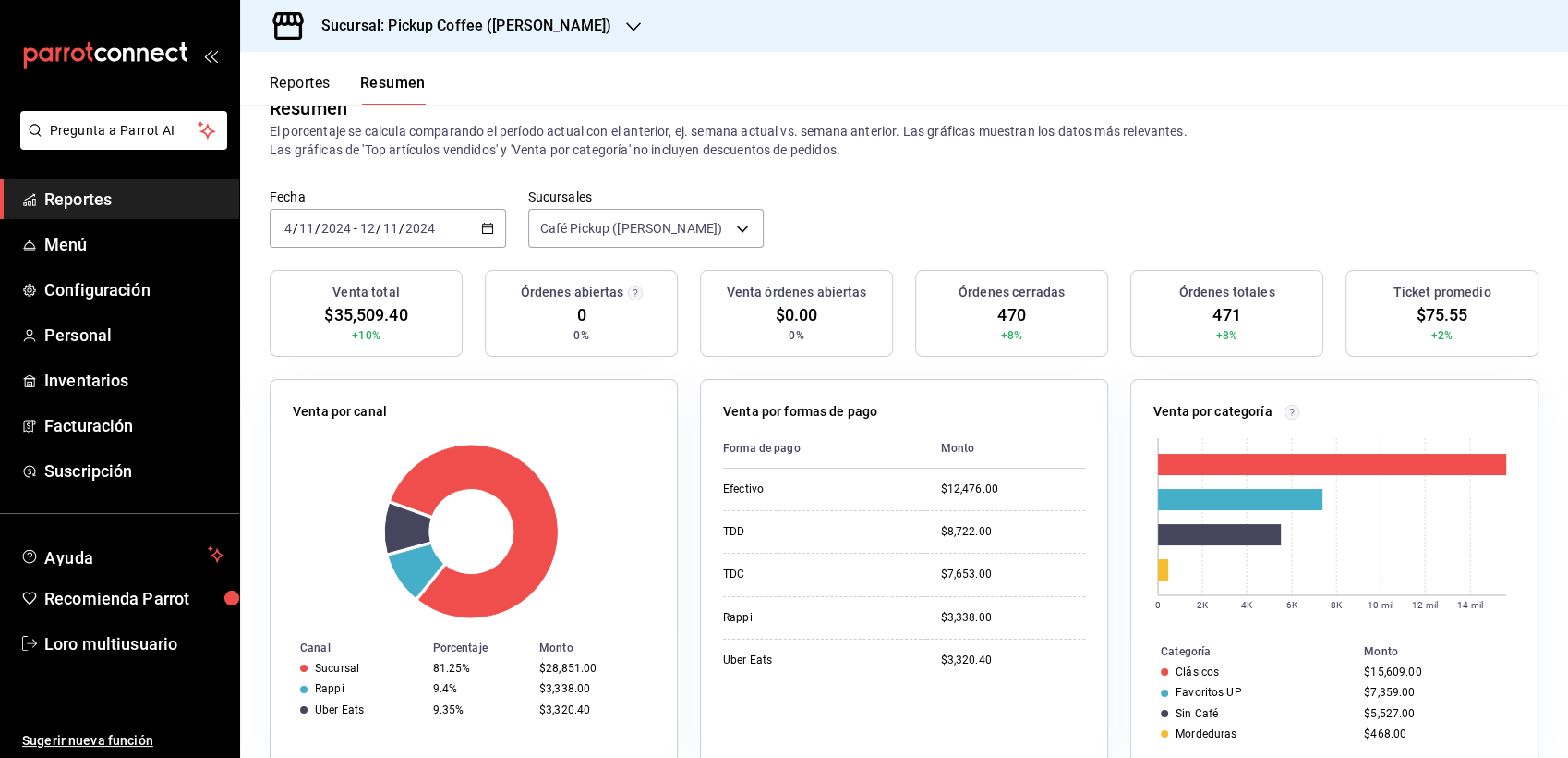
click at [400, 230] on span "/" at bounding box center [402, 227] width 6 height 15
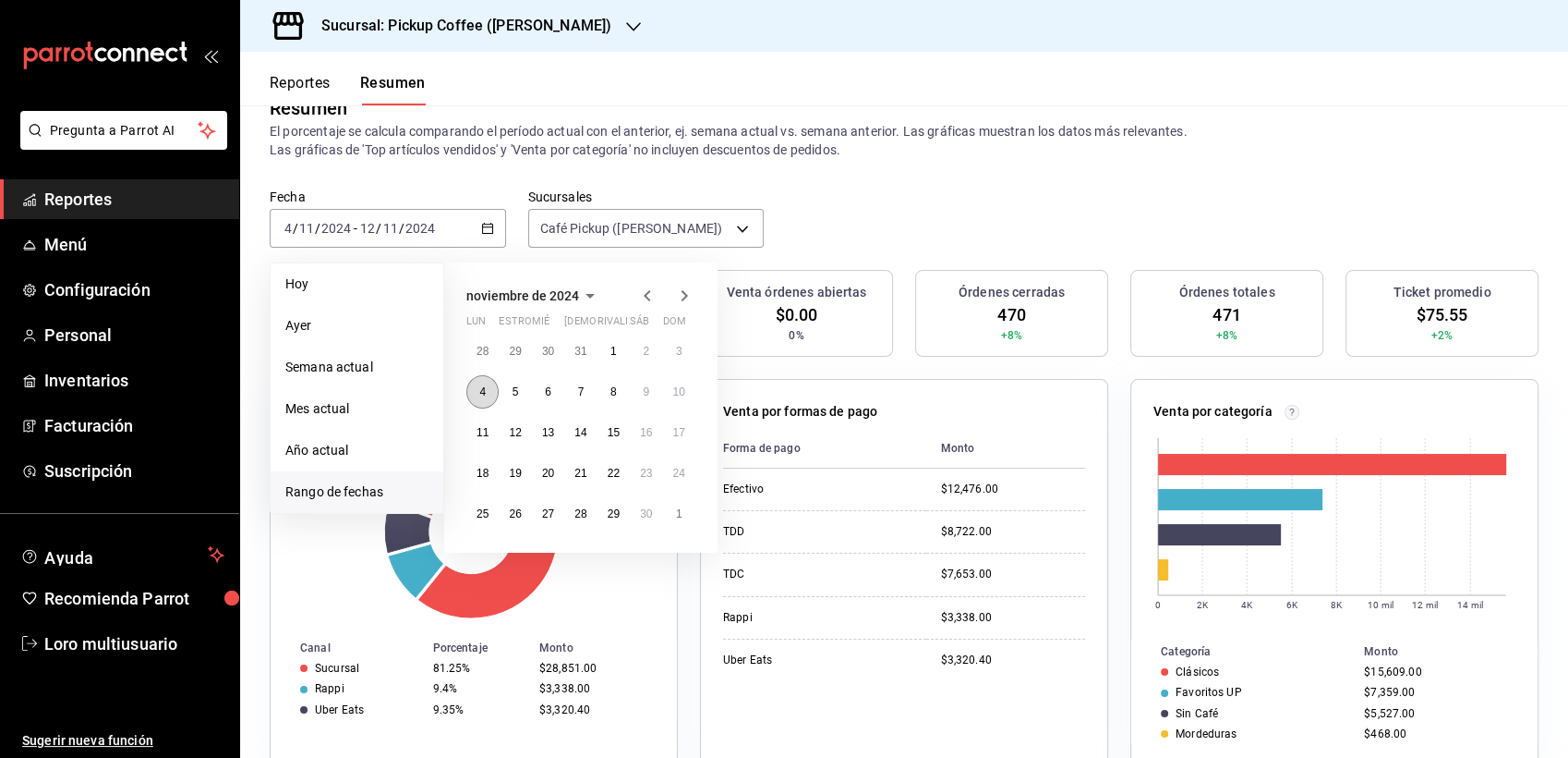
click at [483, 395] on abbr "4" at bounding box center [482, 391] width 7 height 13
click at [487, 425] on button "11" at bounding box center [482, 432] width 32 height 33
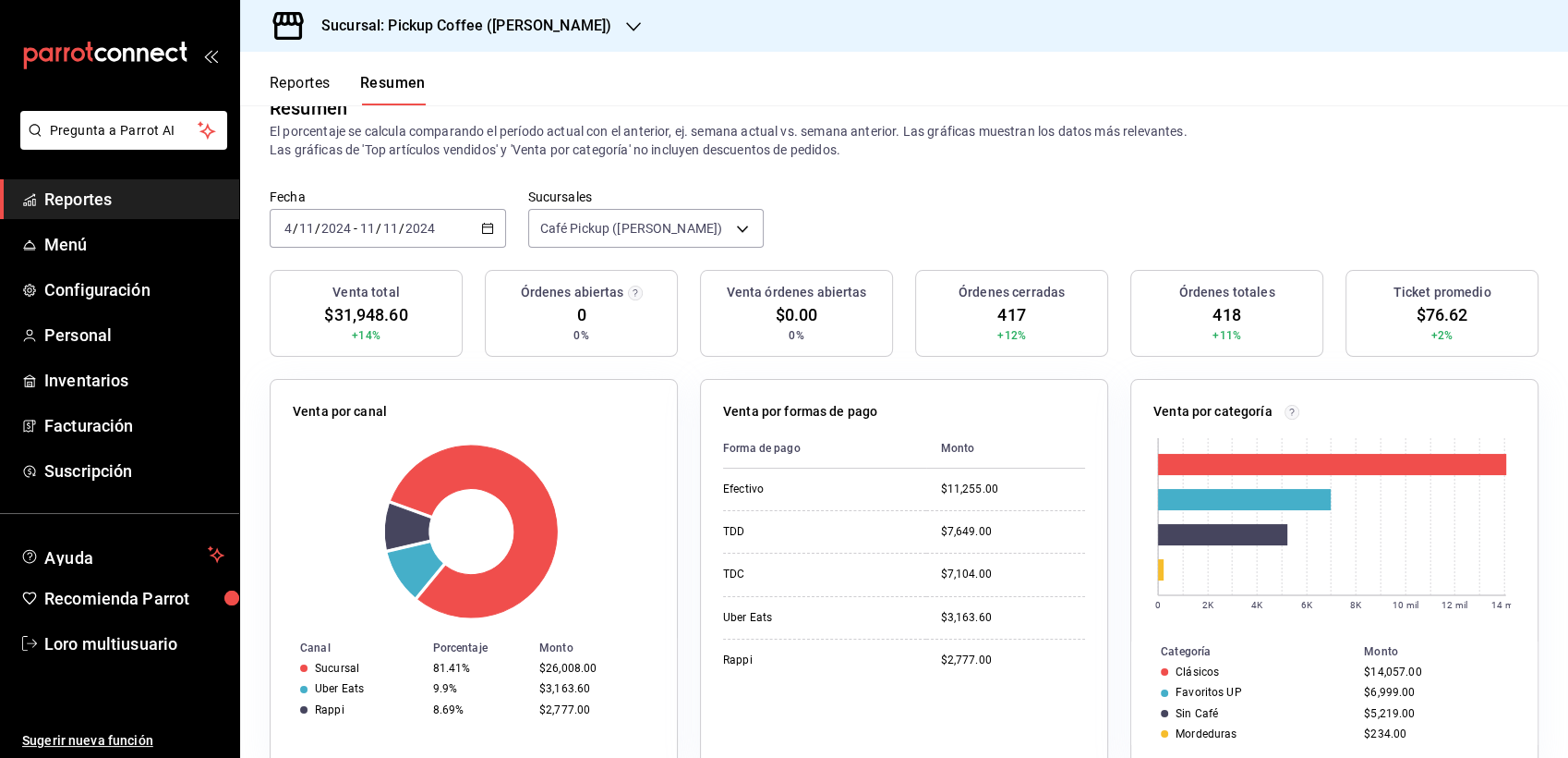
click at [521, 18] on h3 "Sucursal: Pickup Coffee (Miguel Angel)" at bounding box center [459, 25] width 305 height 23
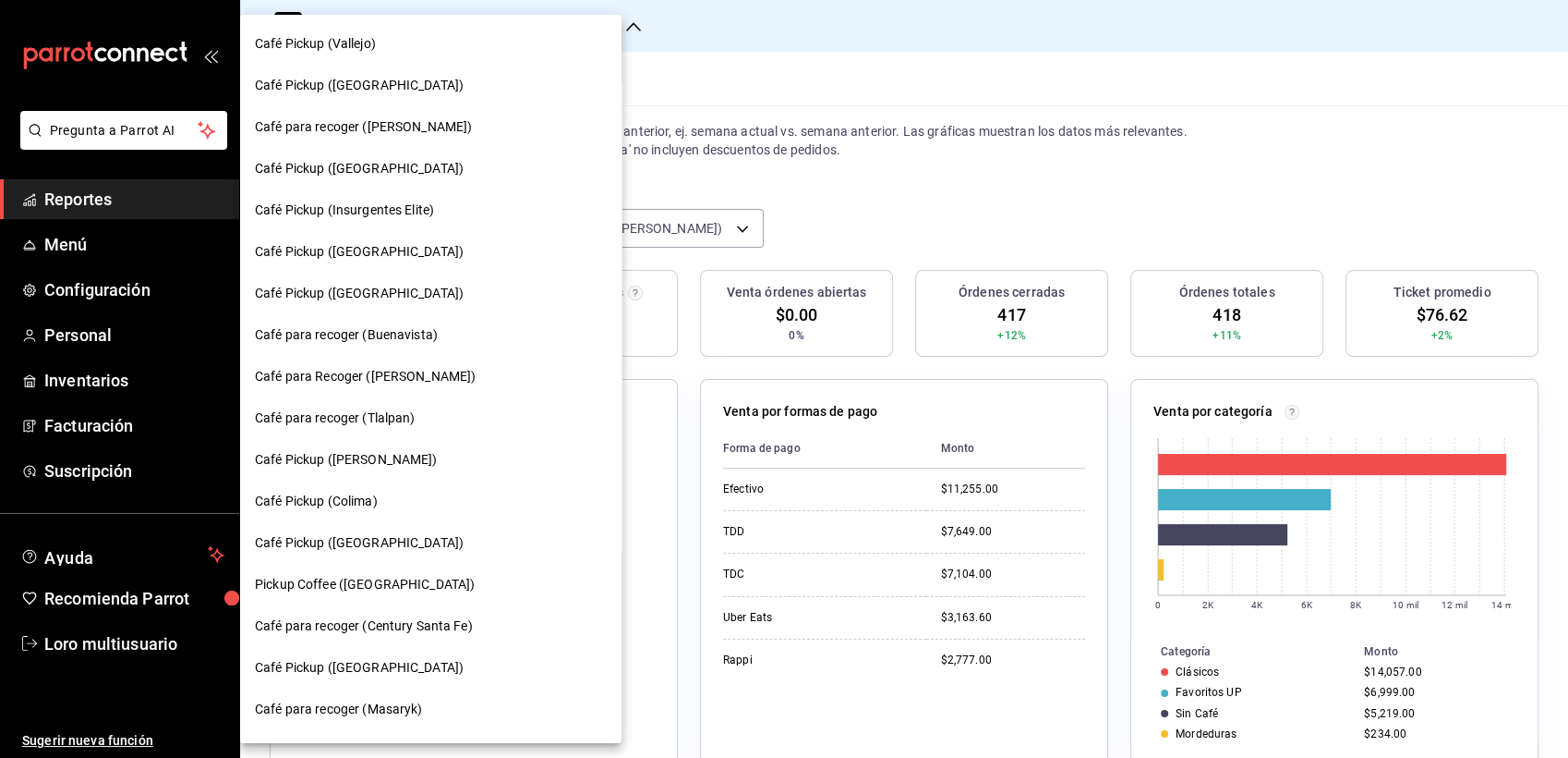
scroll to position [862, 0]
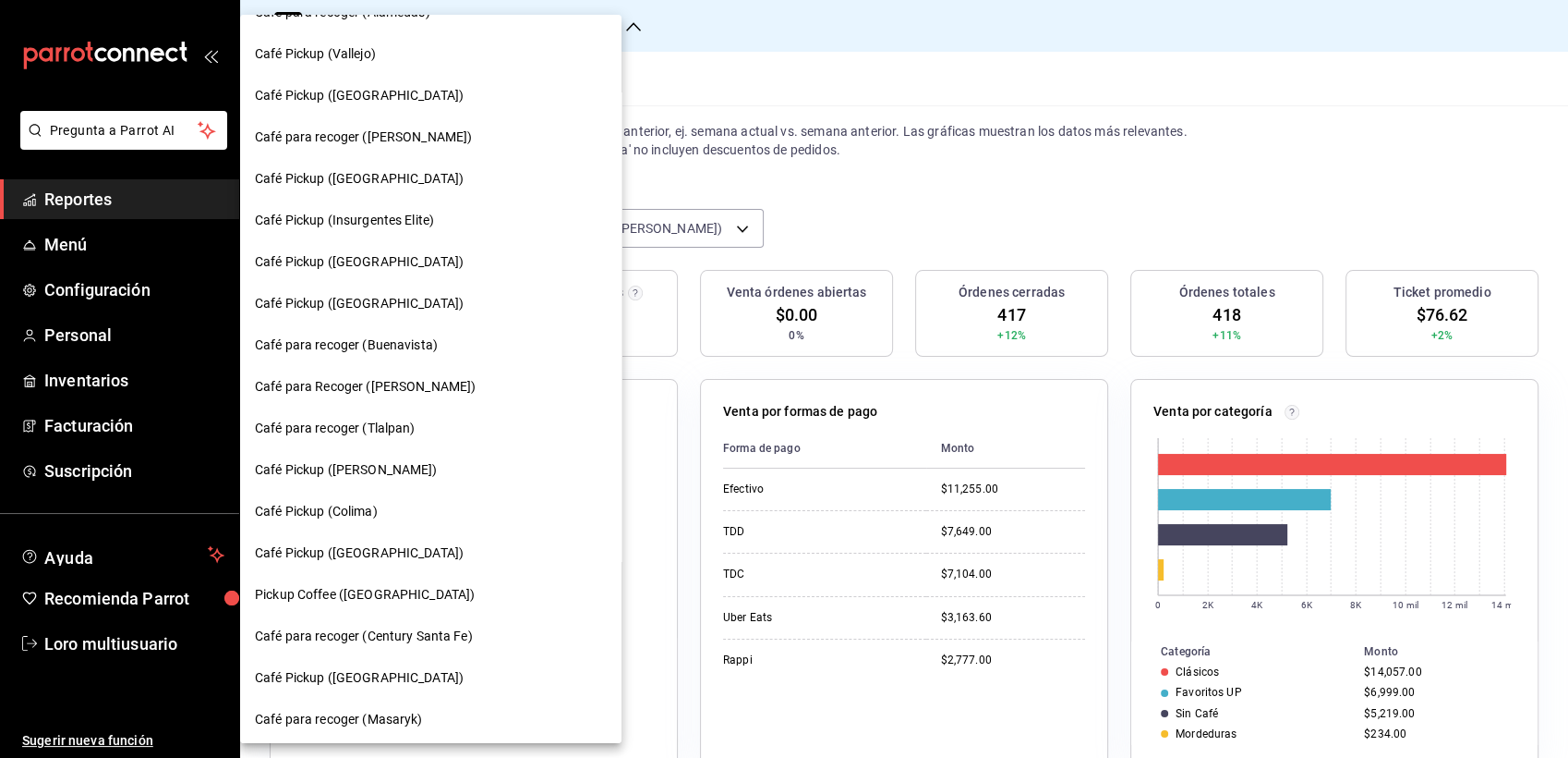
click at [285, 166] on div "Café Pickup (Montevideo)" at bounding box center [430, 178] width 381 height 41
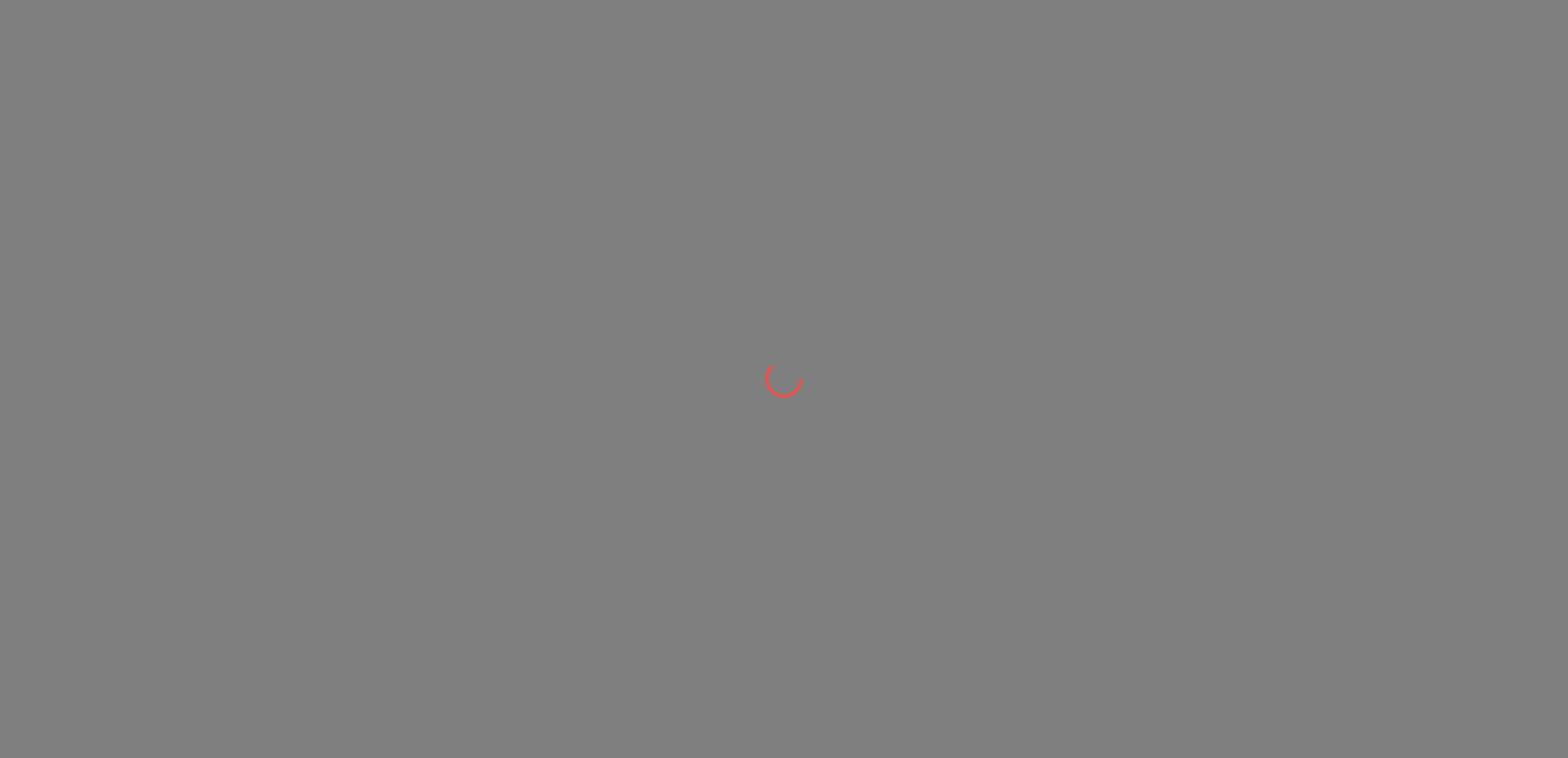
click at [285, 166] on div at bounding box center [784, 379] width 1568 height 758
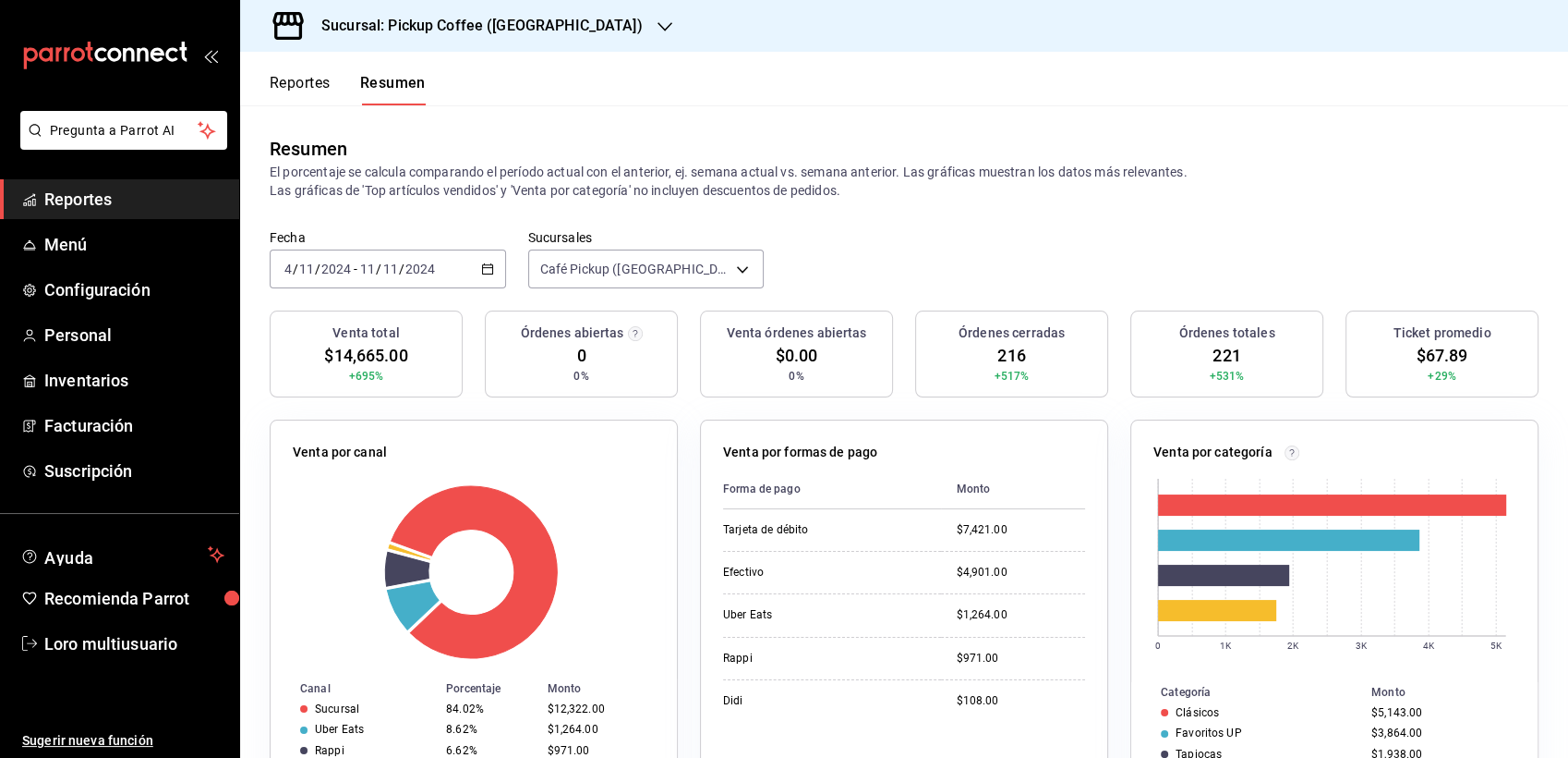
click at [334, 278] on div "2024-11-04 4 / 11 / 2024 - 2024-11-11 11 / 11 / 2024" at bounding box center [387, 269] width 236 height 39
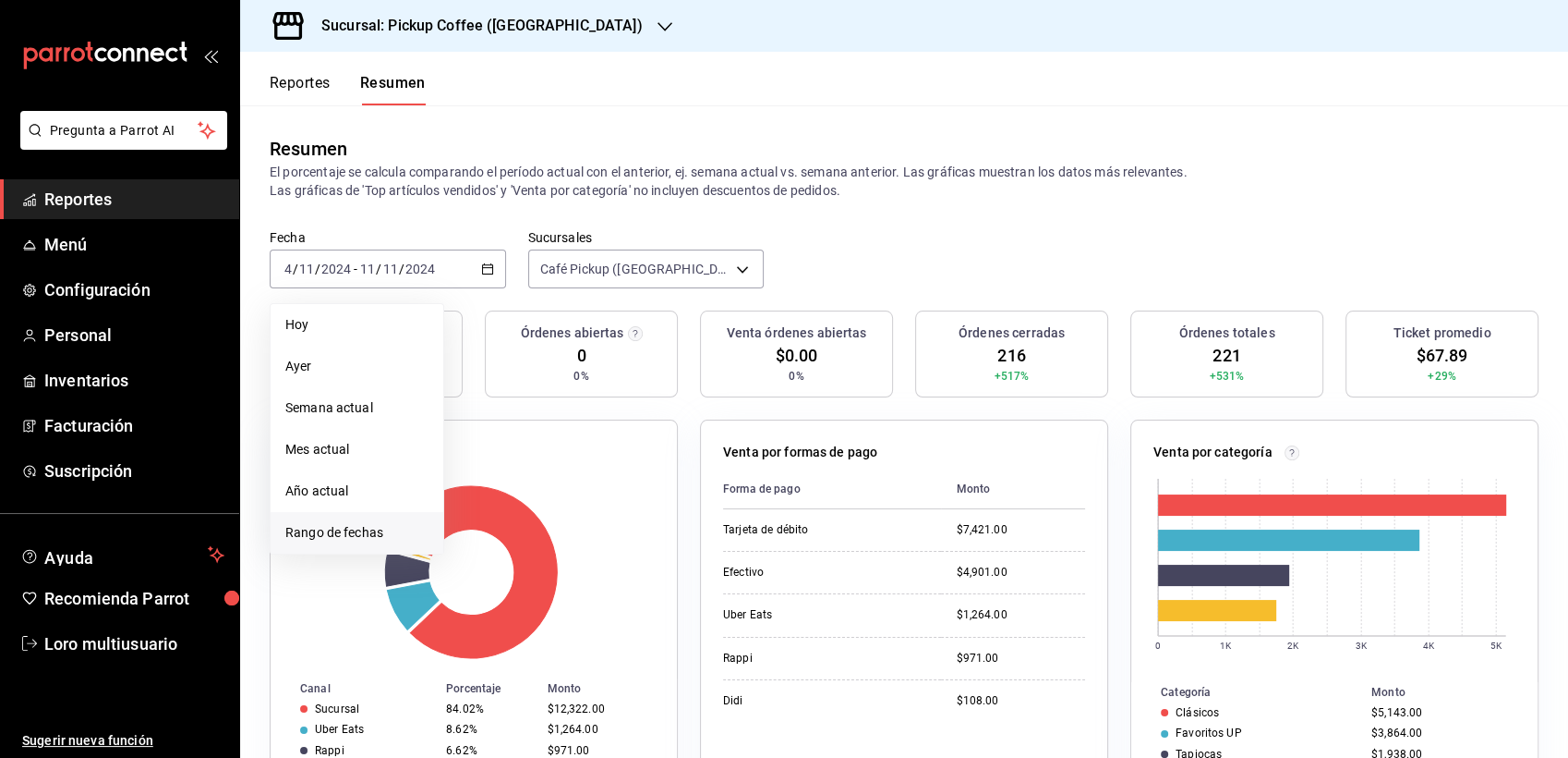
click at [297, 542] on li "Rango de fechas" at bounding box center [357, 532] width 172 height 41
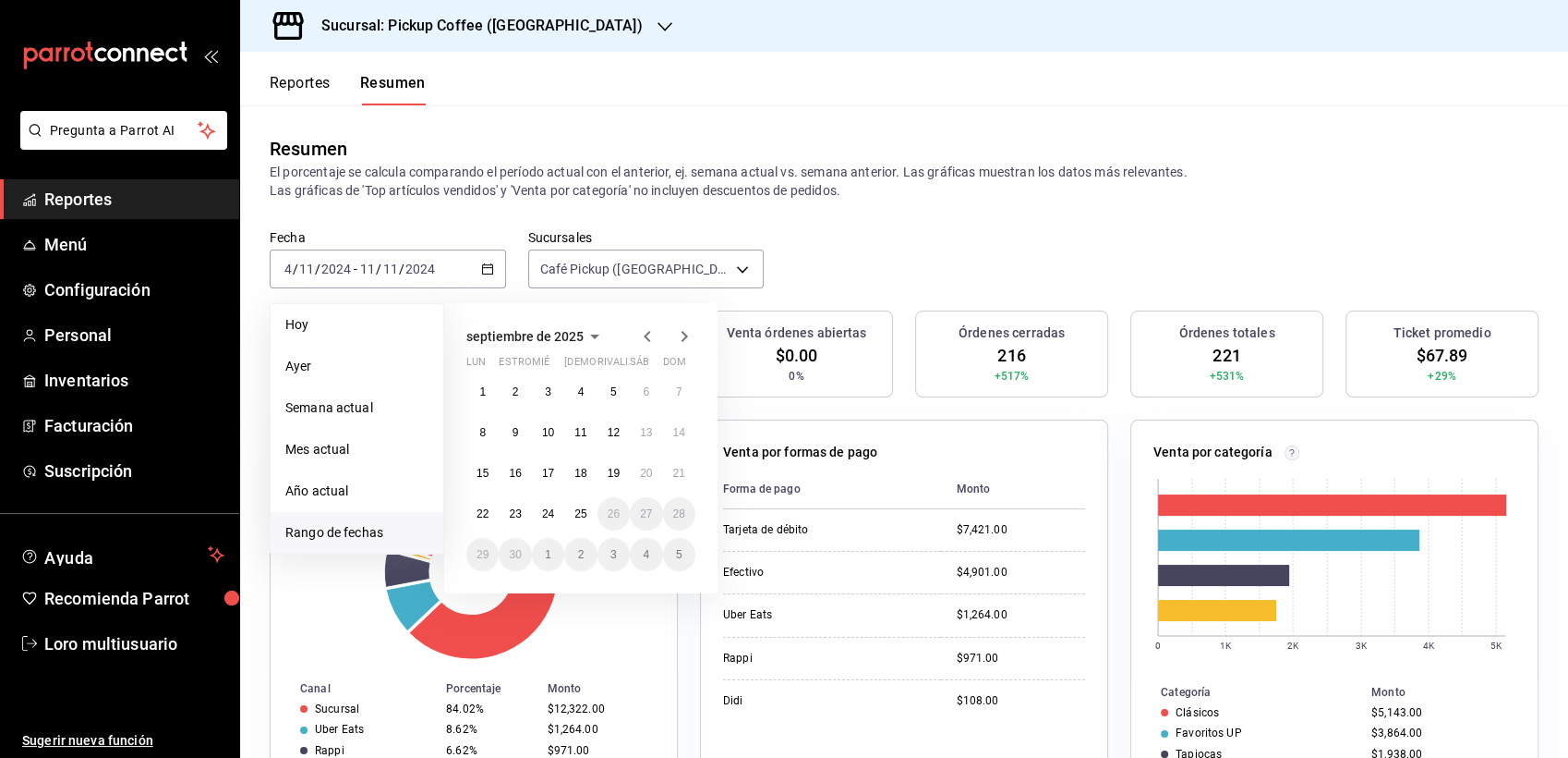
click at [599, 330] on icon "button" at bounding box center [595, 336] width 23 height 23
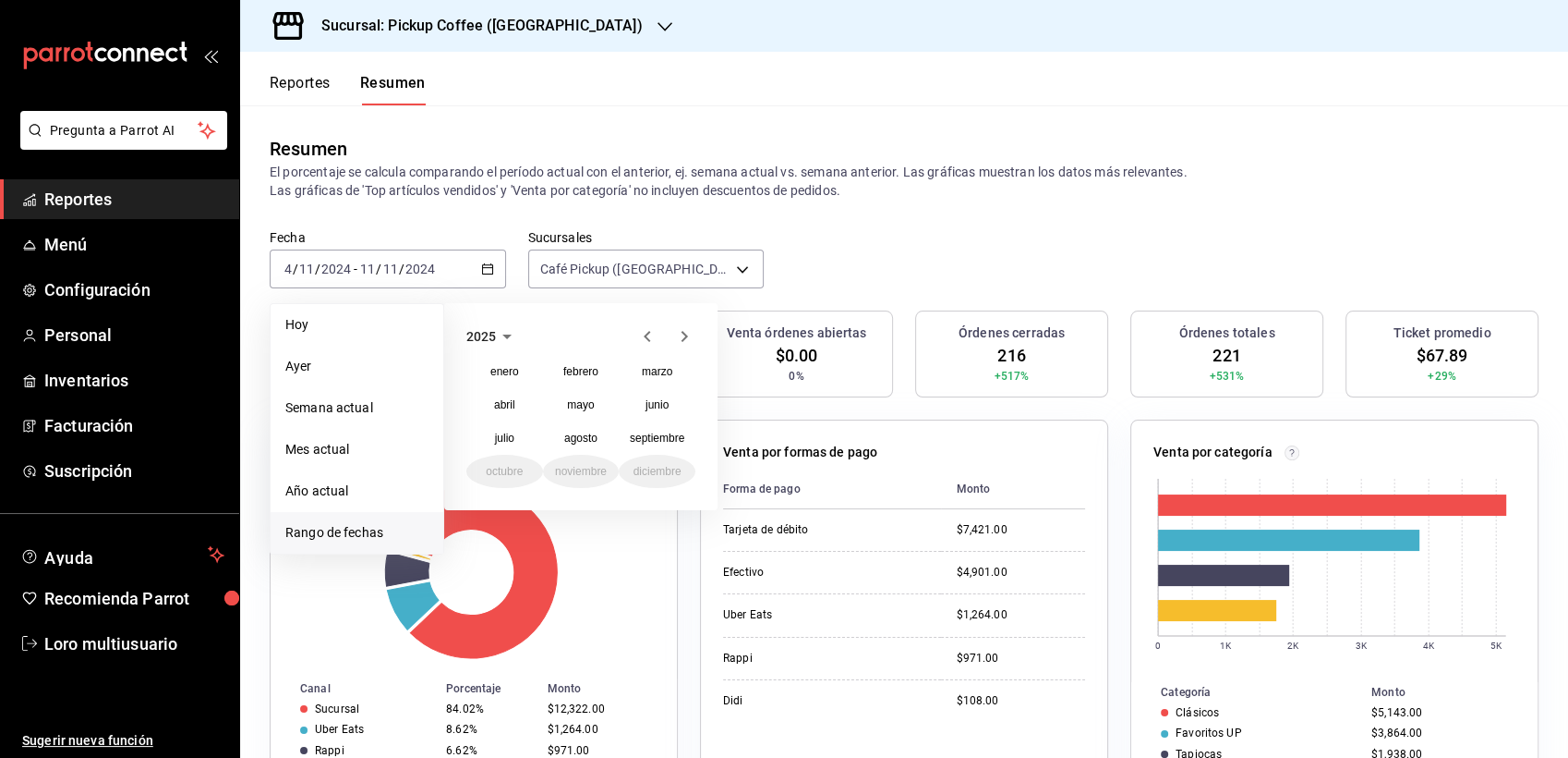
click at [650, 343] on icon "button" at bounding box center [647, 336] width 23 height 23
click at [603, 472] on abbr "noviembre" at bounding box center [580, 471] width 52 height 13
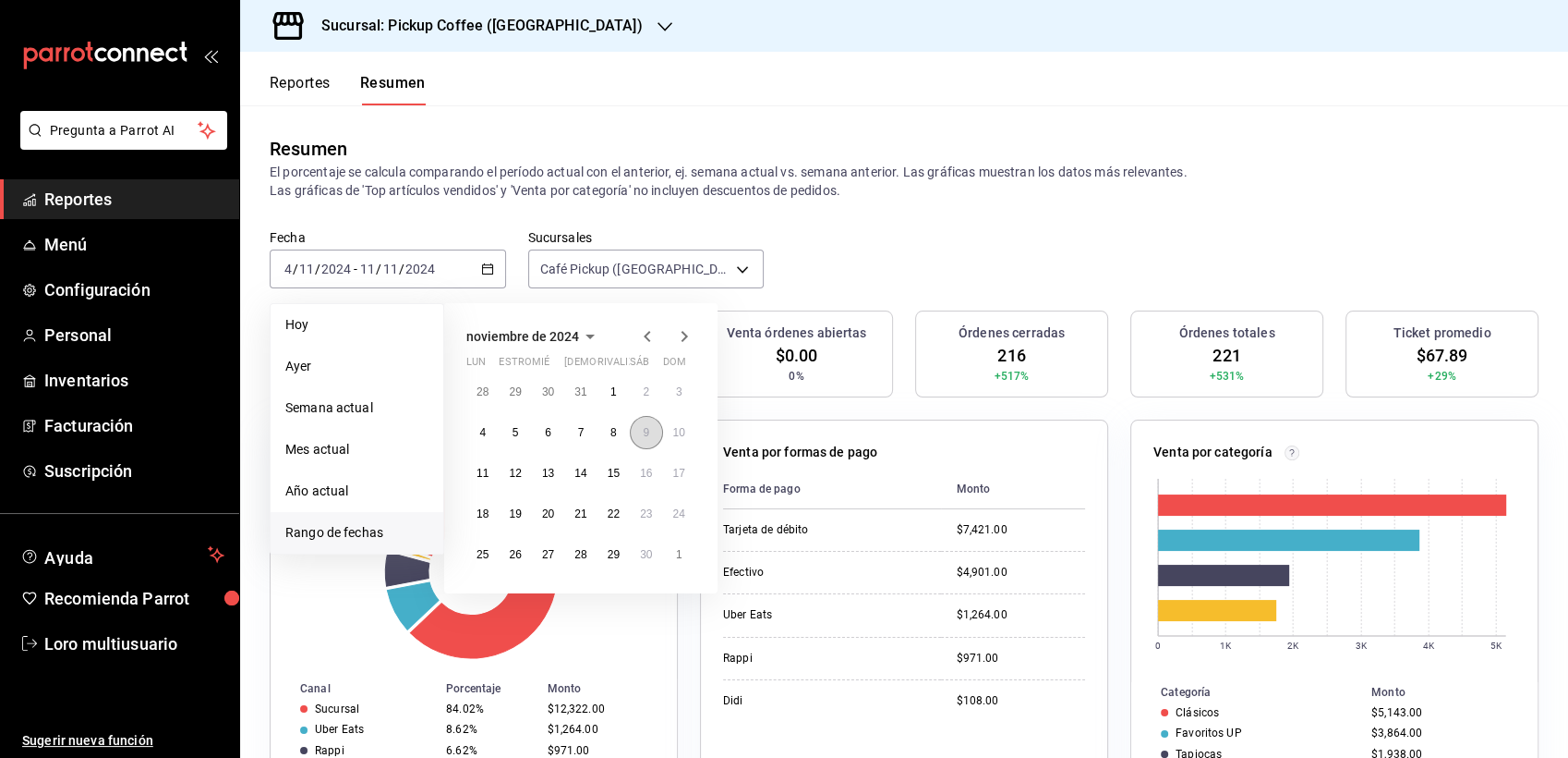
click at [658, 429] on button "9" at bounding box center [646, 432] width 32 height 33
click at [618, 477] on abbr "15" at bounding box center [613, 473] width 12 height 13
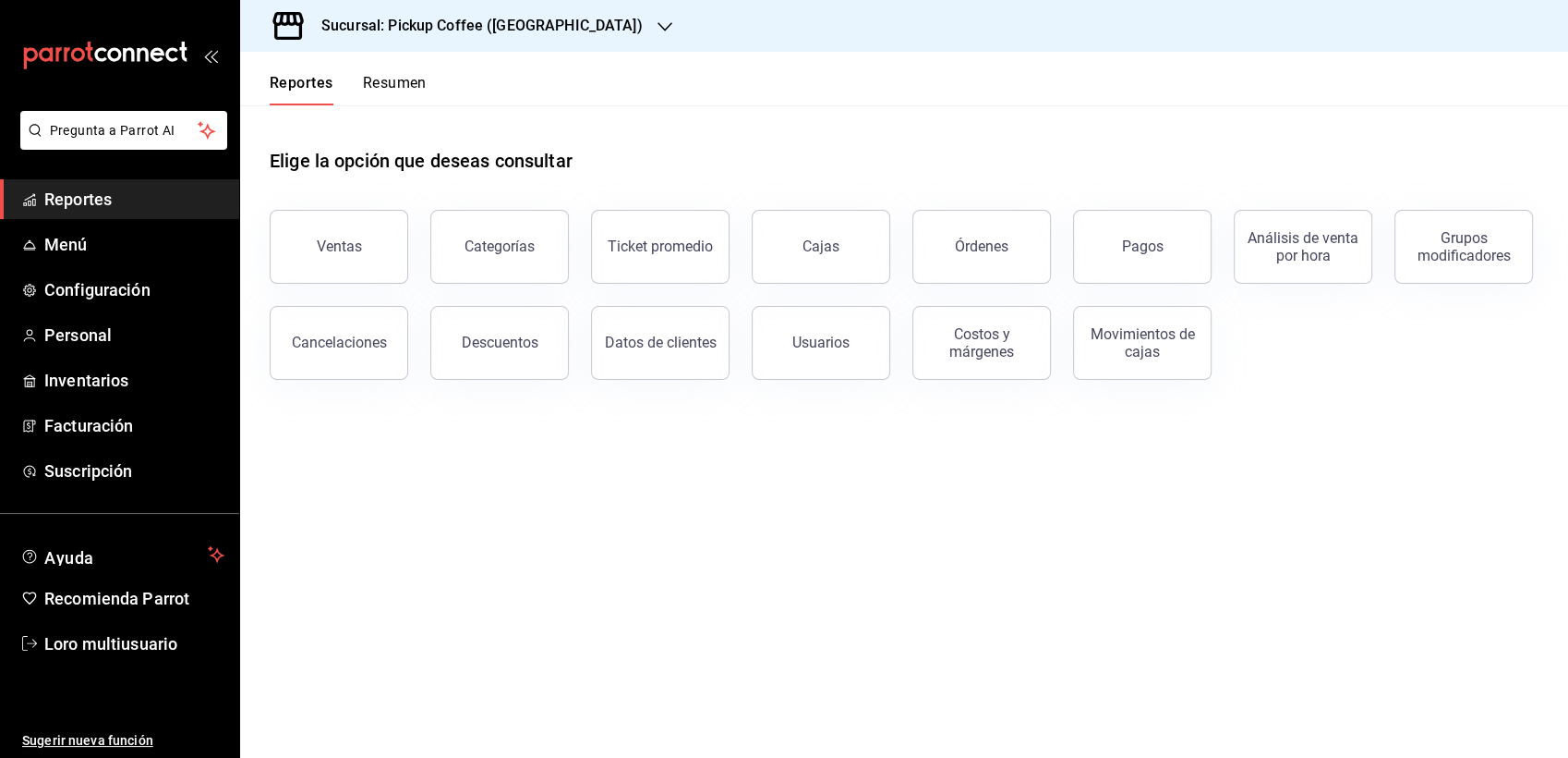
click at [325, 19] on h3 "Sucursal: Pickup Coffee ([GEOGRAPHIC_DATA])" at bounding box center [474, 25] width 336 height 23
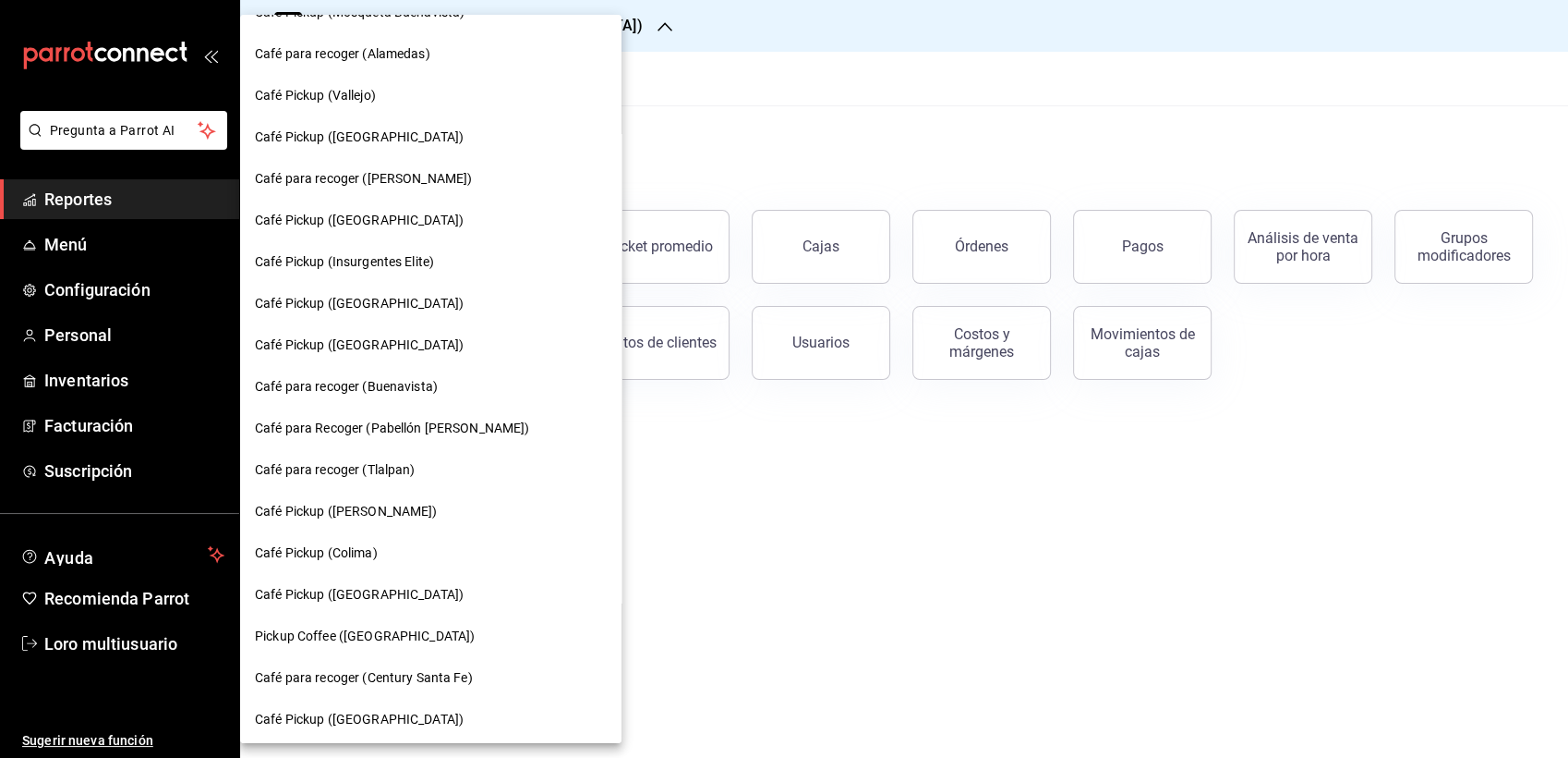
scroll to position [990, 0]
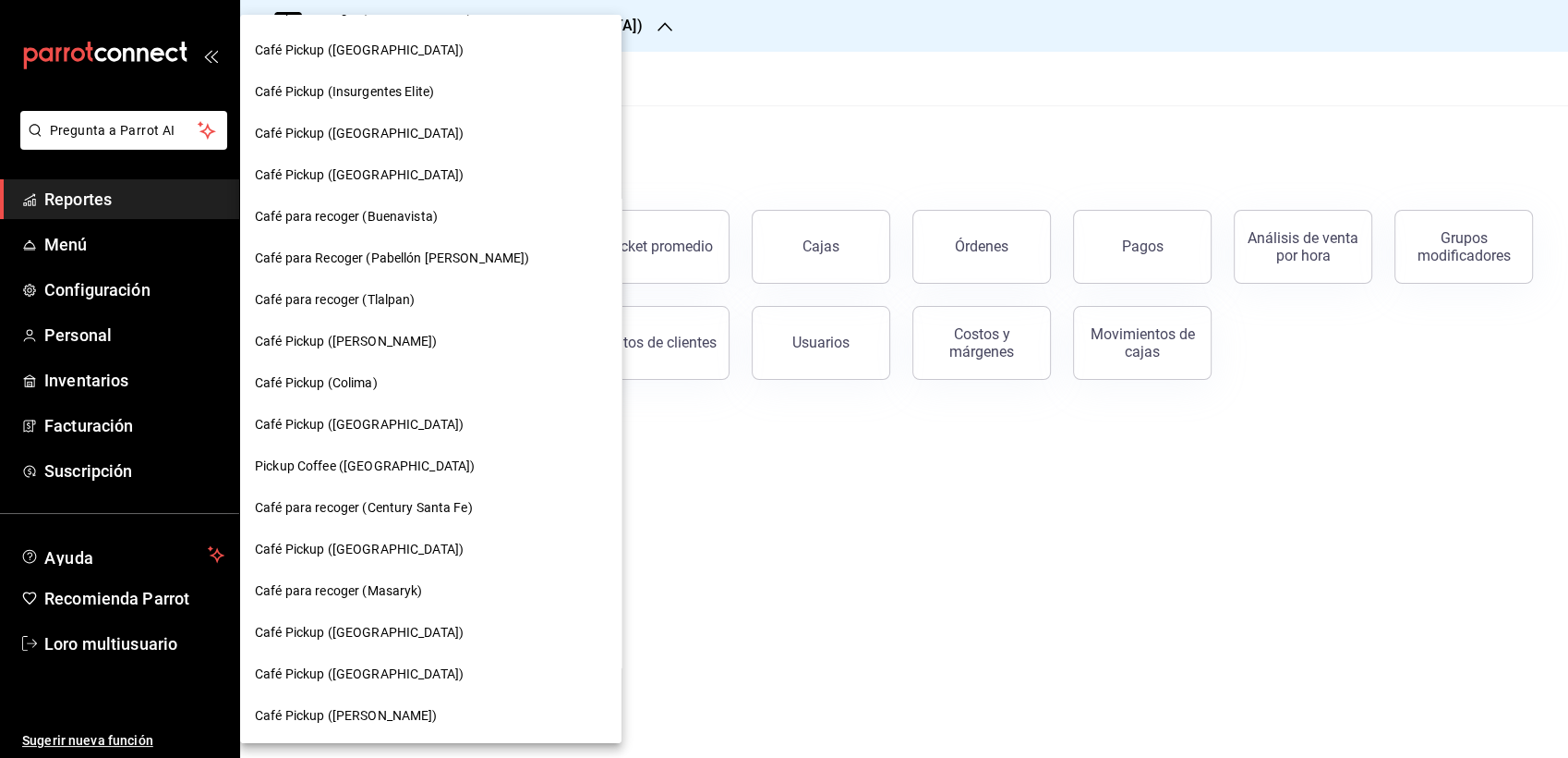
click at [428, 231] on div "Café para recoger (Buenavista)" at bounding box center [430, 217] width 381 height 41
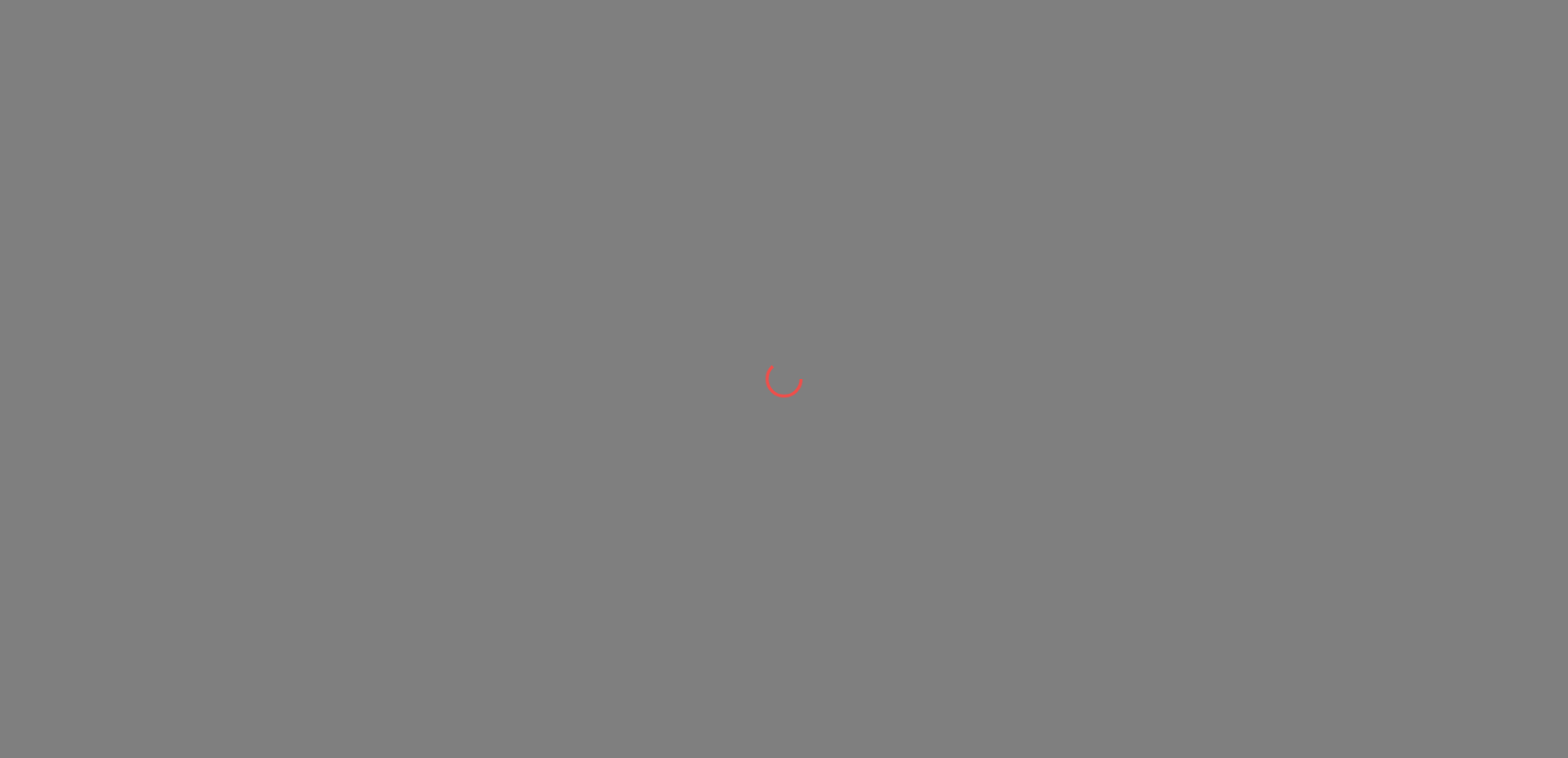
click at [428, 231] on div at bounding box center [784, 379] width 1568 height 758
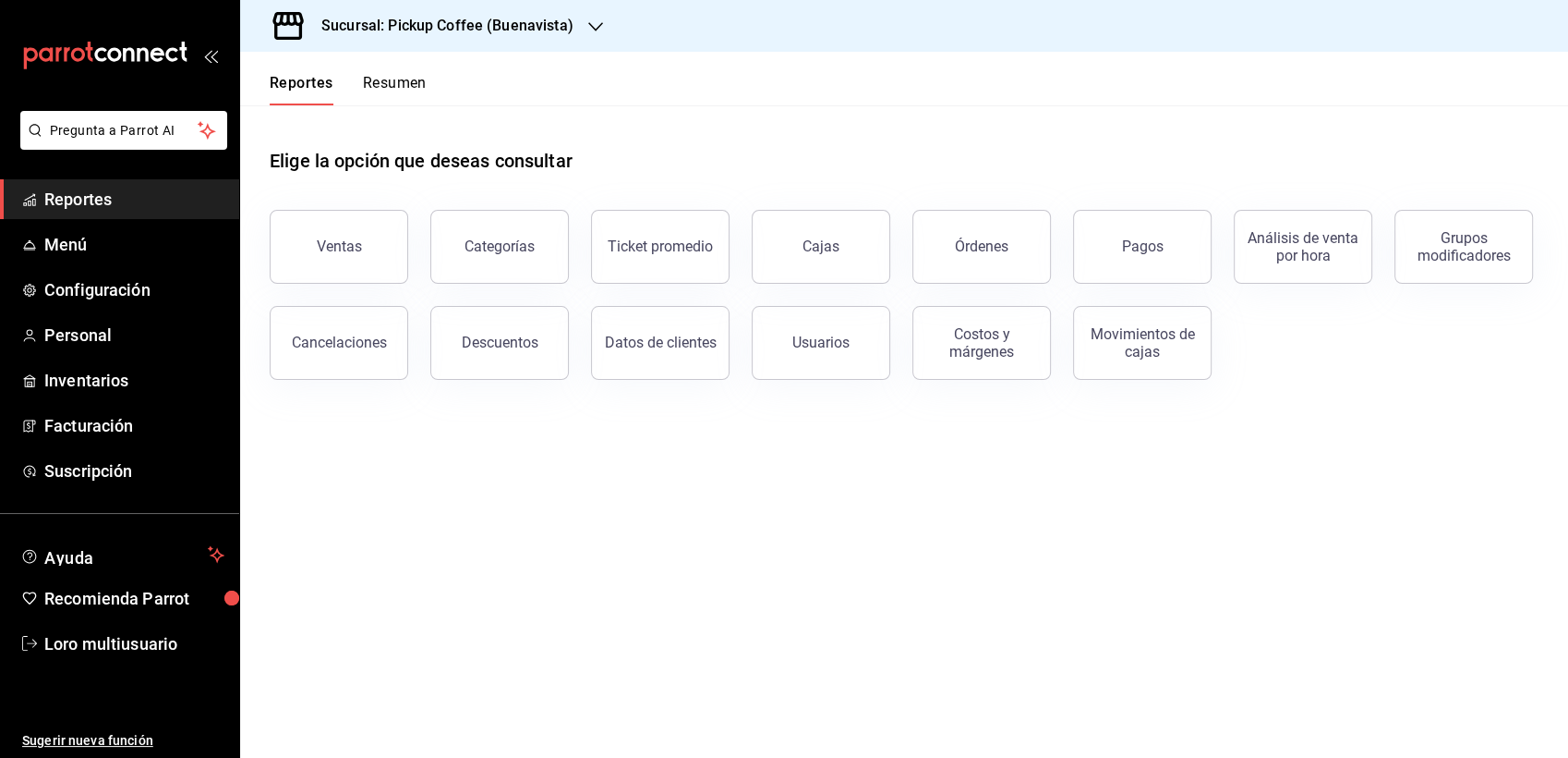
click at [412, 72] on div "Reportes Resumen" at bounding box center [333, 78] width 186 height 54
click at [413, 105] on button "Resumen" at bounding box center [394, 89] width 64 height 31
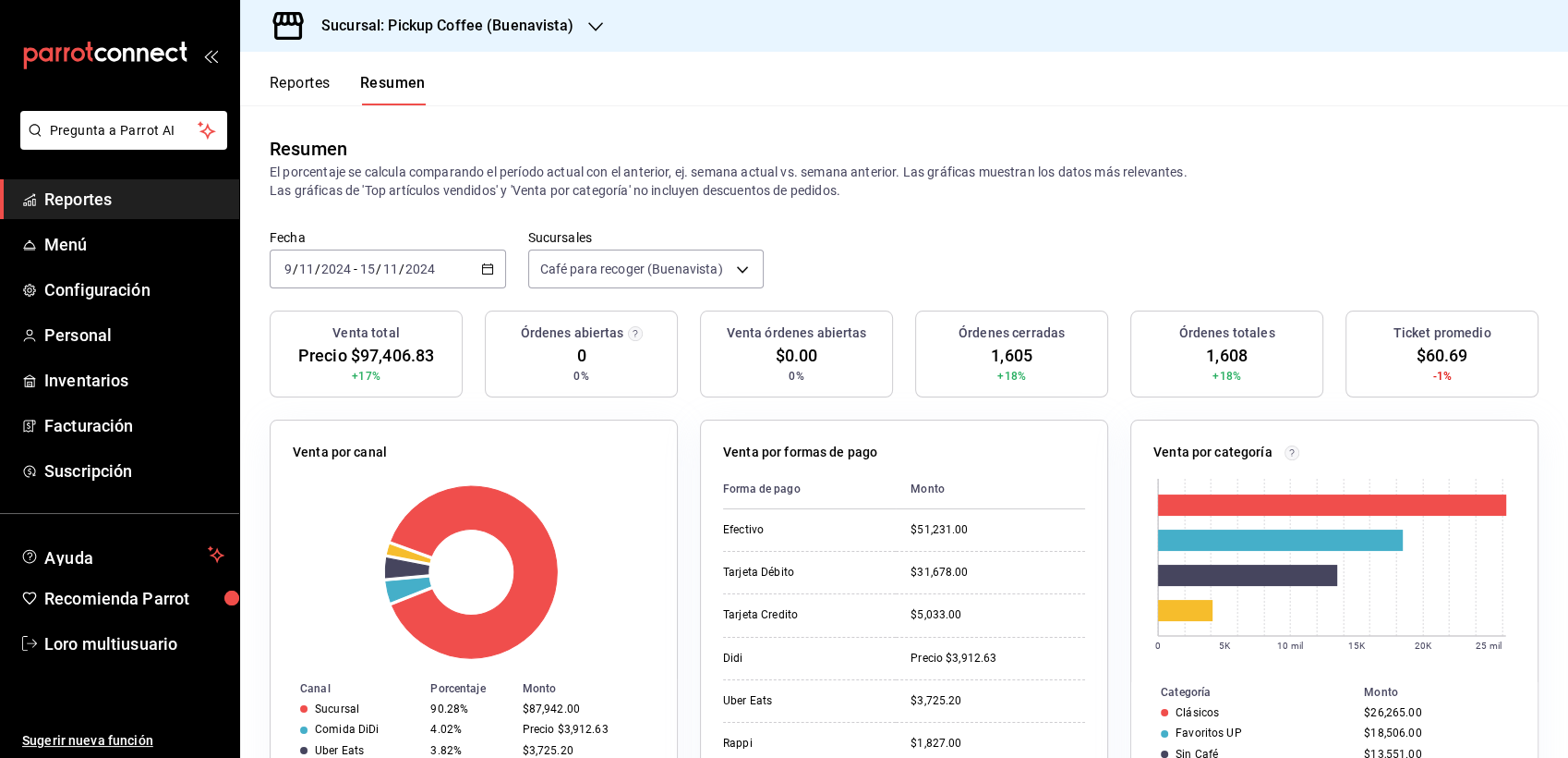
click at [320, 278] on div "2024-11-09 9 / 11 / 2024 - 2024-11-15 15 / 11 / 2024" at bounding box center [387, 269] width 236 height 39
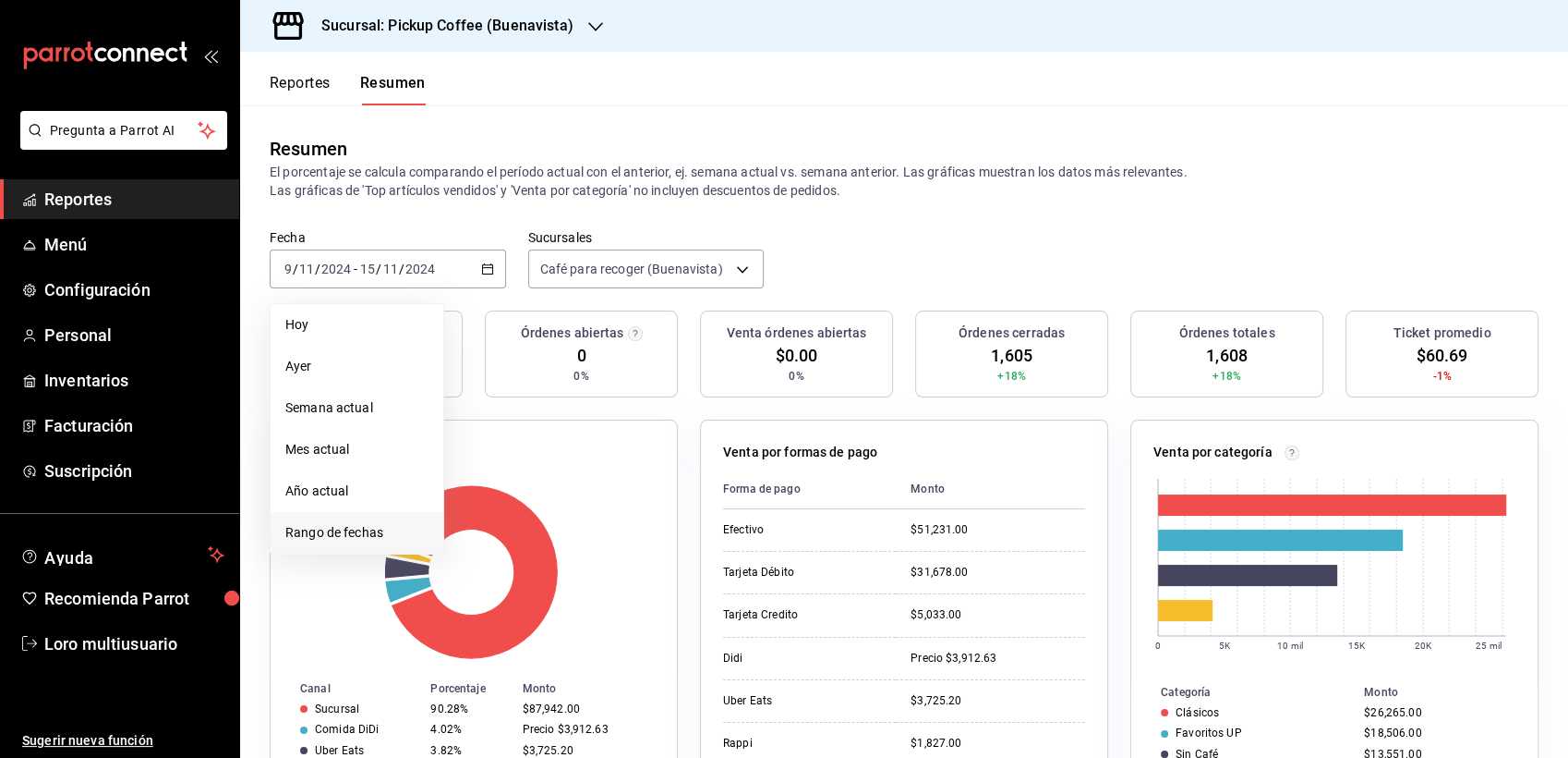
click at [324, 520] on li "Rango de fechas" at bounding box center [357, 532] width 172 height 41
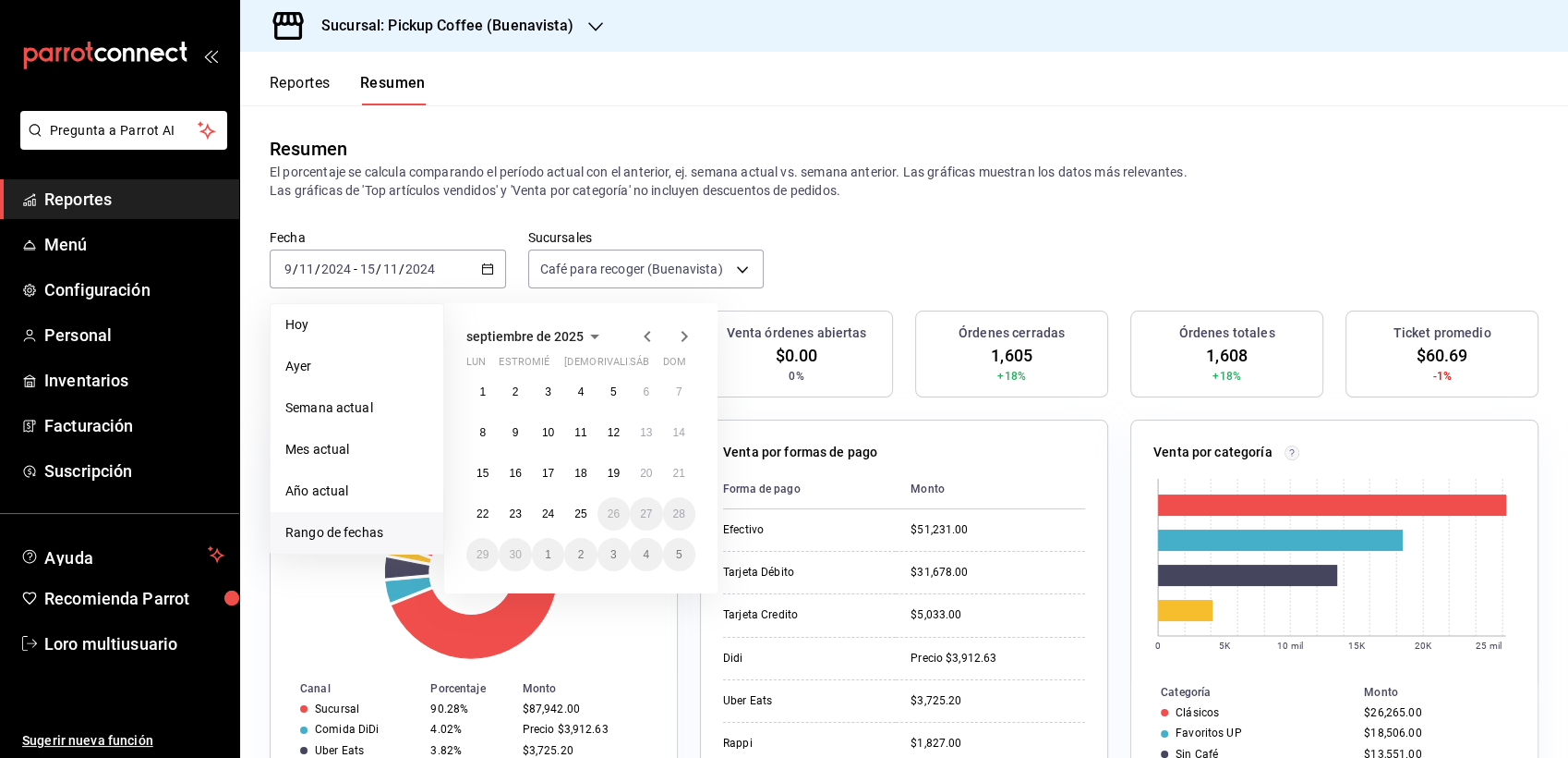
click at [536, 339] on span "septiembre de 2025" at bounding box center [525, 336] width 118 height 15
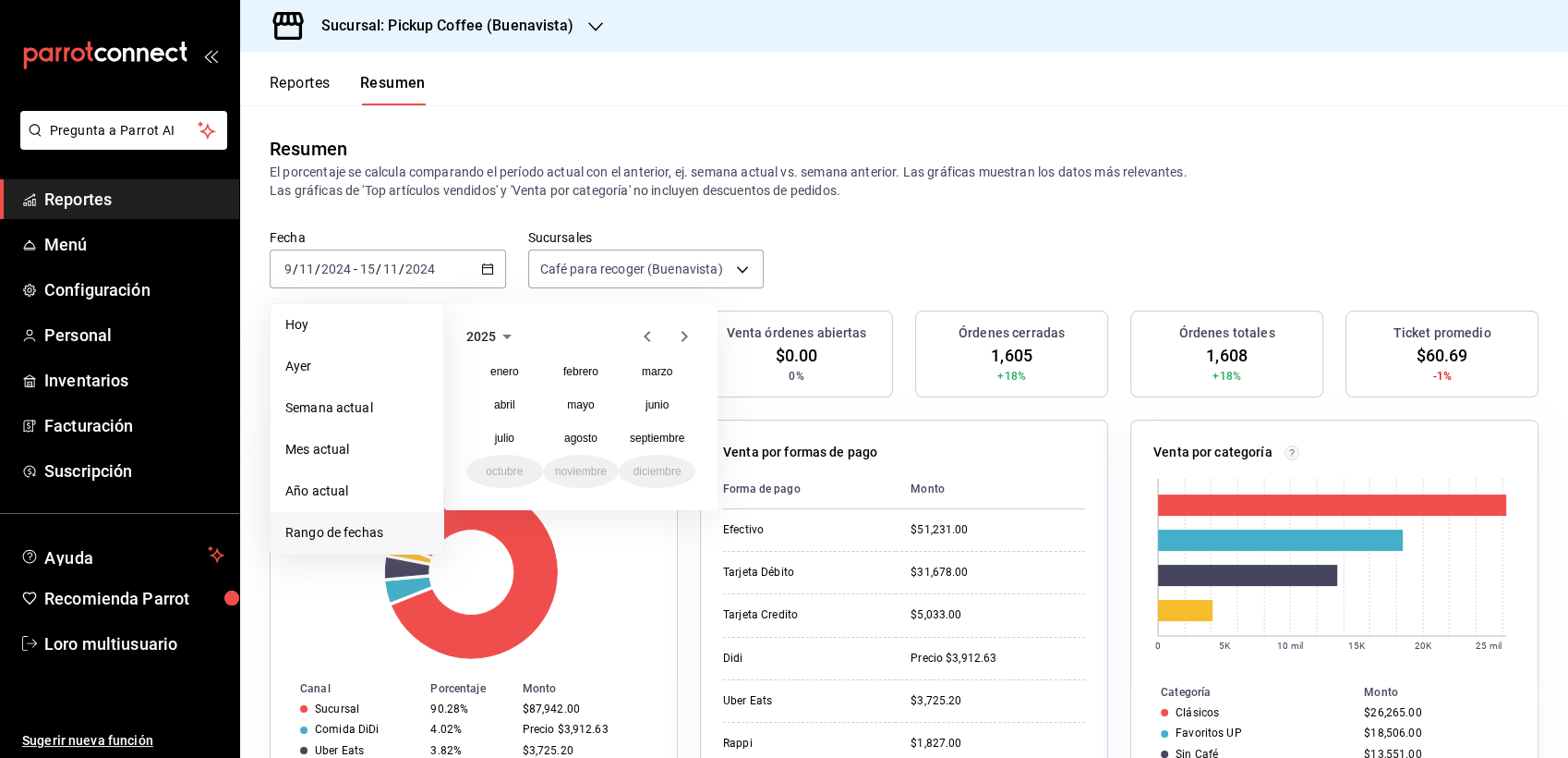
click at [647, 340] on icon "button" at bounding box center [647, 336] width 23 height 23
click at [580, 477] on abbr "noviembre" at bounding box center [580, 471] width 52 height 13
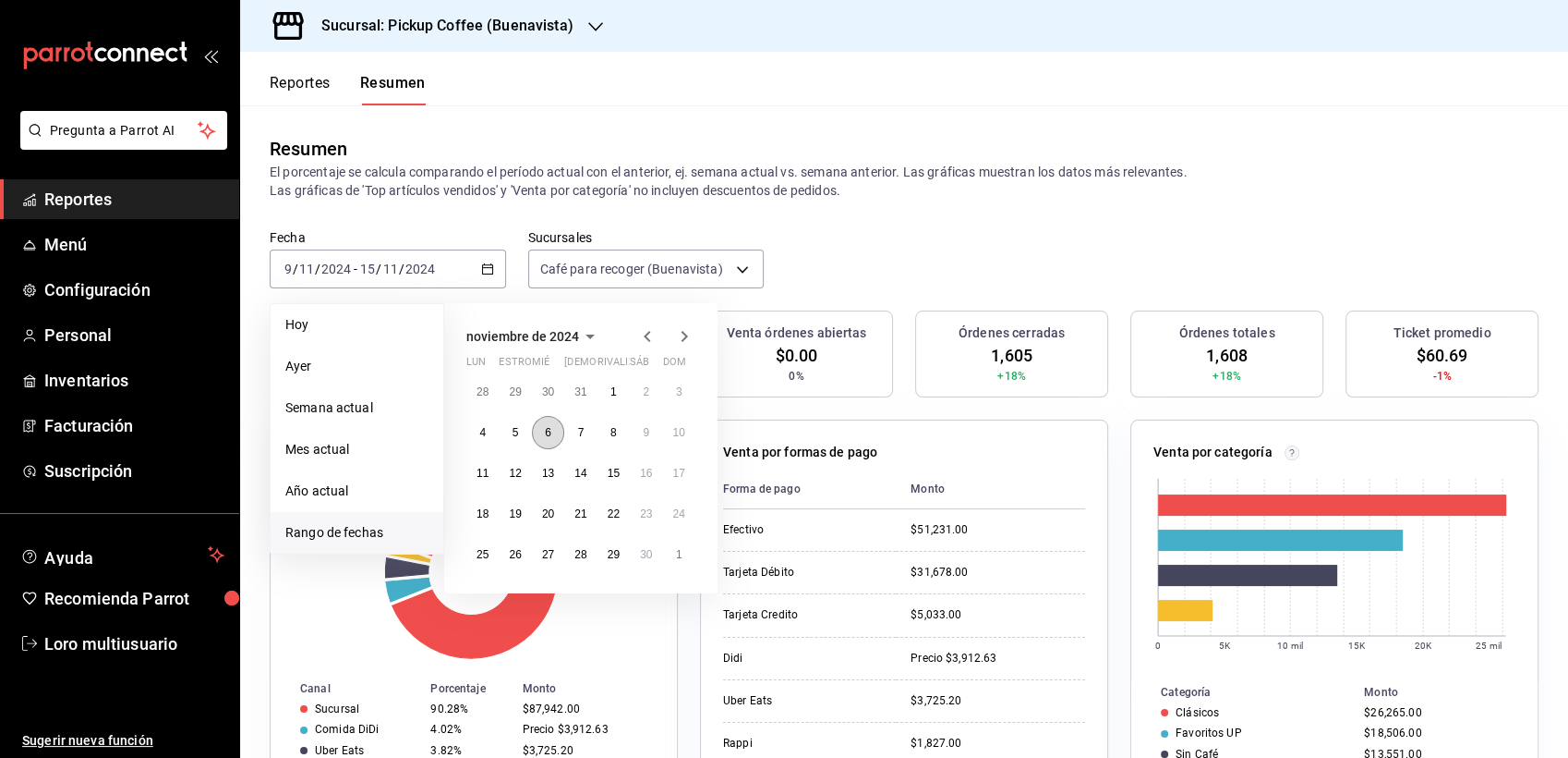
click at [537, 434] on button "6" at bounding box center [548, 432] width 32 height 33
click at [520, 468] on abbr "12" at bounding box center [514, 473] width 12 height 13
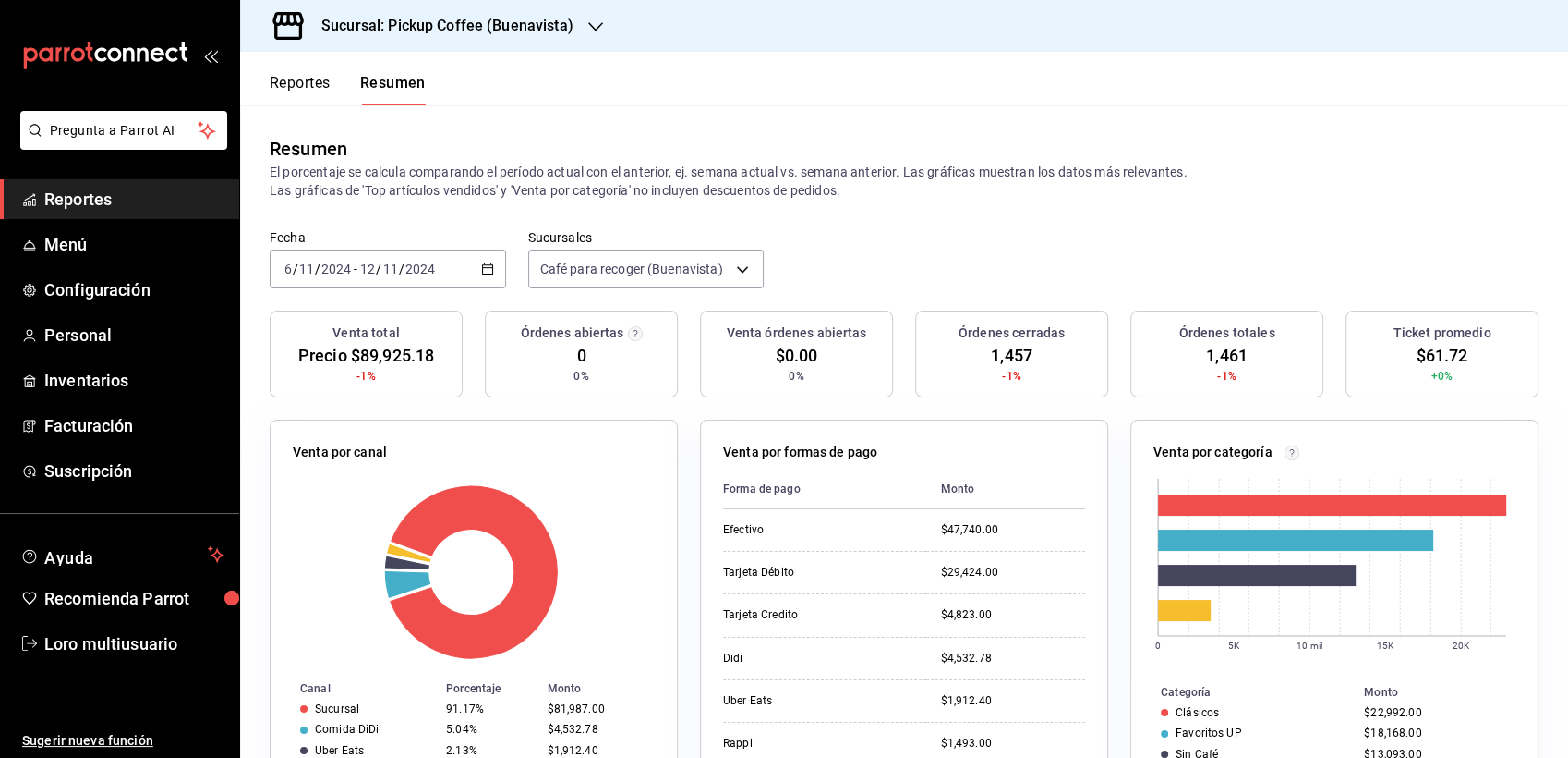
click at [410, 38] on div "Sucursal: Pickup Coffee (Buenavista)" at bounding box center [432, 25] width 356 height 52
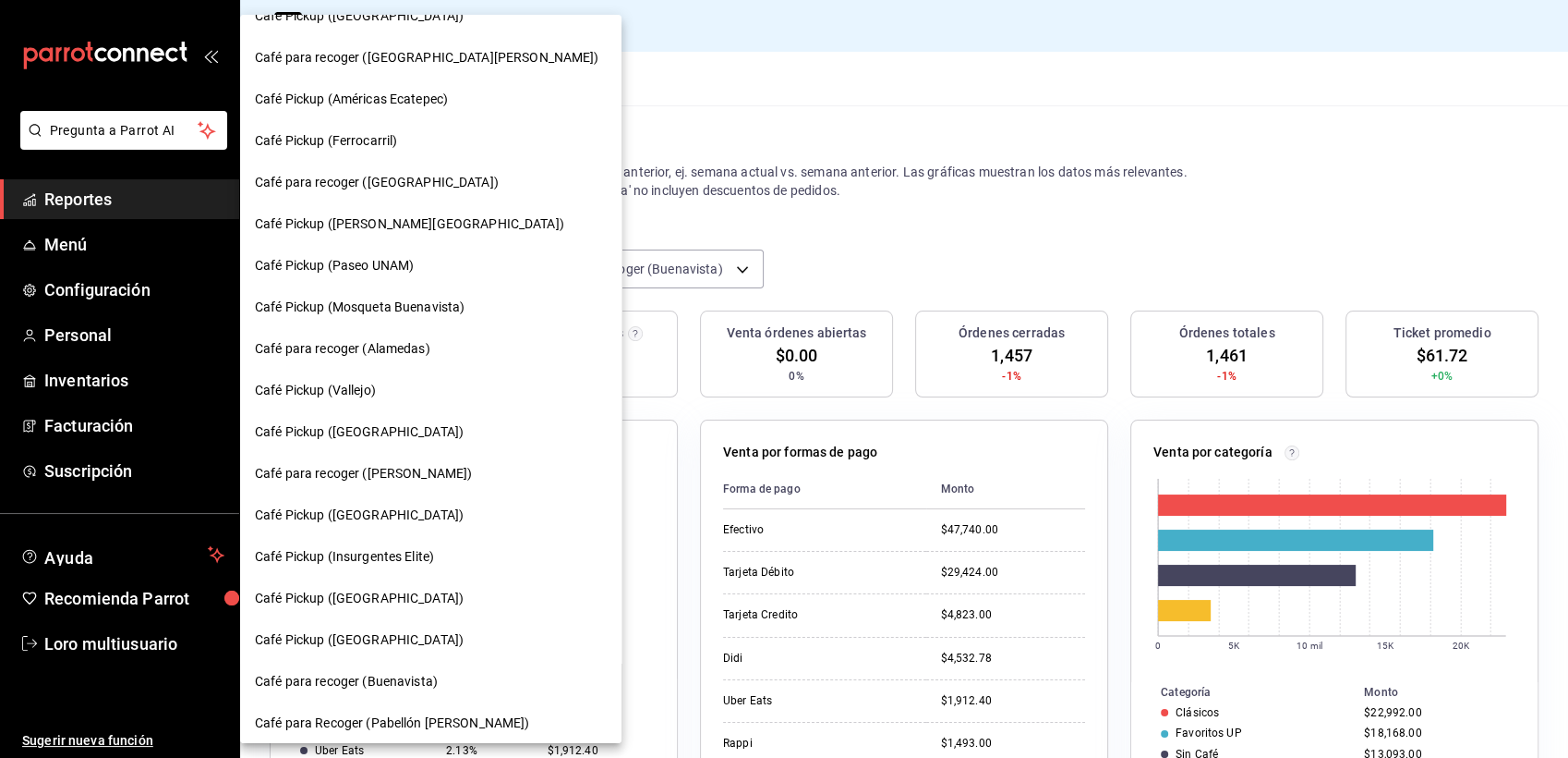
scroll to position [514, 0]
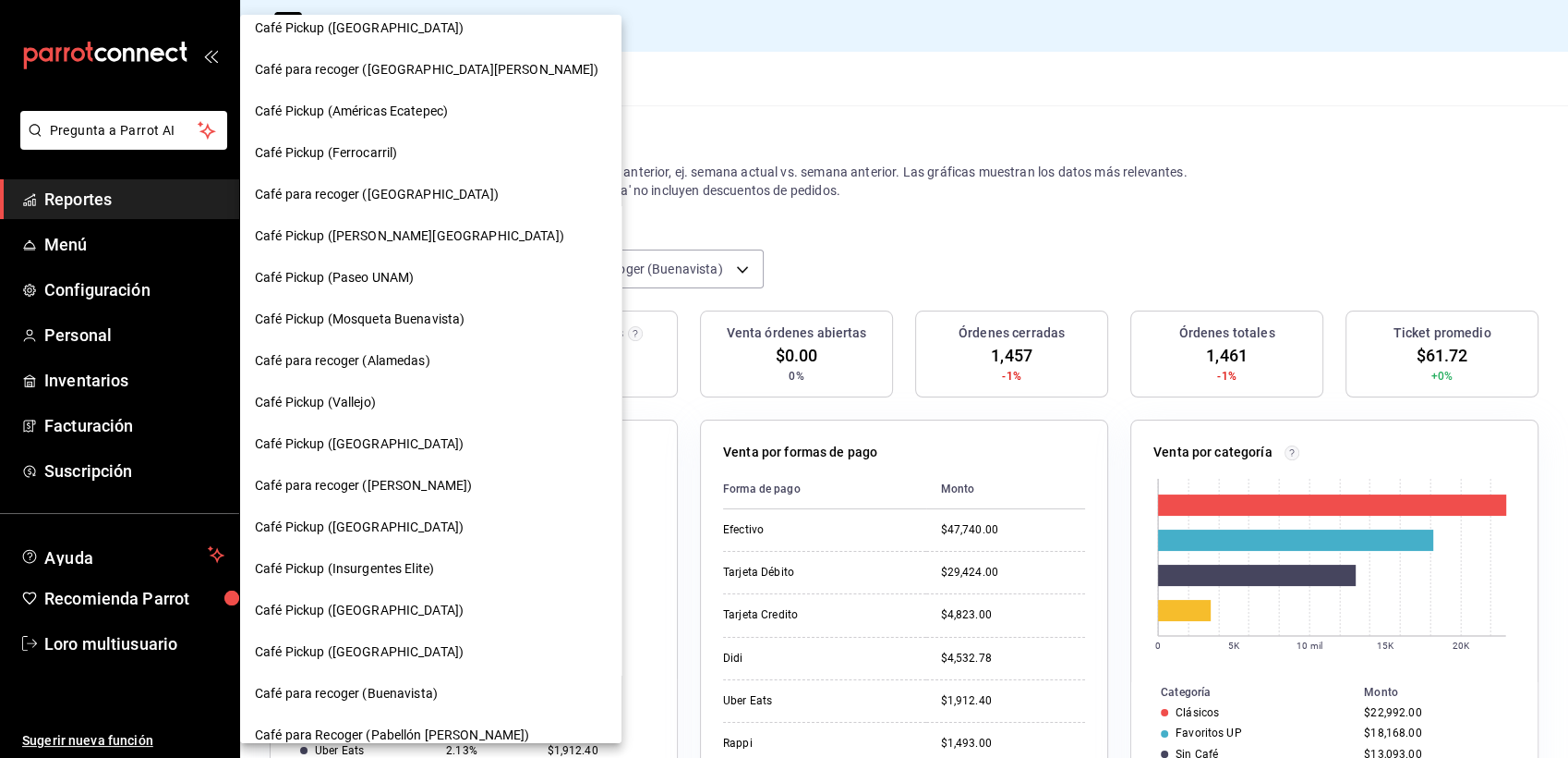
click at [315, 362] on span "Café para recoger (Alamedas)" at bounding box center [342, 361] width 175 height 20
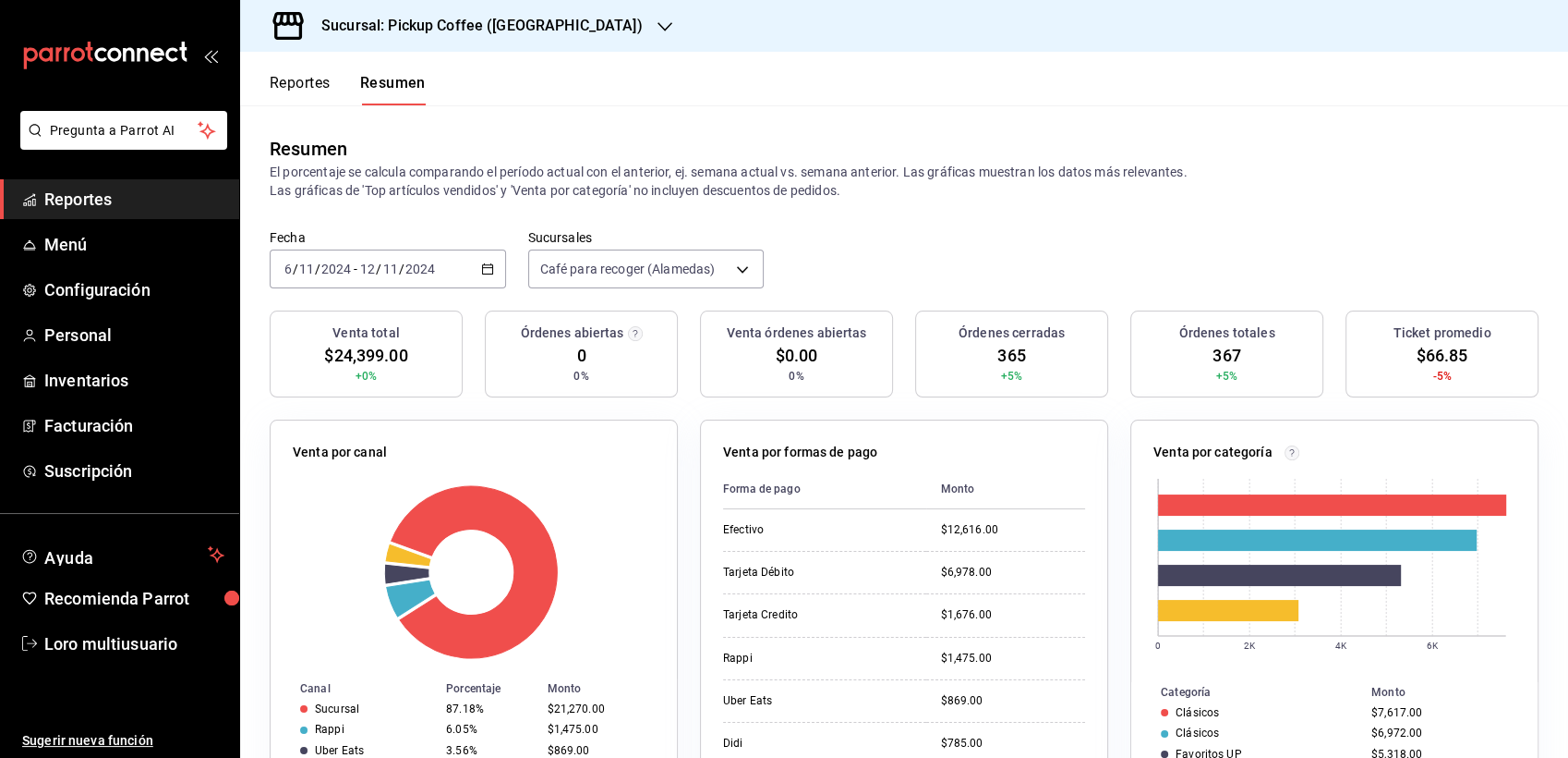
click at [417, 271] on input "2024" at bounding box center [420, 269] width 31 height 15
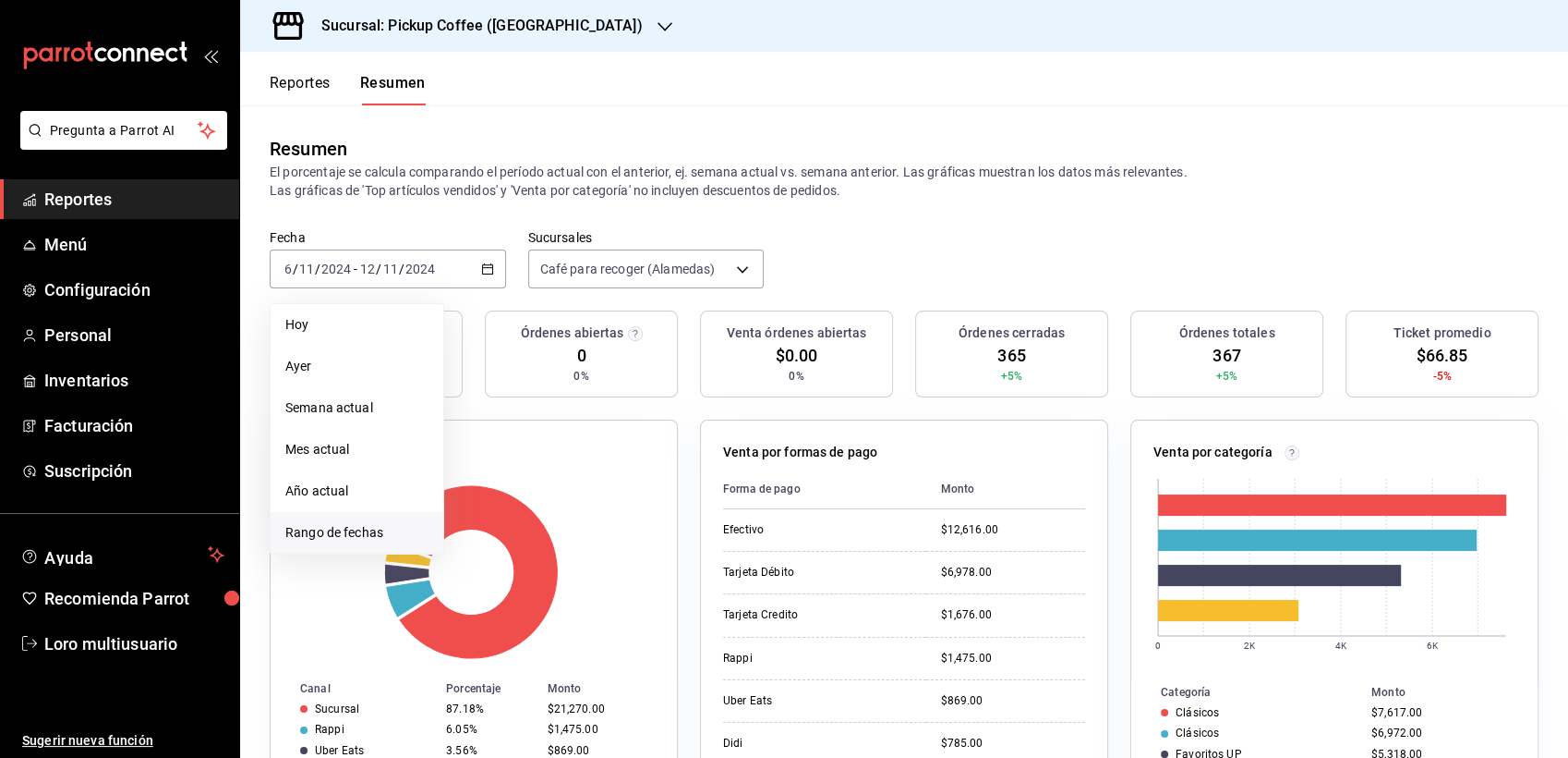
click at [343, 529] on span "Rango de fechas" at bounding box center [357, 532] width 143 height 20
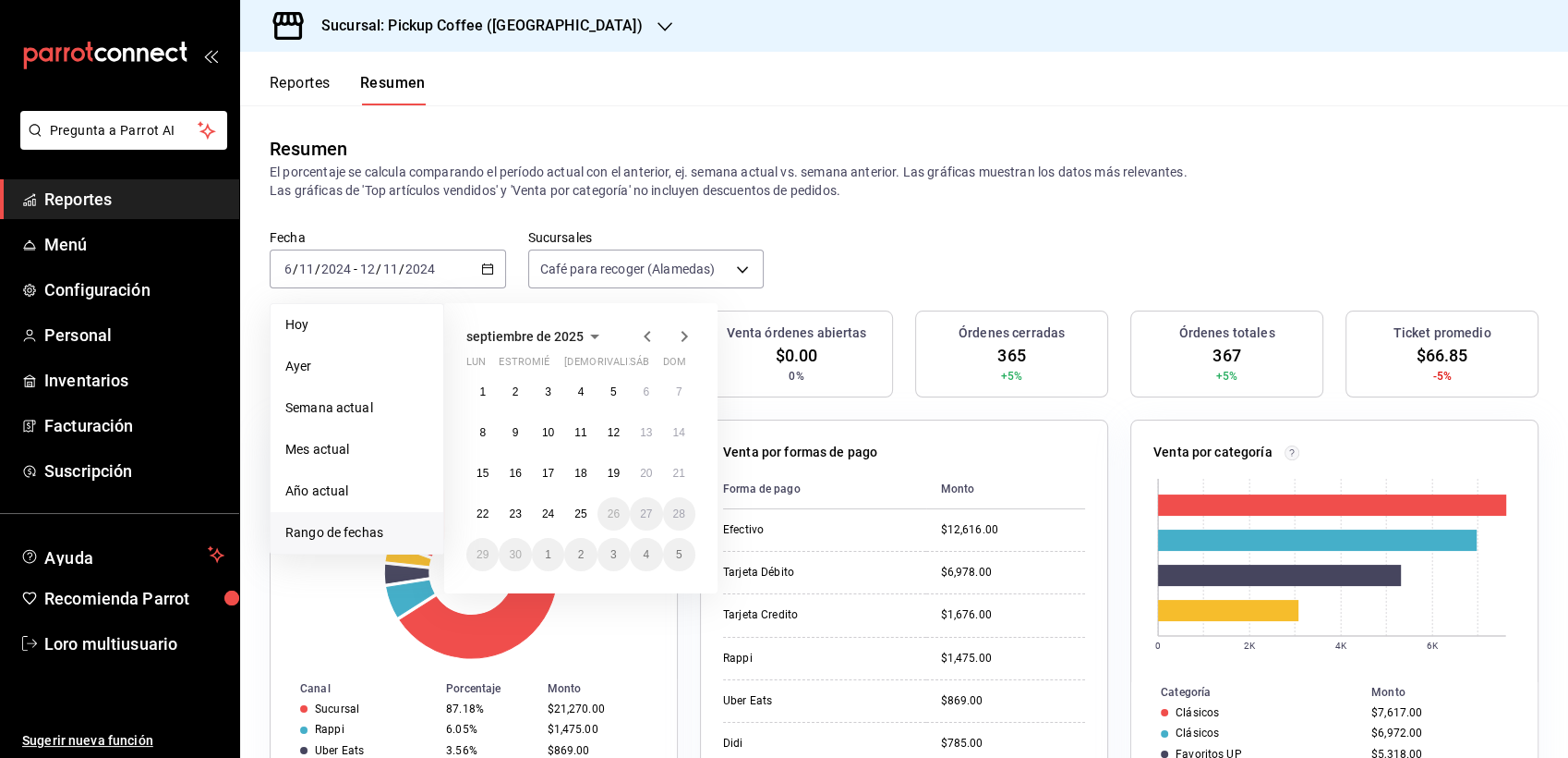
click at [576, 345] on button "septiembre de 2025" at bounding box center [536, 336] width 139 height 23
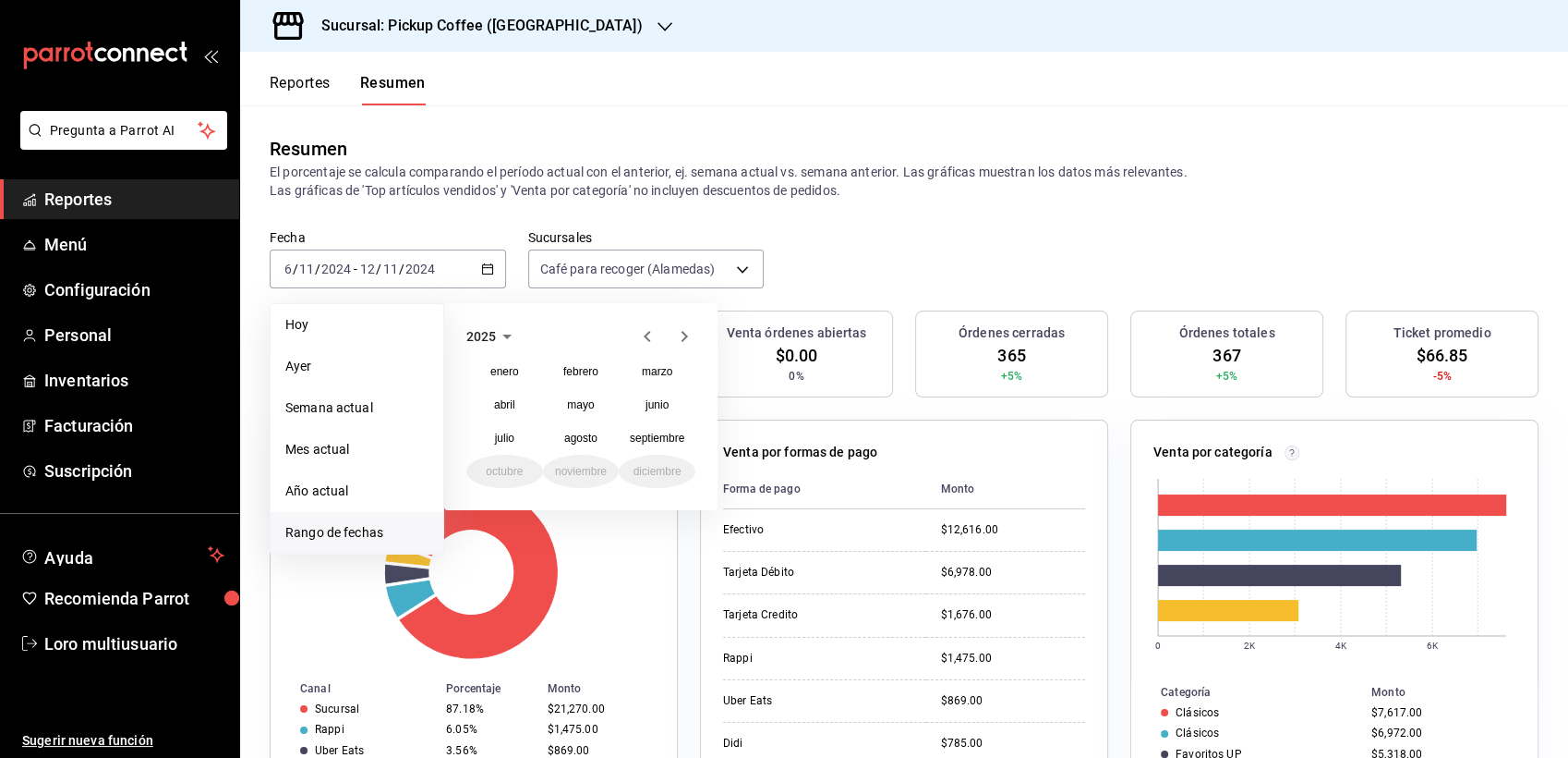
click at [641, 342] on icon "button" at bounding box center [647, 336] width 23 height 23
click at [576, 468] on abbr "noviembre" at bounding box center [580, 471] width 52 height 13
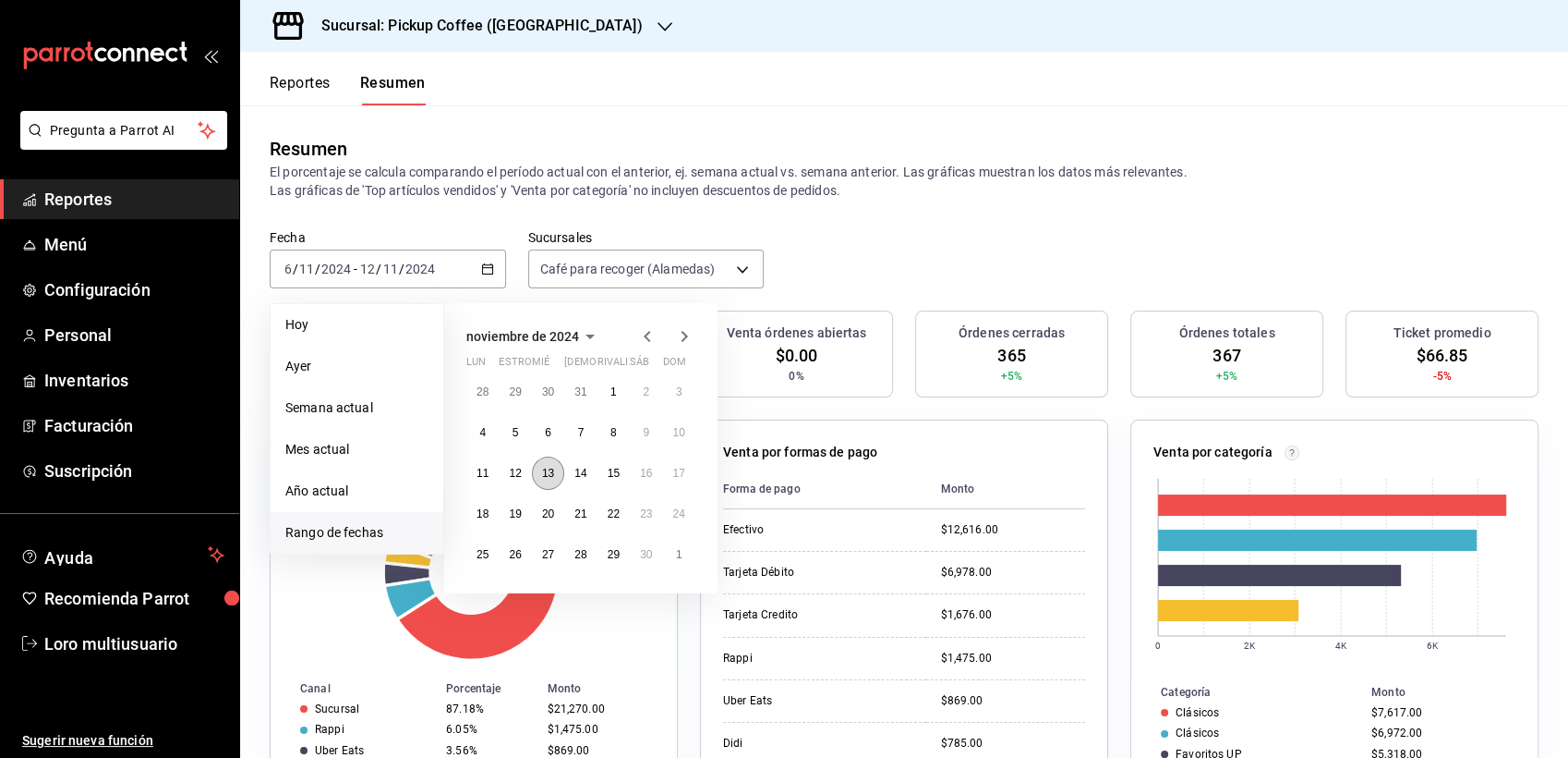
click at [537, 473] on button "13" at bounding box center [548, 474] width 32 height 33
click at [507, 514] on button "19" at bounding box center [514, 514] width 32 height 33
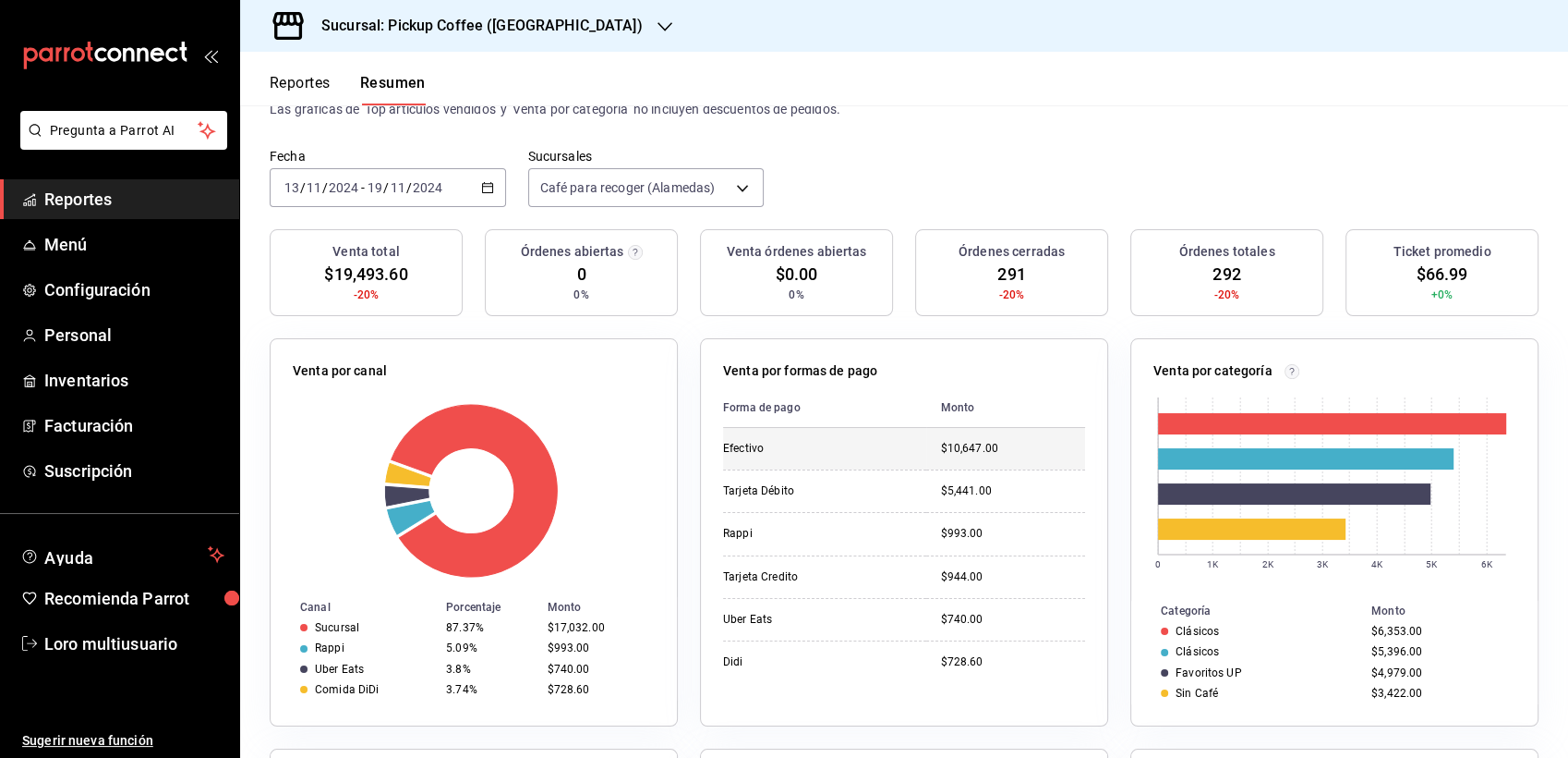
scroll to position [40, 0]
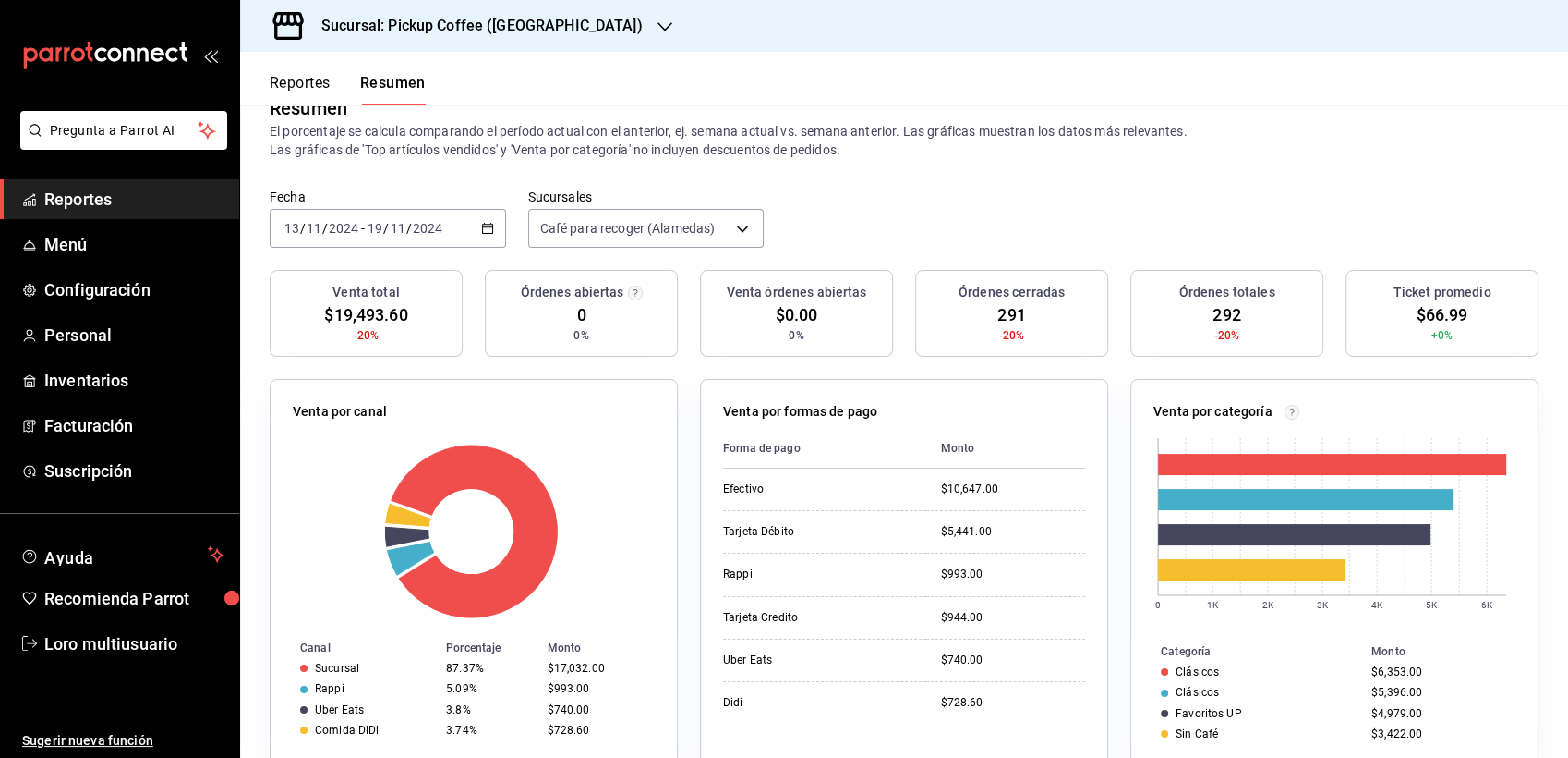
click at [428, 255] on div "Fecha 2024-11-13 13 / 11 / 2024 - 2024-11-19 19 / 11 / 2024 Sucursales Café par…" at bounding box center [904, 228] width 1328 height 81
click at [412, 240] on div "2024-11-13 13 / 11 / 2024 - 2024-11-19 19 / 11 / 2024" at bounding box center [387, 228] width 236 height 39
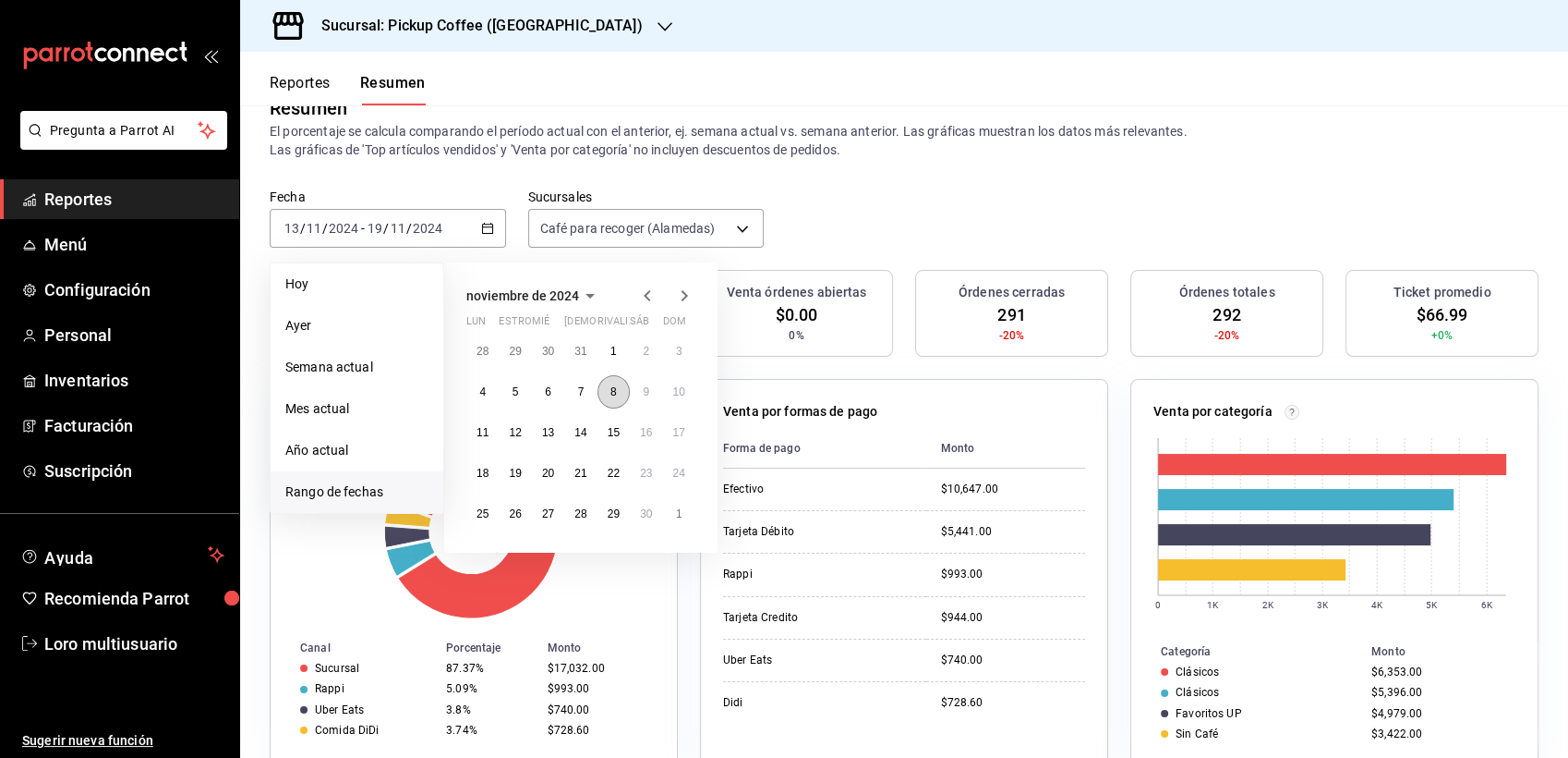
click at [618, 392] on button "8" at bounding box center [613, 392] width 32 height 33
click at [618, 427] on abbr "15" at bounding box center [613, 432] width 12 height 13
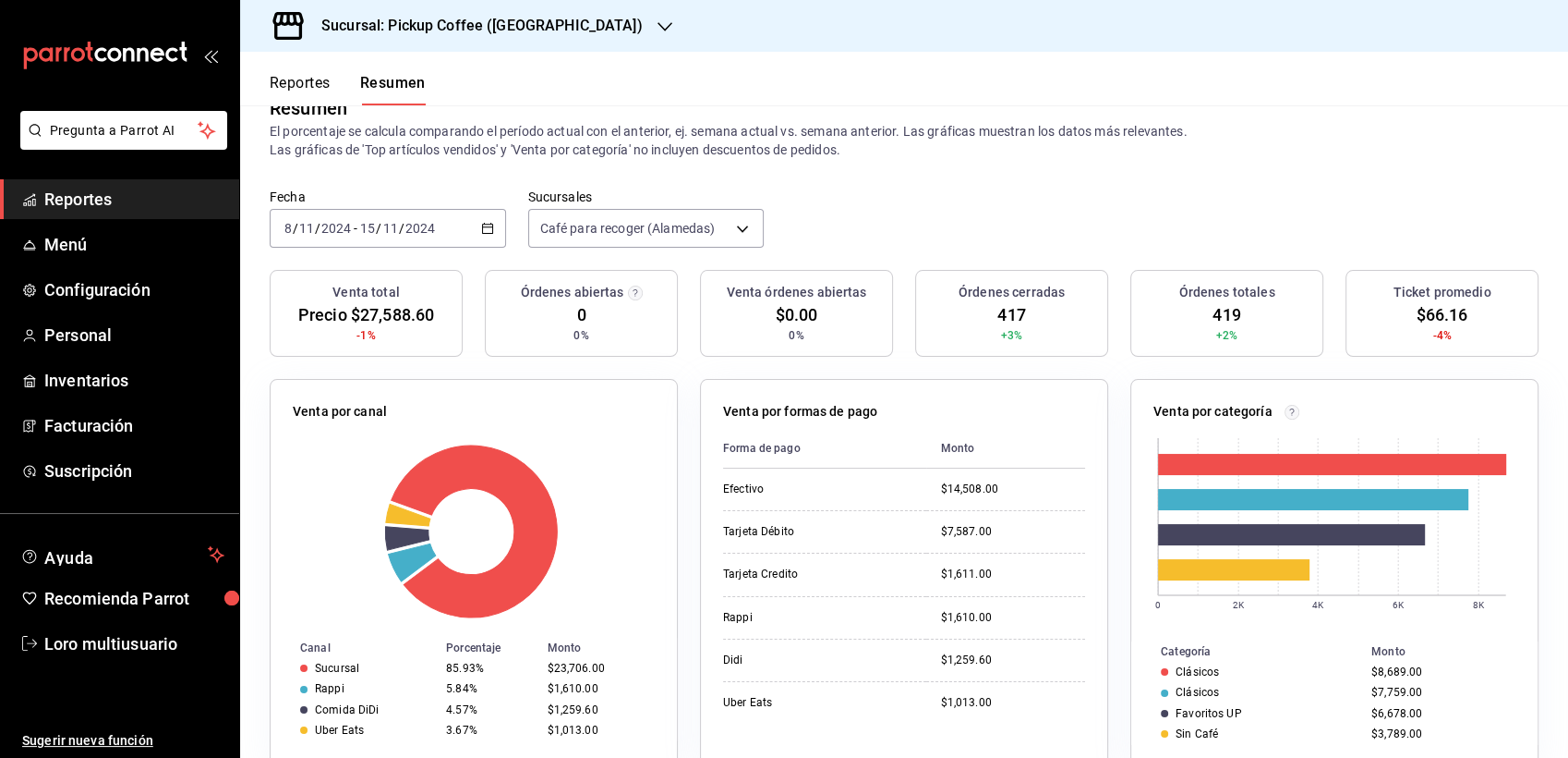
click at [422, 232] on input "2024" at bounding box center [420, 227] width 31 height 15
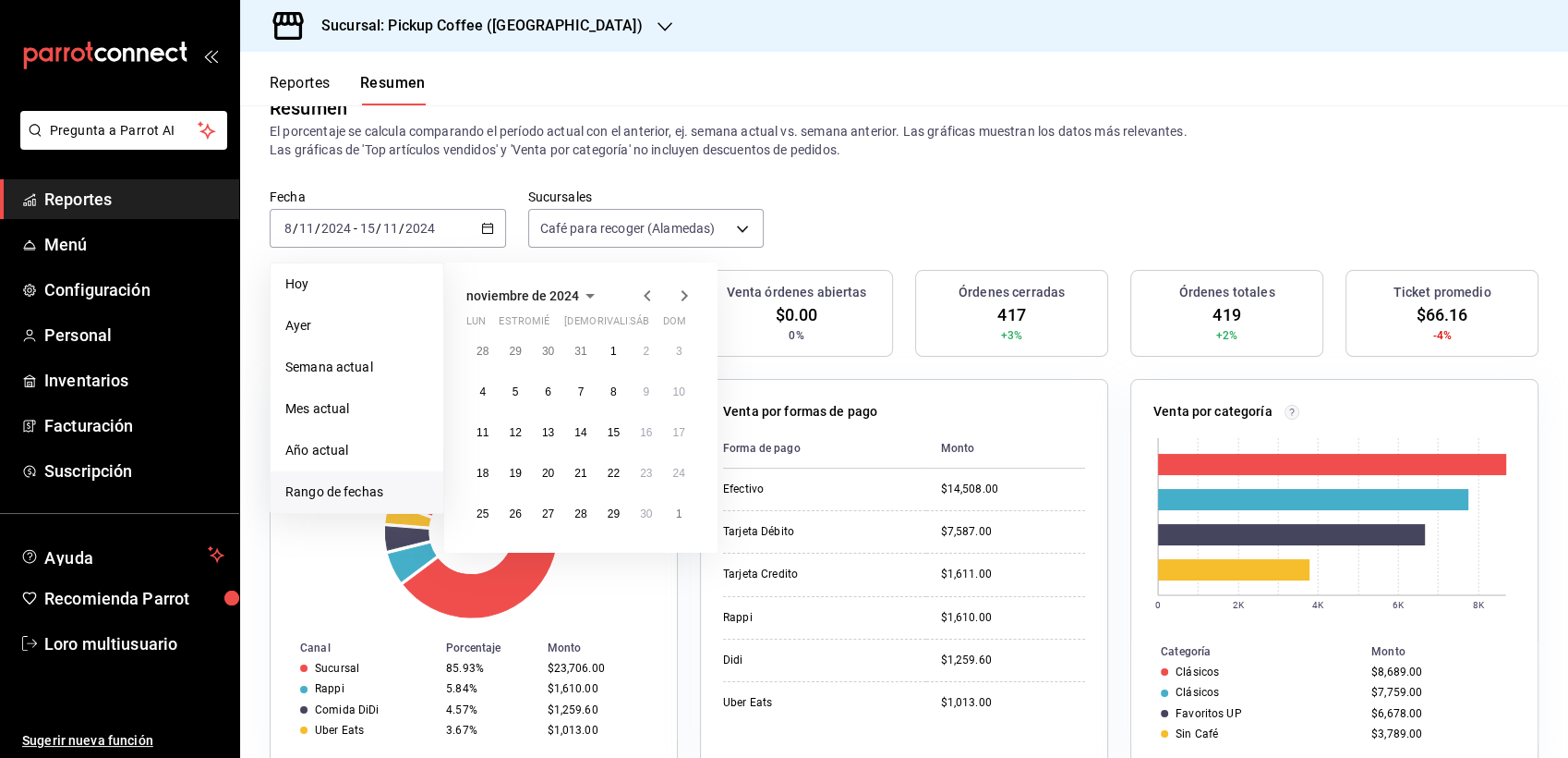
click at [479, 18] on h3 "Sucursal: Pickup Coffee ([GEOGRAPHIC_DATA])" at bounding box center [474, 25] width 336 height 23
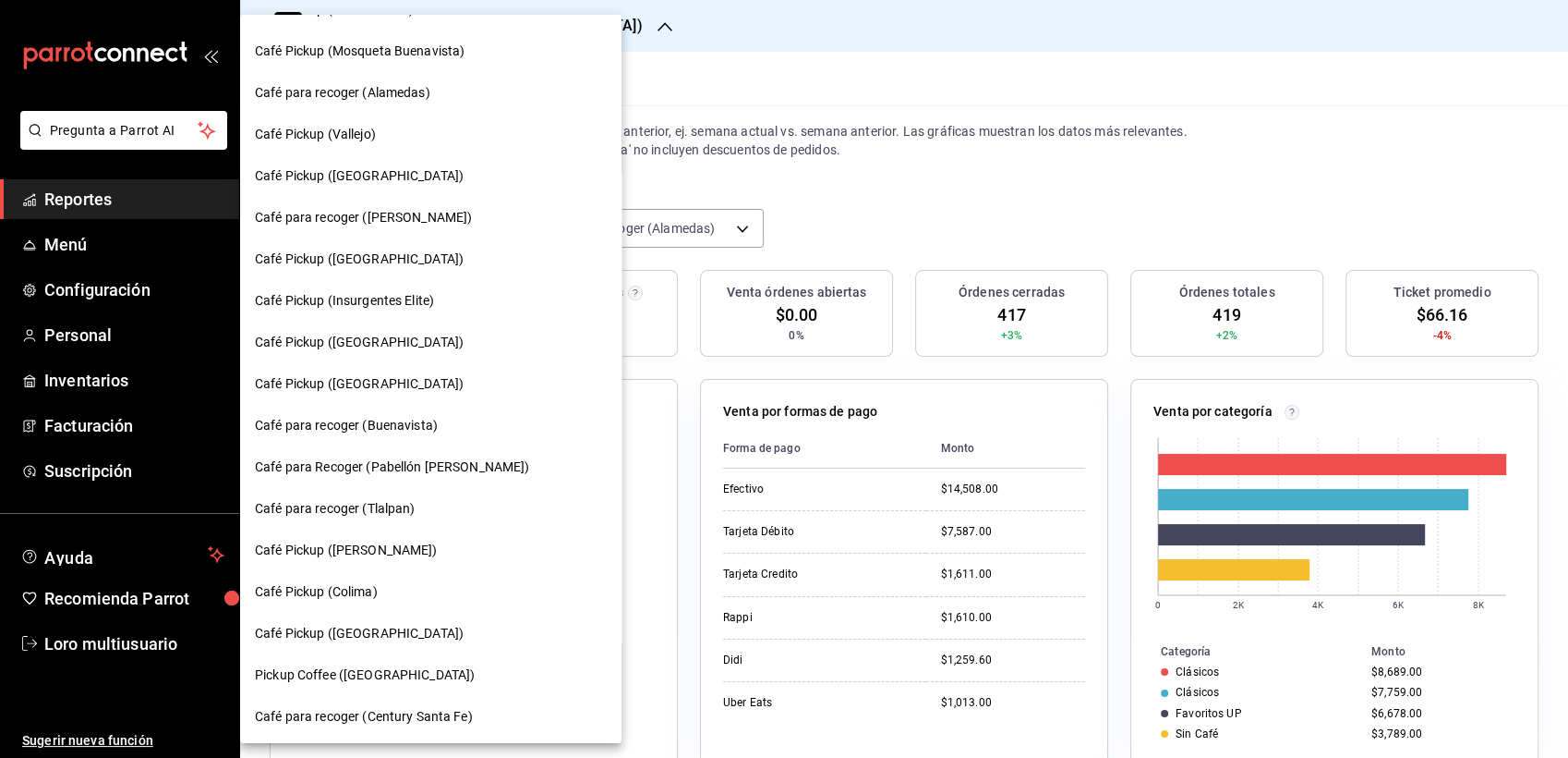
scroll to position [732, 0]
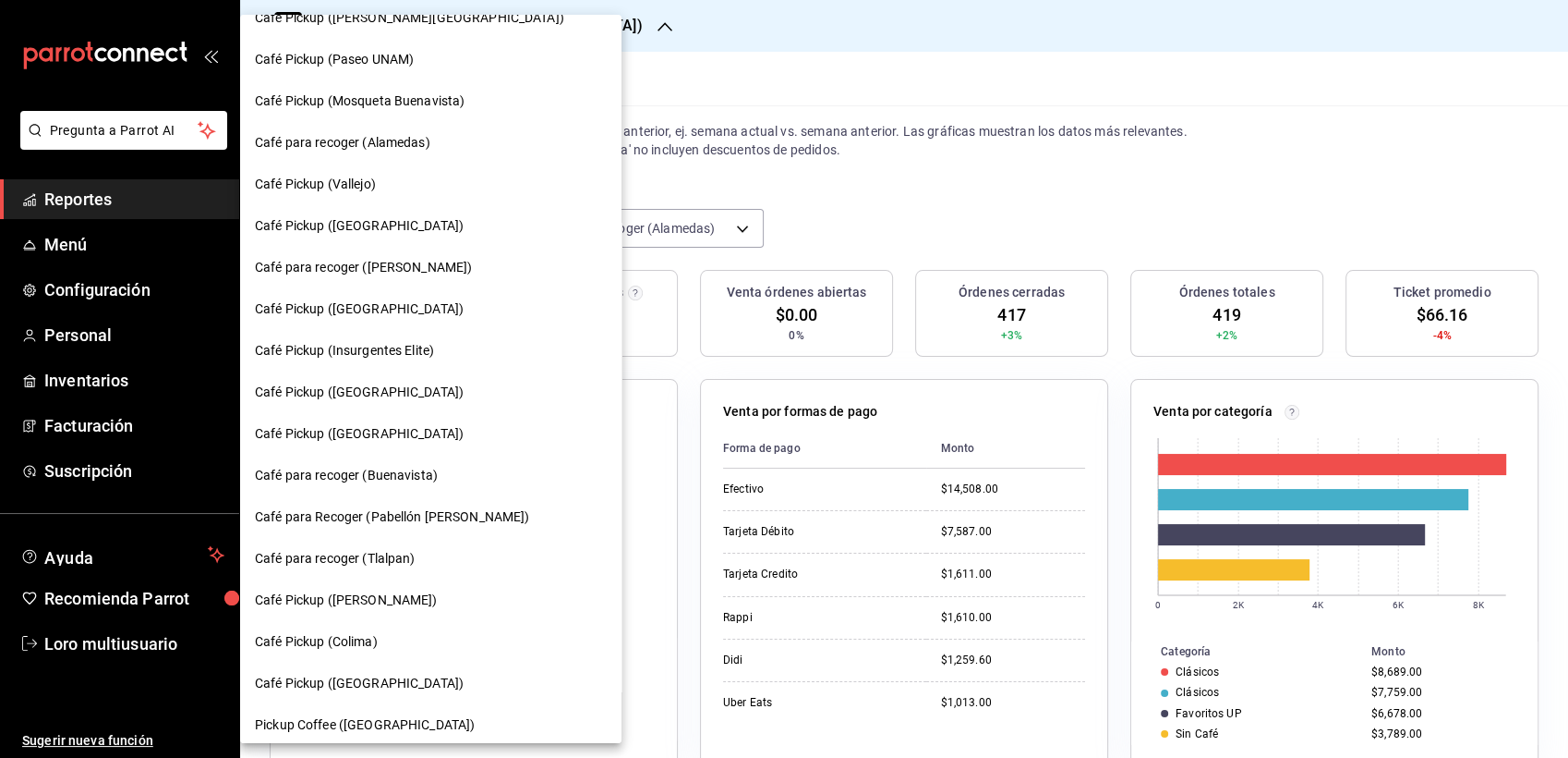
click at [331, 682] on span "Café Pickup (Nápoles)" at bounding box center [359, 683] width 209 height 20
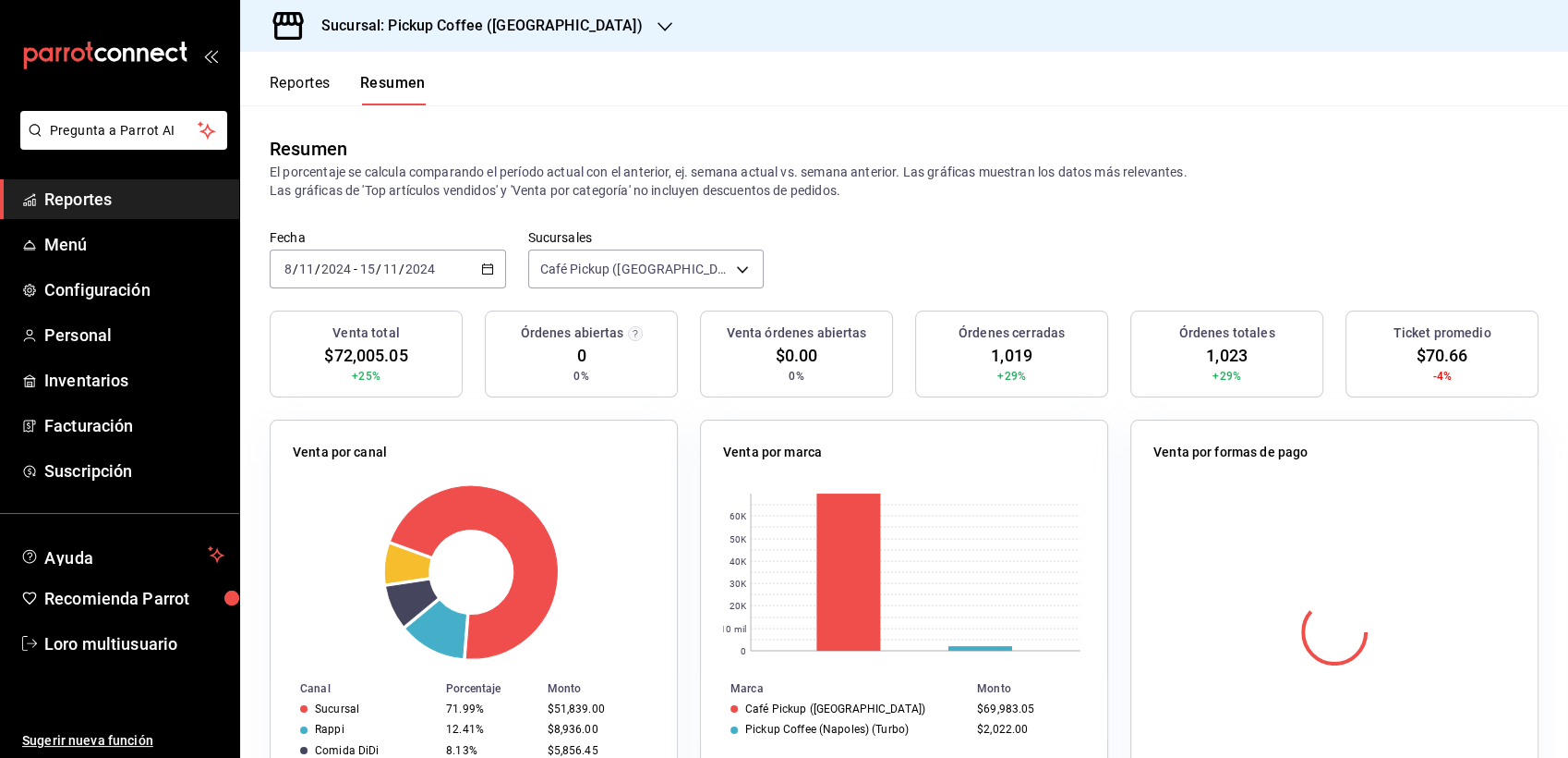
click at [371, 229] on div "Fecha 2024-11-08 8 / 11 / 2024 - 2024-11-15 15 / 11 / 2024" at bounding box center [387, 259] width 236 height 59
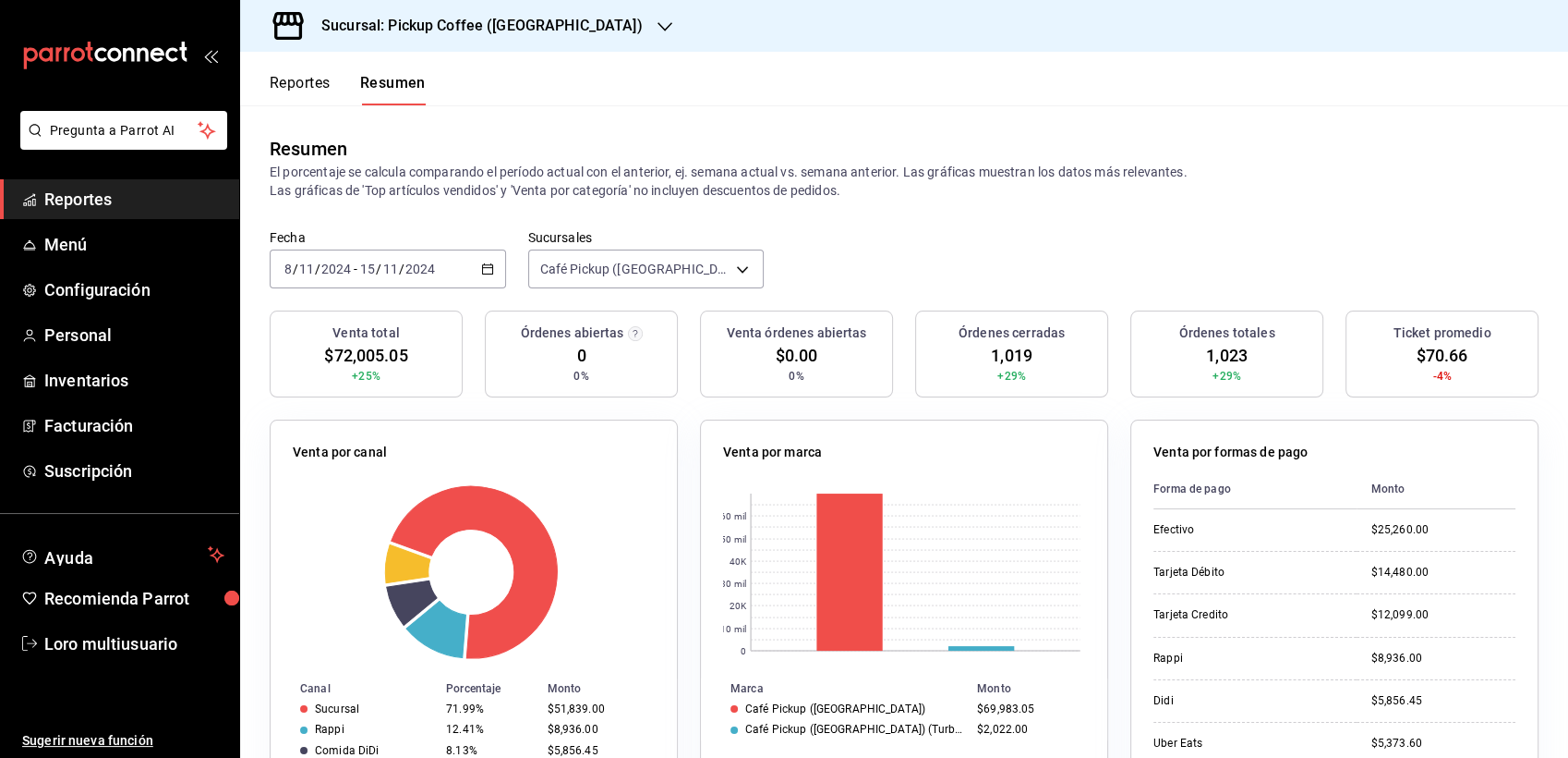
click at [368, 262] on input "15" at bounding box center [368, 269] width 17 height 15
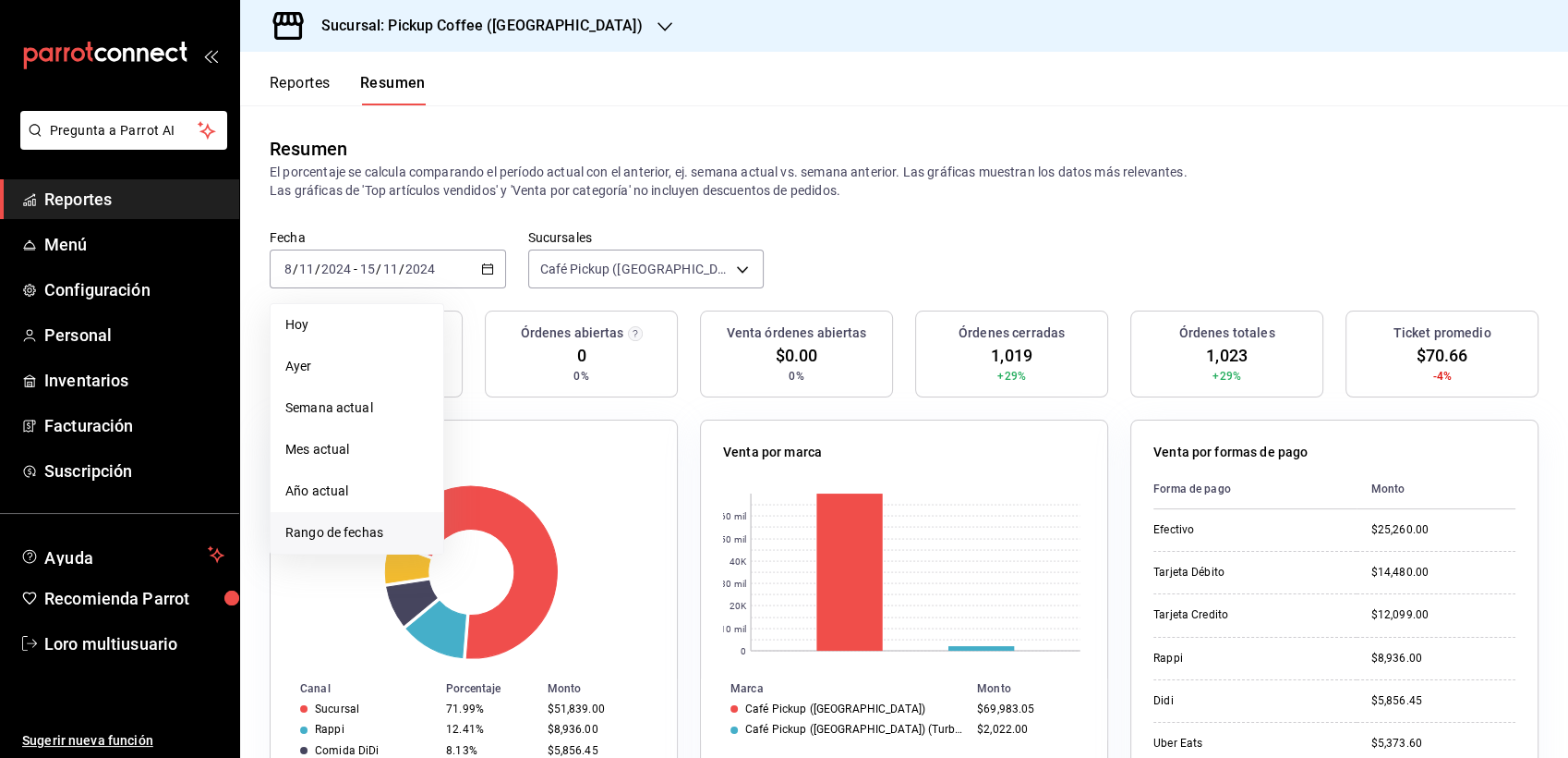
click at [369, 520] on li "Rango de fechas" at bounding box center [357, 532] width 172 height 41
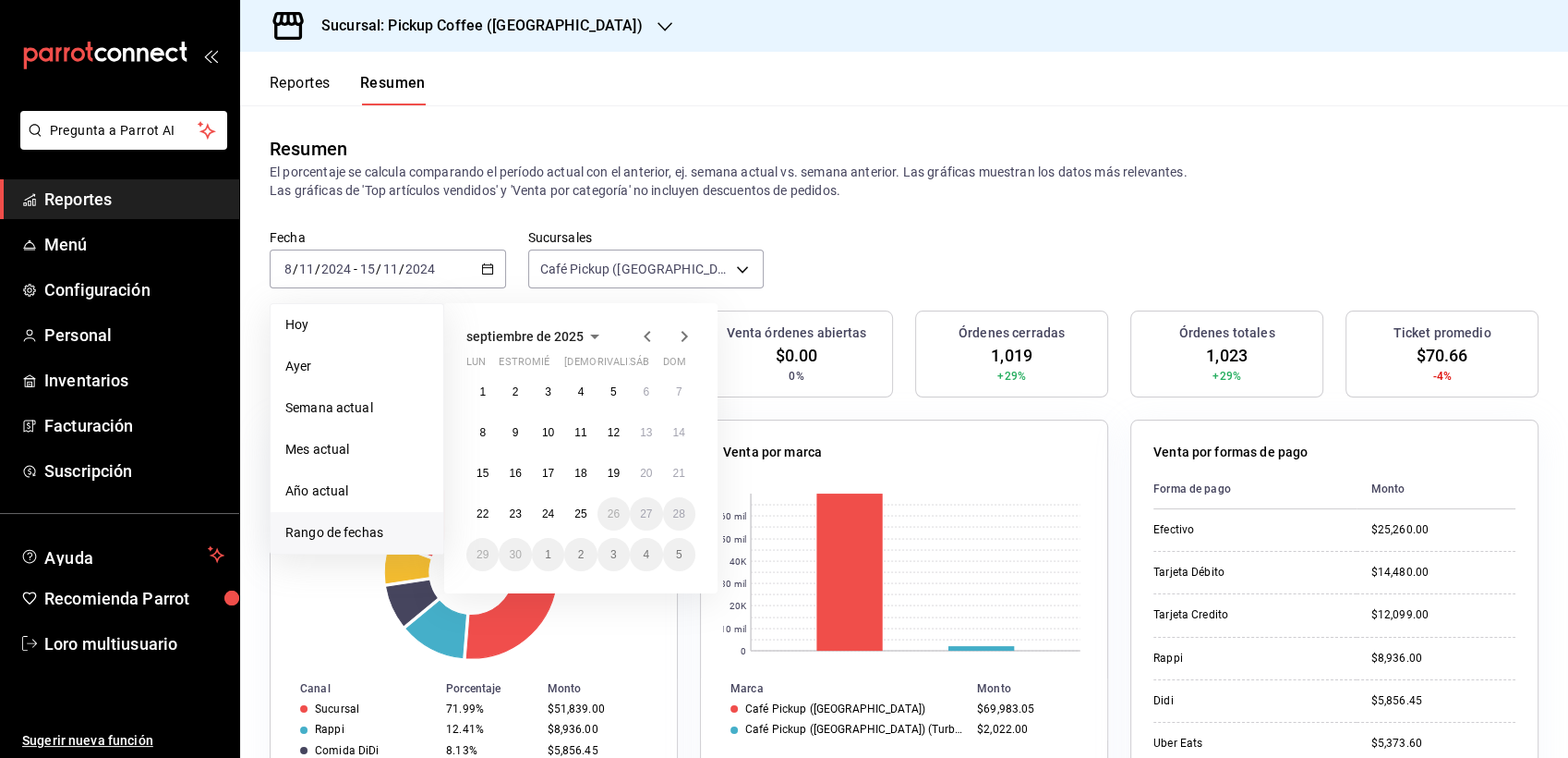
click at [563, 337] on span "septiembre de 2025" at bounding box center [525, 336] width 118 height 15
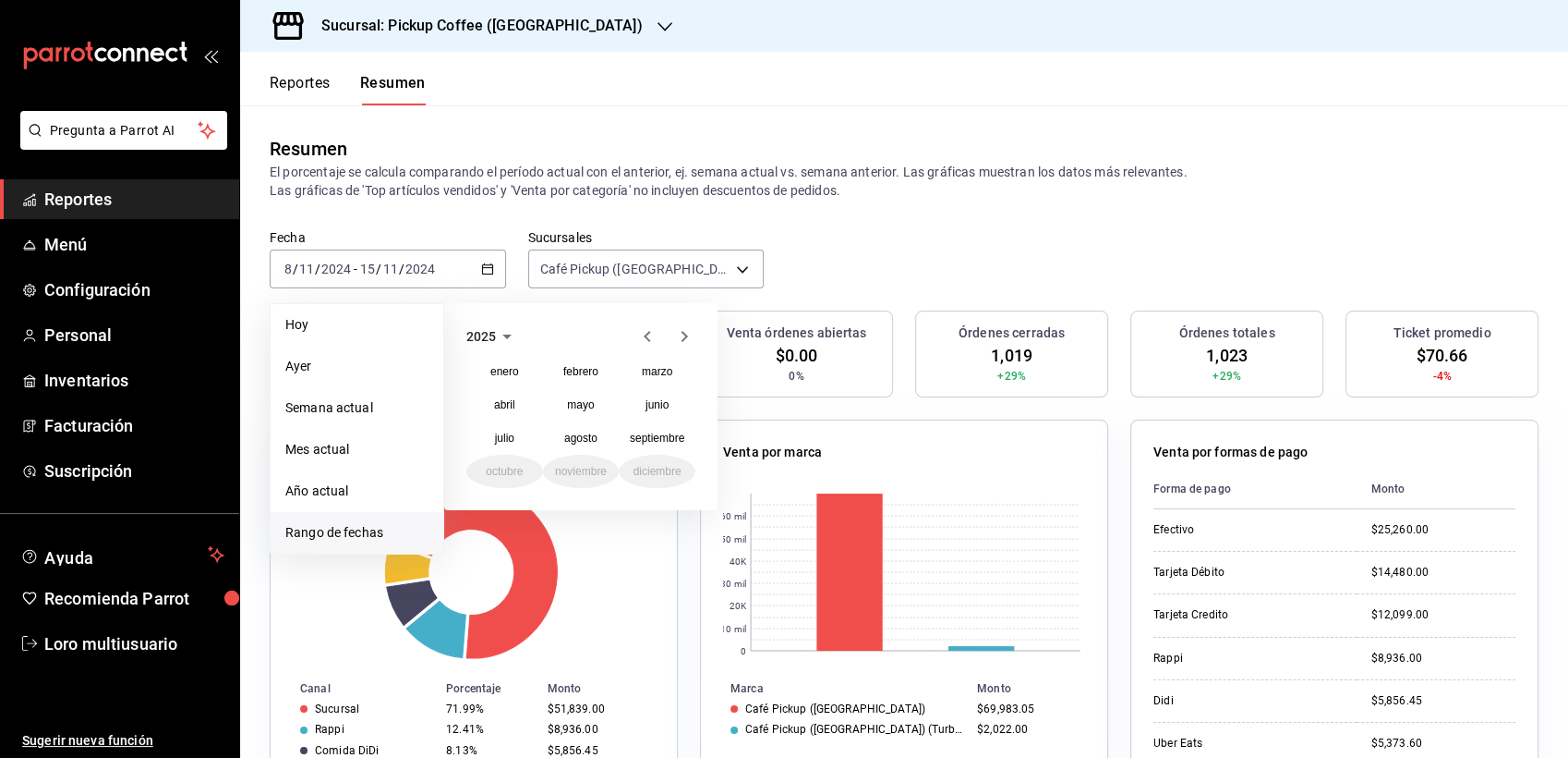
click at [652, 335] on icon "button" at bounding box center [647, 336] width 23 height 23
click at [599, 475] on abbr "noviembre" at bounding box center [580, 471] width 52 height 13
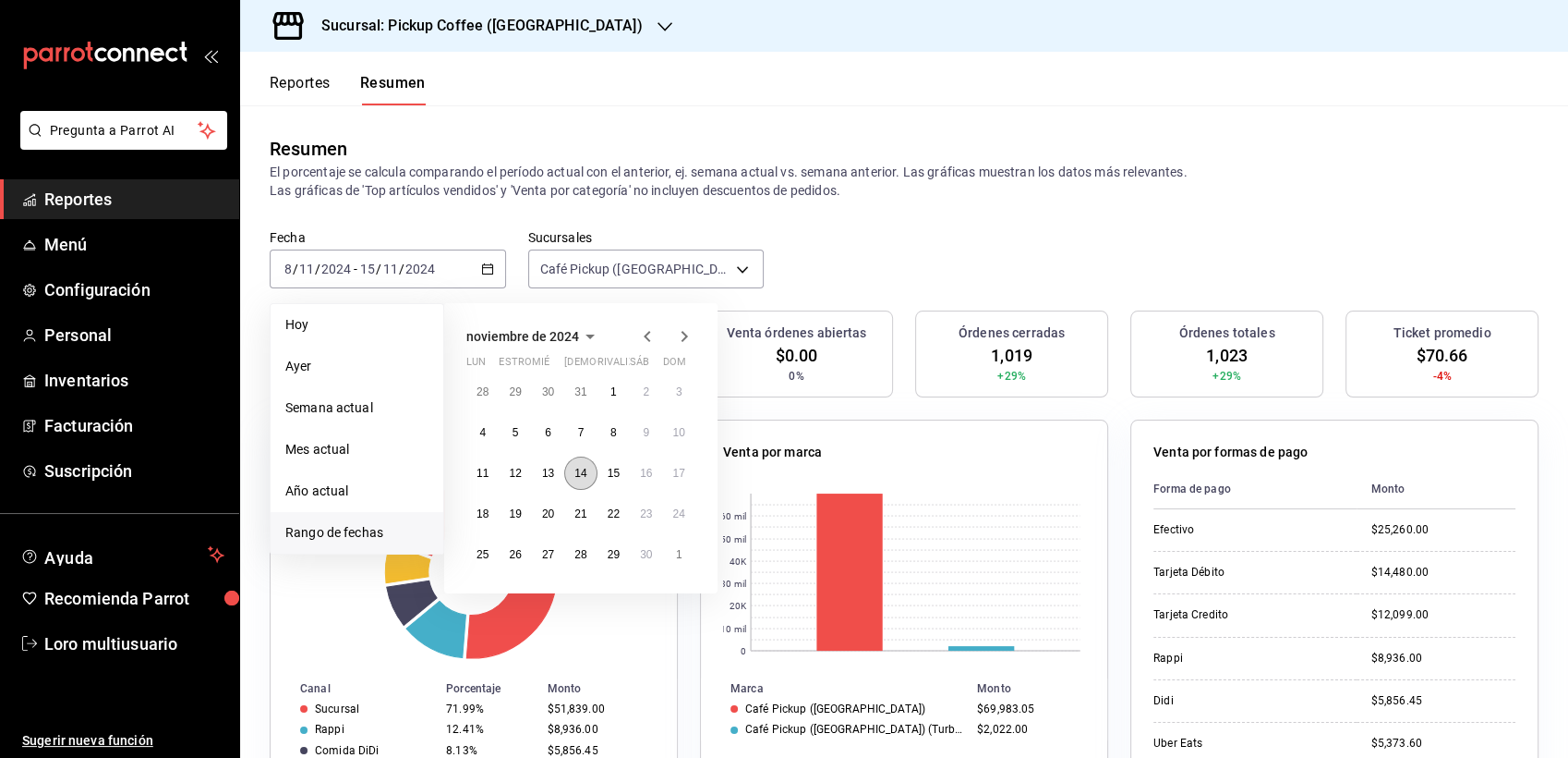
click at [570, 472] on button "14" at bounding box center [580, 474] width 32 height 33
click at [577, 330] on span "septiembre de 2025" at bounding box center [525, 336] width 118 height 15
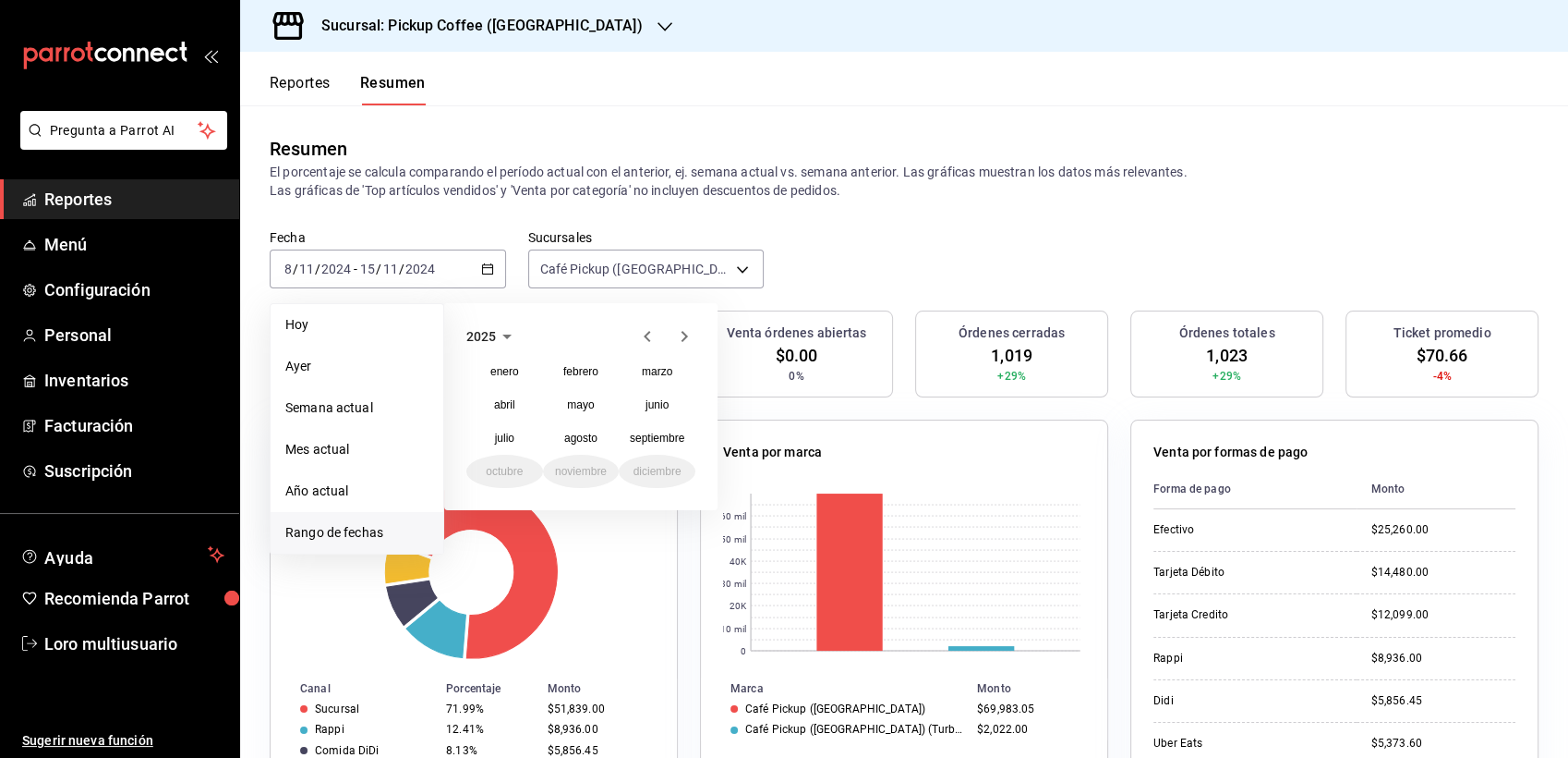
click at [652, 336] on icon "button" at bounding box center [647, 336] width 23 height 23
click at [602, 477] on button "noviembre" at bounding box center [581, 472] width 76 height 33
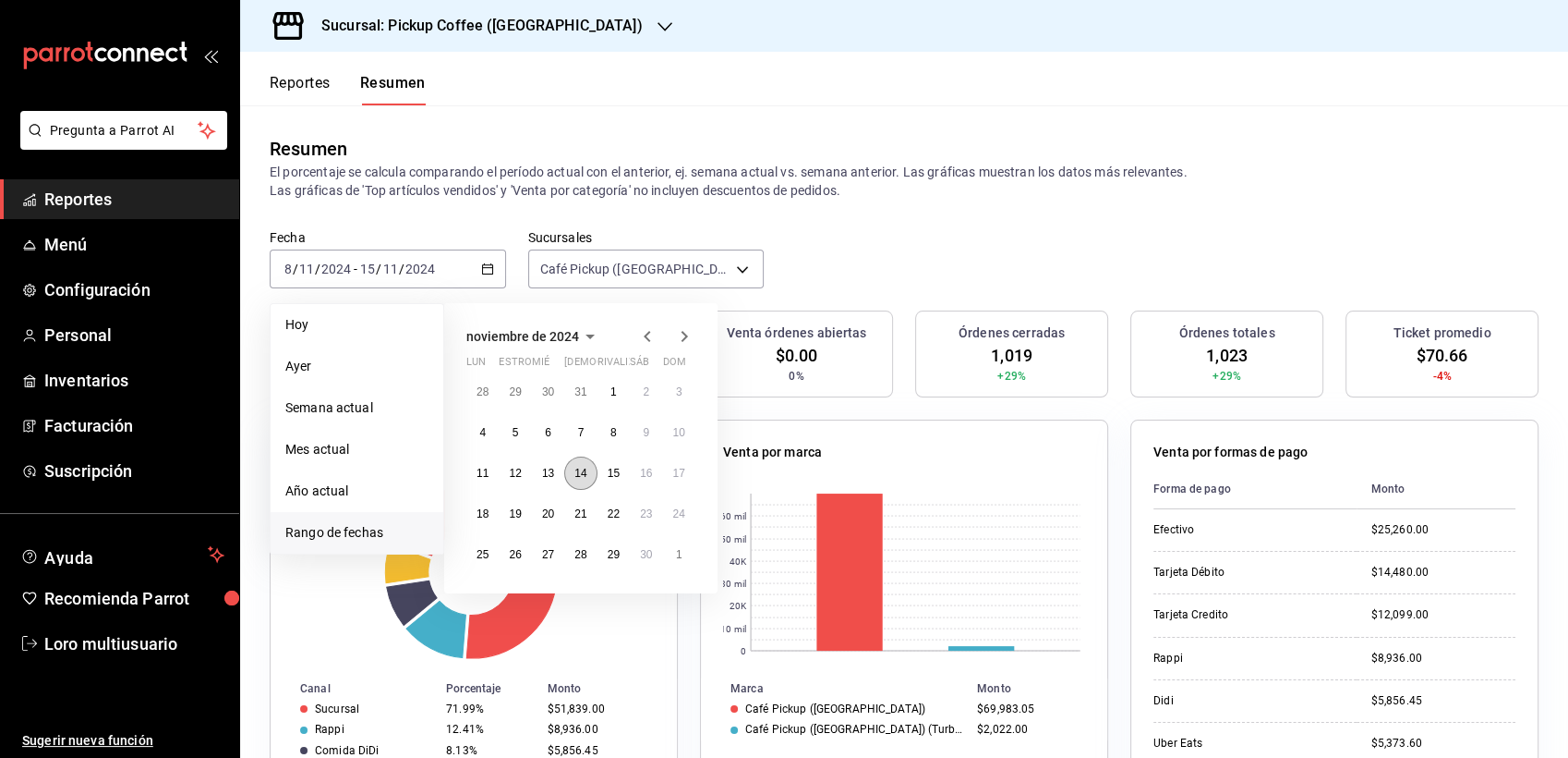
click at [578, 472] on abbr "14" at bounding box center [580, 473] width 12 height 13
click at [576, 330] on span "septiembre de 2025" at bounding box center [525, 336] width 118 height 15
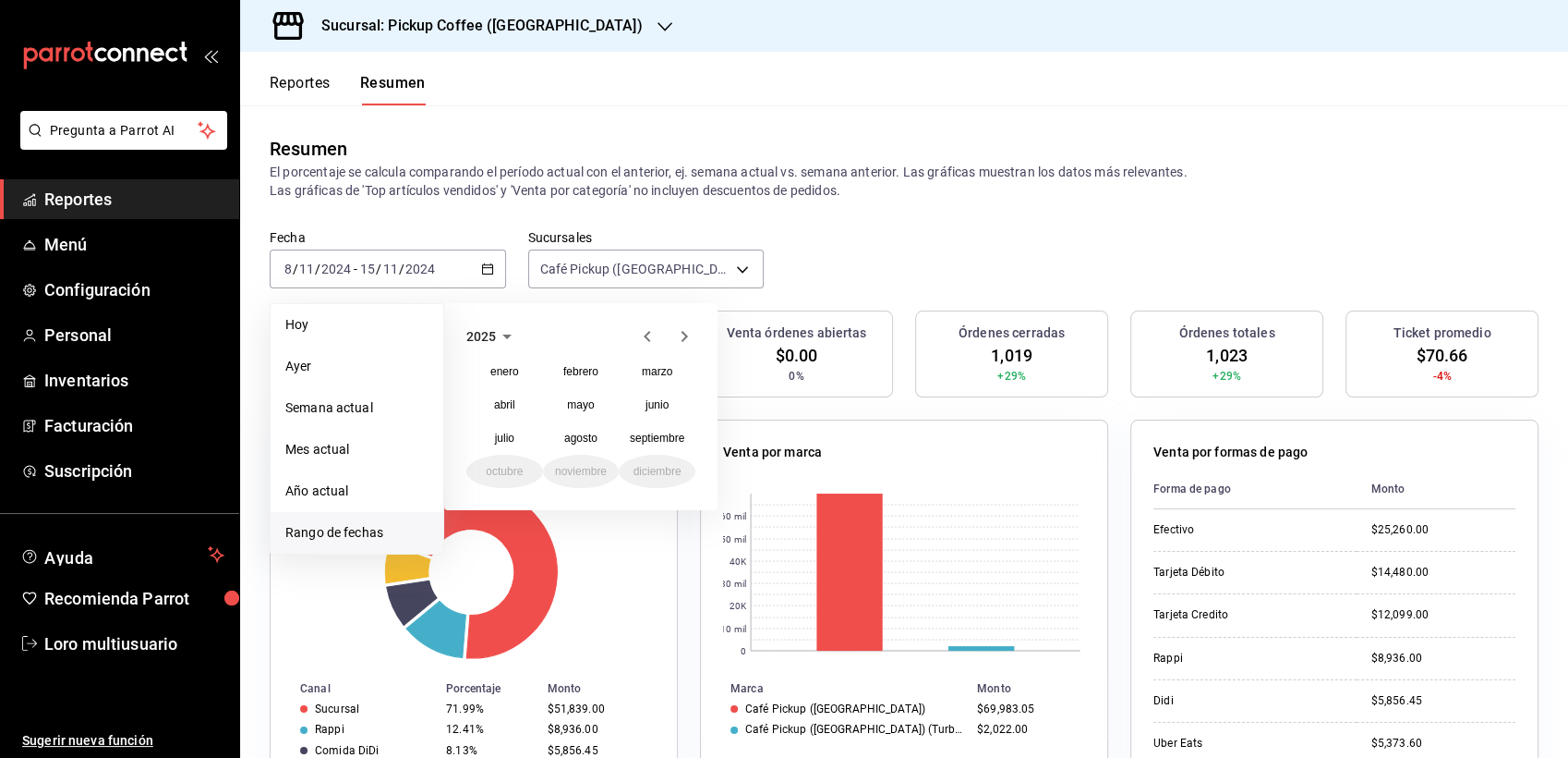
click at [644, 324] on div "2025 enero febrero marzo abril mayo junio julio agosto septiembre octubre novie…" at bounding box center [580, 406] width 273 height 207
click at [648, 332] on icon "button" at bounding box center [647, 335] width 7 height 11
click at [587, 468] on abbr "noviembre" at bounding box center [580, 471] width 52 height 13
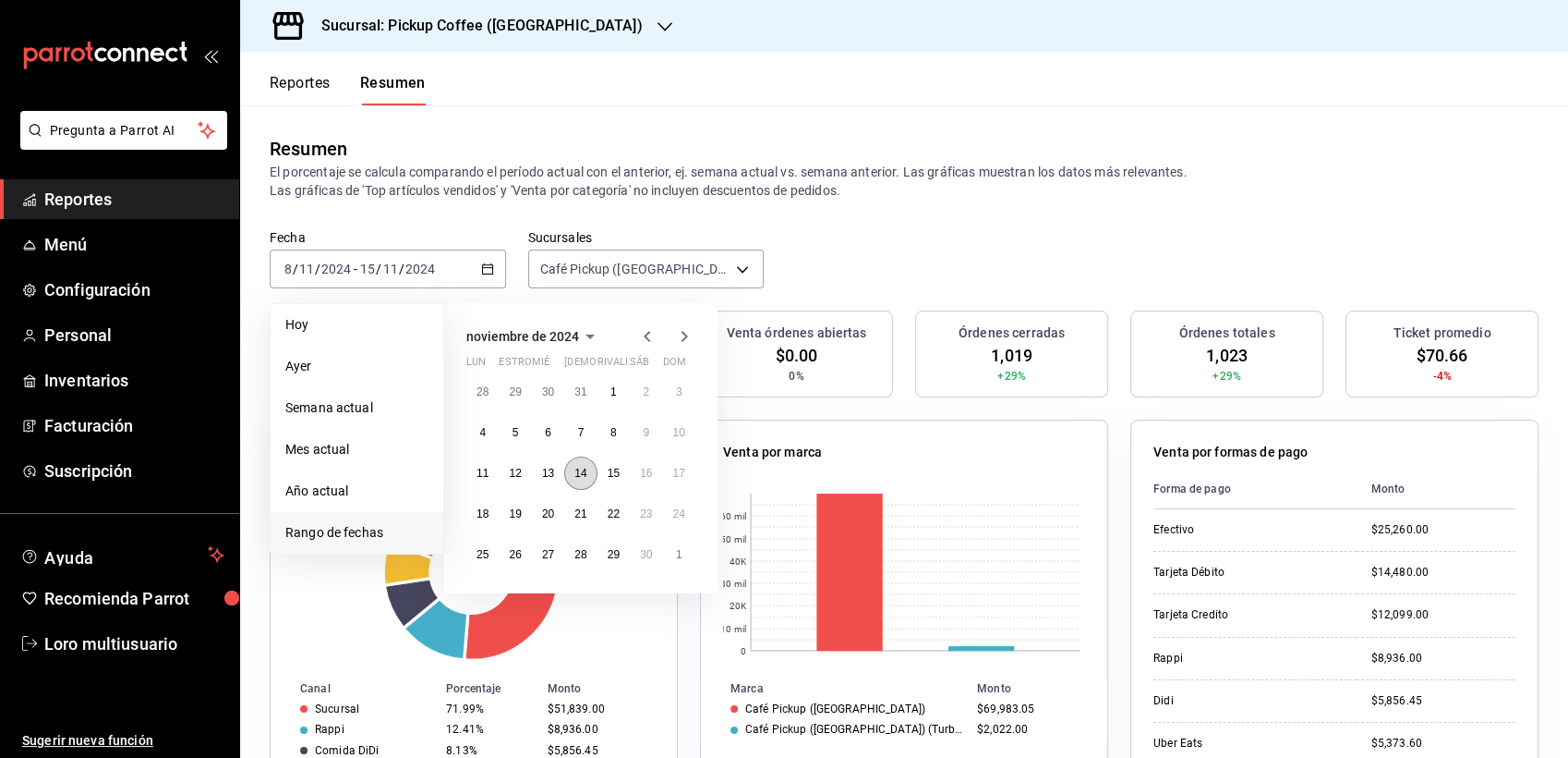
click at [581, 476] on abbr "14" at bounding box center [580, 473] width 12 height 13
click at [603, 514] on button "22" at bounding box center [613, 514] width 32 height 33
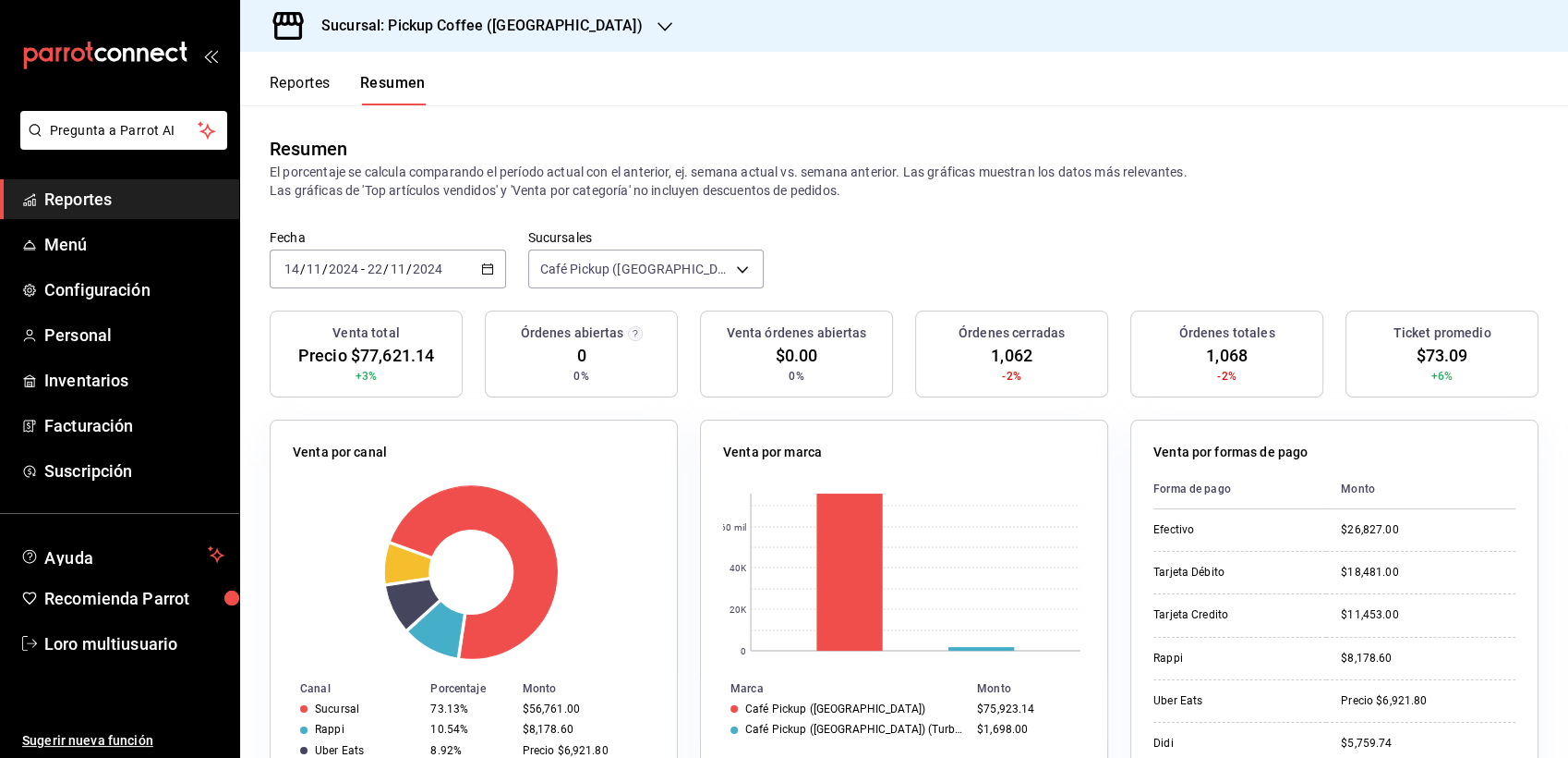
click at [512, 23] on h3 "Sucursal: Pickup Coffee (Nápoles)" at bounding box center [474, 25] width 336 height 23
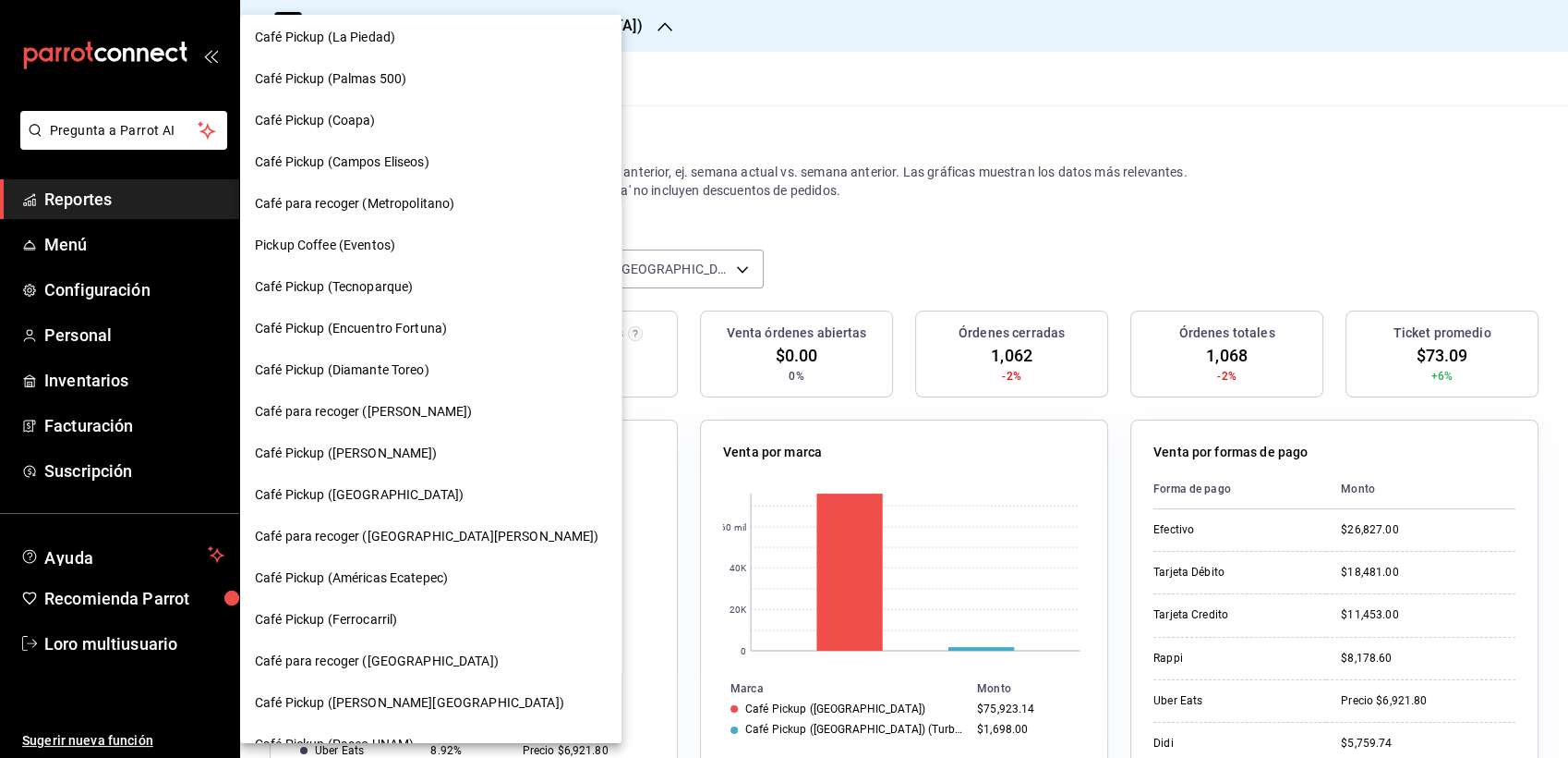
scroll to position [0, 0]
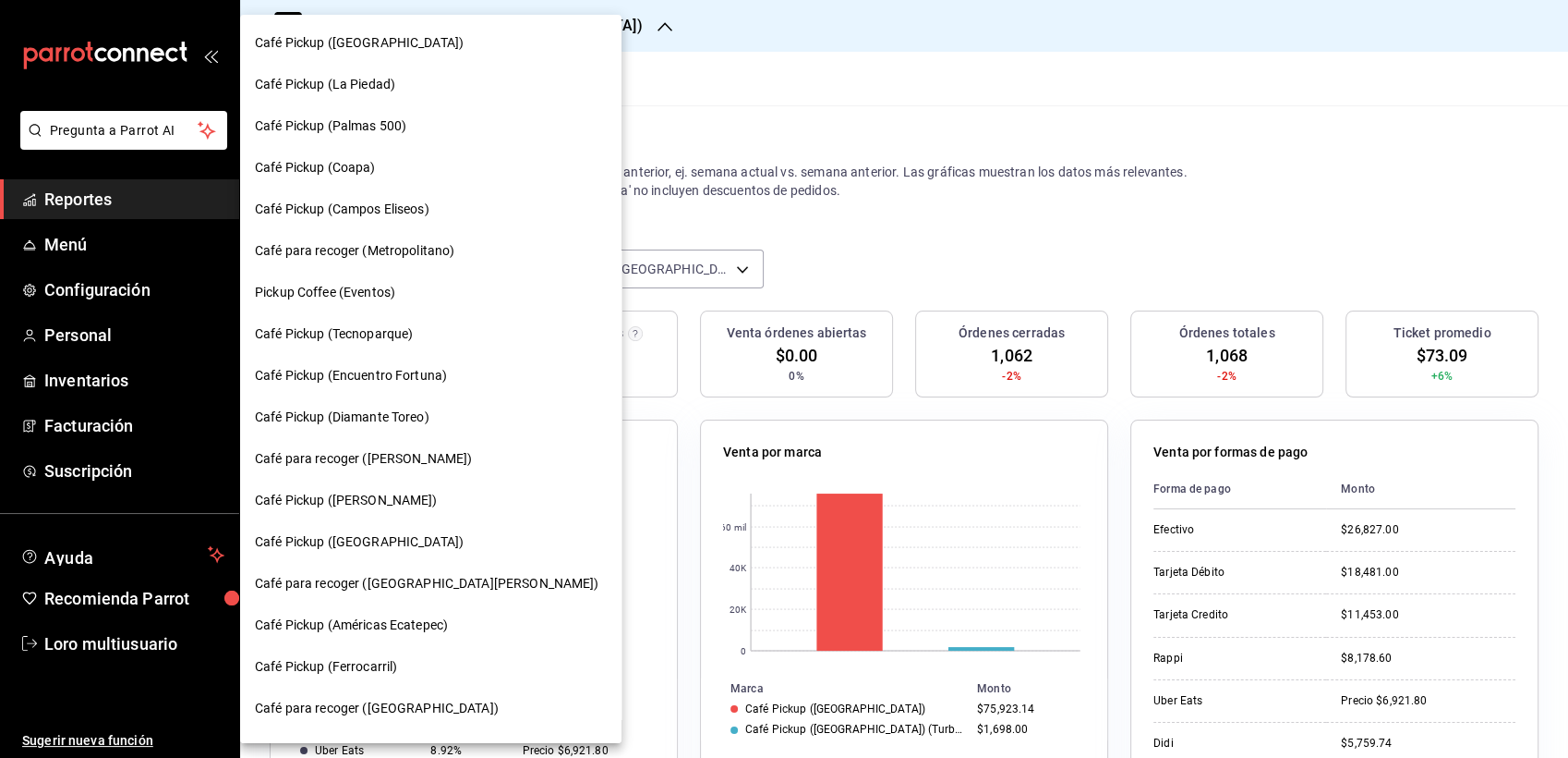
click at [369, 574] on span "Café para recoger (San Jerónimo)" at bounding box center [427, 583] width 345 height 20
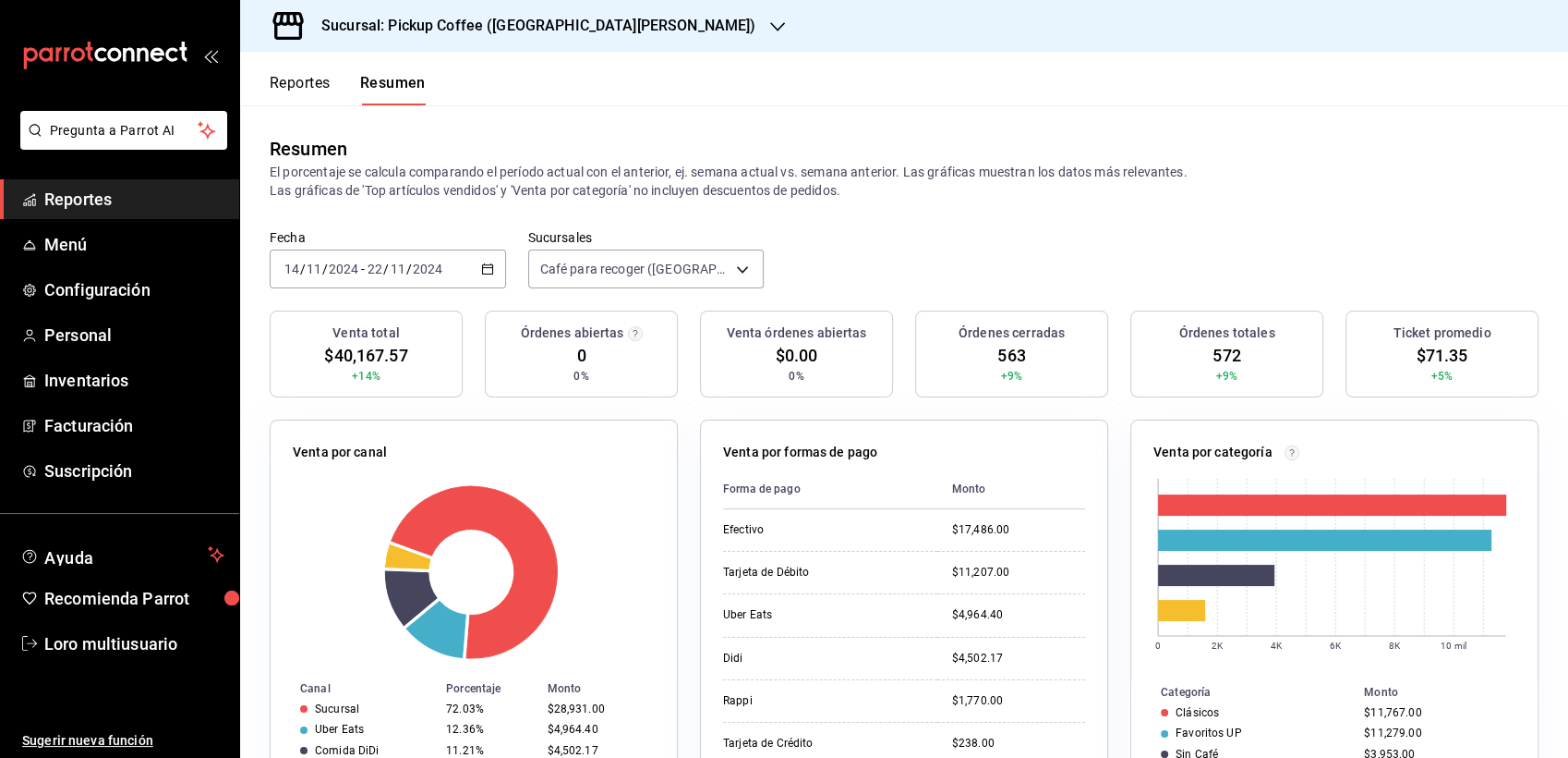
click at [1217, 441] on div "Venta por categoría 0 2K 4K 6K 8K 10 mil Categoría Monto Clásicos $11,767.00 Fa…" at bounding box center [1335, 614] width 409 height 388
click at [449, 261] on div "2024-11-14 14 / 11 / 2024 - 2024-11-22 22 / 11 / 2024" at bounding box center [387, 269] width 236 height 39
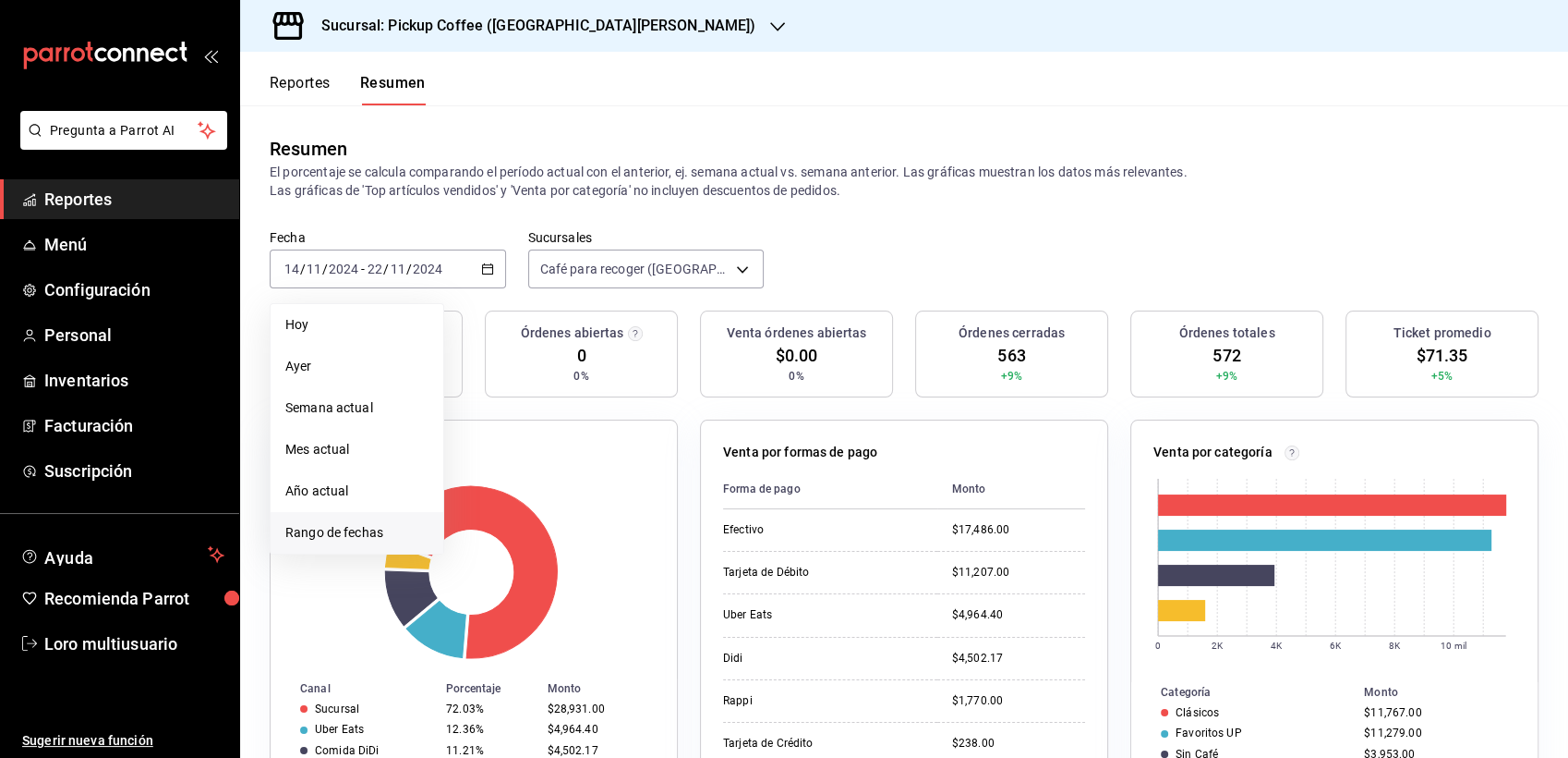
click at [312, 521] on li "Rango de fechas" at bounding box center [357, 532] width 172 height 41
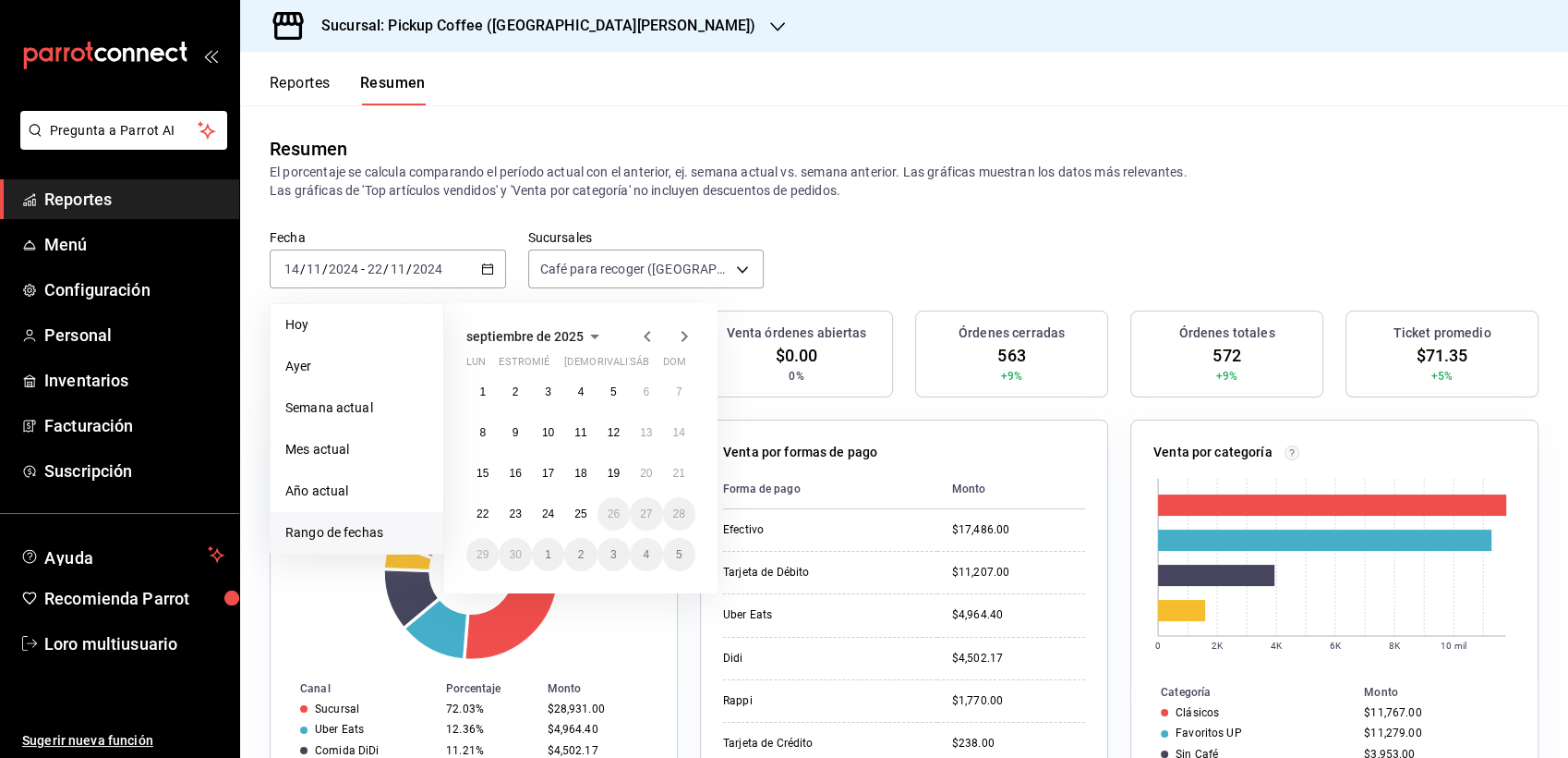
click at [586, 345] on icon "button" at bounding box center [595, 336] width 23 height 23
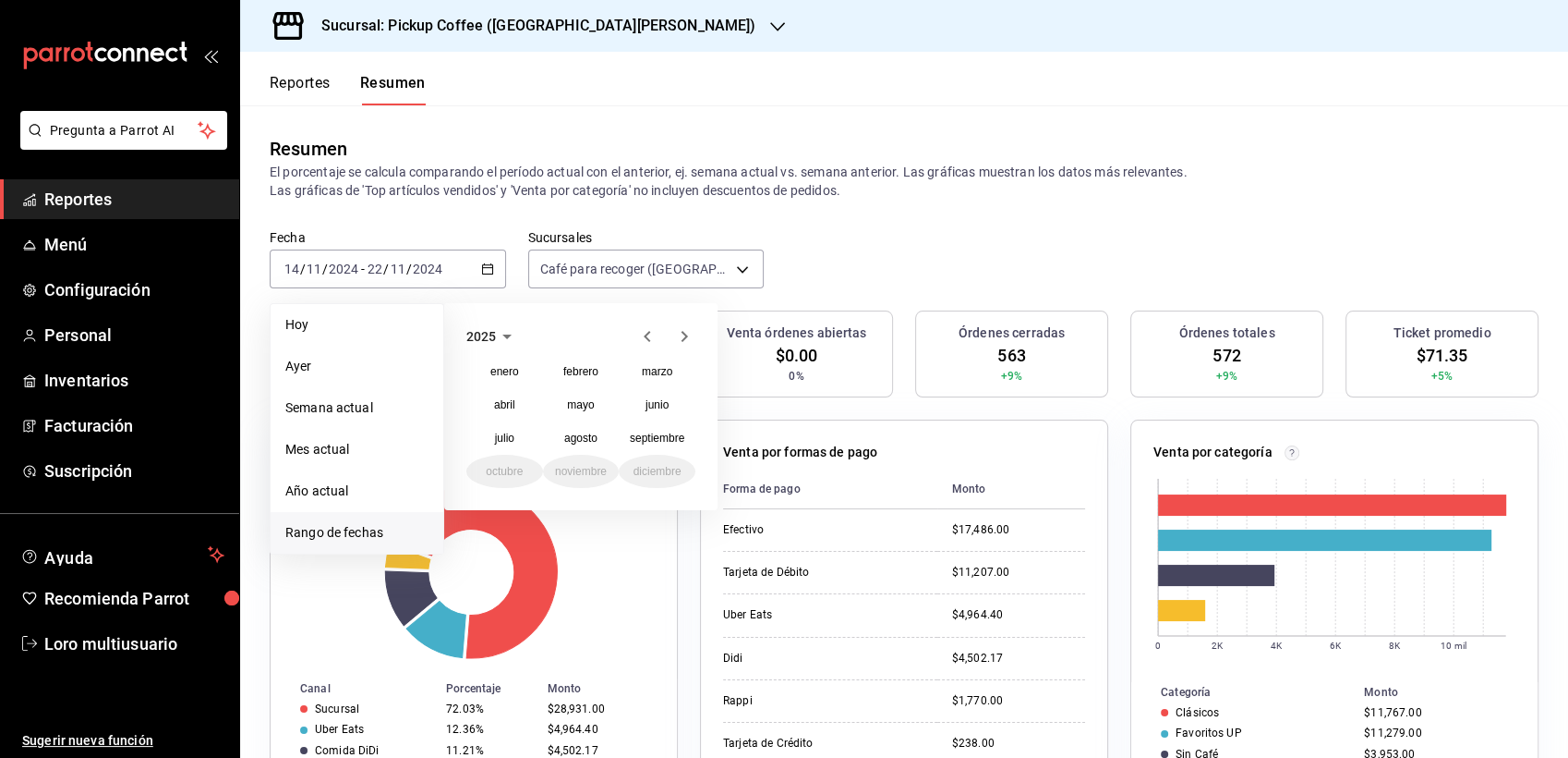
click at [640, 344] on icon "button" at bounding box center [647, 336] width 23 height 23
click at [584, 474] on abbr "noviembre" at bounding box center [580, 471] width 52 height 13
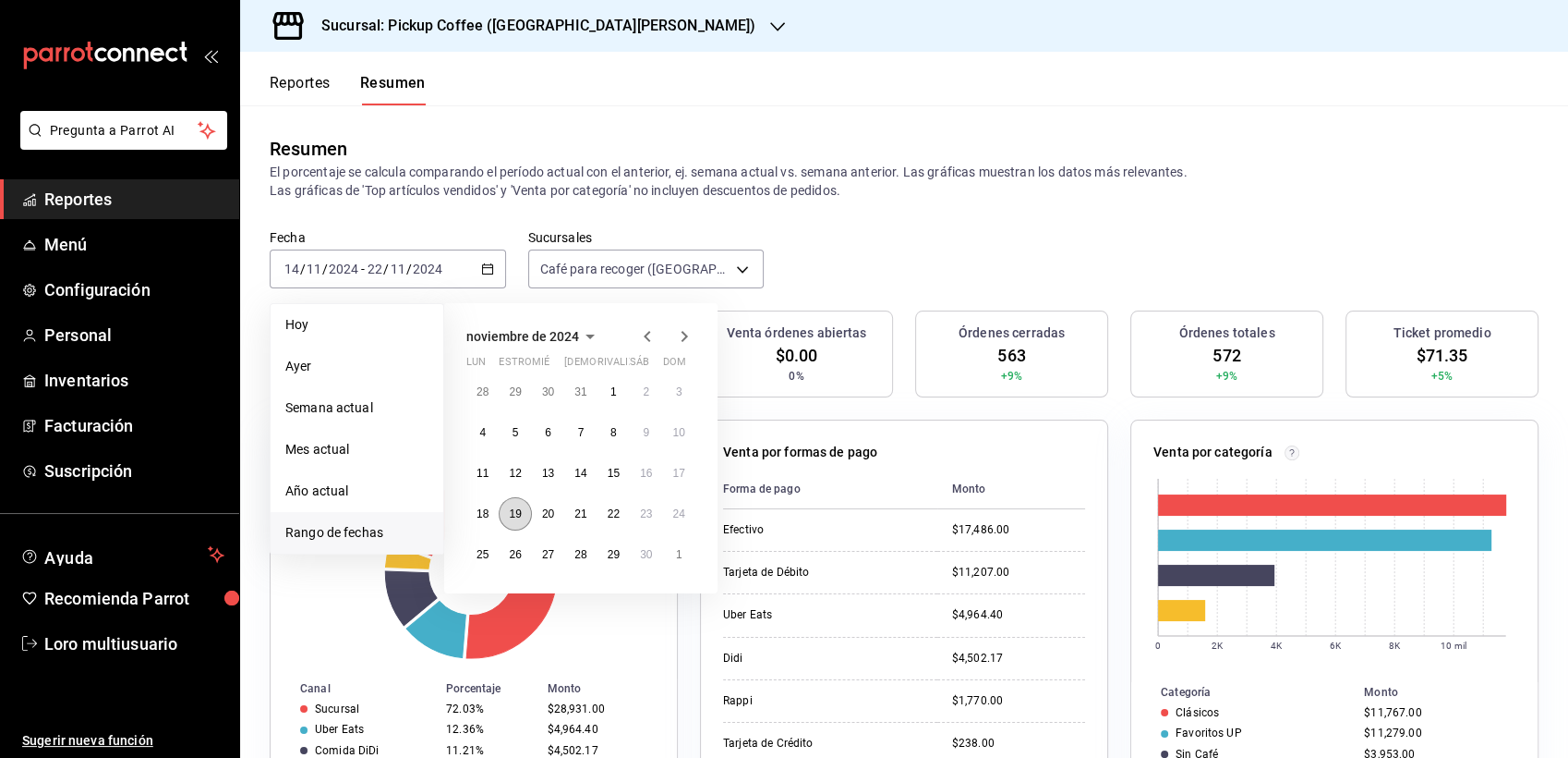
click at [506, 521] on button "19" at bounding box center [514, 514] width 32 height 33
click at [479, 562] on button "25" at bounding box center [482, 555] width 32 height 33
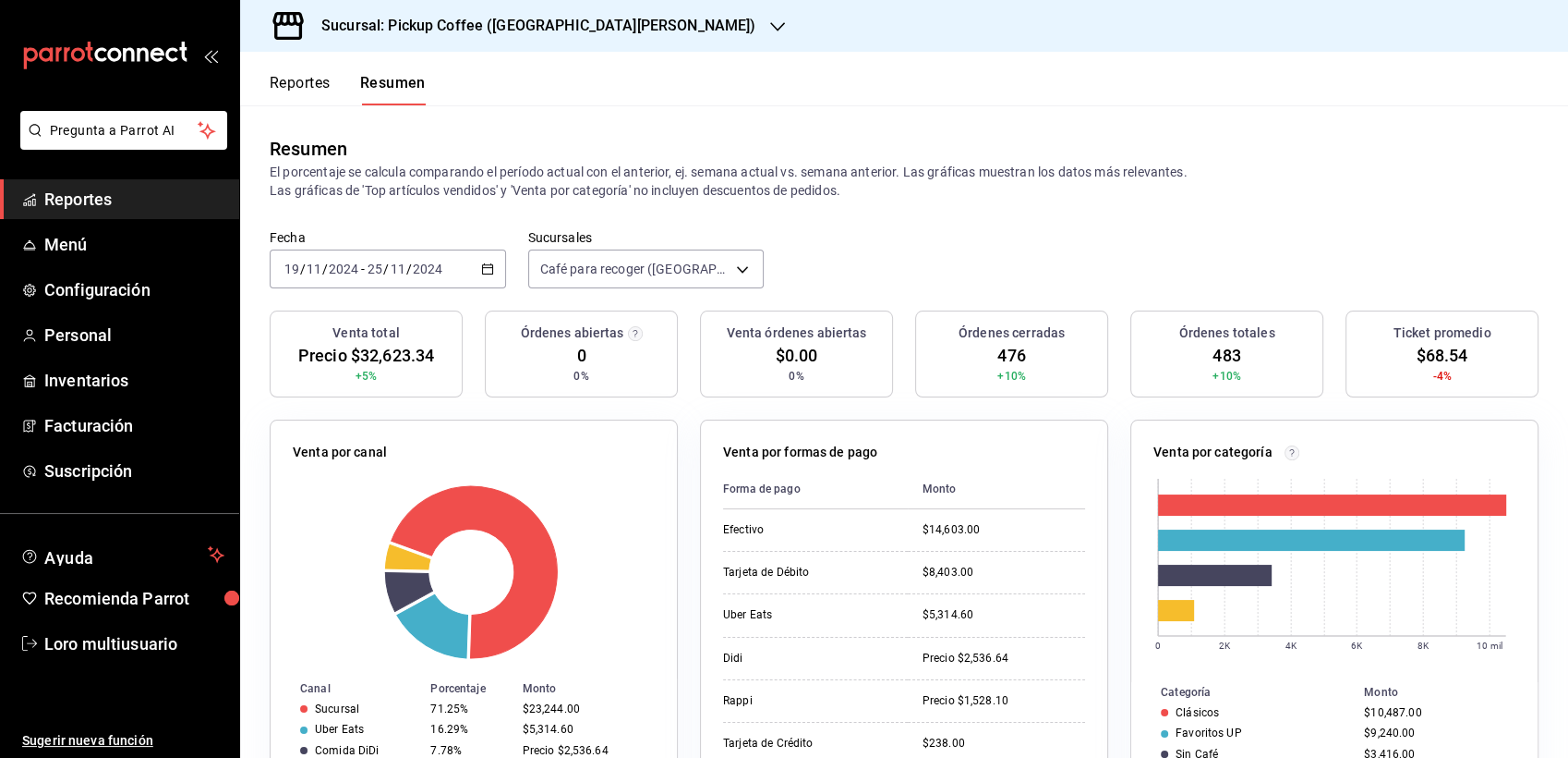
click at [1027, 485] on th "Monto" at bounding box center [997, 489] width 177 height 40
click at [370, 263] on input "25" at bounding box center [374, 269] width 17 height 15
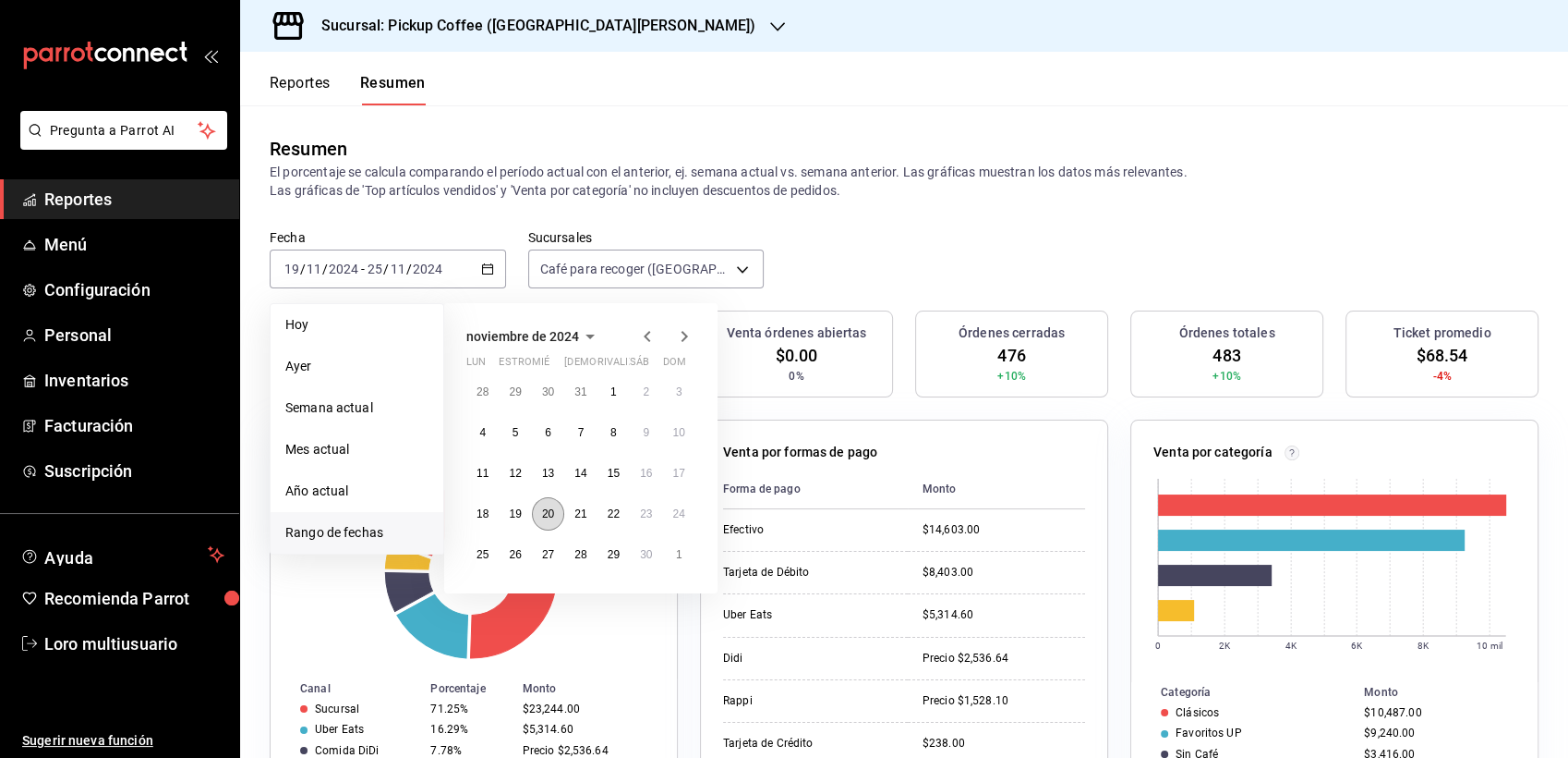
click at [547, 502] on button "20" at bounding box center [548, 514] width 32 height 33
click at [522, 554] on button "26" at bounding box center [514, 555] width 32 height 33
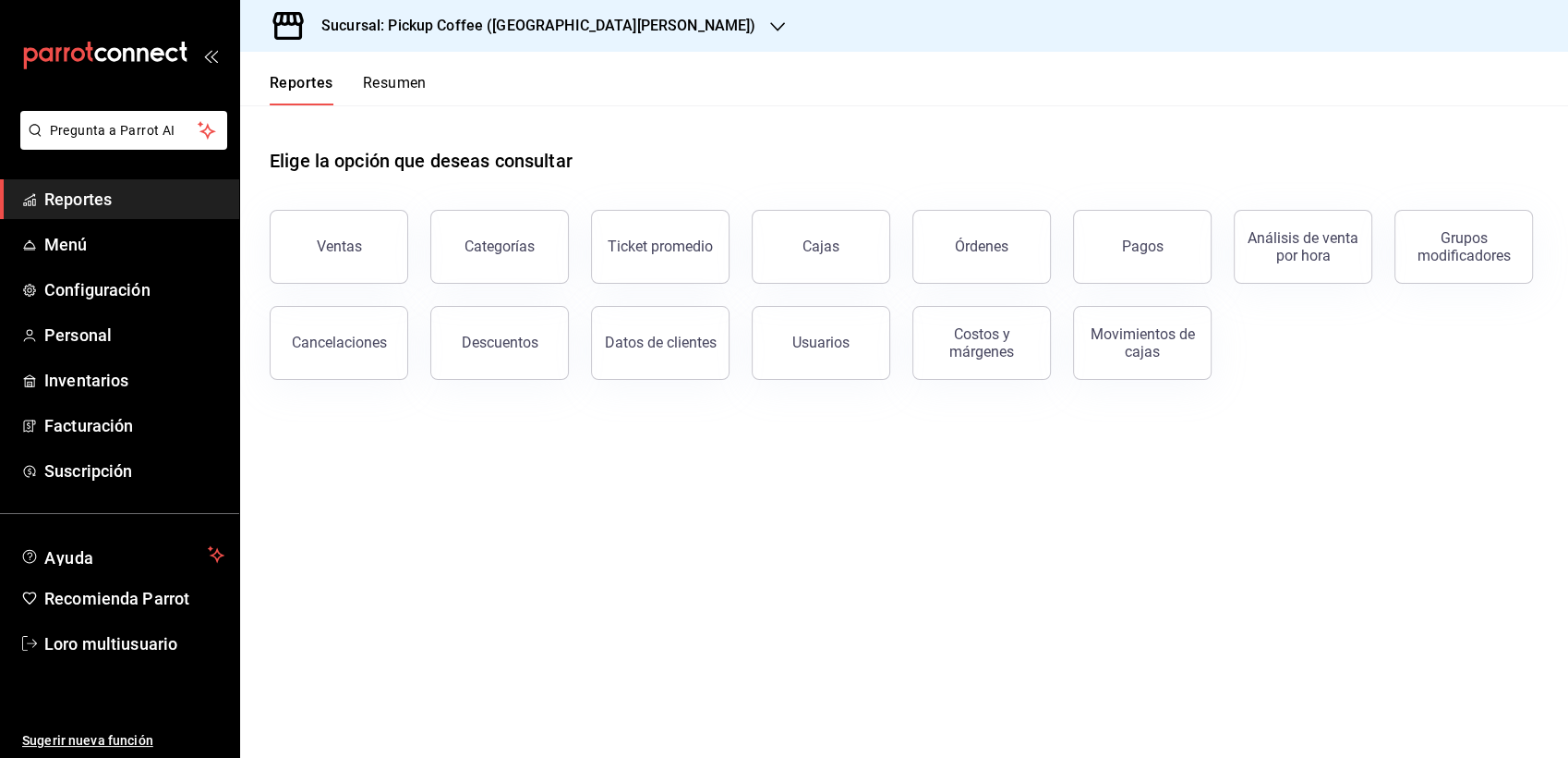
click at [392, 85] on button "Resumen" at bounding box center [394, 89] width 64 height 31
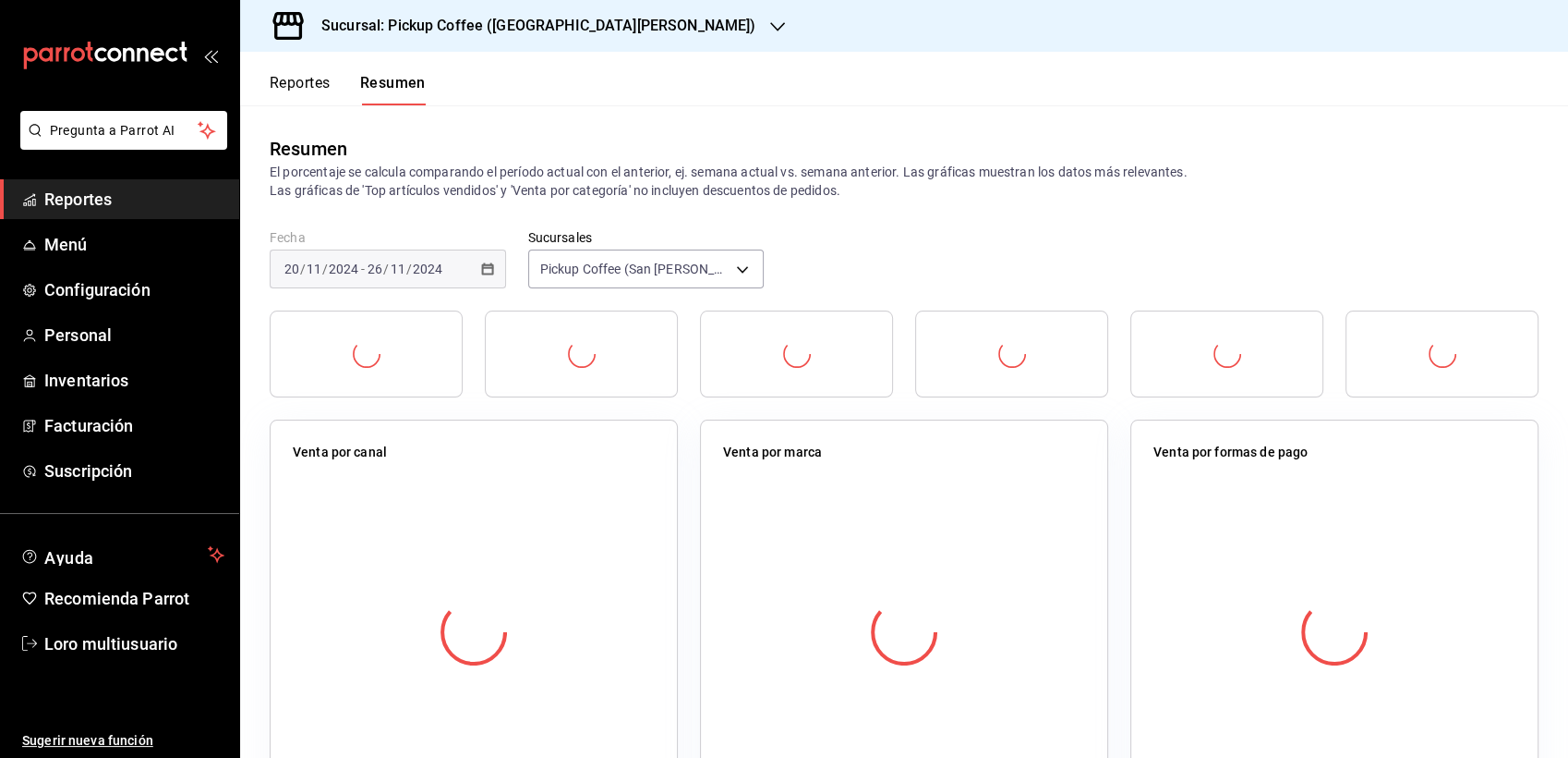
click at [377, 39] on div "Sucursal: Pickup Coffee ([GEOGRAPHIC_DATA][PERSON_NAME])" at bounding box center [523, 25] width 538 height 52
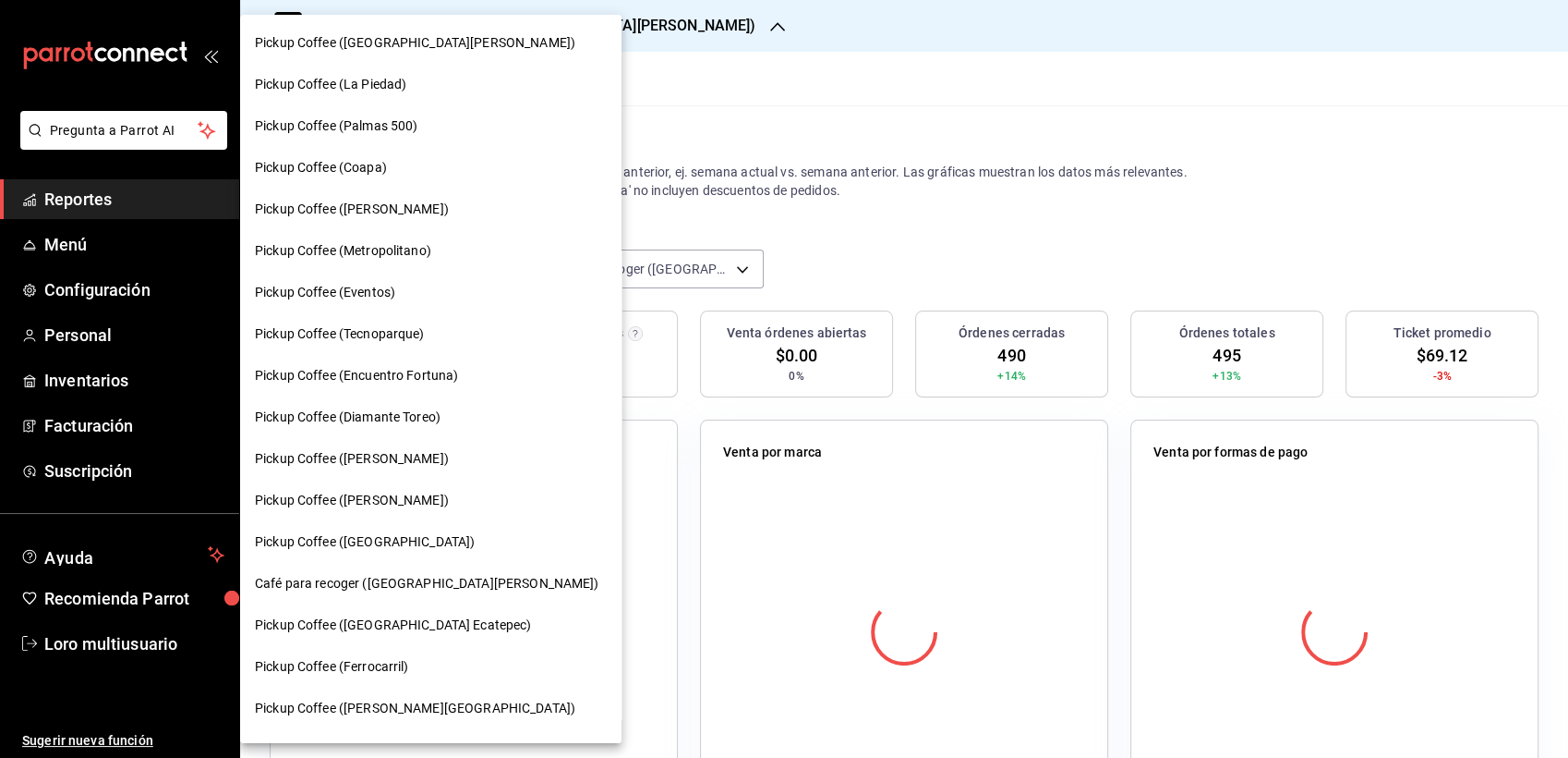
click at [394, 41] on span "Pickup Coffee ([GEOGRAPHIC_DATA][PERSON_NAME])" at bounding box center [415, 43] width 320 height 20
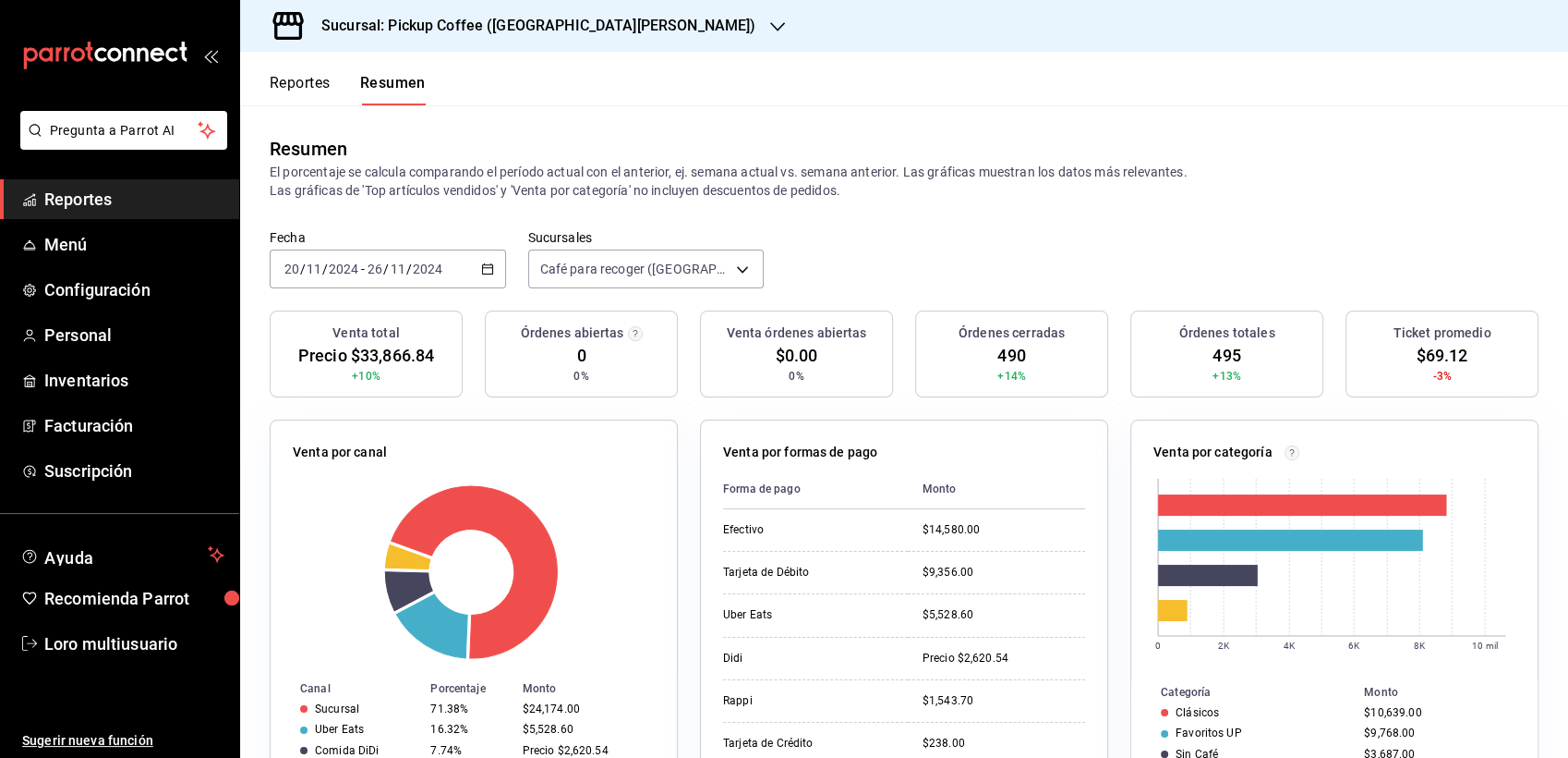
click at [490, 40] on div "Sucursal: Pickup Coffee ([GEOGRAPHIC_DATA][PERSON_NAME])" at bounding box center [523, 25] width 538 height 52
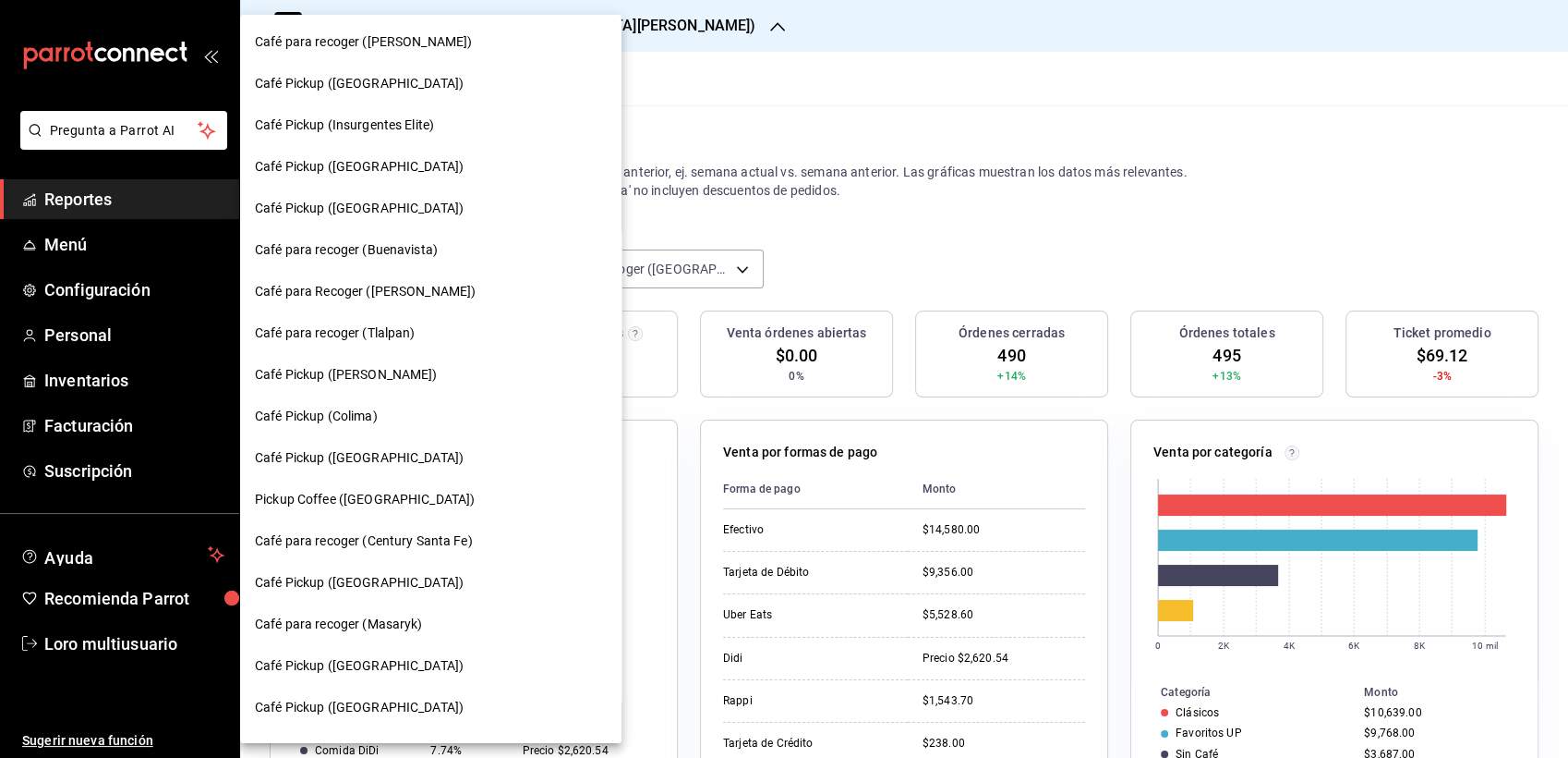
scroll to position [990, 0]
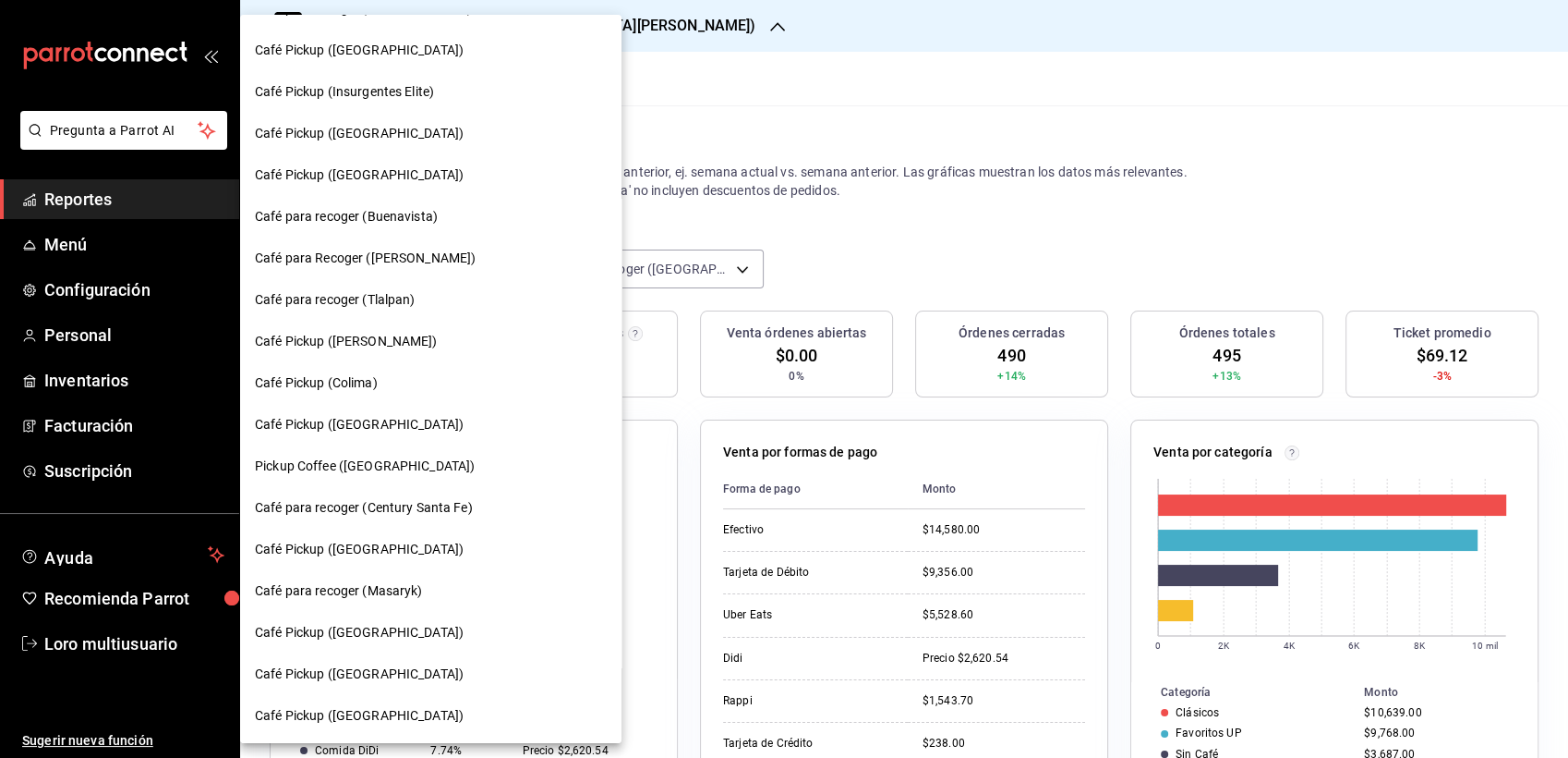
click at [378, 665] on span "Café Pickup (Uruguay)" at bounding box center [359, 675] width 209 height 20
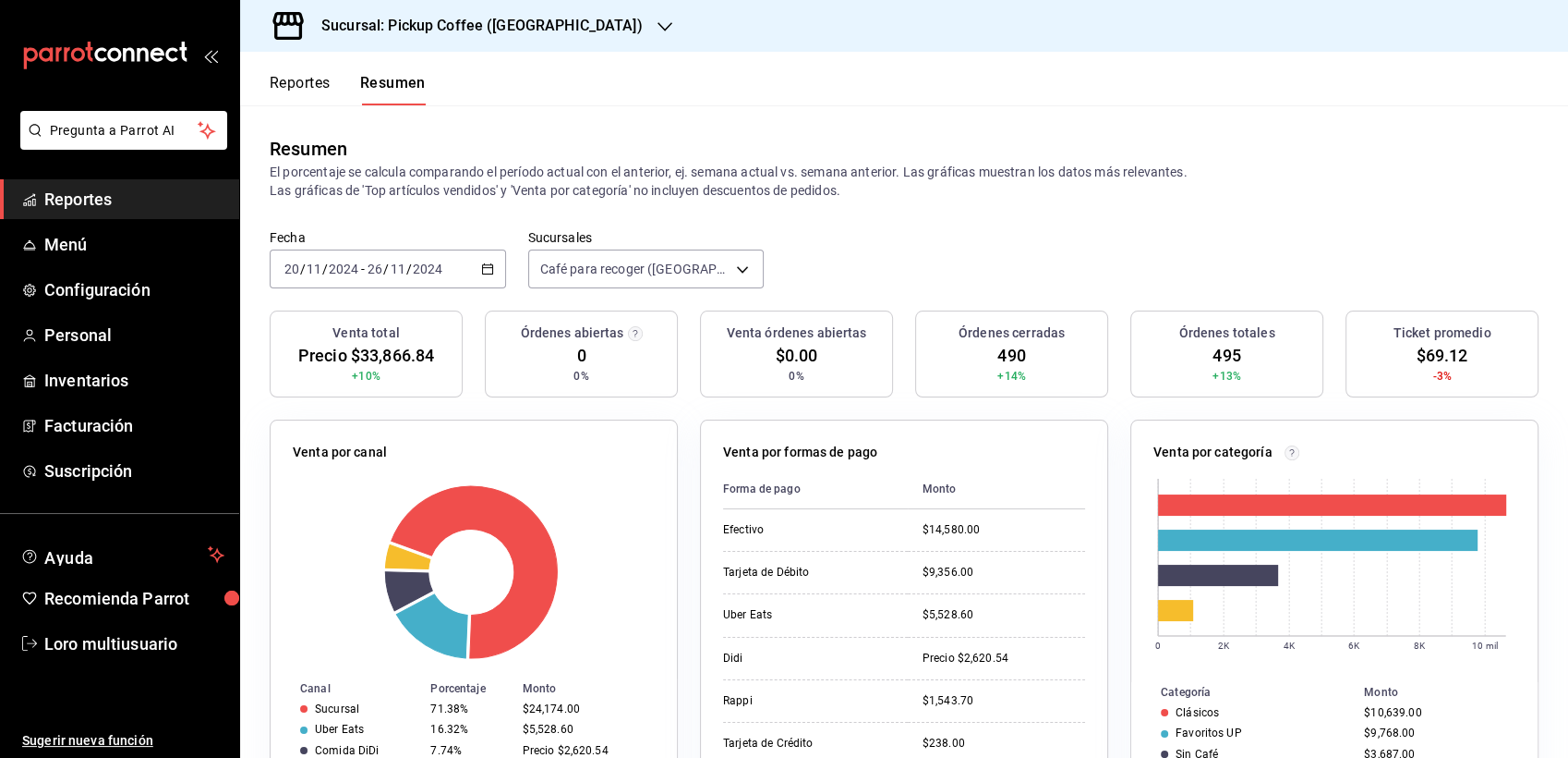
click at [378, 413] on div "Café Pickup (Uruguay)" at bounding box center [382, 402] width 285 height 24
click at [399, 266] on input "11" at bounding box center [398, 269] width 17 height 15
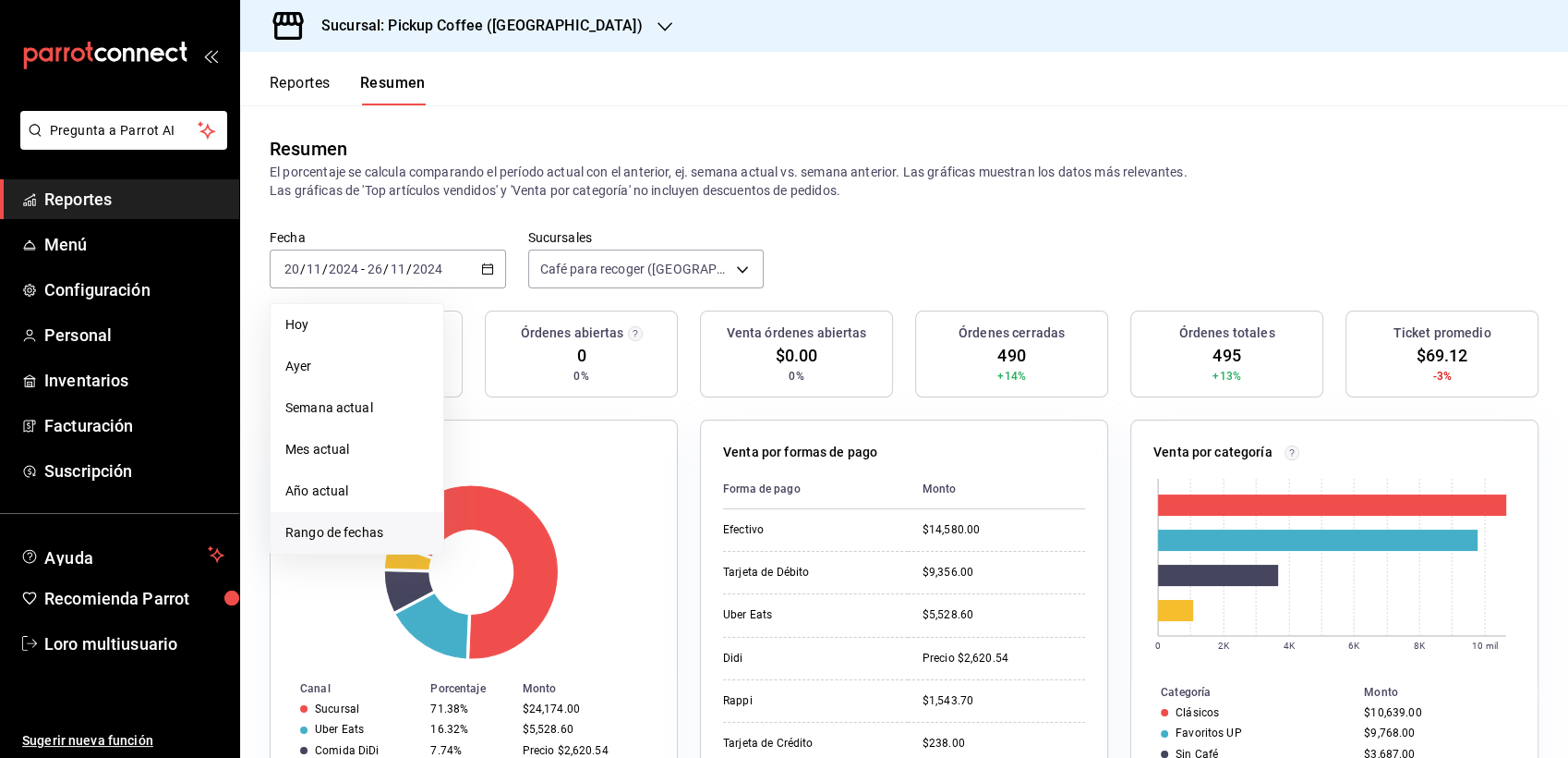
click at [315, 529] on span "Rango de fechas" at bounding box center [357, 532] width 143 height 20
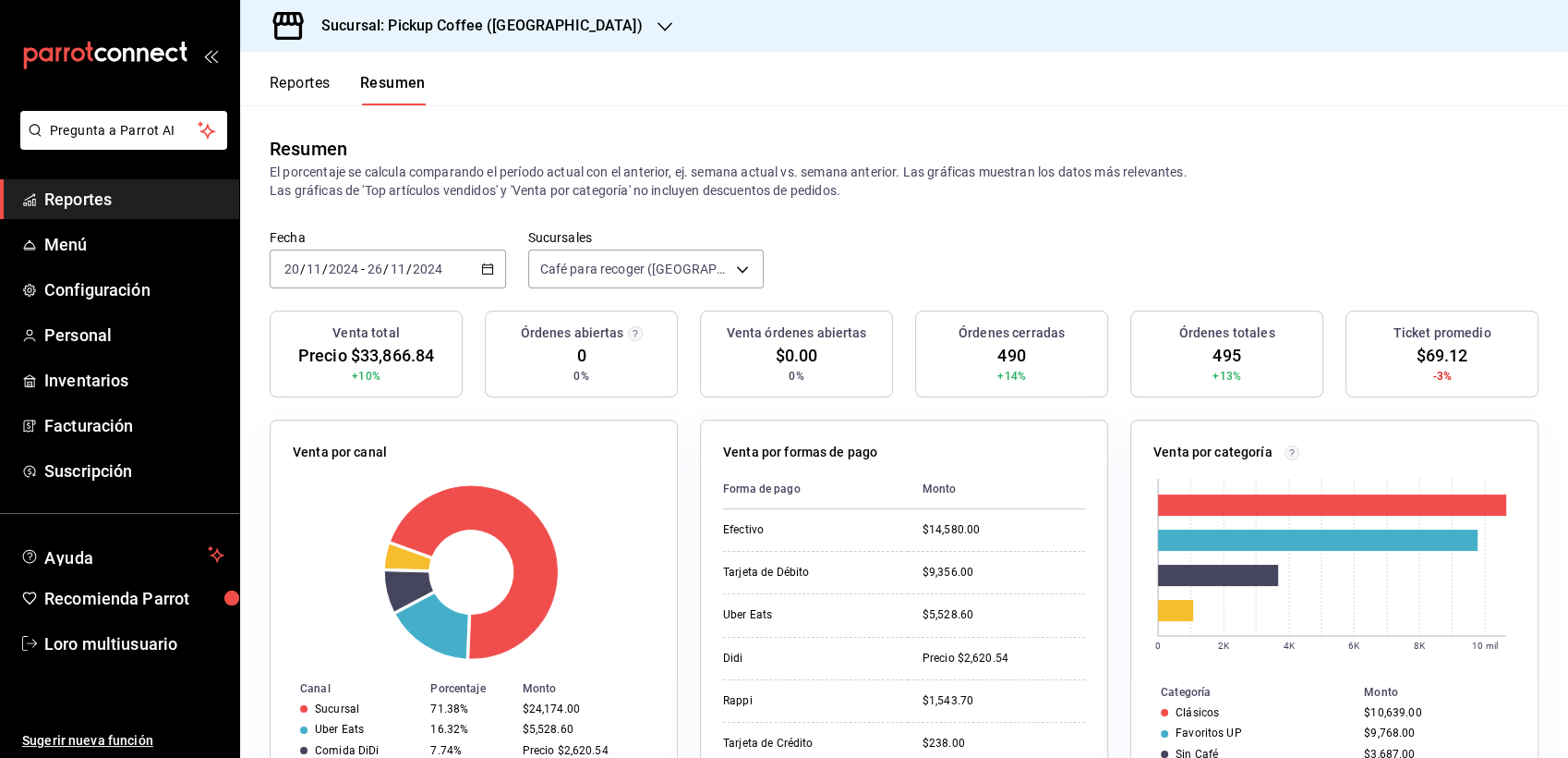
click at [555, 24] on div "Sucursal: Pickup Coffee (Uruguay)" at bounding box center [467, 25] width 425 height 52
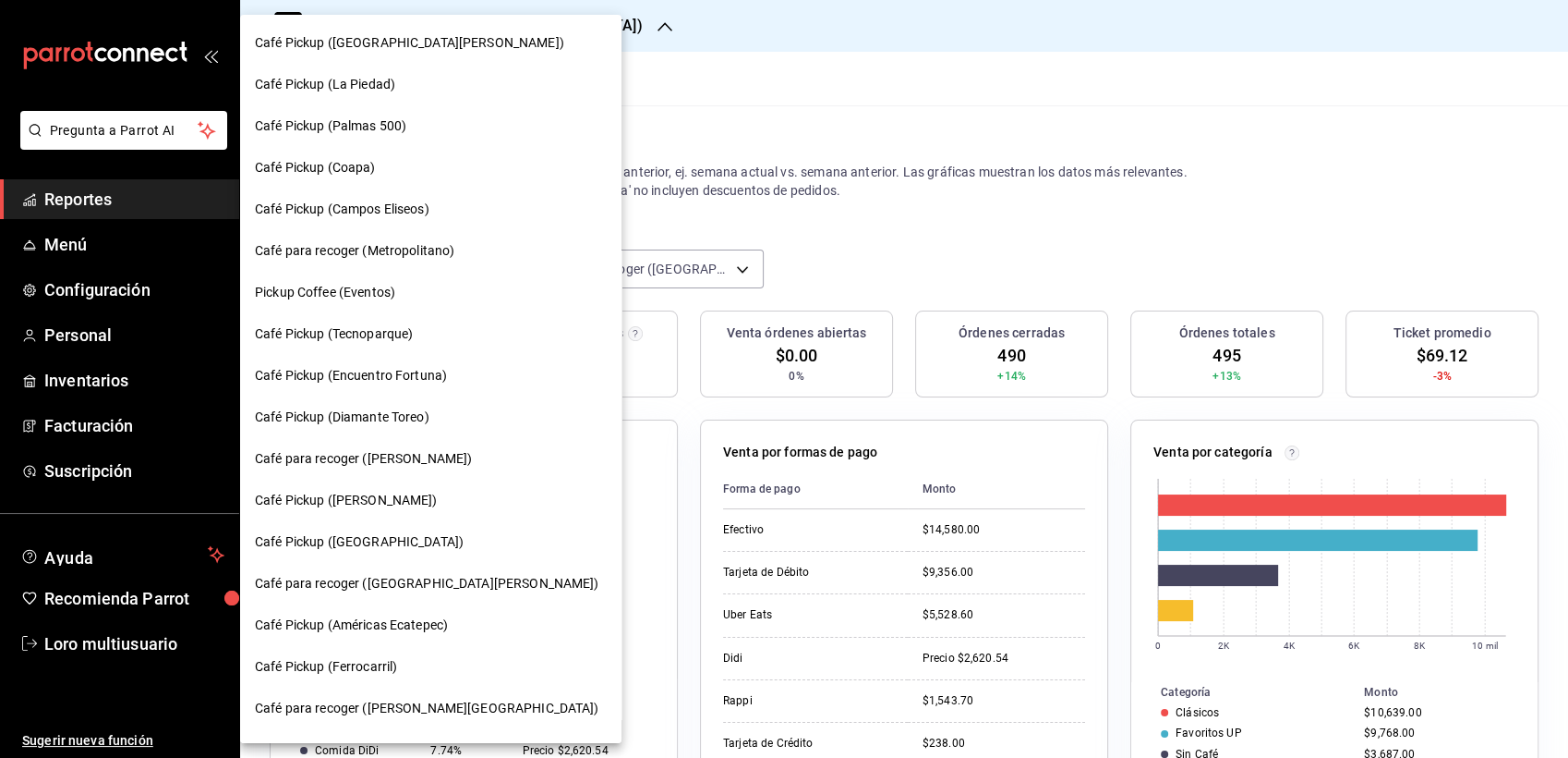
click at [712, 143] on div at bounding box center [784, 379] width 1568 height 758
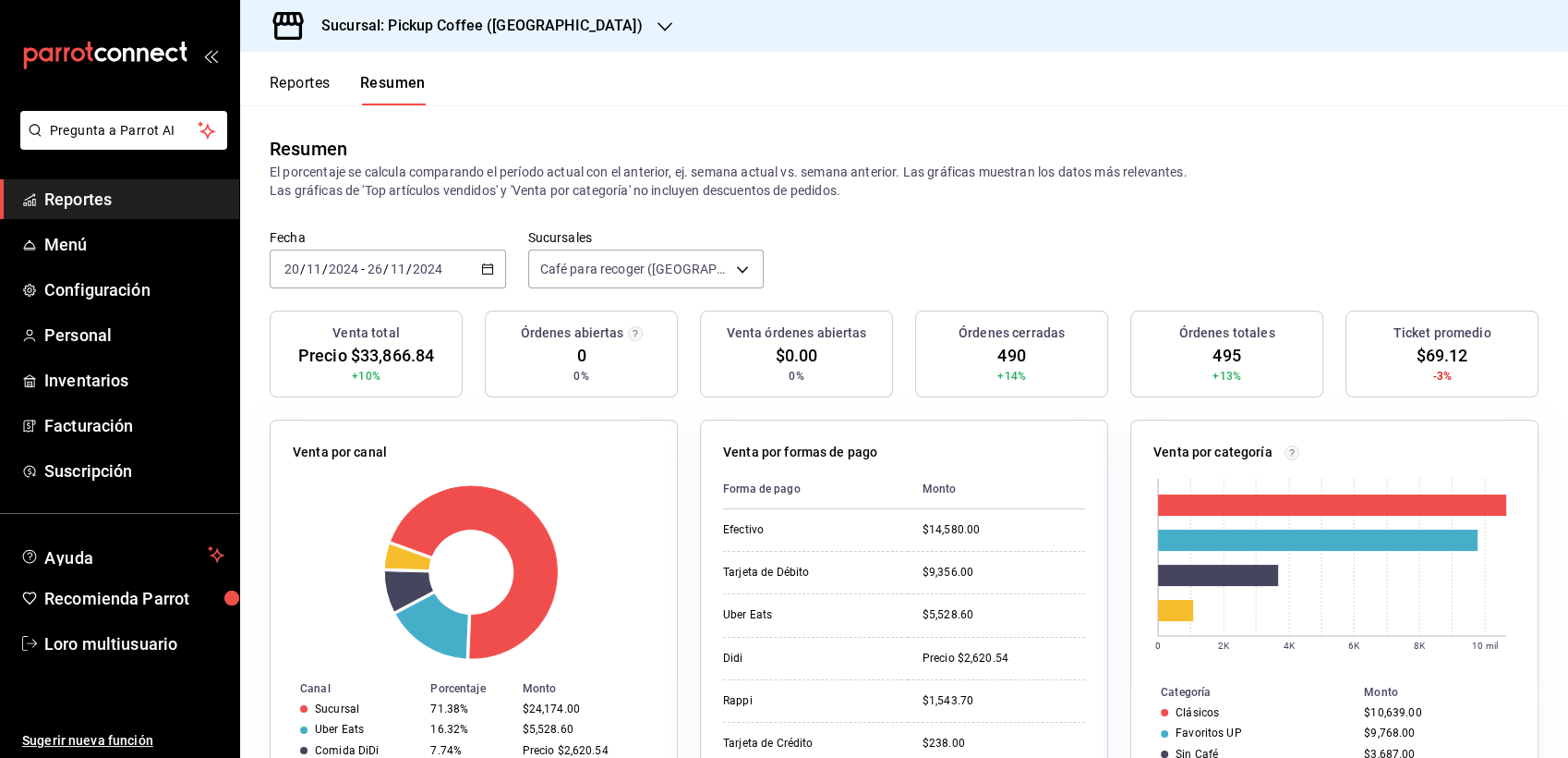
click at [427, 279] on div "2024-11-20 20 / 11 / 2024 - 2024-11-26 26 / 11 / 2024" at bounding box center [387, 269] width 236 height 39
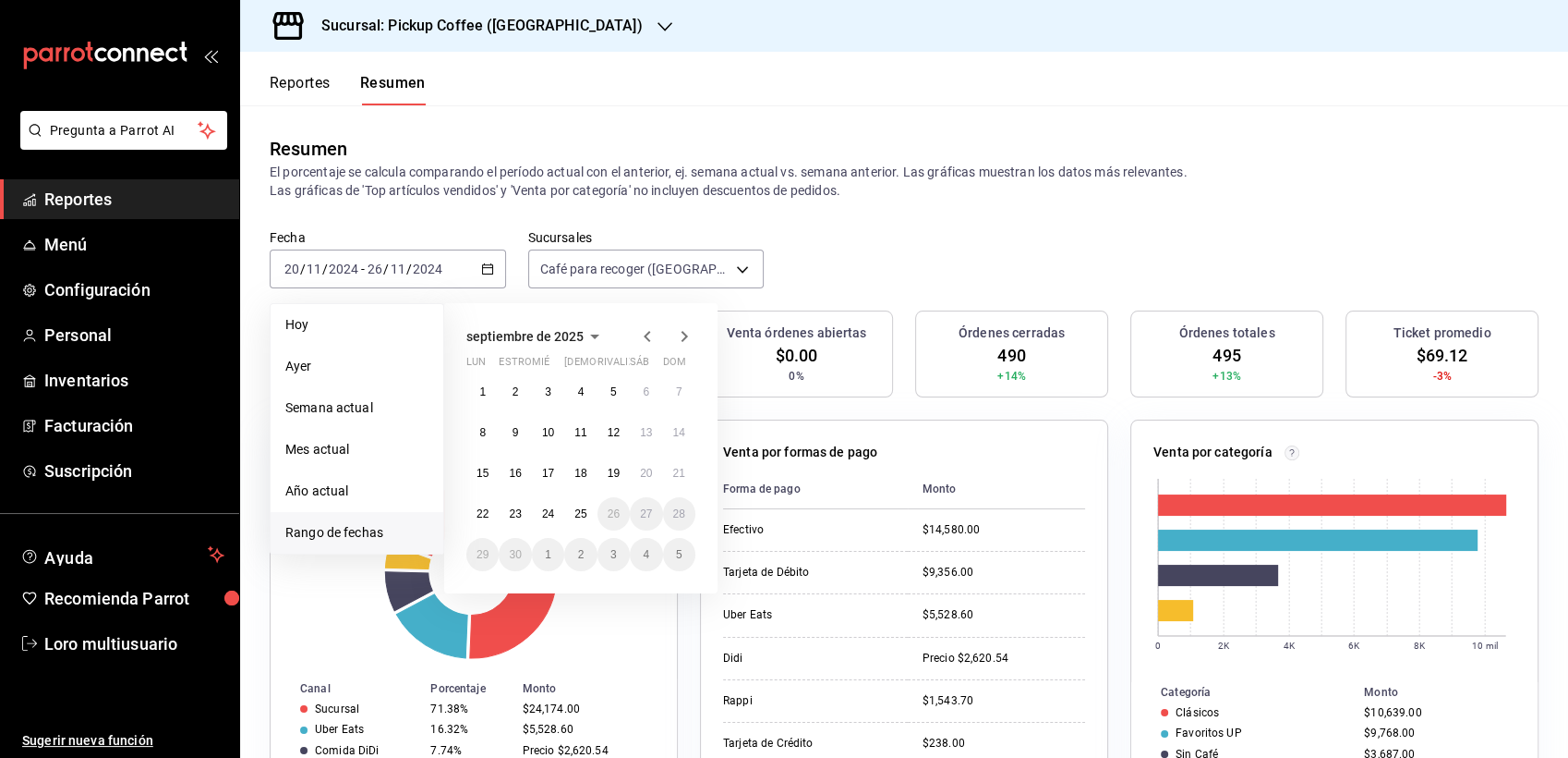
click at [587, 335] on icon "button" at bounding box center [595, 336] width 23 height 23
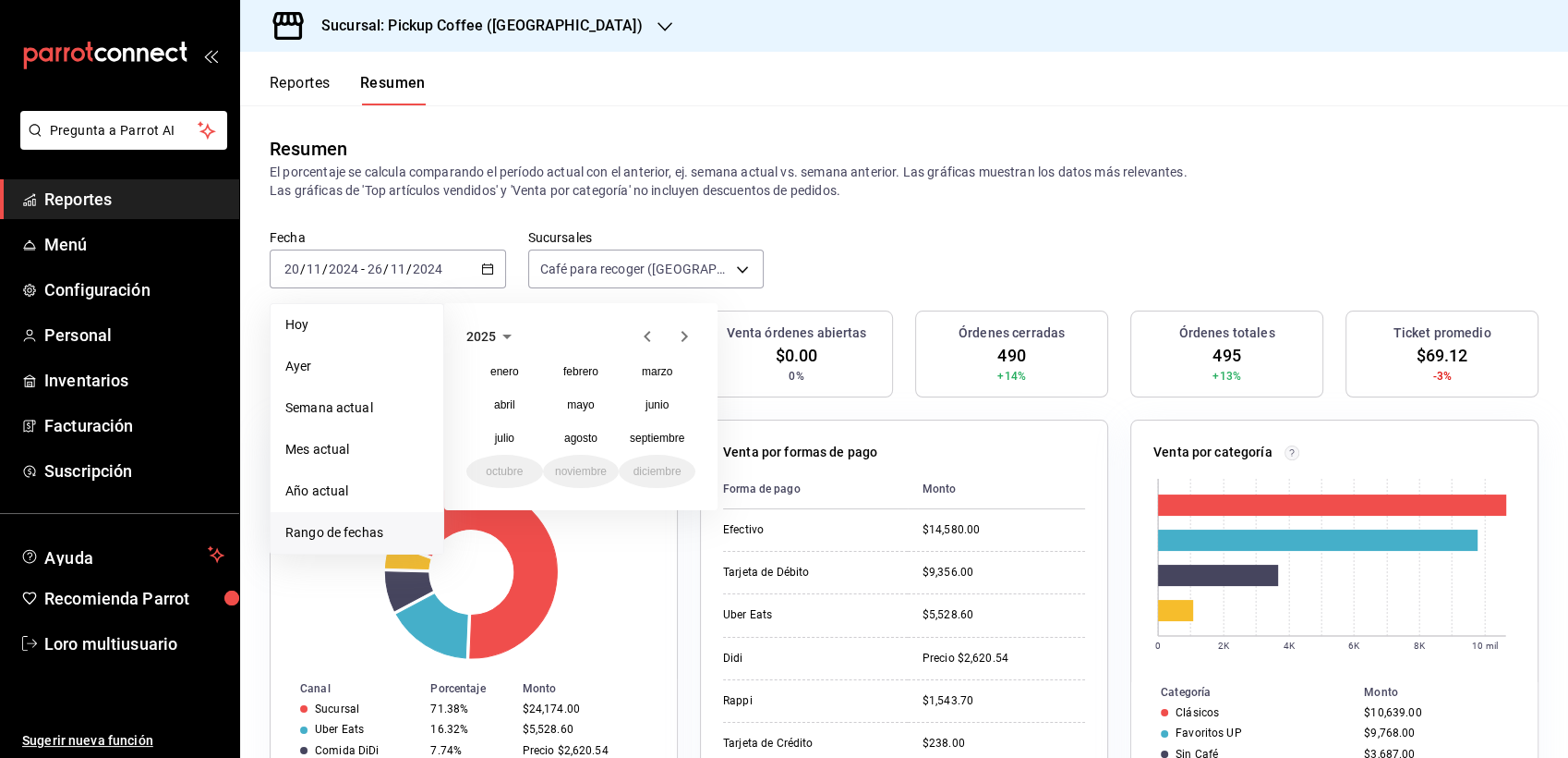
click at [641, 336] on icon "button" at bounding box center [647, 336] width 23 height 23
click at [661, 477] on button "diciembre" at bounding box center [657, 472] width 76 height 33
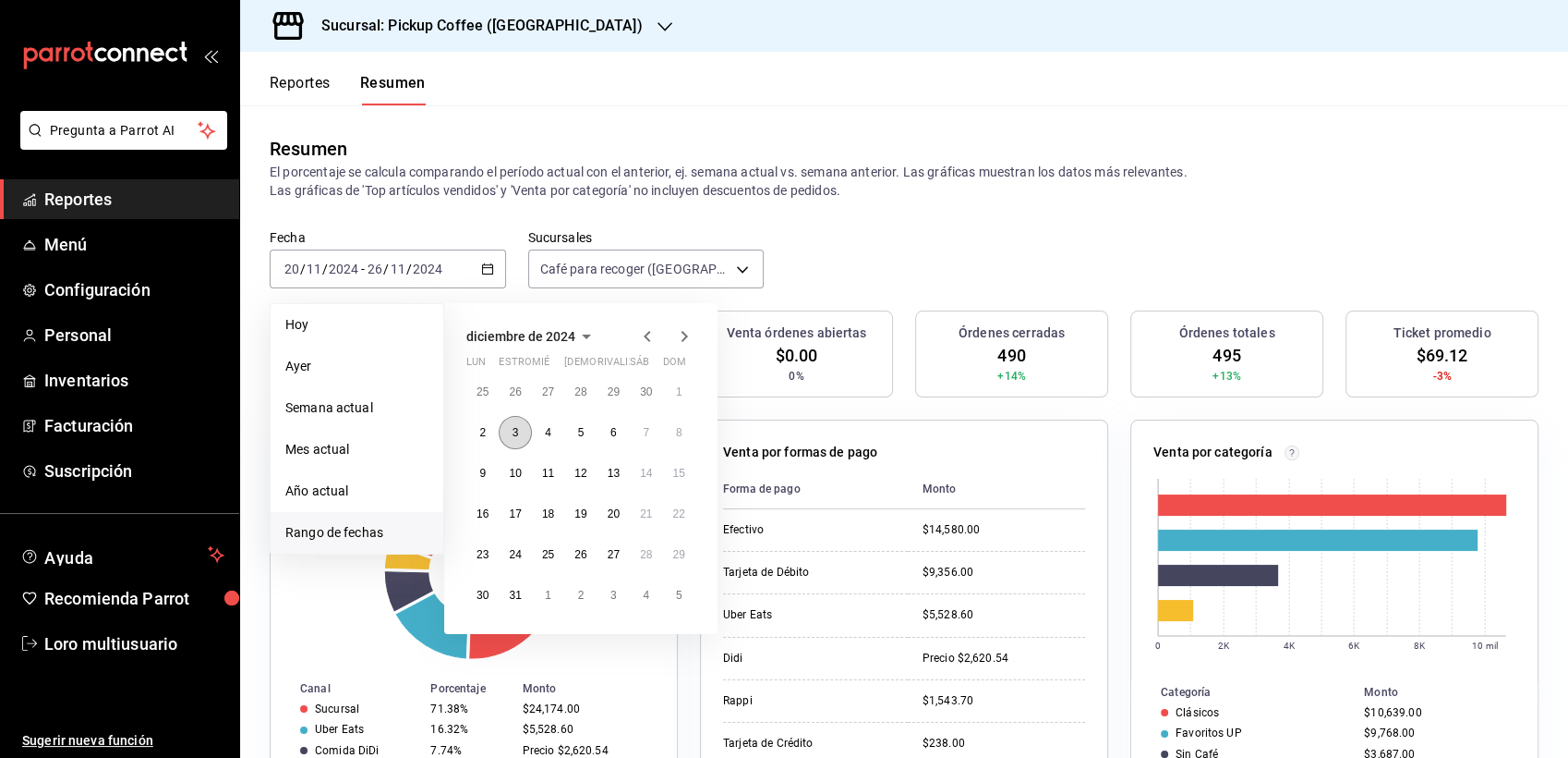
click at [522, 430] on button "3" at bounding box center [514, 432] width 32 height 33
click at [483, 467] on abbr "9" at bounding box center [482, 473] width 7 height 13
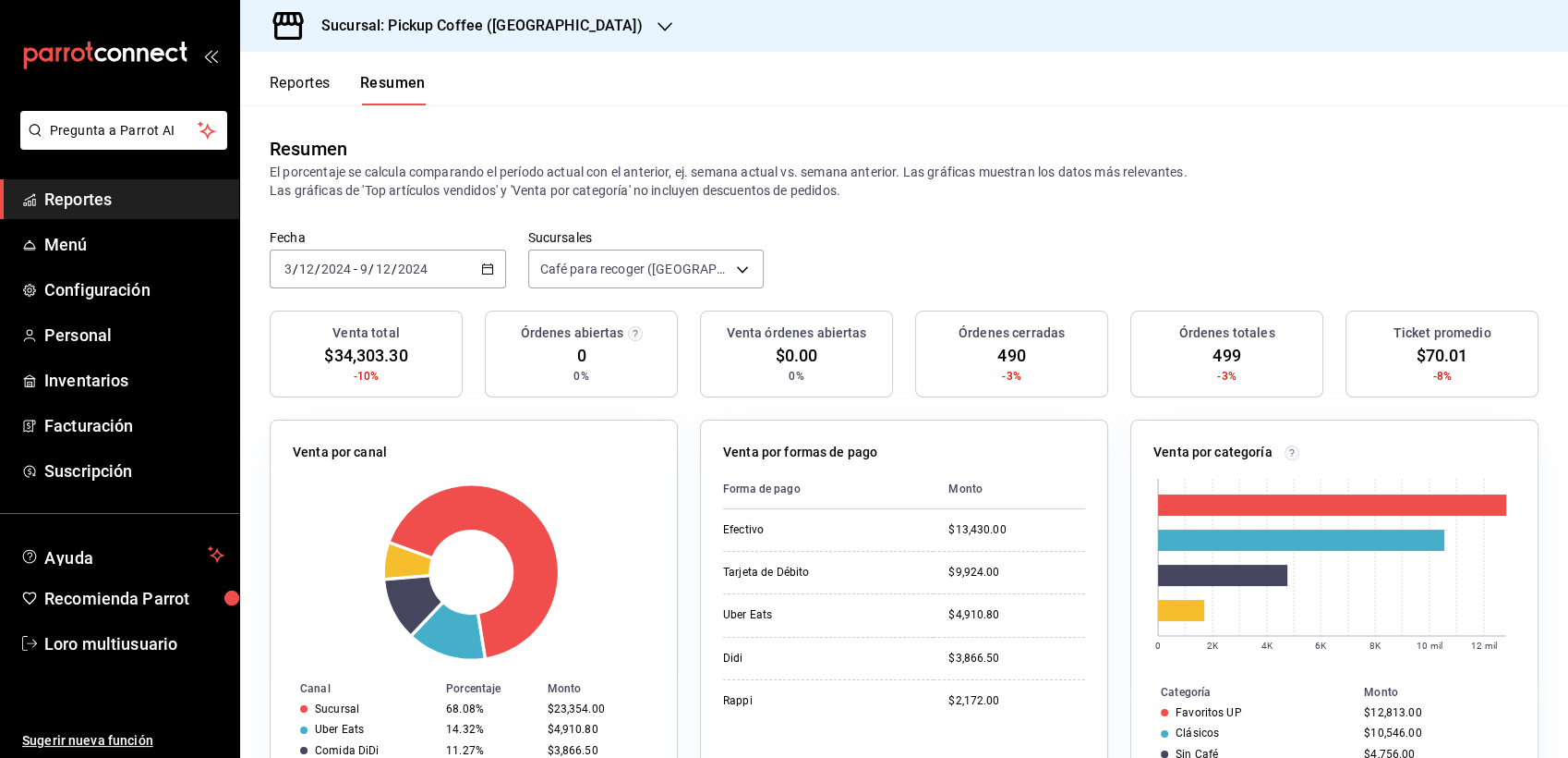
click at [423, 278] on div "2024-12-03 3 / 12 / 2024 - 2024-12-09 9 / 12 / 2024" at bounding box center [387, 269] width 236 height 39
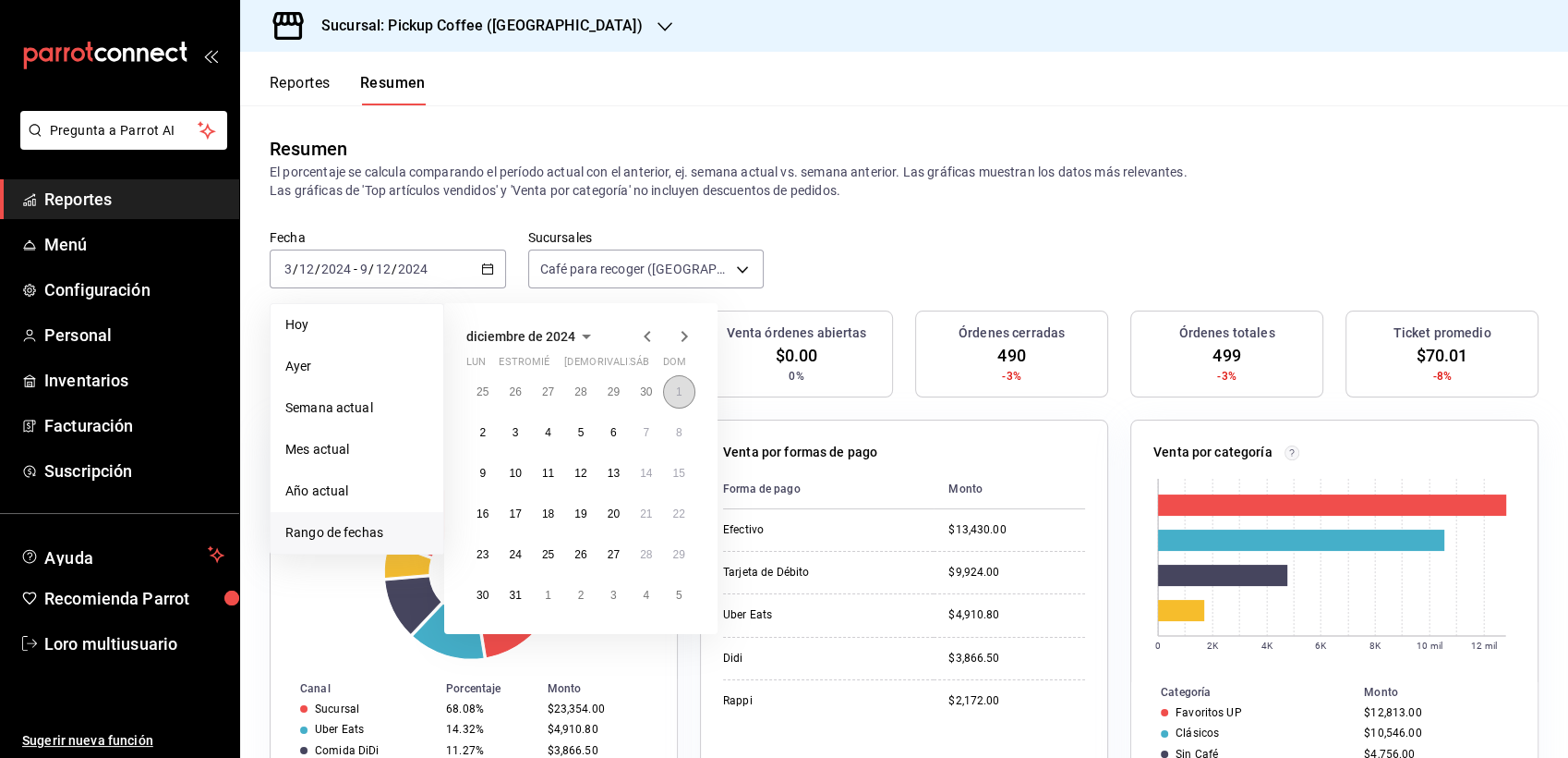
click at [672, 395] on button "1" at bounding box center [679, 392] width 32 height 33
click at [607, 429] on button "6" at bounding box center [613, 432] width 32 height 33
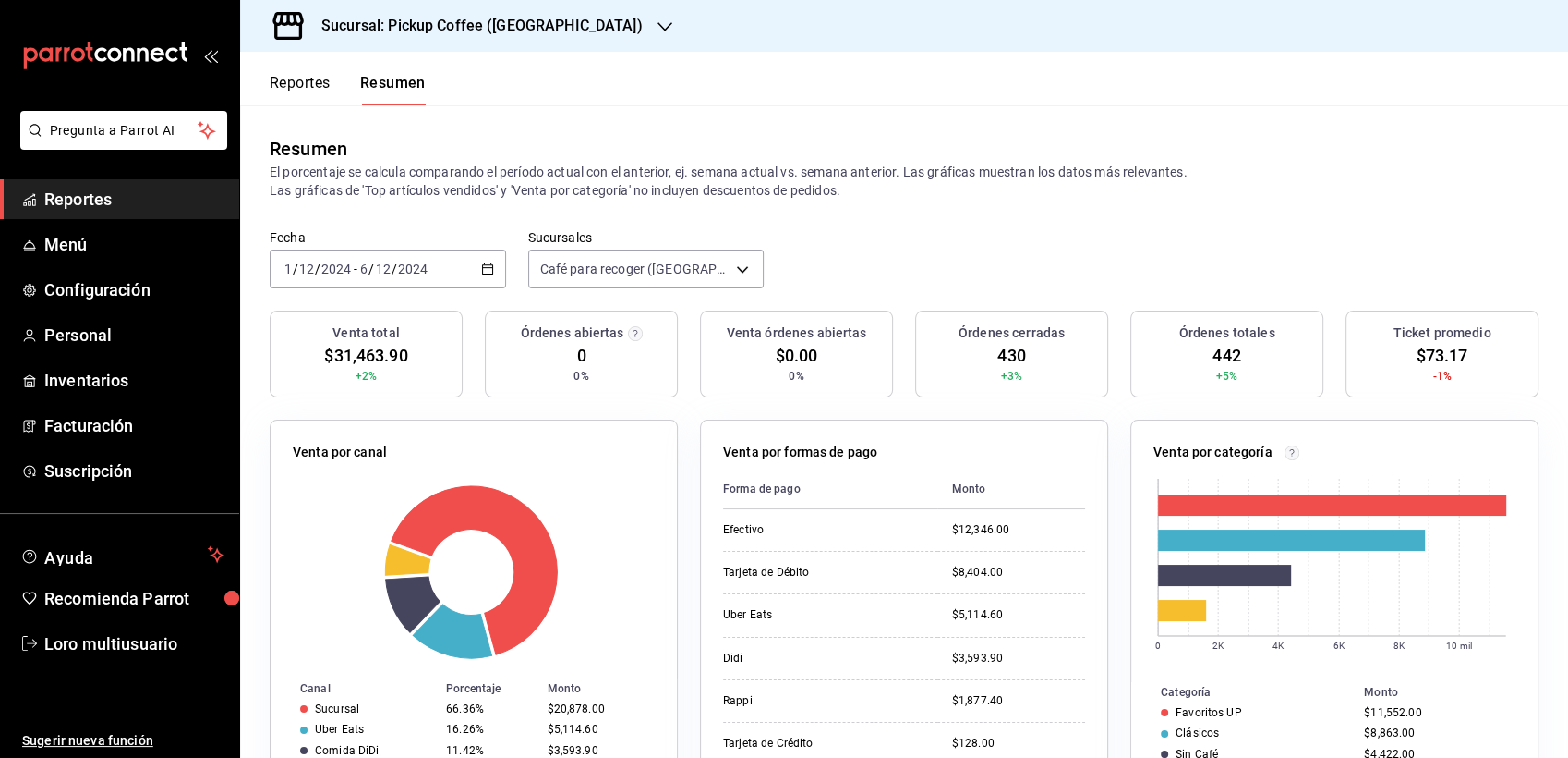
click at [399, 266] on input "2024" at bounding box center [413, 269] width 31 height 15
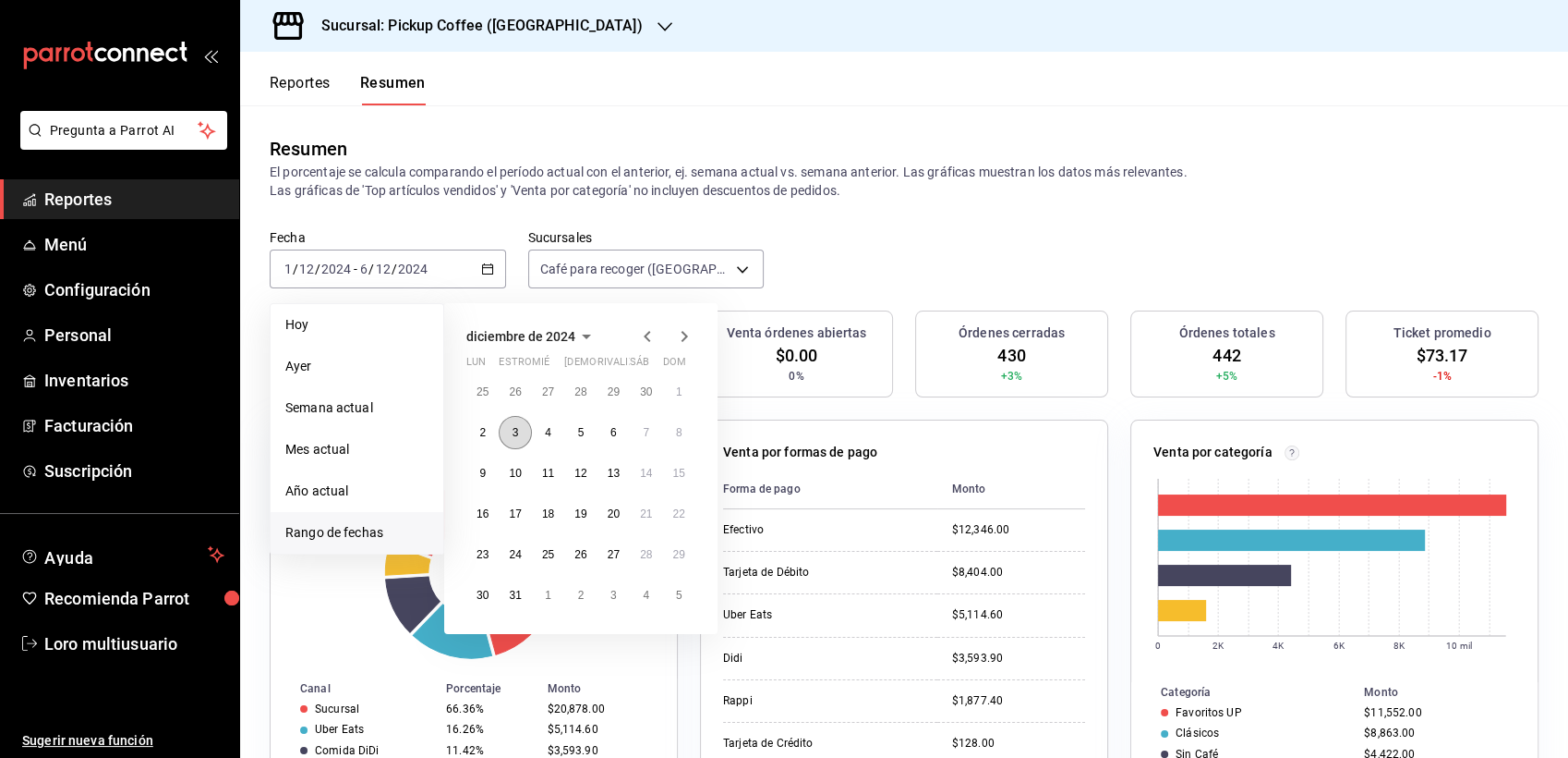
click at [519, 427] on button "3" at bounding box center [514, 432] width 32 height 33
click at [521, 469] on abbr "10" at bounding box center [514, 473] width 12 height 13
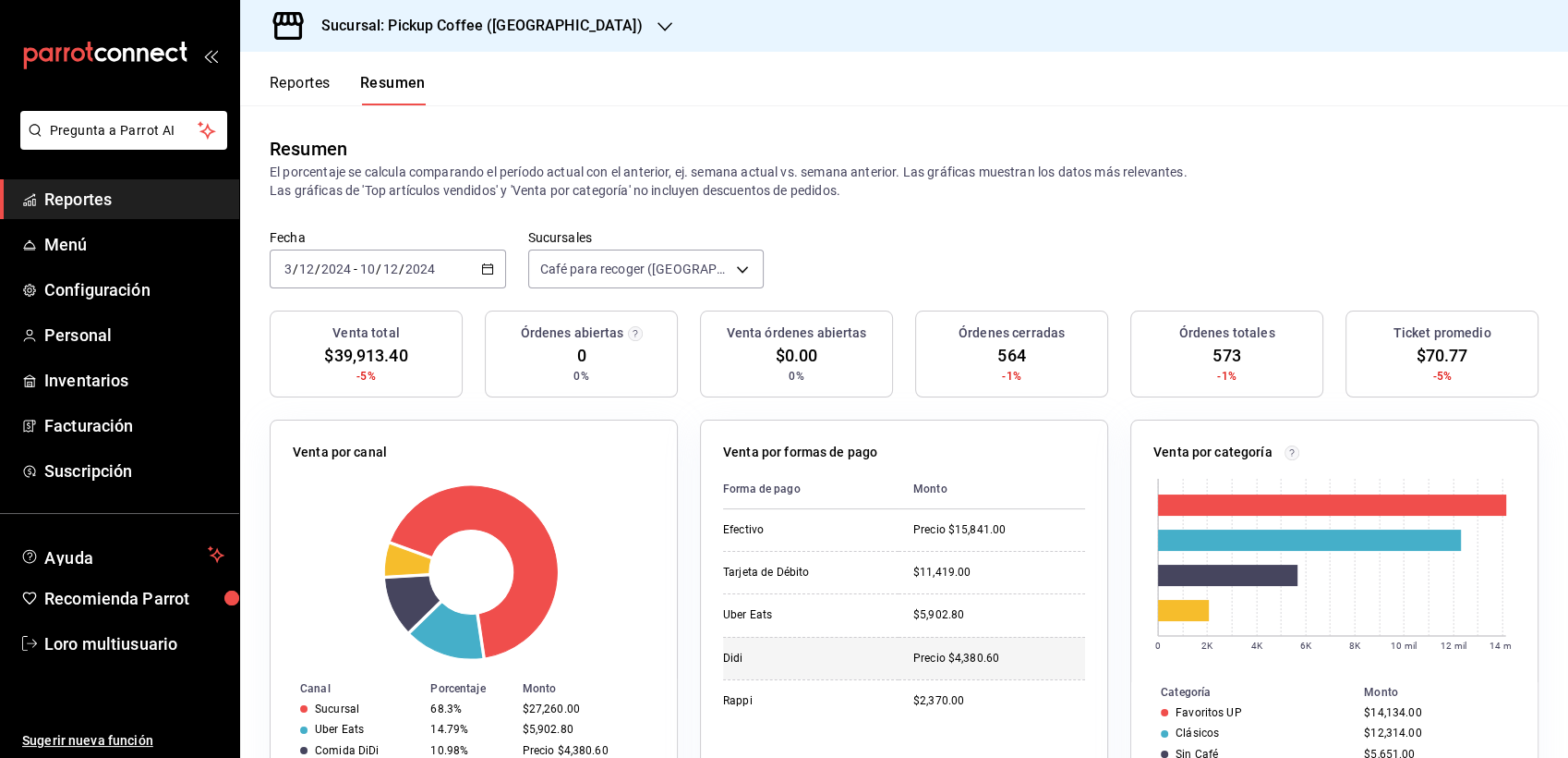
click at [754, 648] on td "Didi" at bounding box center [810, 657] width 175 height 42
click at [466, 269] on div "2024-12-03 3 / 12 / 2024 - 2024-12-10 10 / 12 / 2024" at bounding box center [387, 269] width 236 height 39
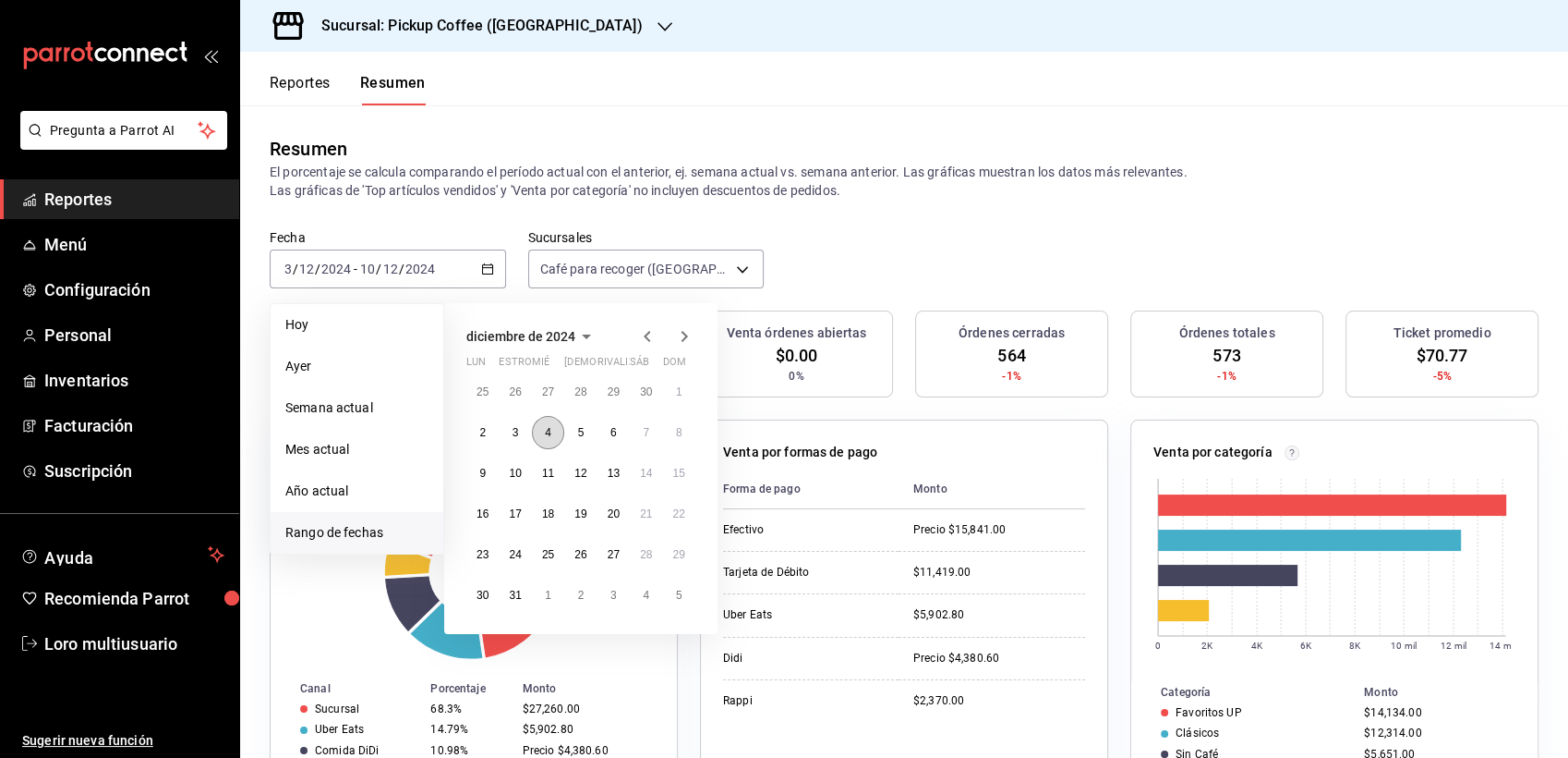
click at [547, 429] on abbr "4" at bounding box center [548, 432] width 7 height 13
click at [517, 474] on abbr "10" at bounding box center [514, 473] width 12 height 13
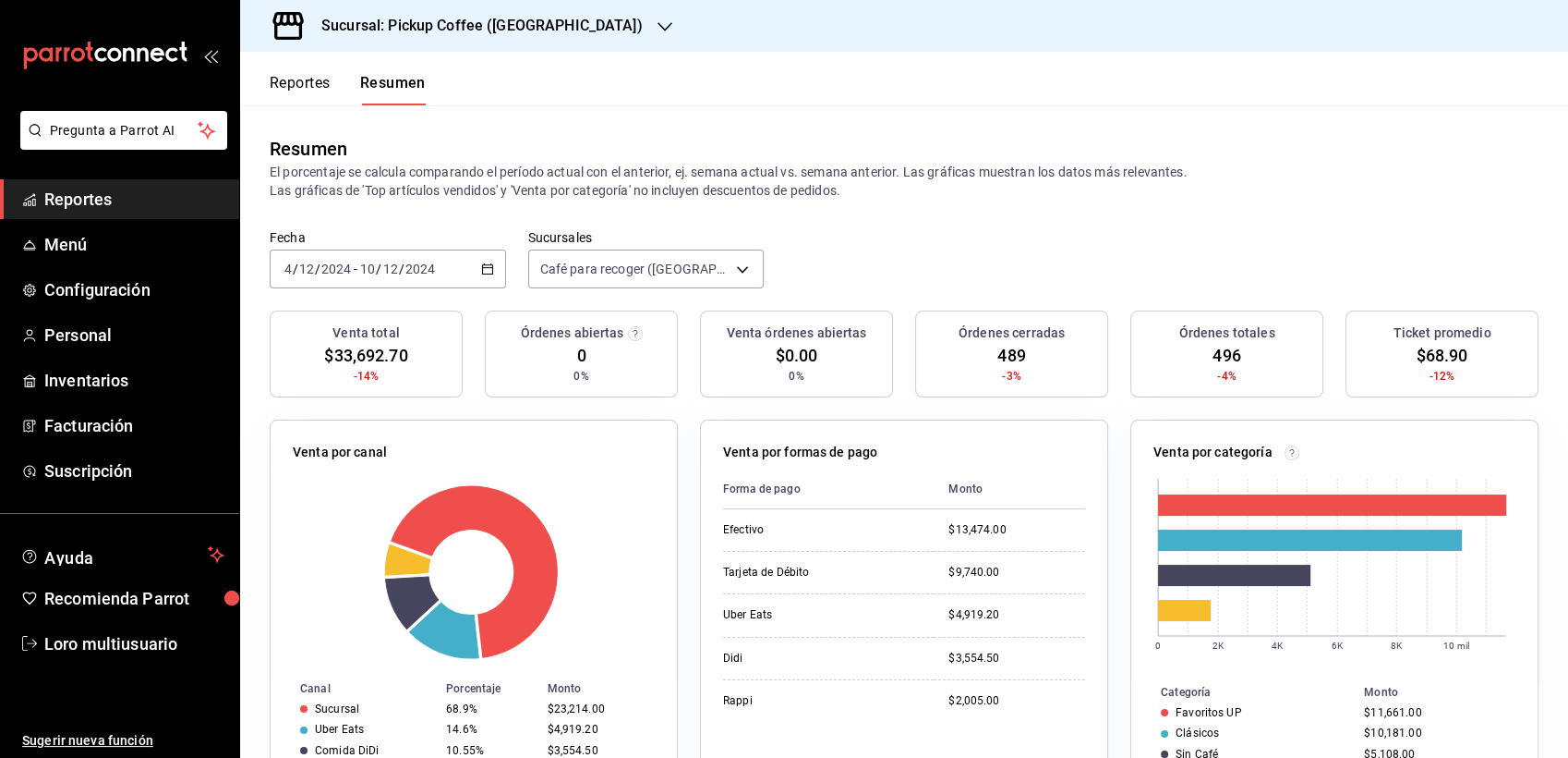
click at [377, 32] on h3 "Sucursal: Pickup Coffee (Uruguay)" at bounding box center [474, 25] width 336 height 23
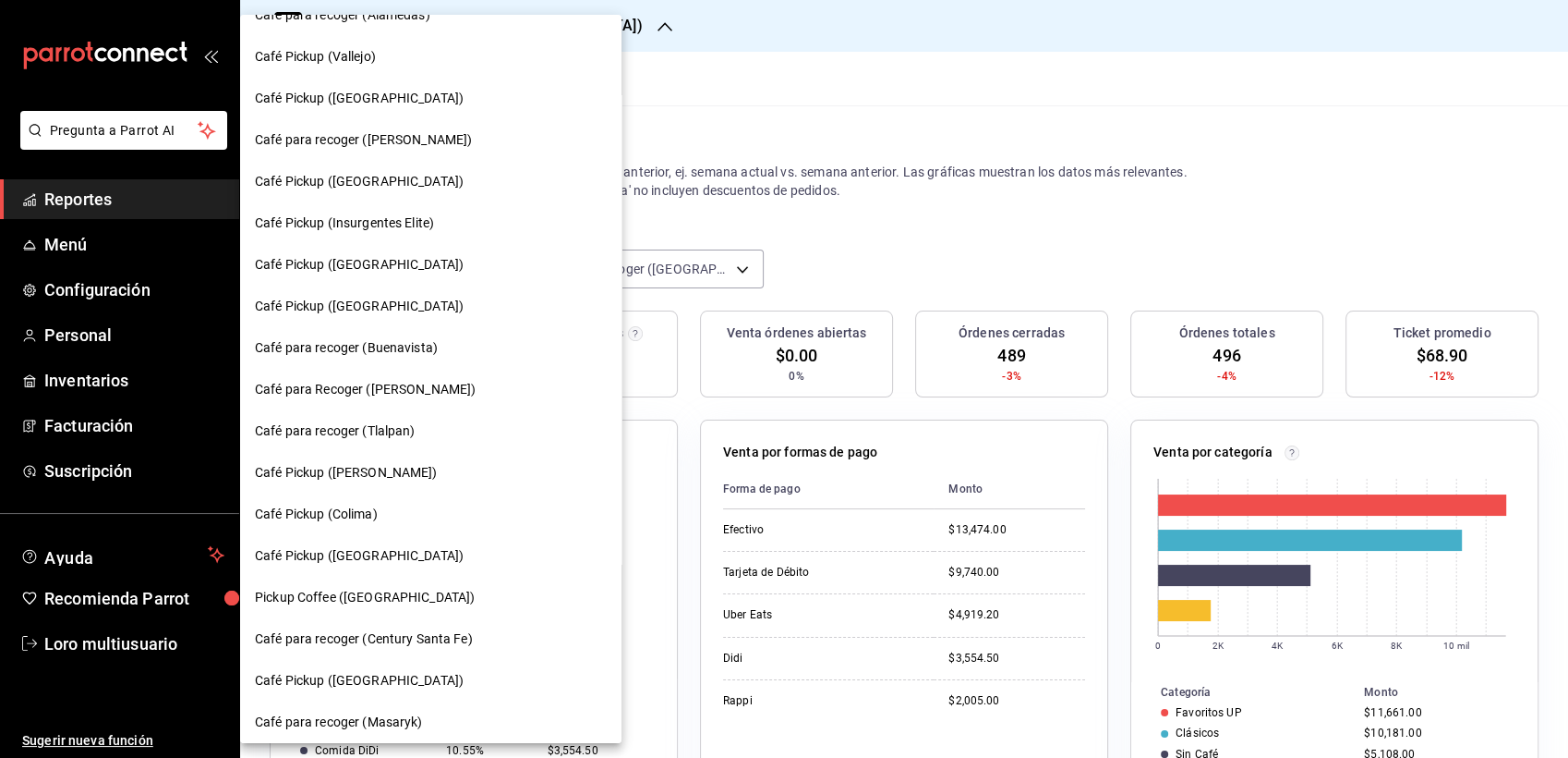
scroll to position [860, 0]
click at [336, 518] on span "Café Pickup (Colima)" at bounding box center [316, 514] width 122 height 20
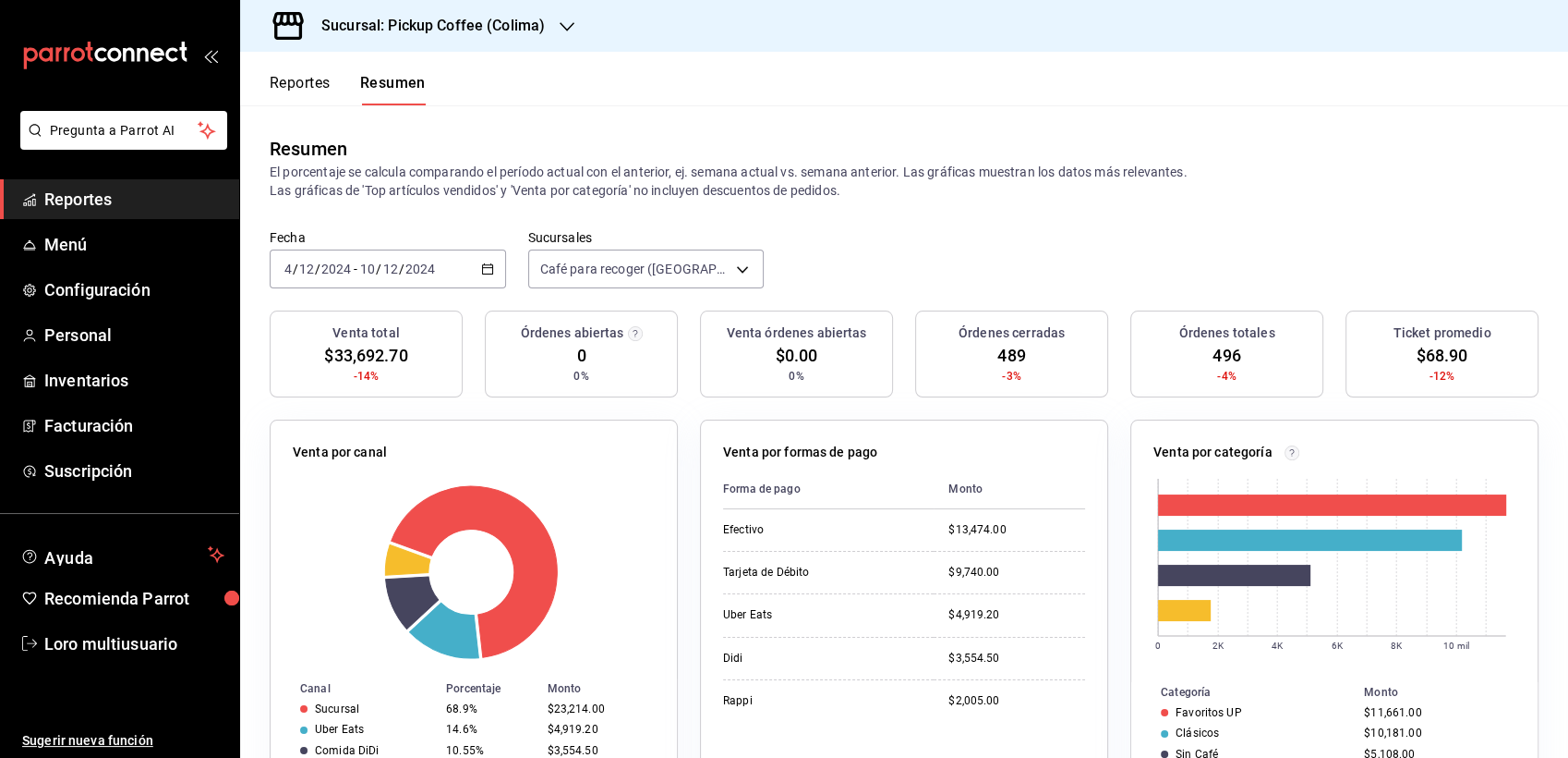
click at [336, 317] on span "Café Pickup (Colima)" at bounding box center [296, 311] width 91 height 11
click at [373, 272] on input "10" at bounding box center [368, 269] width 17 height 15
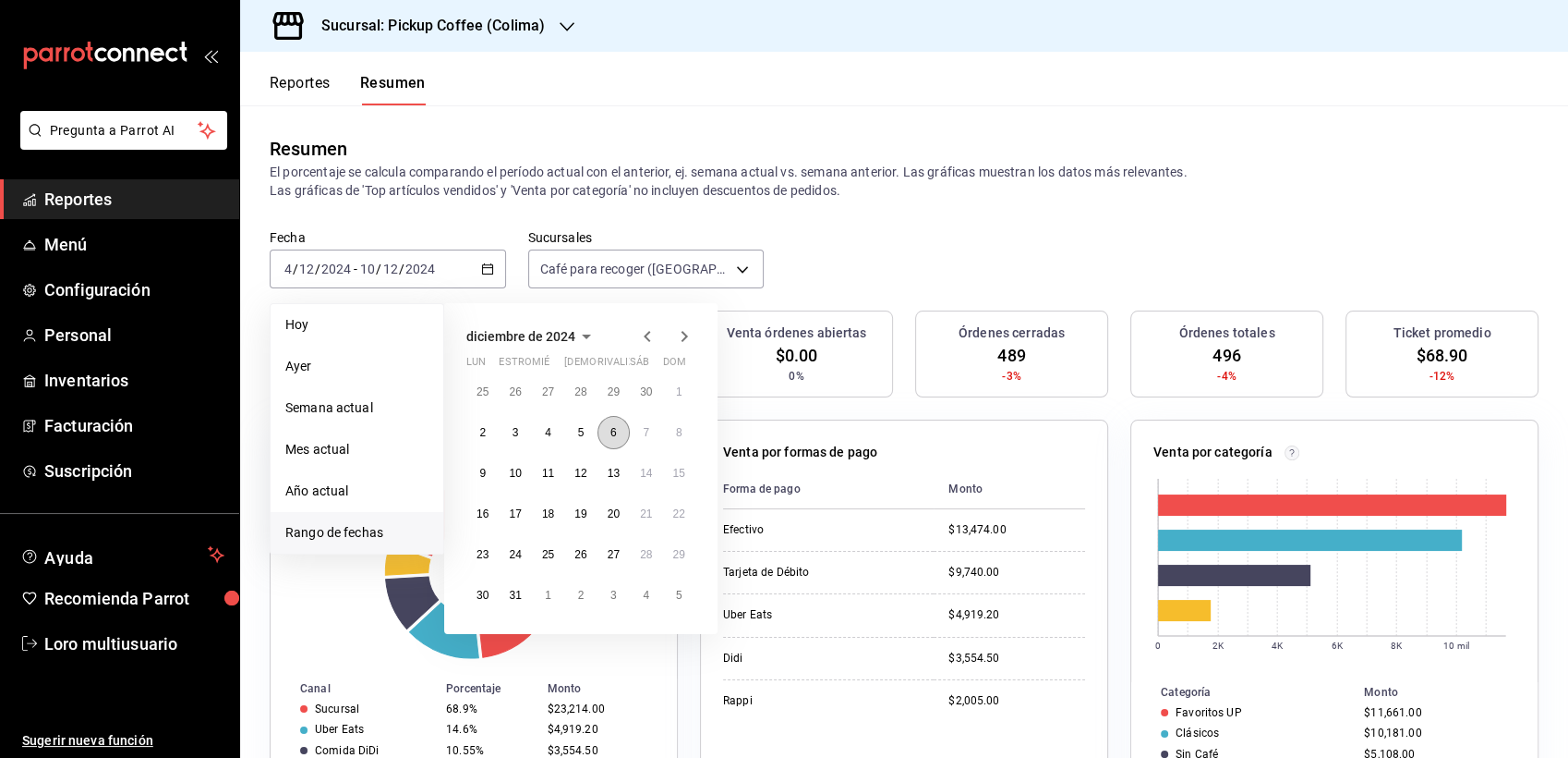
click at [606, 434] on button "6" at bounding box center [613, 432] width 32 height 33
click at [617, 476] on abbr "13" at bounding box center [613, 473] width 12 height 13
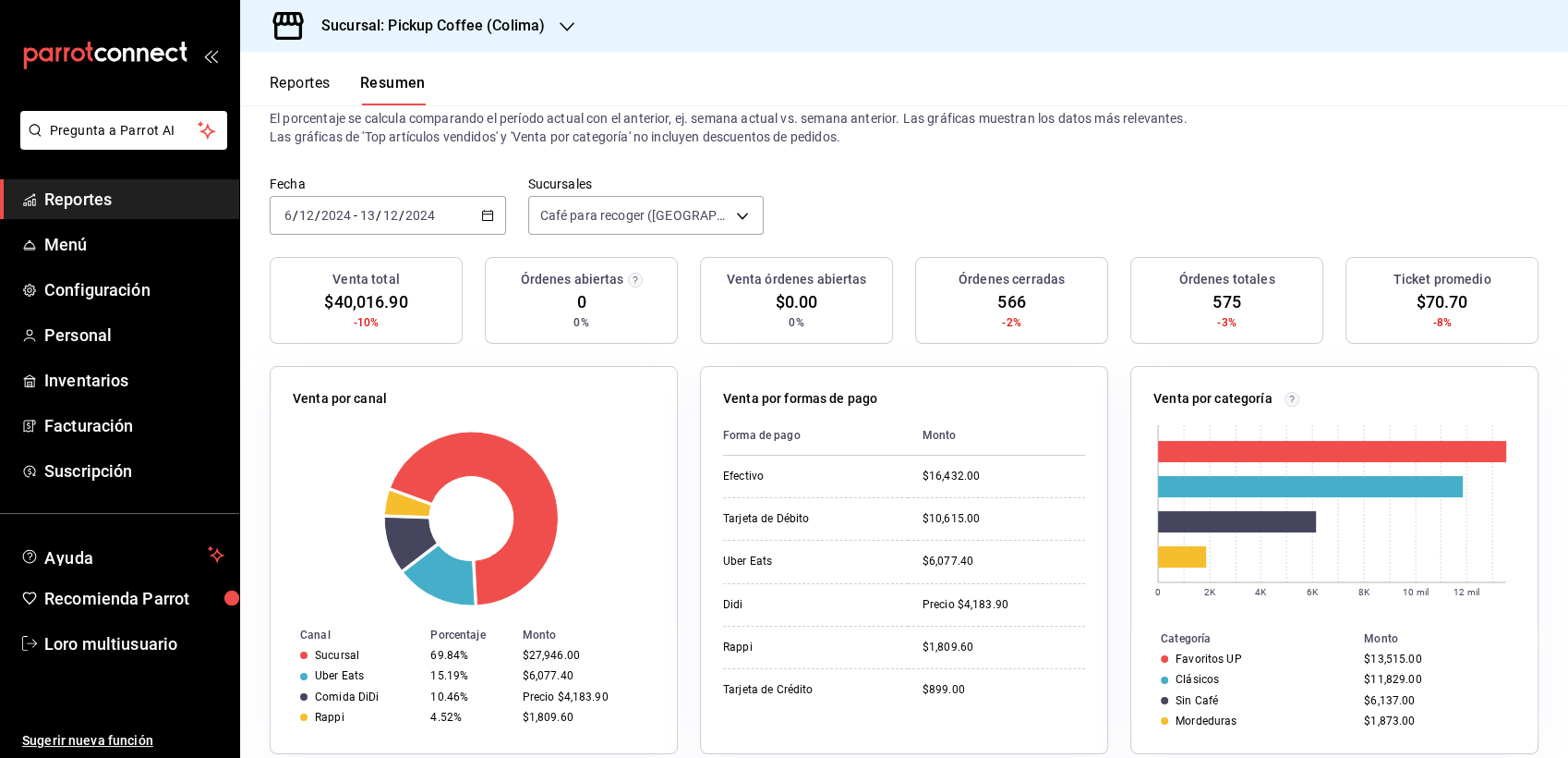
scroll to position [81, 0]
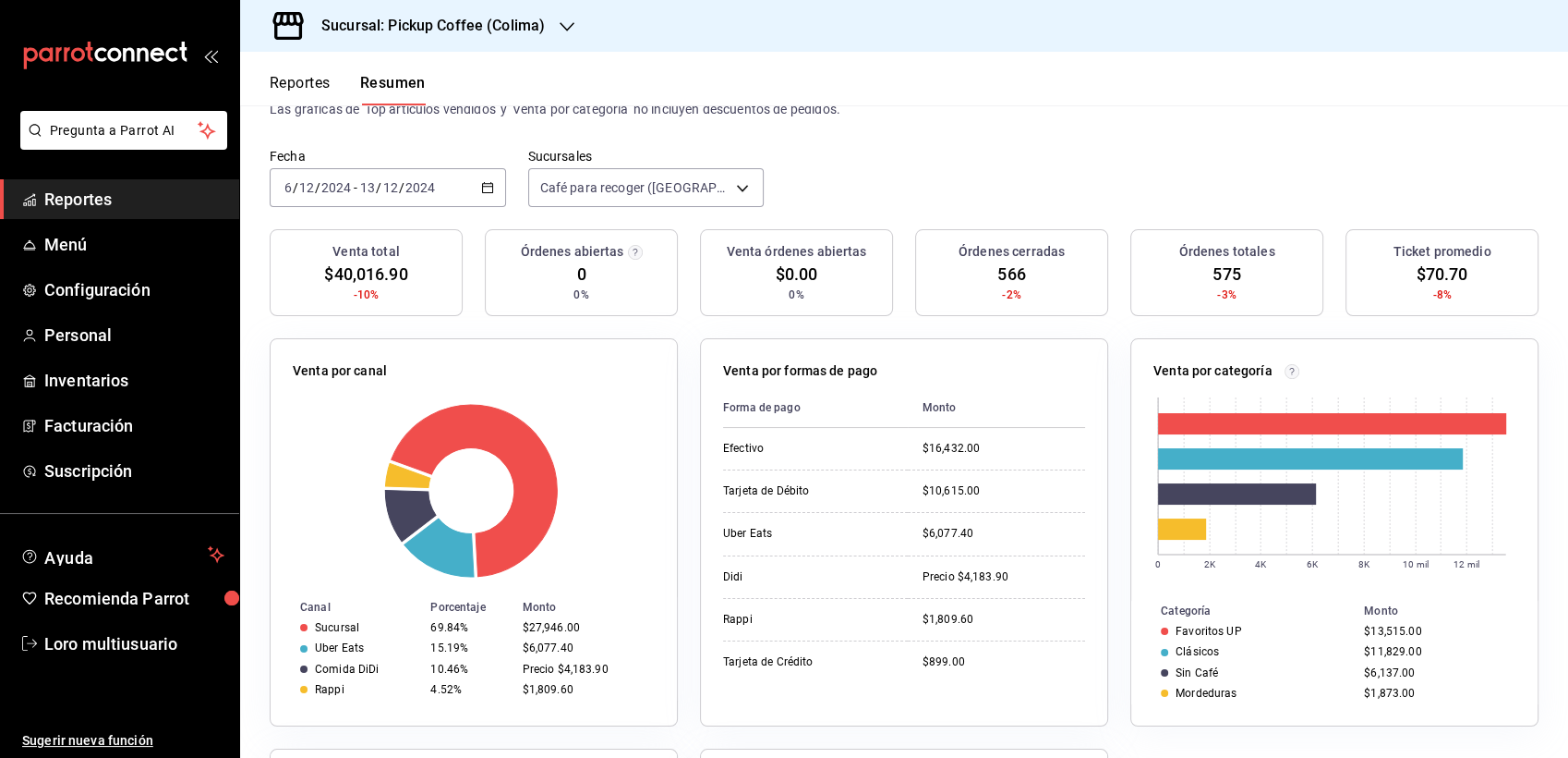
click at [377, 183] on span "/" at bounding box center [379, 187] width 6 height 15
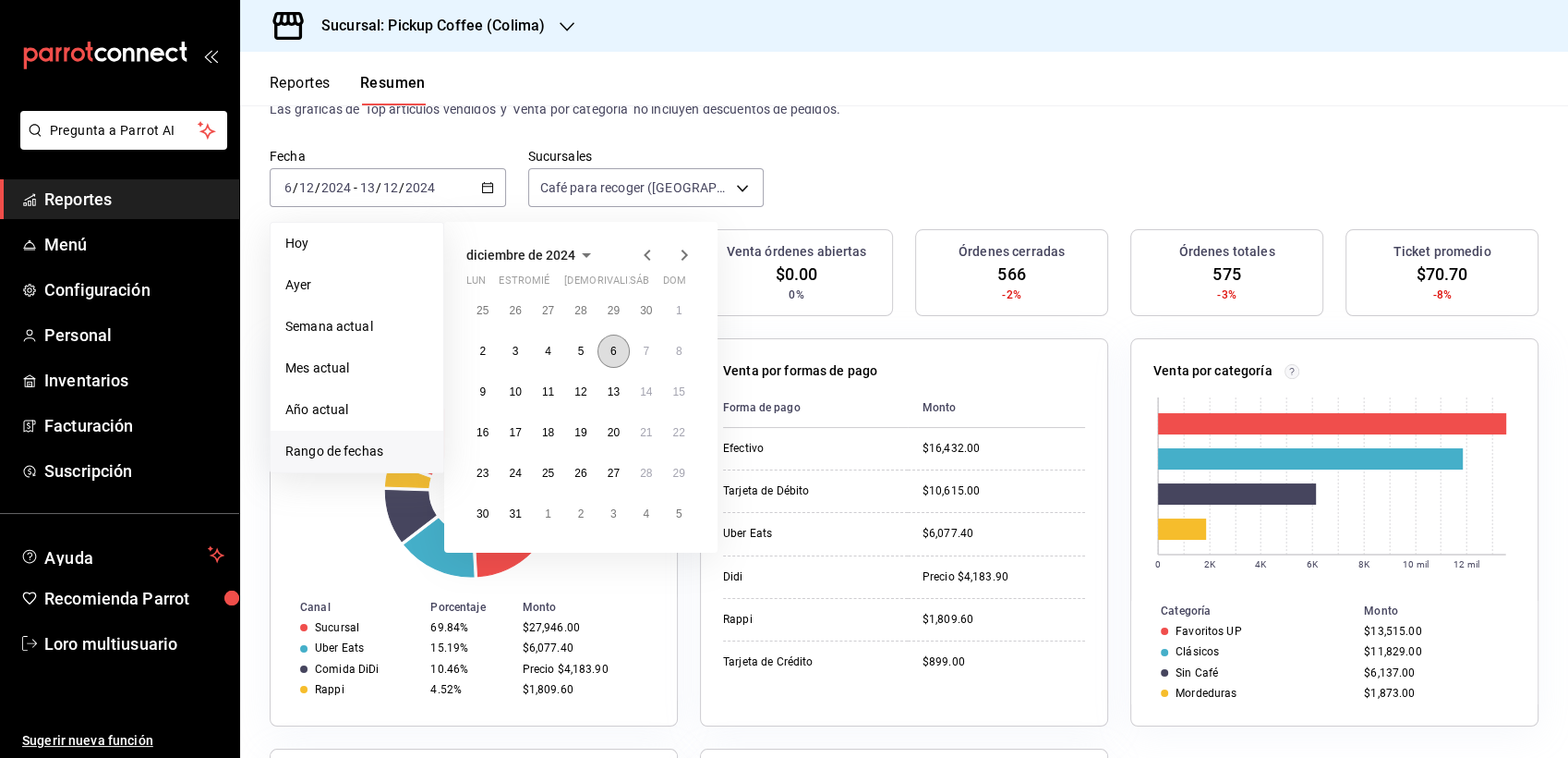
click at [604, 351] on button "6" at bounding box center [613, 351] width 32 height 33
click at [475, 388] on button "9" at bounding box center [482, 392] width 32 height 33
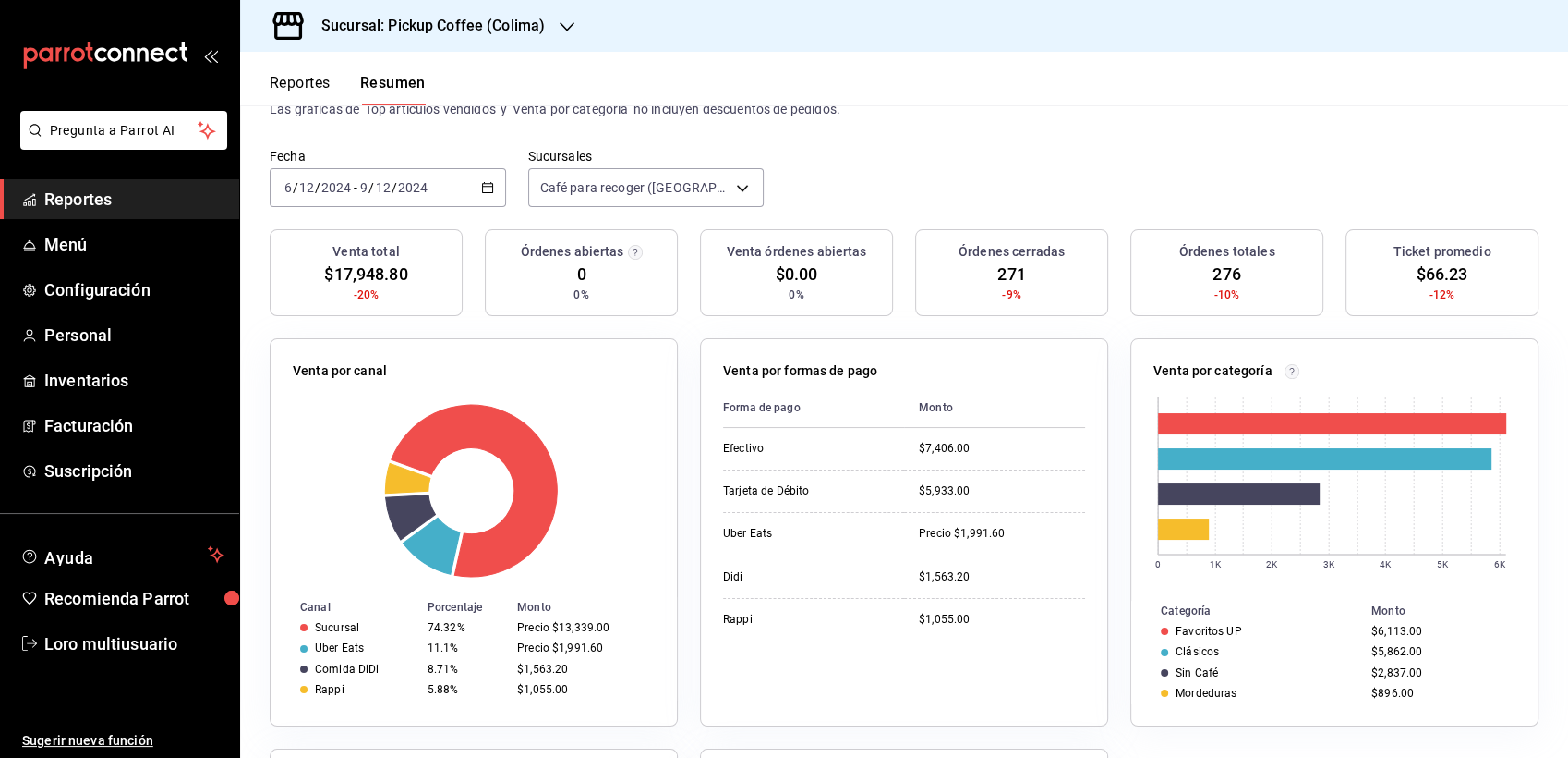
click at [384, 185] on input "12" at bounding box center [383, 187] width 17 height 15
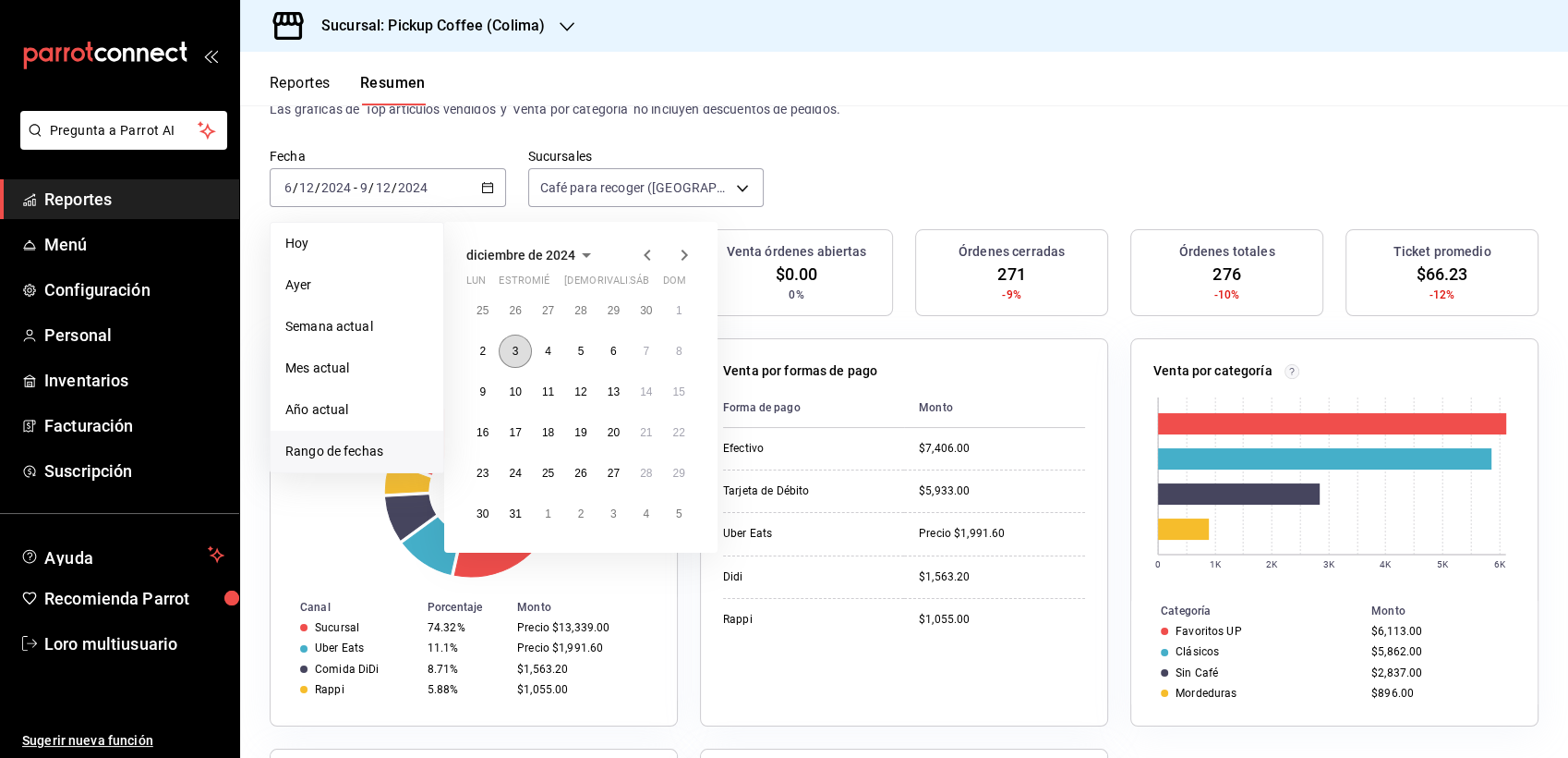
click at [509, 356] on button "3" at bounding box center [514, 351] width 32 height 33
click at [512, 377] on button "10" at bounding box center [514, 392] width 32 height 33
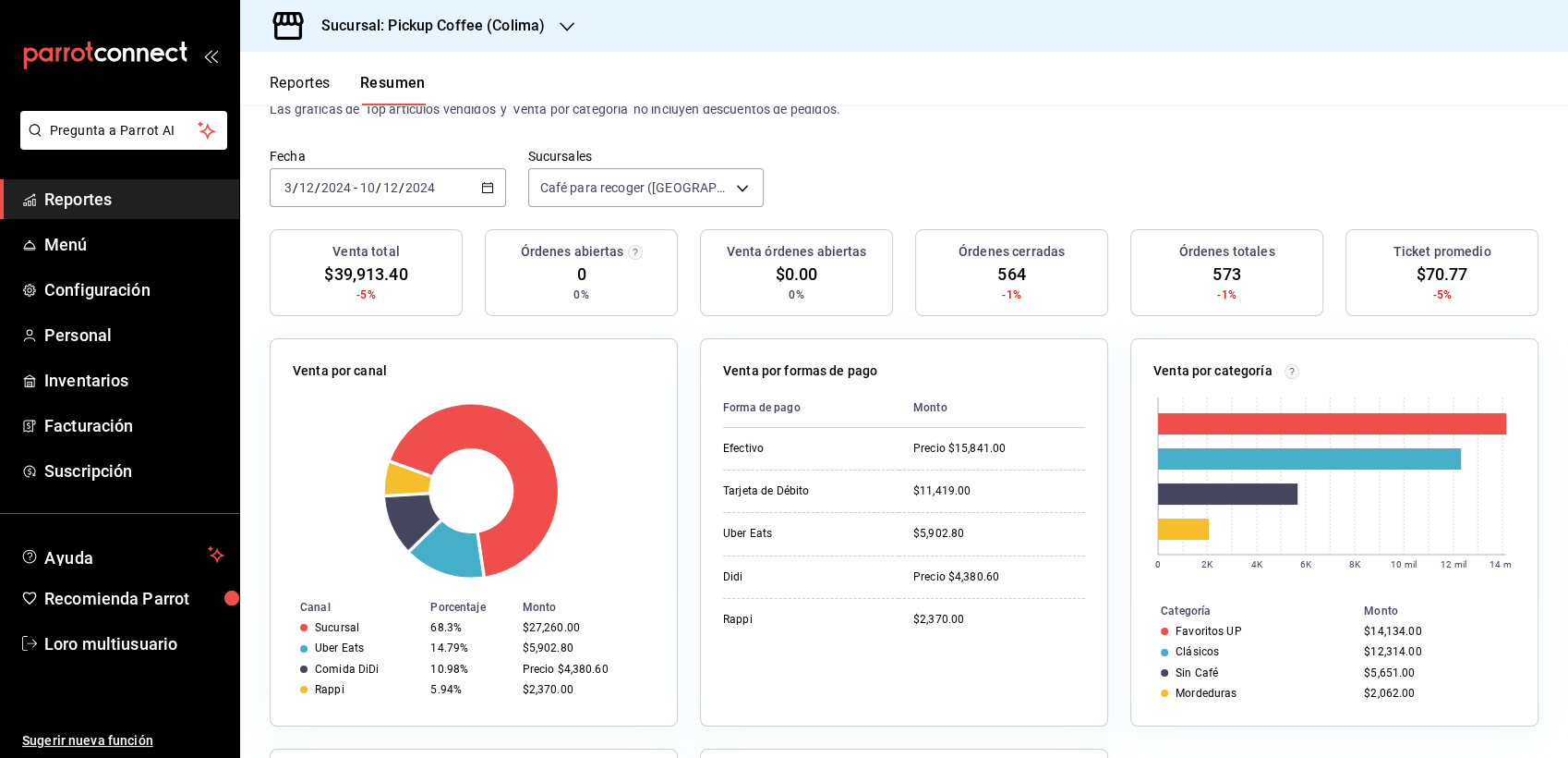
click at [544, 24] on div "Sucursal: Pickup Coffee (Colima)" at bounding box center [418, 25] width 327 height 52
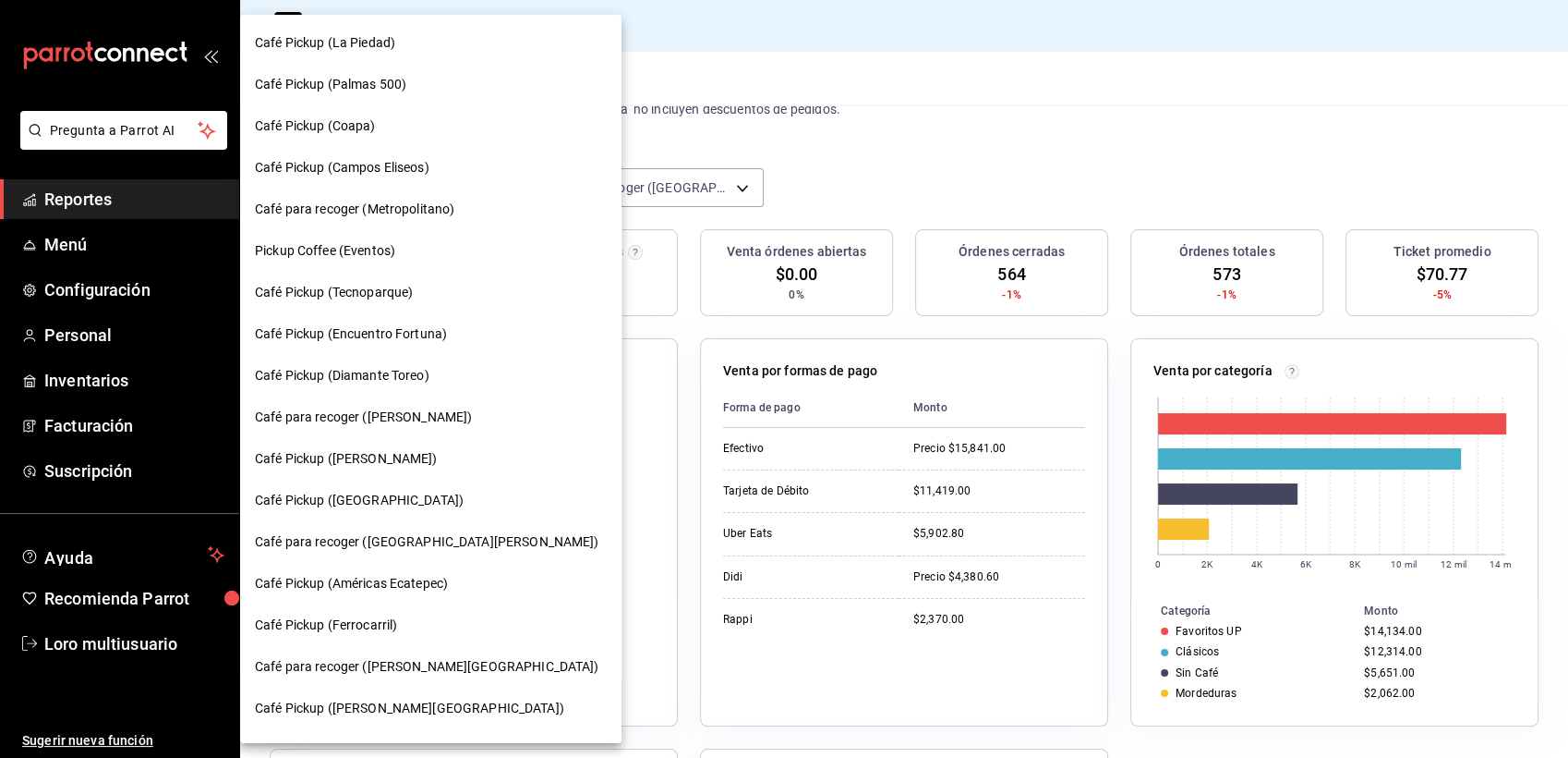
scroll to position [0, 0]
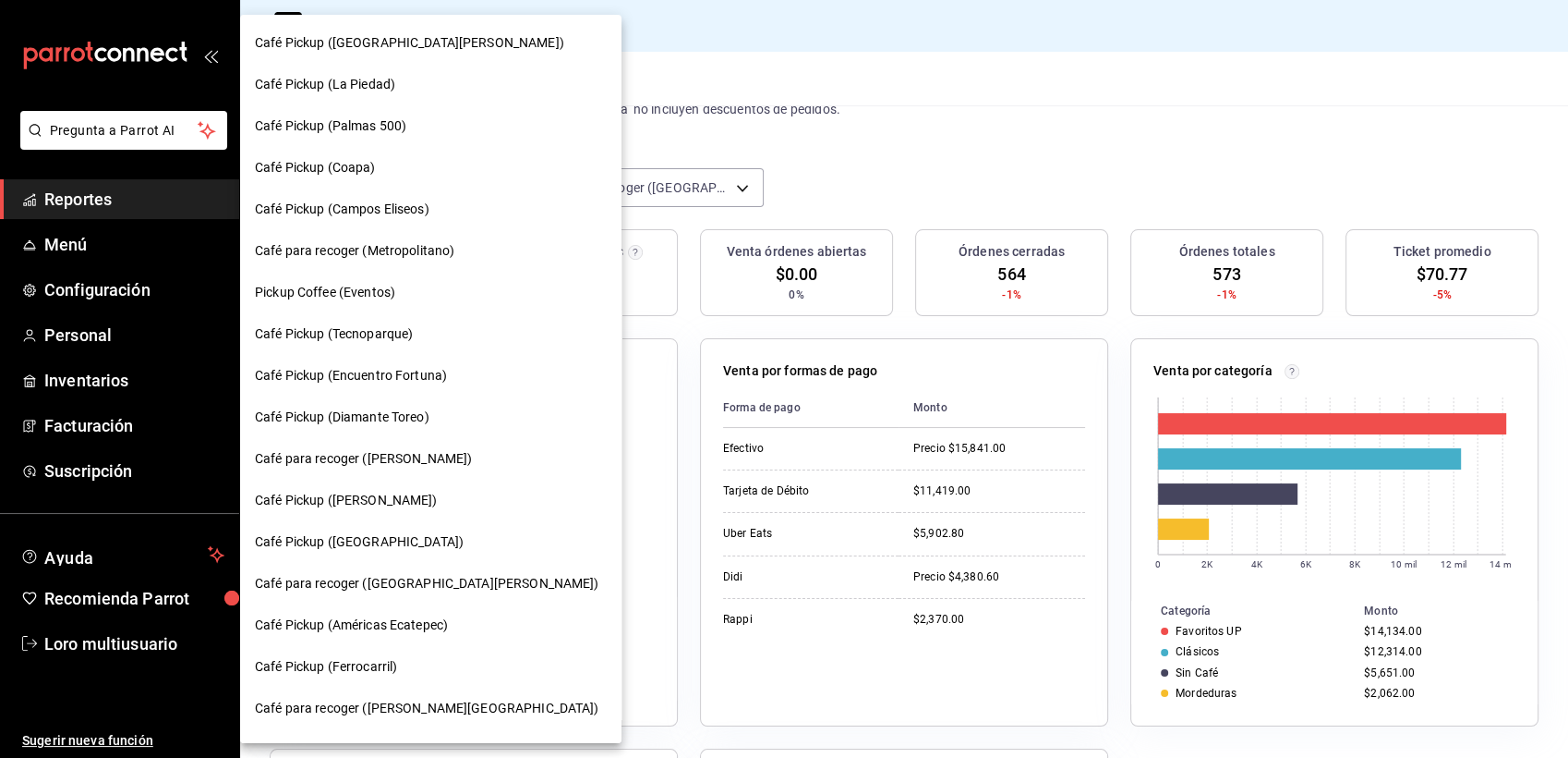
click at [367, 203] on span "Café Pickup (Campos Eliseos)" at bounding box center [342, 210] width 174 height 20
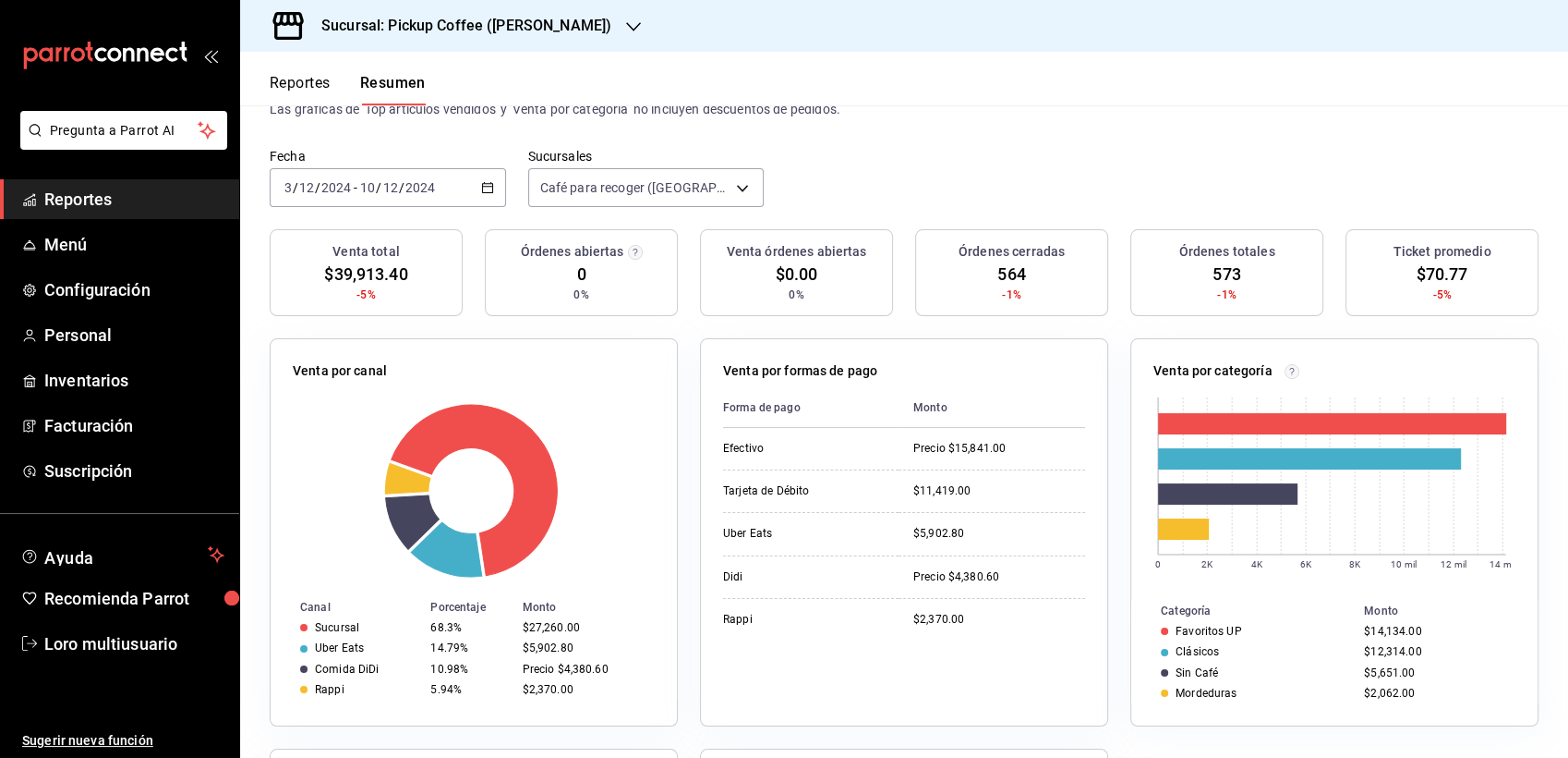
click at [367, 146] on span "Café Pickup (Campos Eliseos)" at bounding box center [317, 140] width 131 height 11
